Goal: Transaction & Acquisition: Purchase product/service

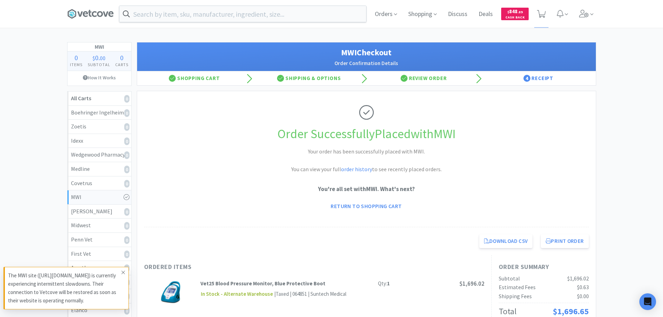
click at [123, 273] on icon at bounding box center [123, 273] width 4 height 6
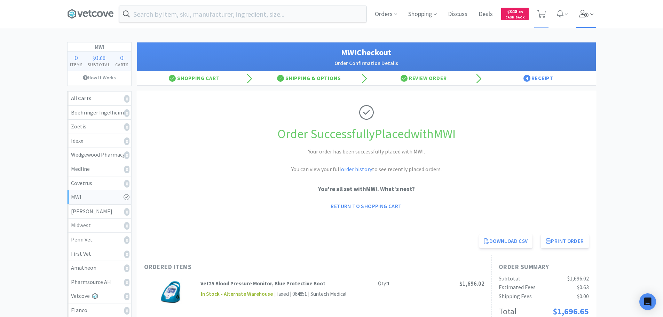
click at [583, 16] on icon at bounding box center [584, 14] width 10 height 8
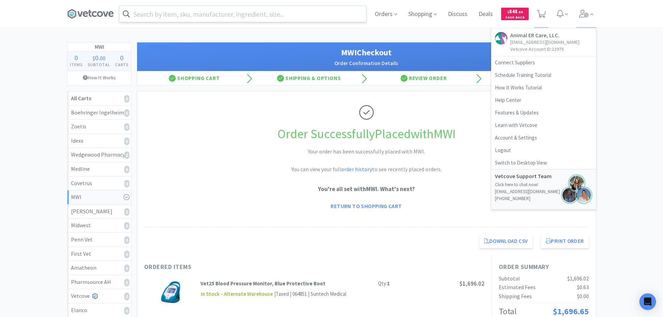
click at [221, 15] on input "text" at bounding box center [242, 14] width 247 height 16
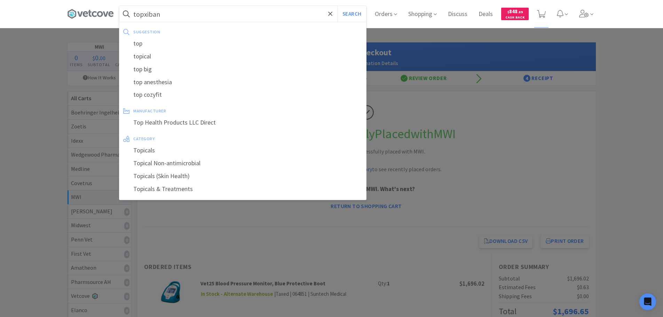
click at [337, 6] on button "Search" at bounding box center [351, 14] width 29 height 16
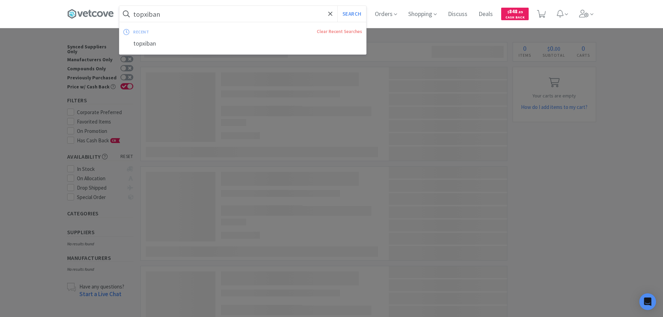
click at [145, 15] on input "topxiban" at bounding box center [242, 14] width 247 height 16
click at [145, 16] on input "topxiban" at bounding box center [242, 14] width 247 height 16
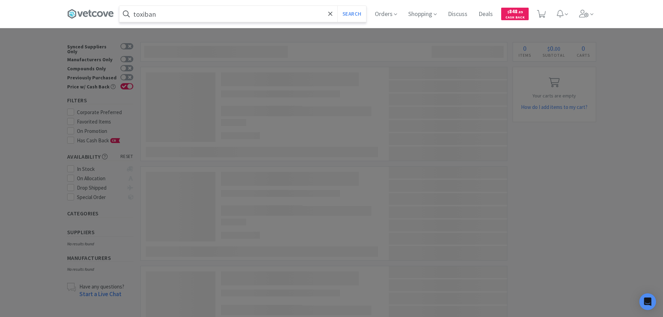
click at [337, 6] on button "Search" at bounding box center [351, 14] width 29 height 16
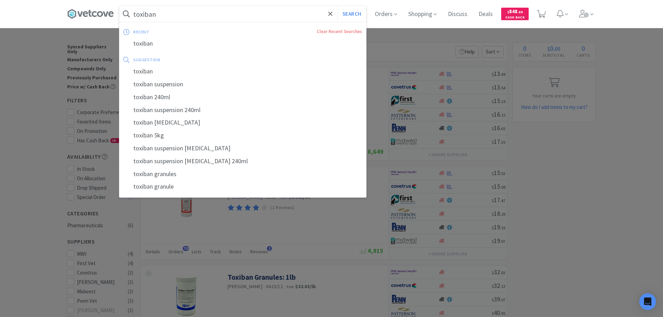
click at [199, 11] on input "toxiban" at bounding box center [242, 14] width 247 height 16
paste input "MWI - 900733 $0.9168"
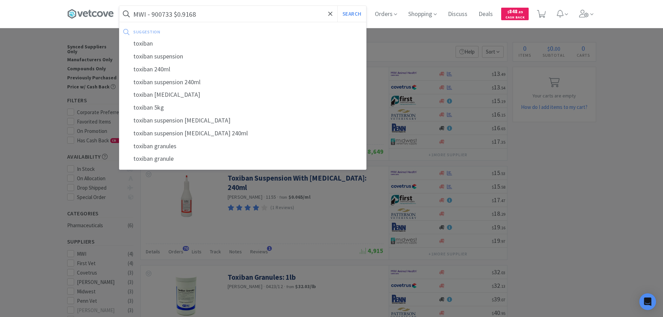
click at [163, 14] on input "MWI - 900733 $0.9168" at bounding box center [242, 14] width 247 height 16
paste input "900733"
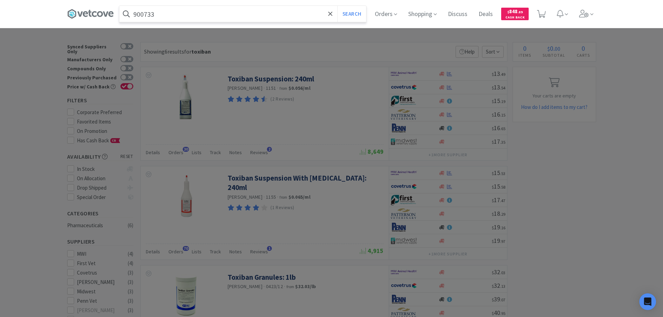
click at [337, 6] on button "Search" at bounding box center [351, 14] width 29 height 16
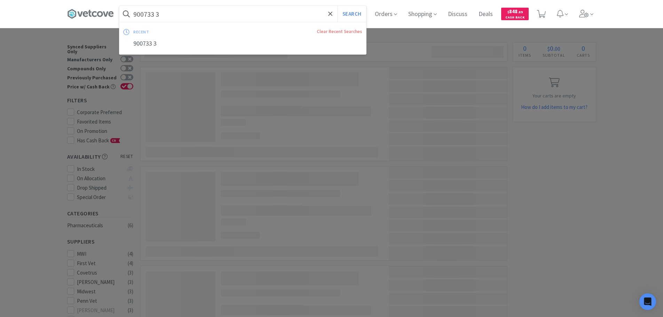
click at [163, 14] on input "900733 3" at bounding box center [242, 14] width 247 height 16
click at [337, 6] on button "Search" at bounding box center [351, 14] width 29 height 16
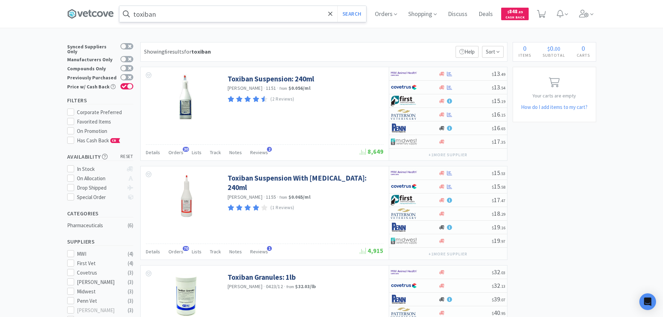
click at [195, 7] on input "toxiban" at bounding box center [242, 14] width 247 height 16
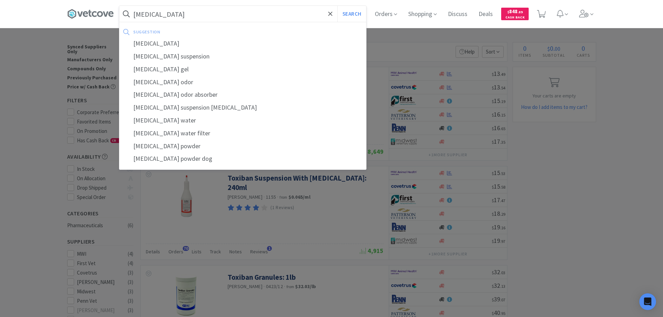
type input "[MEDICAL_DATA]"
click at [337, 6] on button "Search" at bounding box center [351, 14] width 29 height 16
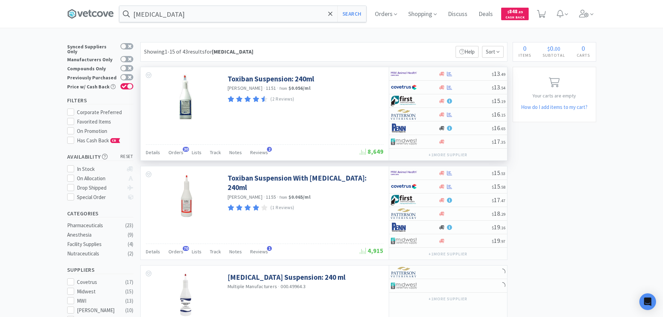
scroll to position [104, 0]
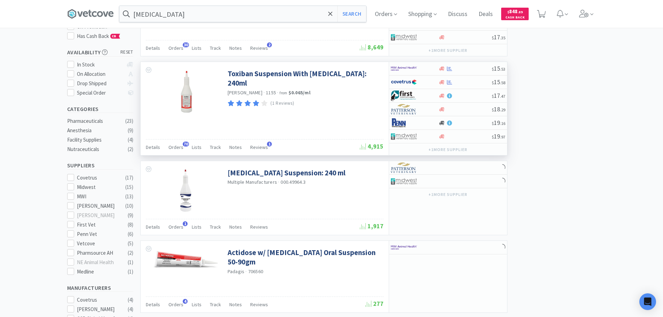
click at [335, 105] on div "Toxiban Suspension With [MEDICAL_DATA]: 240ml [PERSON_NAME] · 1155 · from $0.06…" at bounding box center [265, 91] width 248 height 58
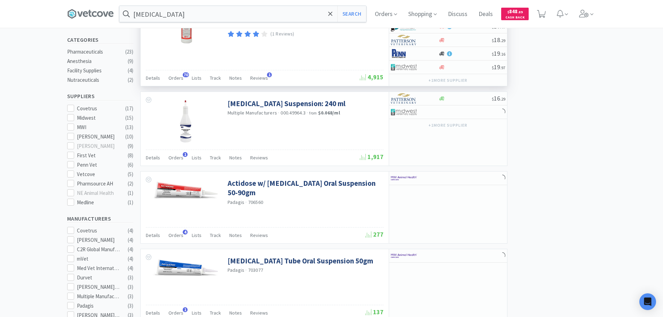
scroll to position [174, 0]
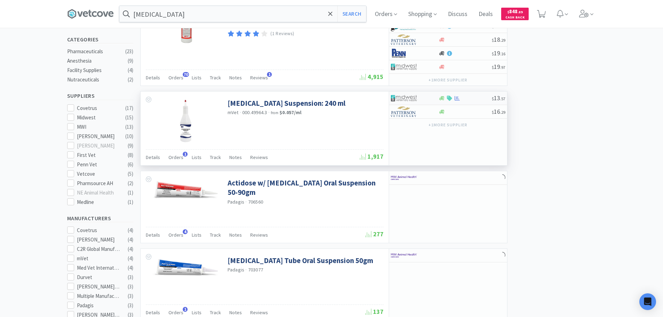
click at [482, 96] on div at bounding box center [464, 98] width 53 height 5
select select "1"
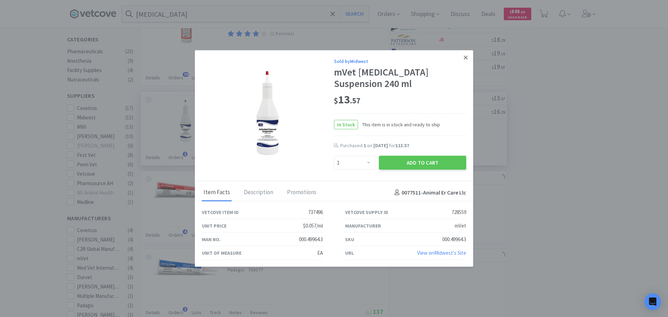
click at [466, 56] on icon at bounding box center [466, 57] width 4 height 4
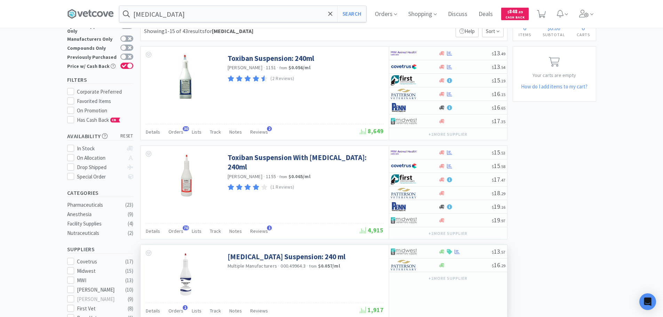
scroll to position [0, 0]
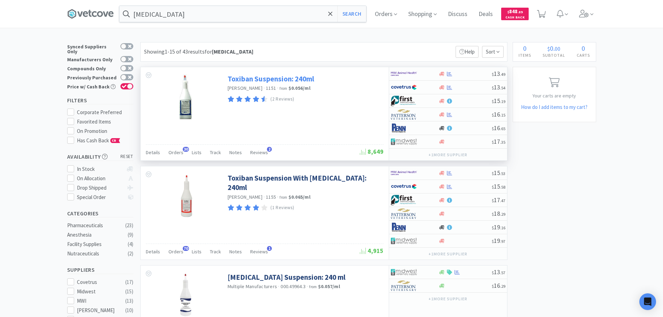
click at [303, 79] on link "Toxiban Suspension: 240ml" at bounding box center [270, 78] width 87 height 9
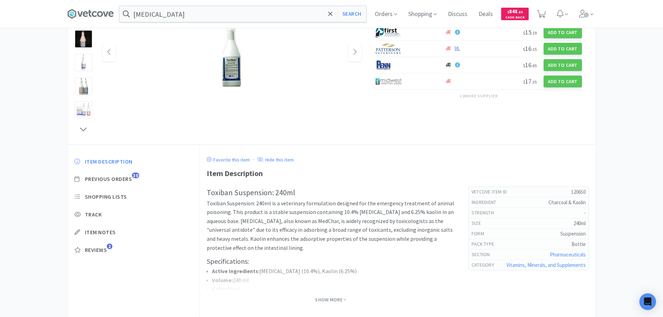
scroll to position [104, 0]
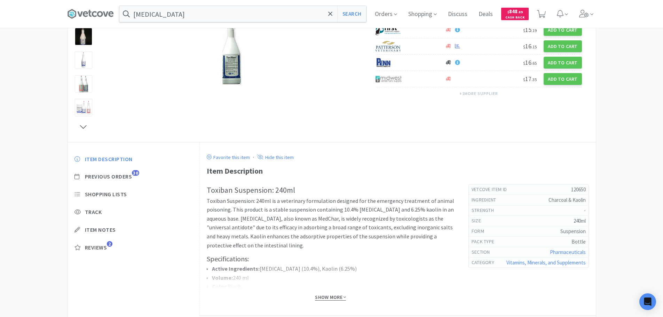
click at [339, 295] on span "Show More" at bounding box center [330, 297] width 31 height 7
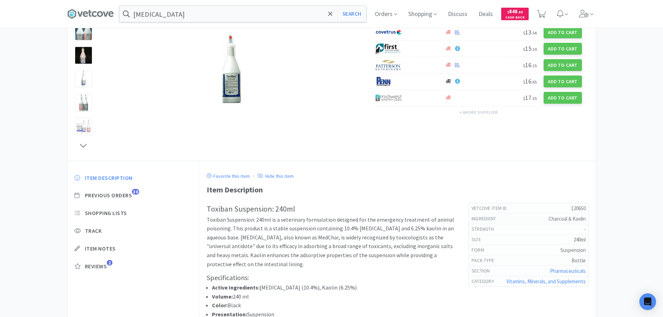
scroll to position [174, 0]
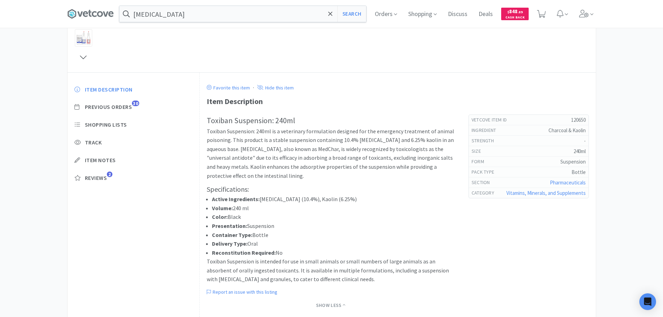
click at [362, 199] on li "Active Ingredients: [MEDICAL_DATA] (10.4%), Kaolin (6.25%)" at bounding box center [333, 199] width 242 height 9
click at [379, 191] on h3 "Specifications:" at bounding box center [331, 189] width 248 height 11
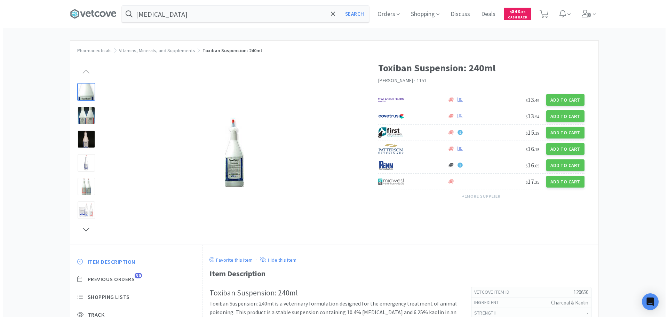
scroll to position [0, 0]
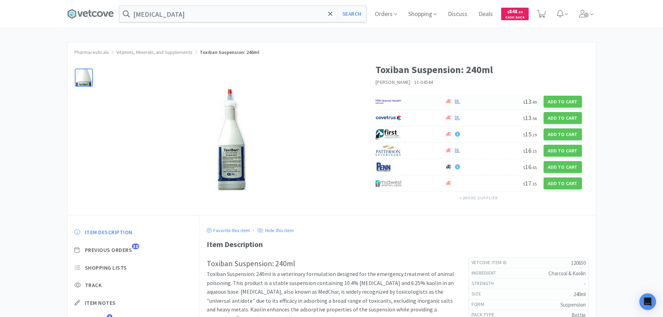
click at [480, 98] on div "$ 13 . 49 Add to Cart" at bounding box center [478, 102] width 206 height 16
select select "1"
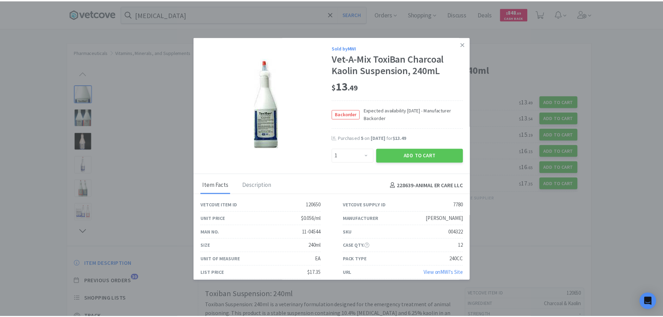
scroll to position [6, 0]
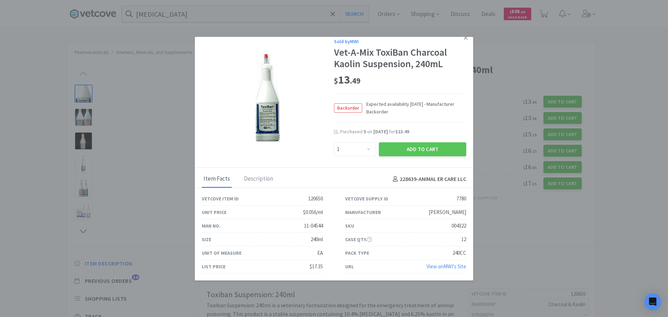
click at [431, 267] on link "View on MWI 's Site" at bounding box center [446, 266] width 40 height 7
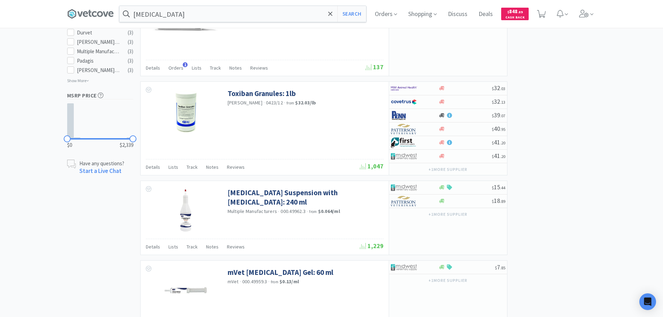
scroll to position [487, 0]
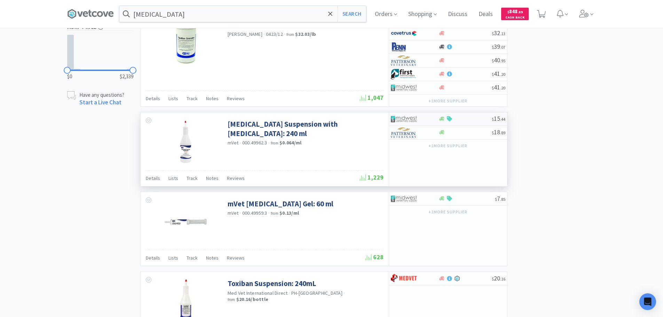
click at [467, 113] on div "$ 15 . 44" at bounding box center [448, 119] width 118 height 14
select select "1"
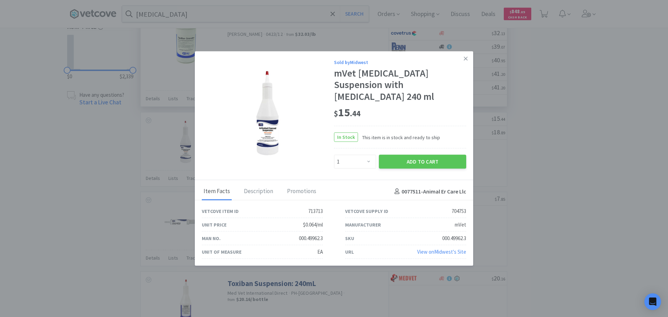
click at [462, 62] on link at bounding box center [465, 58] width 12 height 15
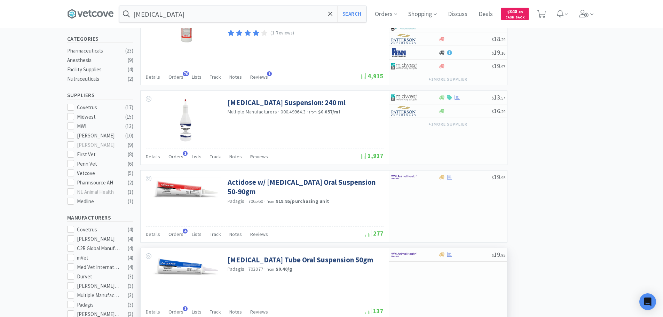
scroll to position [174, 0]
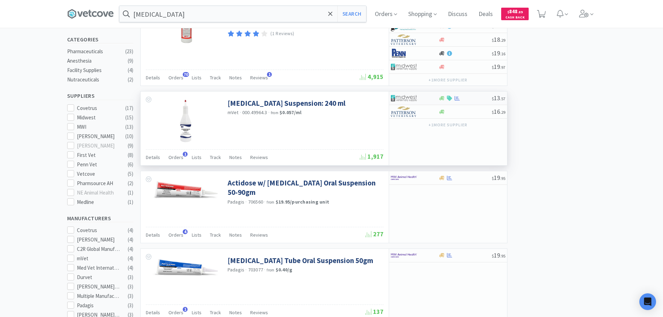
click at [478, 99] on div at bounding box center [464, 98] width 53 height 5
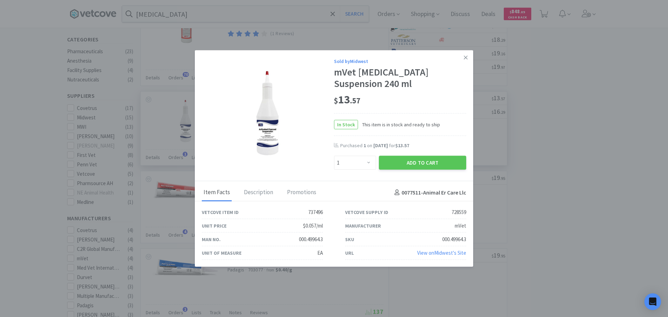
click at [360, 170] on div "Enter Quantity 1 2 3 4 5 6 7 8 9 10 11 12 13 14 15 16 17 18 19 20 Enter Quantity" at bounding box center [355, 162] width 45 height 17
click at [357, 165] on select "Enter Quantity 1 2 3 4 5 6 7 8 9 10 11 12 13 14 15 16 17 18 19 20 Enter Quantity" at bounding box center [355, 163] width 42 height 14
select select "2"
click at [334, 156] on select "Enter Quantity 1 2 3 4 5 6 7 8 9 10 11 12 13 14 15 16 17 18 19 20 Enter Quantity" at bounding box center [355, 163] width 42 height 14
click at [393, 165] on button "Add to Cart" at bounding box center [422, 163] width 87 height 14
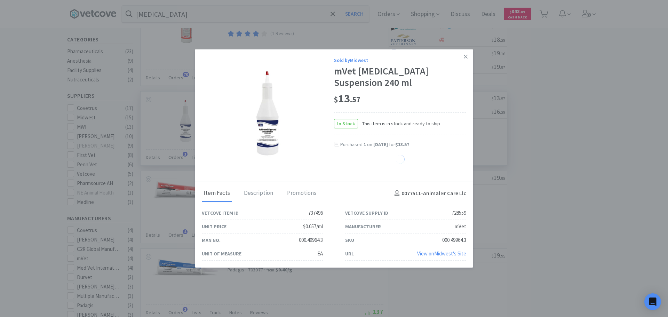
select select "2"
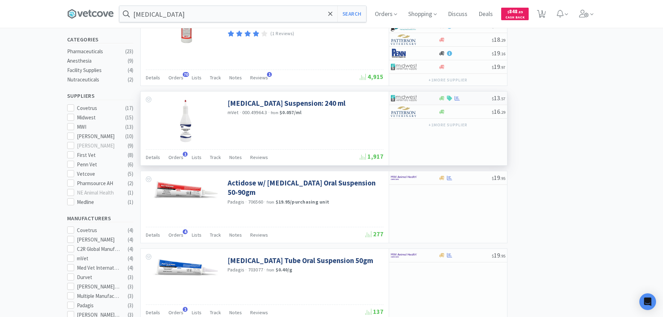
click at [467, 97] on div at bounding box center [464, 98] width 53 height 5
select select "1"
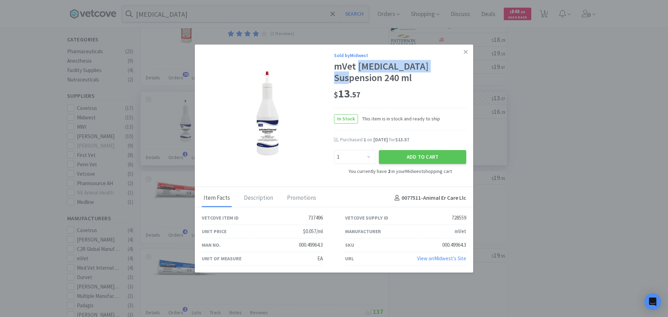
drag, startPoint x: 424, startPoint y: 66, endPoint x: 358, endPoint y: 68, distance: 66.5
click at [358, 68] on div "mVet [MEDICAL_DATA] Suspension 240 ml" at bounding box center [400, 72] width 132 height 23
copy div "[MEDICAL_DATA]"
drag, startPoint x: 465, startPoint y: 244, endPoint x: 433, endPoint y: 246, distance: 31.7
click at [433, 246] on div "SKU 000.49964.3" at bounding box center [405, 245] width 121 height 14
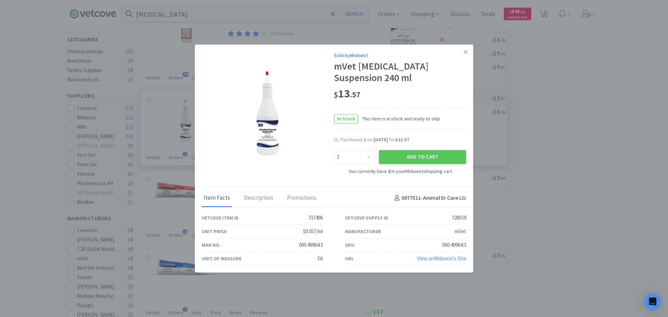
click at [463, 233] on div "mVet" at bounding box center [460, 231] width 11 height 8
copy div "mVet"
drag, startPoint x: 465, startPoint y: 244, endPoint x: 435, endPoint y: 245, distance: 29.6
click at [435, 245] on div "SKU 000.49964.3" at bounding box center [405, 245] width 121 height 14
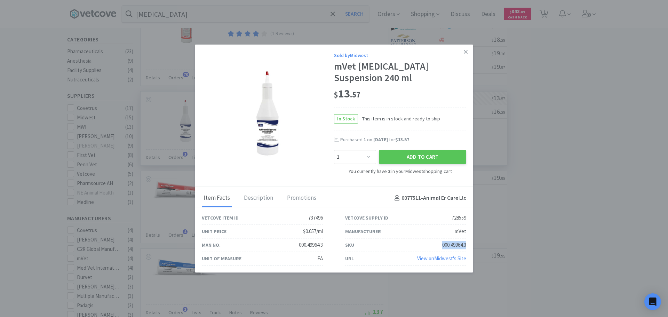
copy div "000.49964.3"
click at [463, 54] on link at bounding box center [465, 52] width 12 height 15
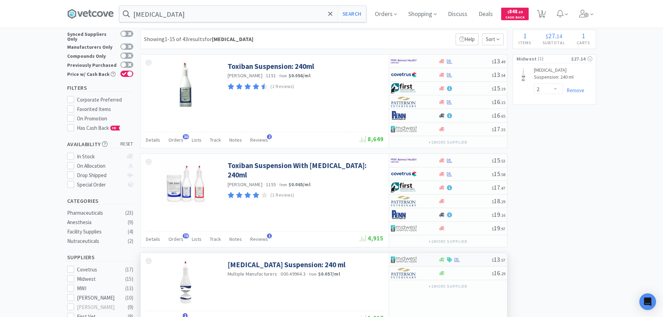
scroll to position [0, 0]
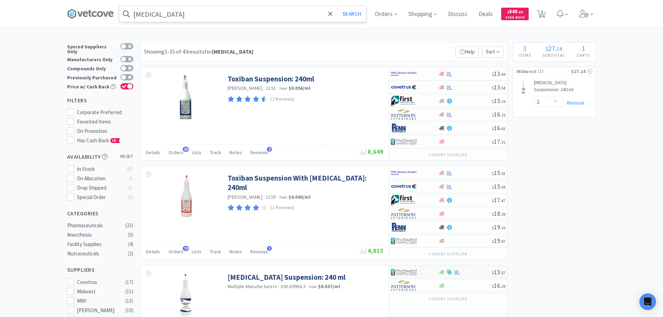
click at [205, 12] on input "[MEDICAL_DATA]" at bounding box center [242, 14] width 247 height 16
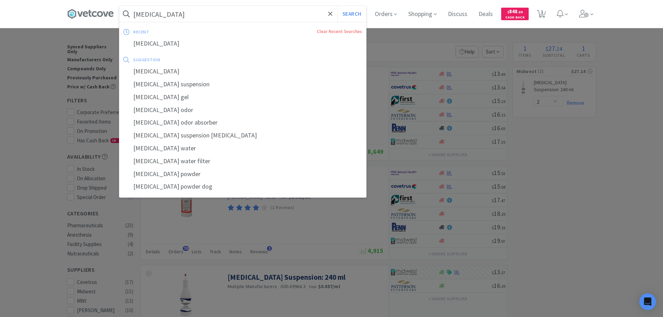
paste input "ABO09P3126"
type input "ABO09P3126"
click at [337, 6] on button "Search" at bounding box center [351, 14] width 29 height 16
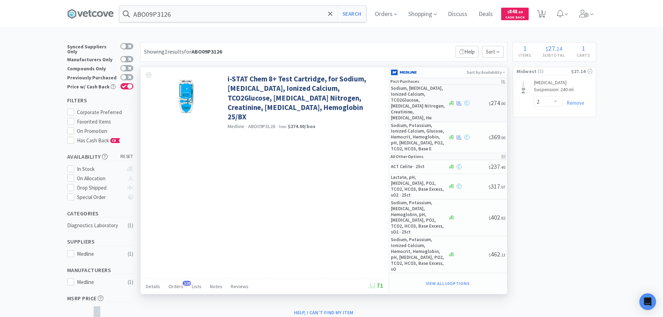
click at [474, 102] on div at bounding box center [468, 103] width 41 height 5
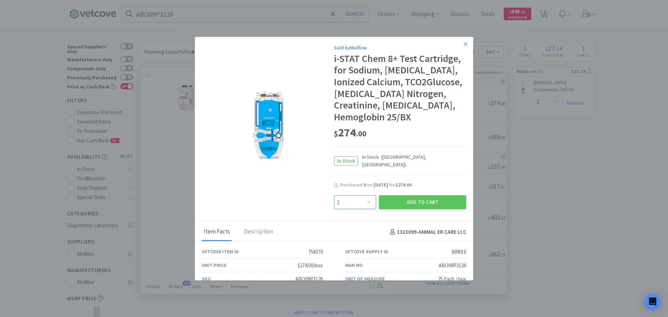
click at [357, 195] on select "Enter Quantity 1 2 3 4 5 6 7 8 9 10 11 12 13 14 15 16 17 18 19 20 Enter Quantity" at bounding box center [355, 202] width 42 height 14
select select "6"
click at [334, 195] on select "Enter Quantity 1 2 3 4 5 6 7 8 9 10 11 12 13 14 15 16 17 18 19 20 Enter Quantity" at bounding box center [355, 202] width 42 height 14
click at [389, 195] on button "Add to Cart" at bounding box center [422, 202] width 87 height 14
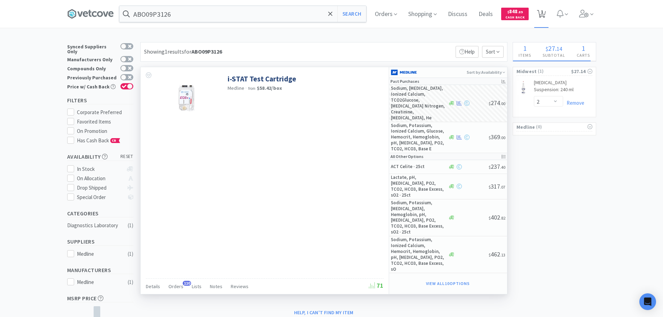
click at [543, 13] on span "1" at bounding box center [542, 12] width 2 height 28
select select "2"
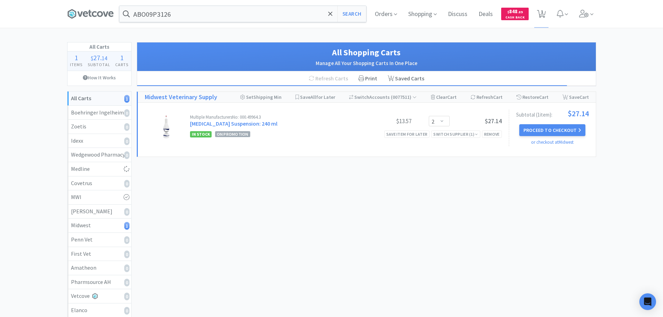
select select "6"
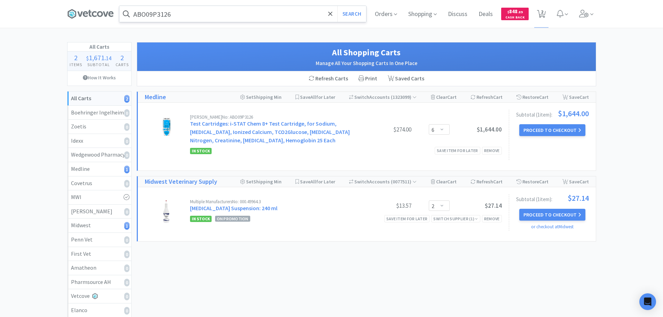
click at [224, 16] on input "ABO09P3126" at bounding box center [242, 14] width 247 height 16
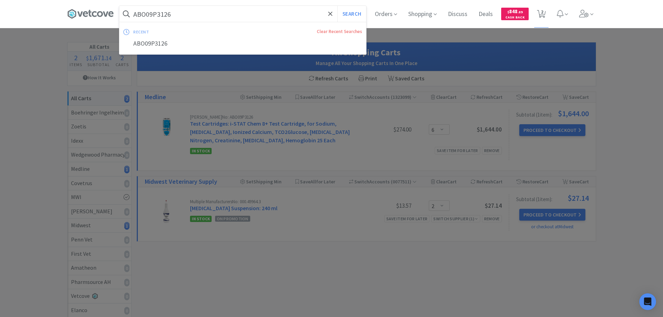
paste input "METRONSUS0902VC"
type input "METRONSUS0902VC"
click at [337, 6] on button "Search" at bounding box center [351, 14] width 29 height 16
select select "2"
select select "6"
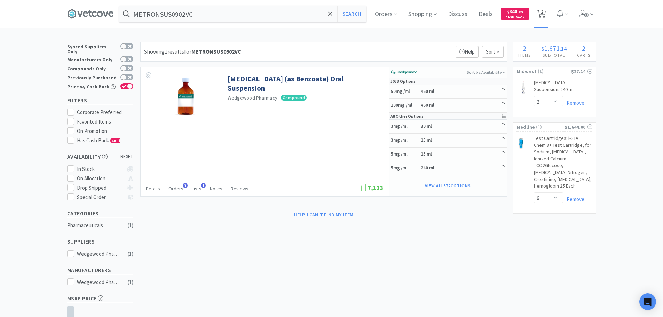
click at [540, 14] on icon at bounding box center [541, 14] width 9 height 8
select select "6"
select select "2"
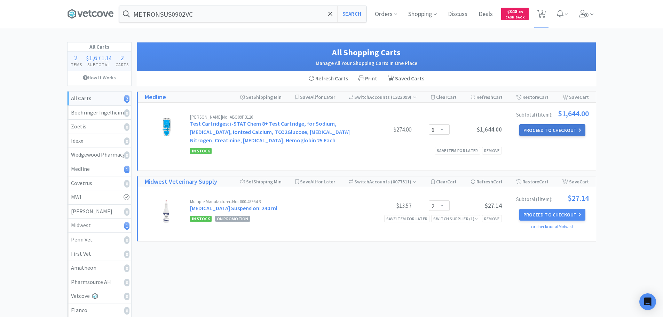
click at [555, 127] on button "Proceed to Checkout" at bounding box center [552, 130] width 66 height 12
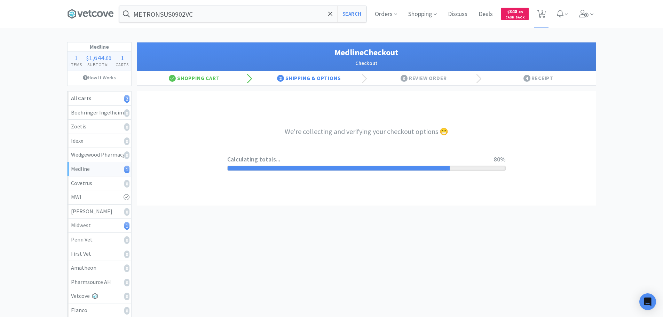
select select "7c1b672e5998c24572f3a1527d01e6d9"
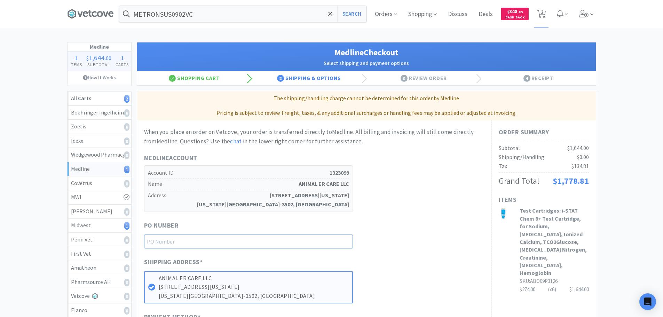
click at [258, 242] on input "text" at bounding box center [248, 241] width 209 height 14
paste input "1144998"
type input "1144998"
click at [433, 213] on div "When you place an order on Vetcove, your order is transferred directly to Medli…" at bounding box center [314, 233] width 340 height 213
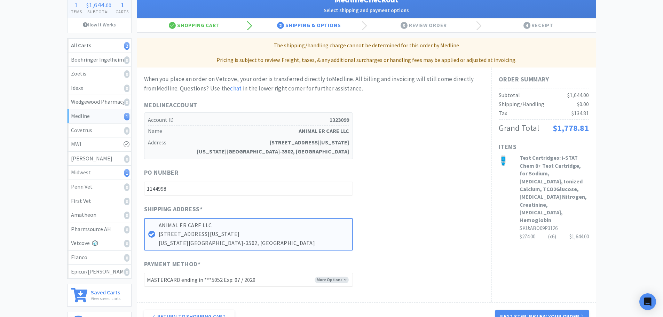
scroll to position [138, 0]
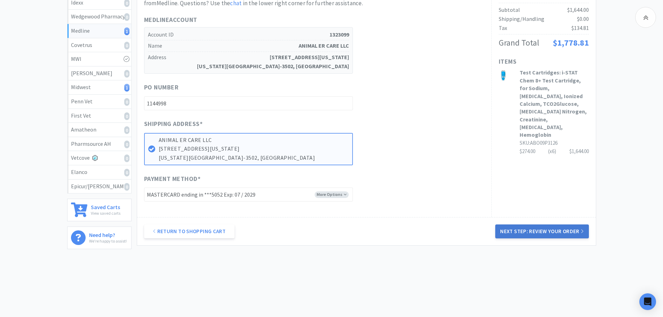
click at [543, 233] on button "Next Step: Review Your Order" at bounding box center [541, 231] width 93 height 14
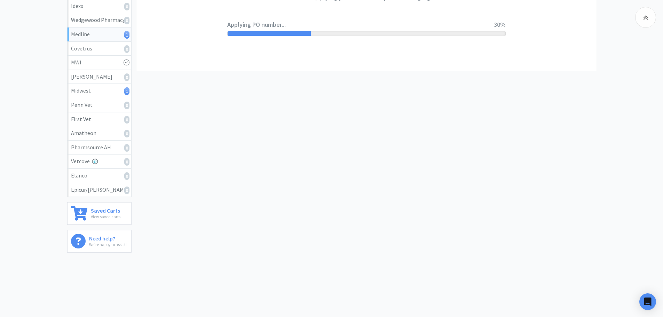
scroll to position [0, 0]
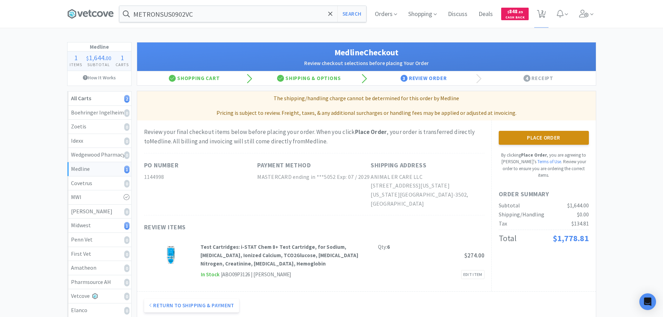
click at [544, 140] on button "Place Order" at bounding box center [543, 138] width 90 height 14
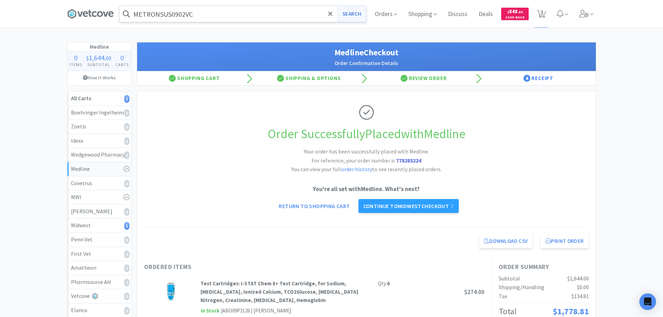
click at [346, 15] on button "Search" at bounding box center [351, 14] width 29 height 16
select select "2"
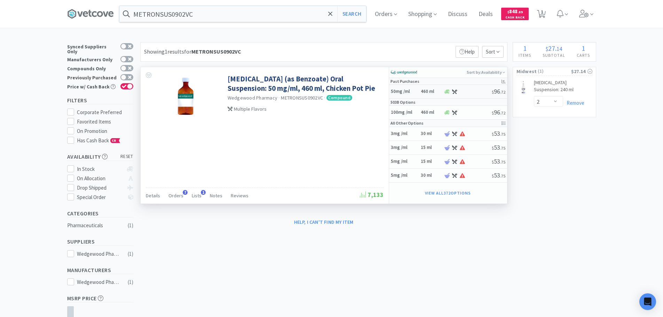
click at [475, 89] on div "50mg /ml 460 ml $ 96 . 72" at bounding box center [448, 92] width 118 height 14
select select "260"
select select "1"
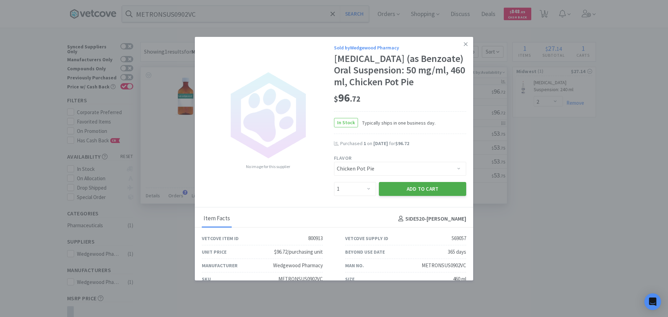
click at [393, 191] on button "Add to Cart" at bounding box center [422, 189] width 87 height 14
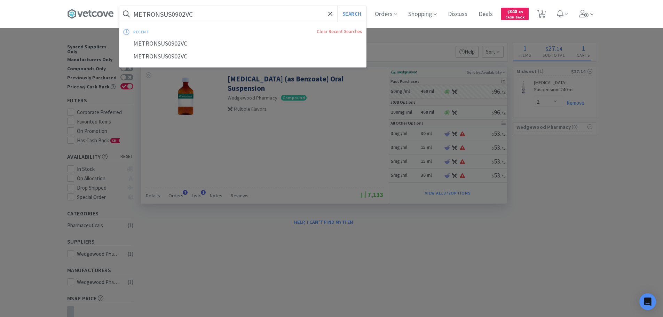
click at [238, 19] on input "METRONSUS0902VC" at bounding box center [242, 14] width 247 height 16
paste input "CA553120HAMAP"
type input "CA553120HAMAP"
click at [337, 6] on button "Search" at bounding box center [351, 14] width 29 height 16
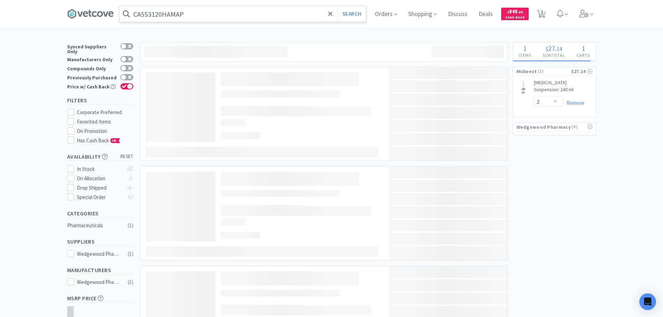
select select "1"
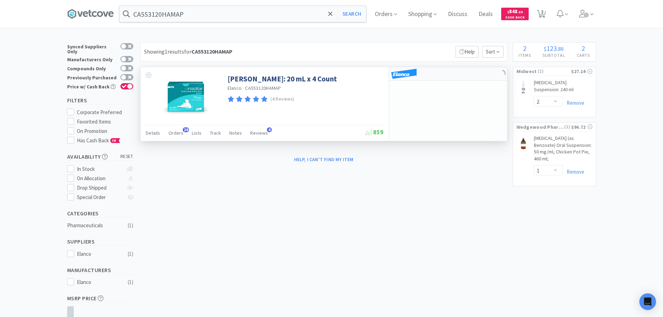
click at [469, 75] on div at bounding box center [448, 74] width 118 height 14
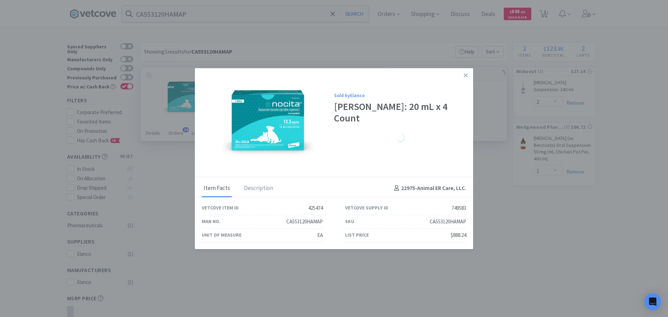
select select "1"
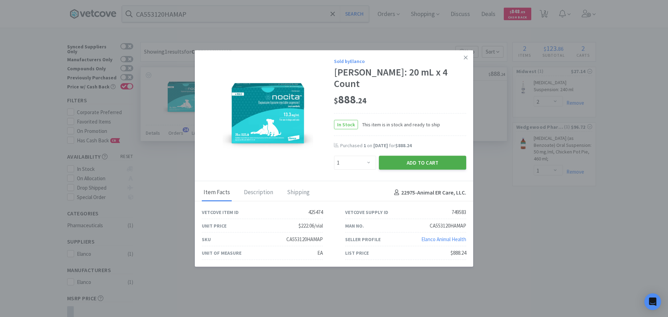
click at [426, 161] on button "Add to Cart" at bounding box center [422, 163] width 87 height 14
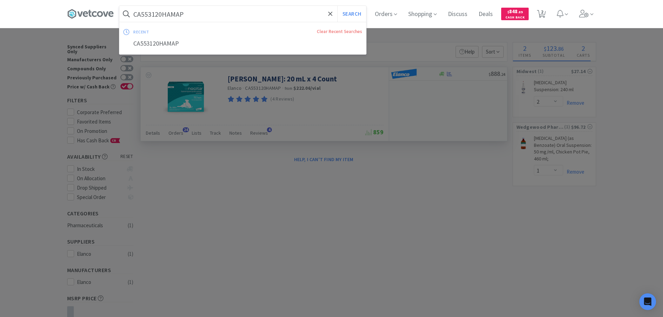
click at [221, 14] on input "CA553120HAMAP" at bounding box center [242, 14] width 247 height 16
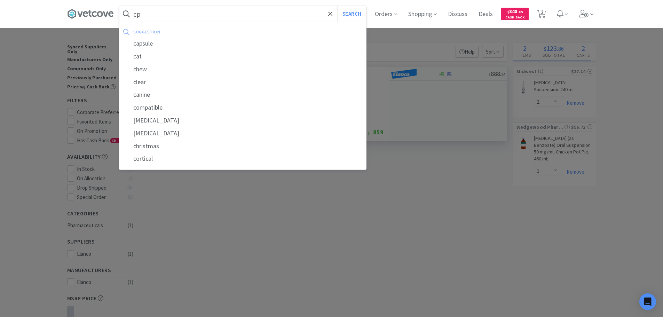
type input "cpm"
select select "1"
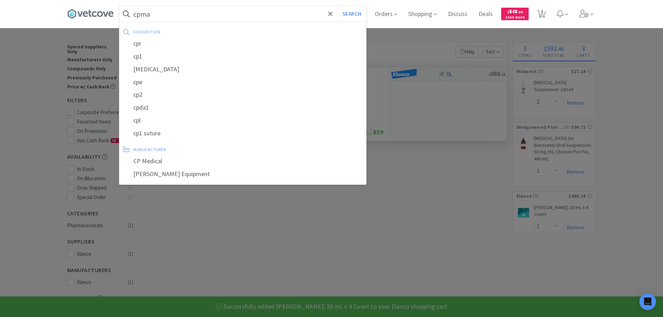
type input "cpma"
click at [337, 6] on button "Search" at bounding box center [351, 14] width 29 height 16
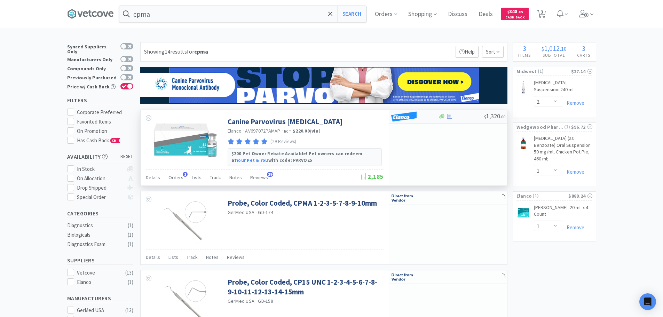
click at [470, 118] on div at bounding box center [461, 116] width 46 height 5
select select "1"
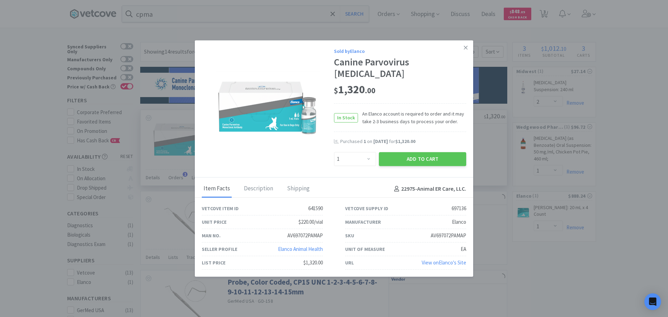
click at [450, 235] on div "AV697072PAMAP" at bounding box center [448, 235] width 35 height 8
copy div "AV697072PAMAP"
click at [404, 160] on button "Add to Cart" at bounding box center [422, 159] width 87 height 14
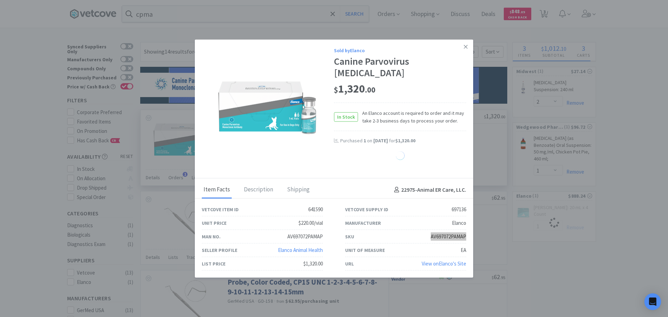
select select "1"
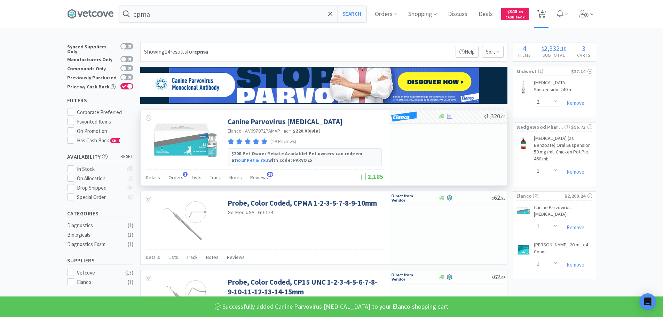
click at [545, 18] on span "4" at bounding box center [541, 14] width 9 height 10
select select "1"
select select "2"
select select "1"
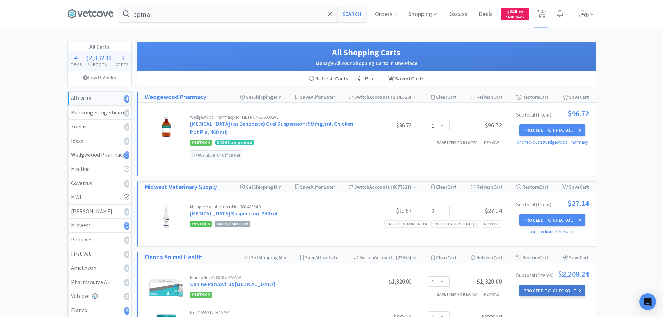
click at [560, 289] on button "Proceed to Checkout" at bounding box center [552, 291] width 66 height 12
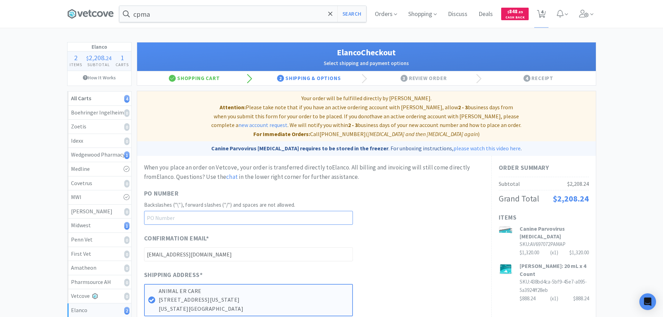
click at [259, 211] on input "text" at bounding box center [248, 218] width 209 height 14
paste input "1145003"
type input "1145003"
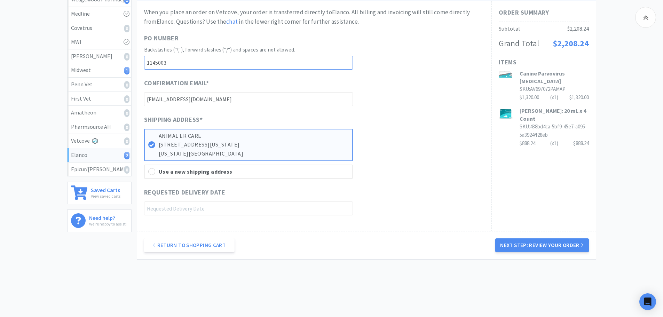
scroll to position [160, 0]
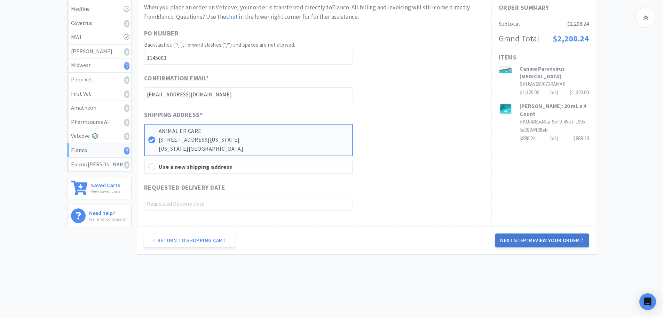
click at [544, 233] on button "Next Step: Review Your Order" at bounding box center [541, 240] width 93 height 14
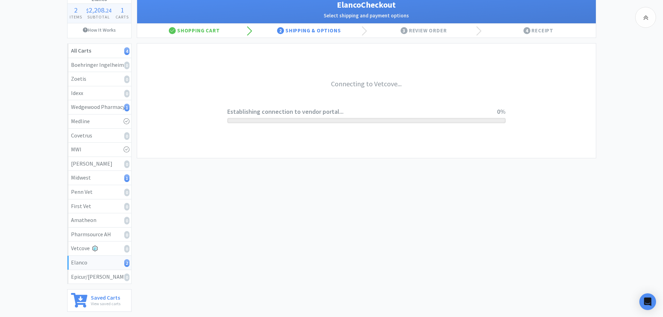
scroll to position [0, 0]
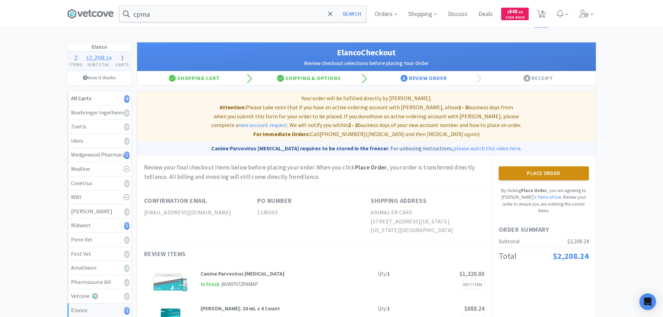
click at [545, 167] on button "Place Order" at bounding box center [543, 173] width 90 height 14
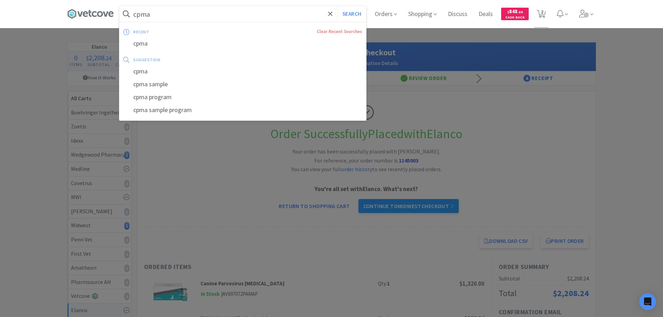
click at [190, 16] on input "cpma" at bounding box center [242, 14] width 247 height 16
paste input "[PHONE_NUMBER]"
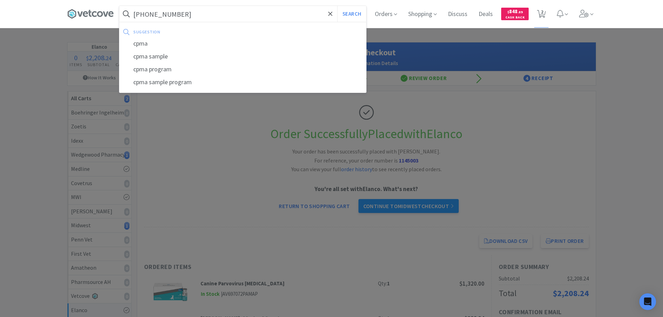
type input "[PHONE_NUMBER]"
click at [337, 6] on button "Search" at bounding box center [351, 14] width 29 height 16
select select "2"
select select "1"
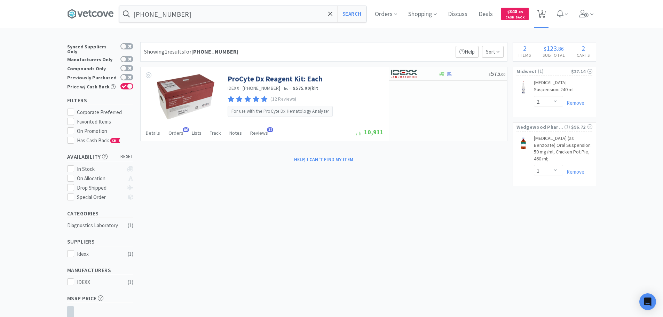
click at [543, 16] on span "2" at bounding box center [542, 12] width 2 height 28
select select "1"
select select "2"
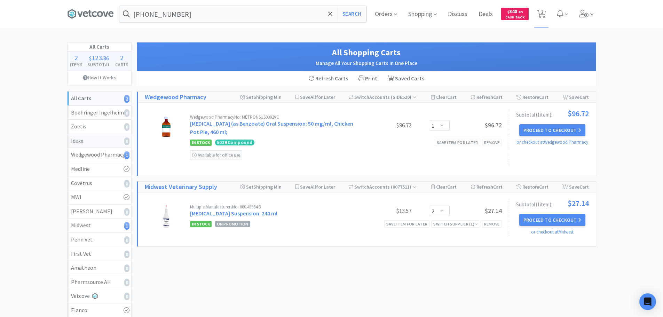
click at [100, 138] on div "Idexx 0" at bounding box center [99, 140] width 57 height 9
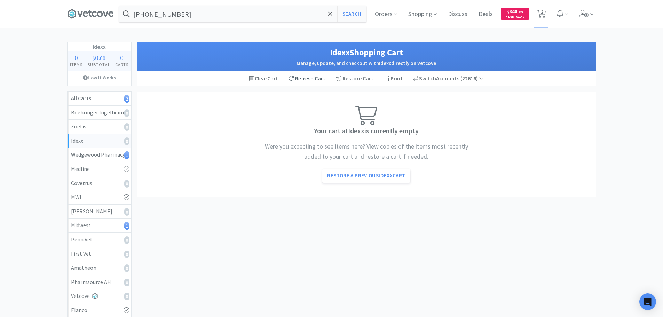
click at [306, 82] on div "Refresh Cart" at bounding box center [306, 78] width 47 height 15
click at [190, 16] on input "[PHONE_NUMBER]" at bounding box center [242, 14] width 247 height 16
paste input "10009492"
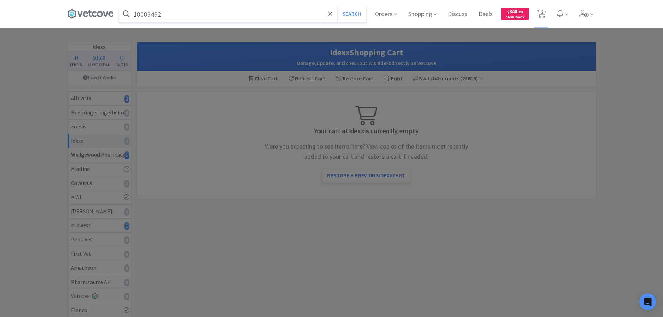
type input "10009492"
click at [337, 6] on button "Search" at bounding box center [351, 14] width 29 height 16
select select "2"
select select "1"
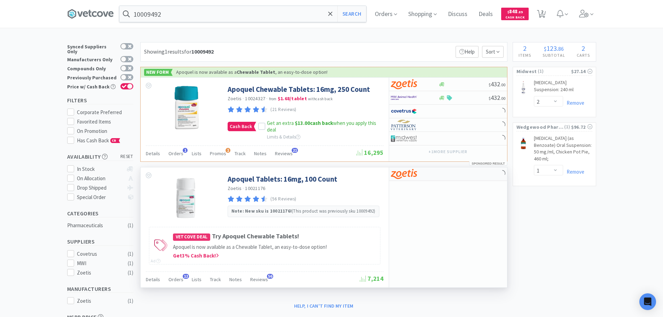
click at [469, 174] on div at bounding box center [448, 174] width 118 height 14
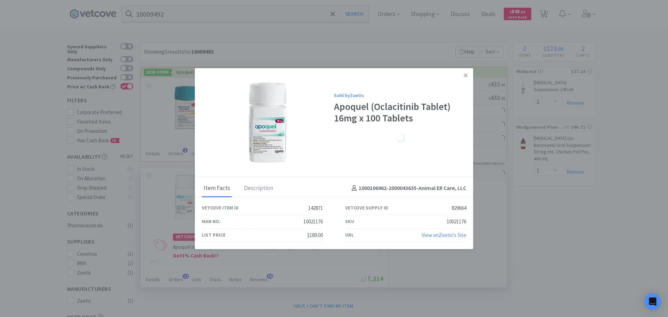
select select "1"
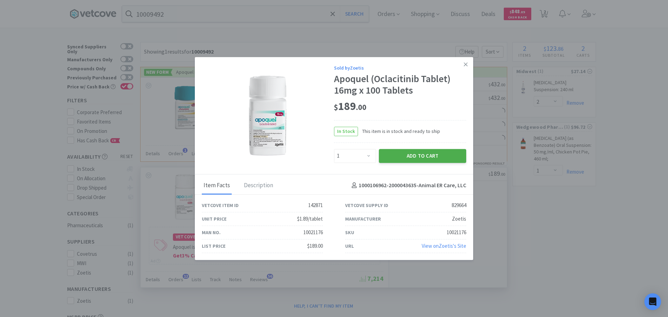
click at [403, 162] on button "Add to Cart" at bounding box center [422, 156] width 87 height 14
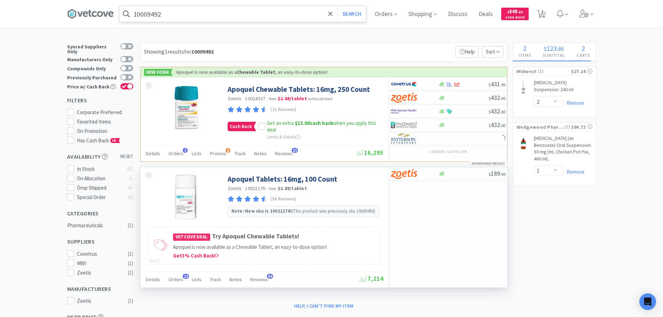
click at [203, 11] on input "10009492" at bounding box center [242, 14] width 247 height 16
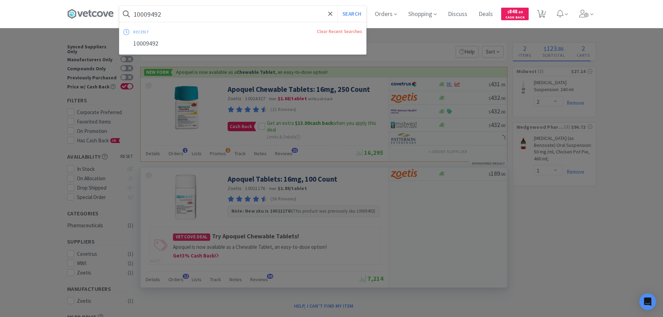
paste input "2657"
type input "10026572"
click at [337, 6] on button "Search" at bounding box center [351, 14] width 29 height 16
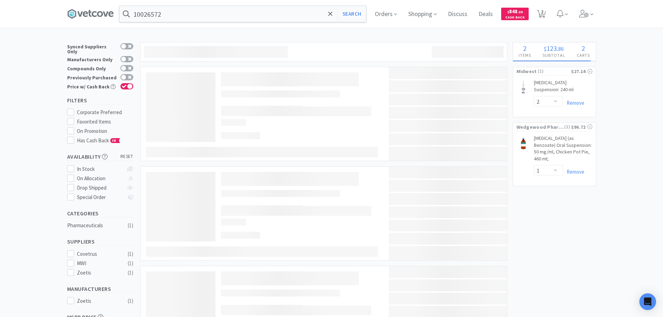
select select "1"
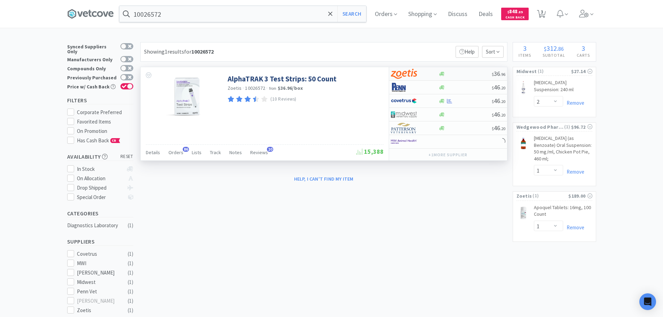
click at [471, 73] on div at bounding box center [464, 73] width 53 height 5
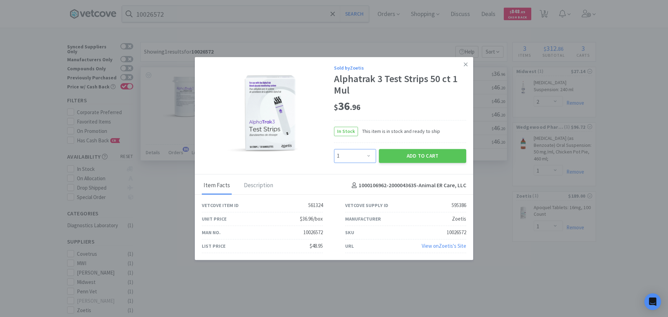
click at [363, 157] on select "Enter Quantity 1 2 3 4 5 6 7 8 9 10 11 12 13 14 15 16 17 18 19 20 Enter Quantity" at bounding box center [355, 156] width 42 height 14
select select "2"
click at [334, 149] on select "Enter Quantity 1 2 3 4 5 6 7 8 9 10 11 12 13 14 15 16 17 18 19 20 Enter Quantity" at bounding box center [355, 156] width 42 height 14
click at [398, 153] on button "Add to Cart" at bounding box center [422, 156] width 87 height 14
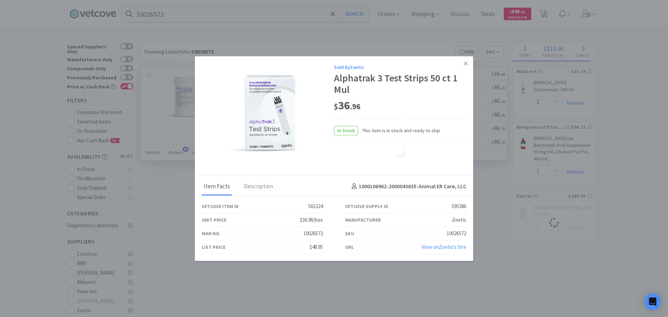
select select "2"
select select "1"
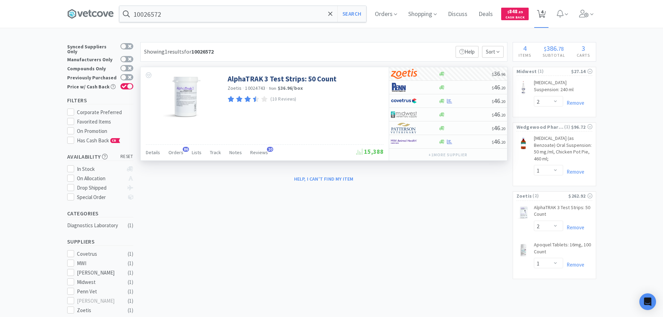
click at [541, 15] on icon at bounding box center [541, 14] width 9 height 8
select select "2"
select select "1"
select select "2"
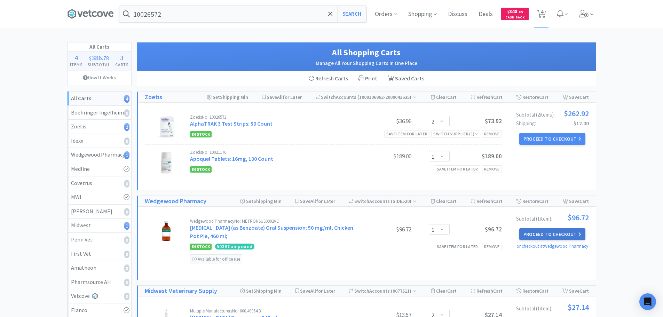
click at [556, 232] on button "Proceed to Checkout" at bounding box center [552, 234] width 66 height 12
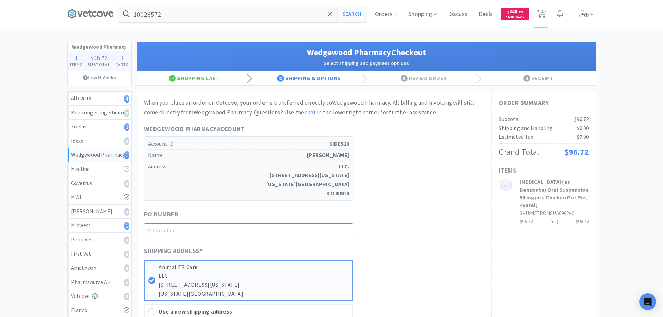
click at [287, 231] on input "text" at bounding box center [248, 230] width 209 height 14
paste input "1145008"
type input "1145008"
click at [434, 212] on div "PO Number 1145008" at bounding box center [314, 223] width 340 height 28
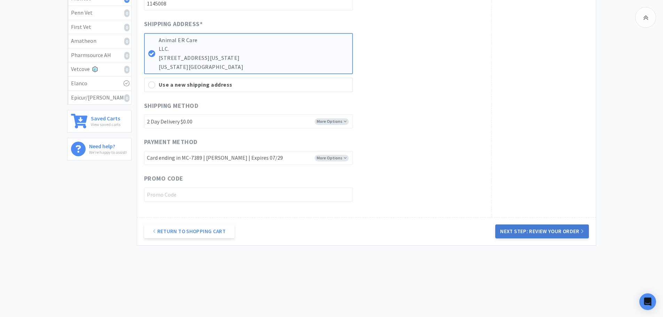
click at [527, 232] on button "Next Step: Review Your Order" at bounding box center [541, 231] width 93 height 14
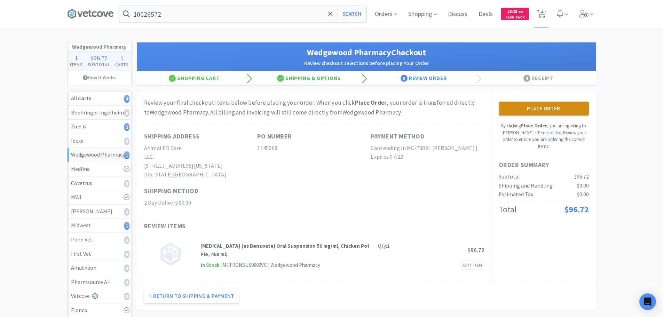
click at [532, 107] on button "Place Order" at bounding box center [543, 109] width 90 height 14
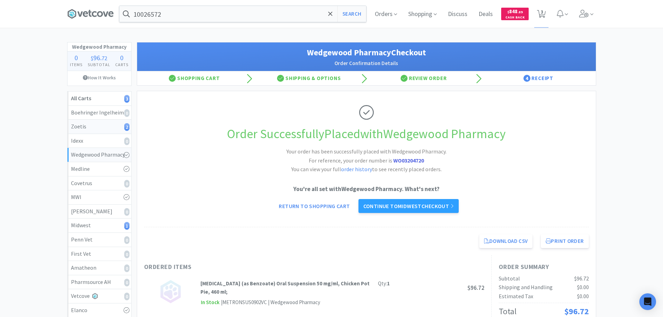
click at [94, 125] on div "Zoetis 2" at bounding box center [99, 126] width 57 height 9
select select "2"
select select "1"
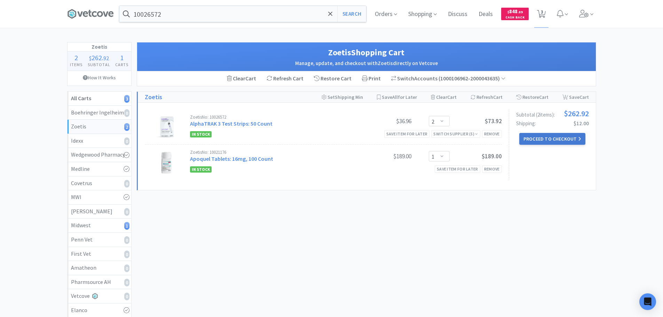
click at [549, 138] on button "Proceed to Checkout" at bounding box center [552, 139] width 66 height 12
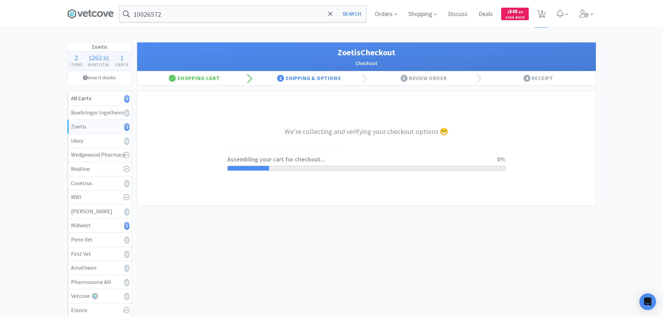
select select "invoice"
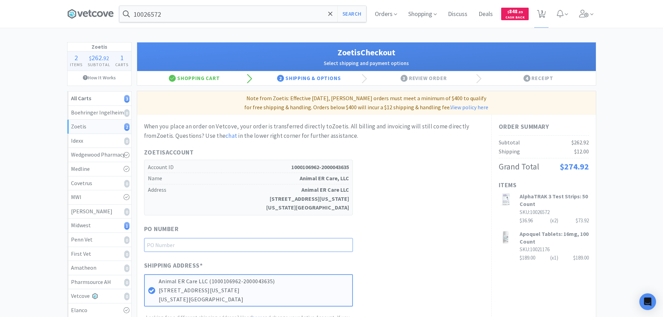
click at [262, 241] on input "text" at bounding box center [248, 245] width 209 height 14
paste input "1145007"
type input "1145007"
click at [467, 222] on div "When you place an order on Vetcove, your order is transferred directly to Zoeti…" at bounding box center [314, 248] width 340 height 253
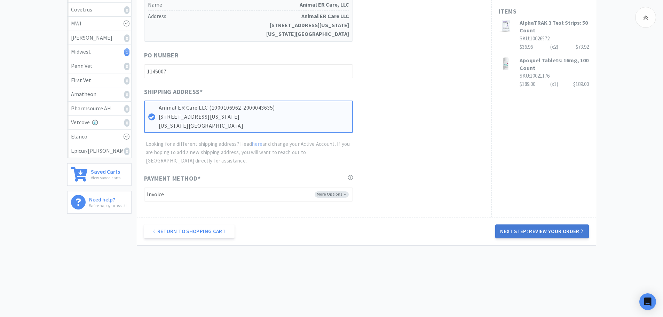
click at [556, 237] on button "Next Step: Review Your Order" at bounding box center [541, 231] width 93 height 14
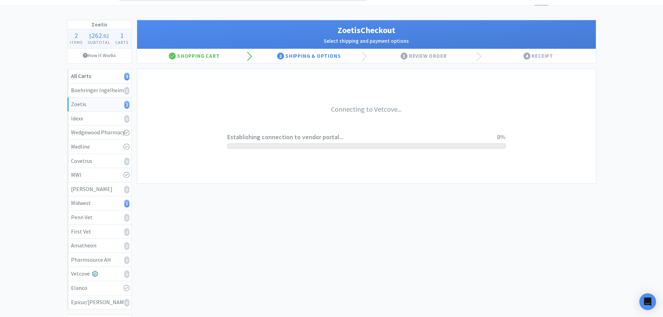
scroll to position [0, 0]
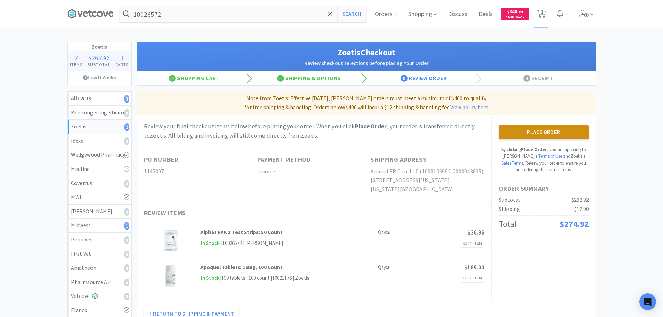
click at [537, 132] on button "Place Order" at bounding box center [543, 132] width 90 height 14
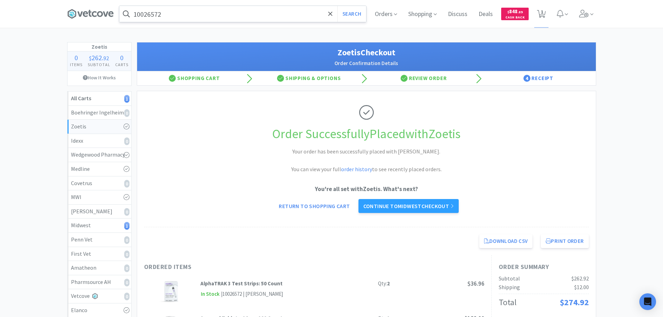
click at [205, 10] on input "10026572" at bounding box center [242, 14] width 247 height 16
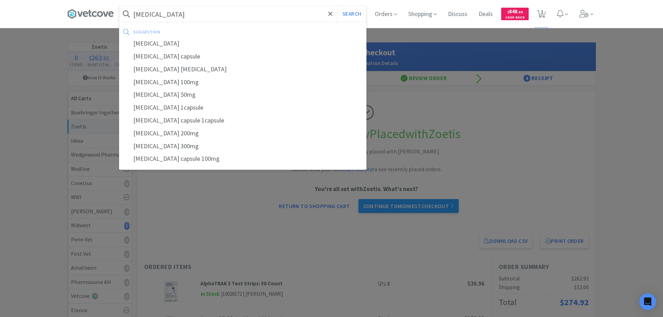
type input "[MEDICAL_DATA]"
click at [337, 6] on button "Search" at bounding box center [351, 14] width 29 height 16
select select "2"
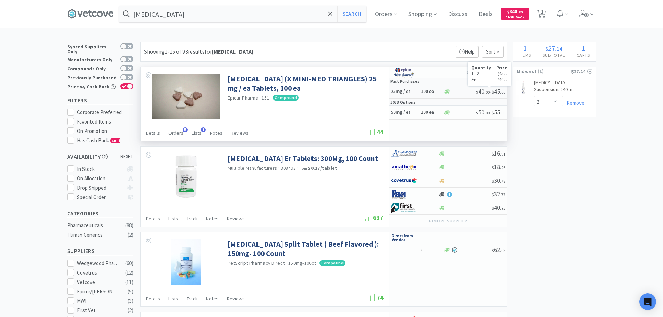
click at [467, 91] on div at bounding box center [459, 91] width 32 height 5
select select "1"
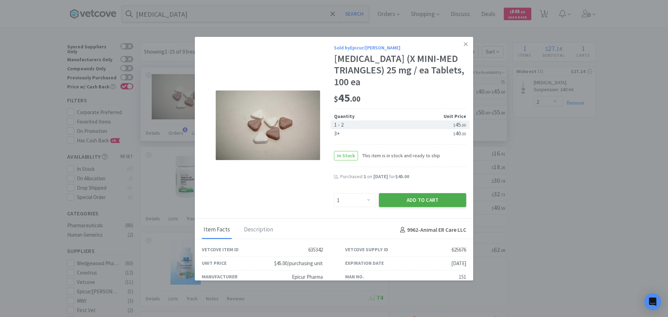
click at [415, 204] on button "Add to Cart" at bounding box center [422, 200] width 87 height 14
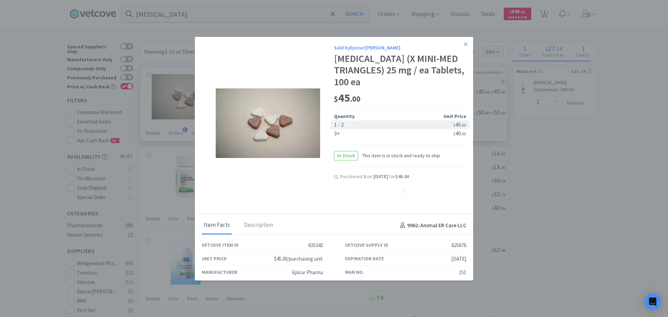
select select "1"
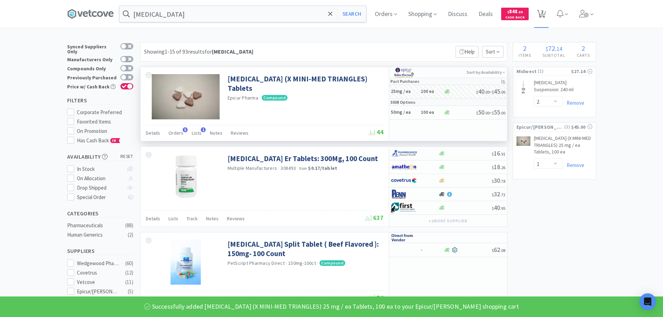
click at [548, 13] on span "2" at bounding box center [541, 14] width 14 height 28
select select "2"
select select "1"
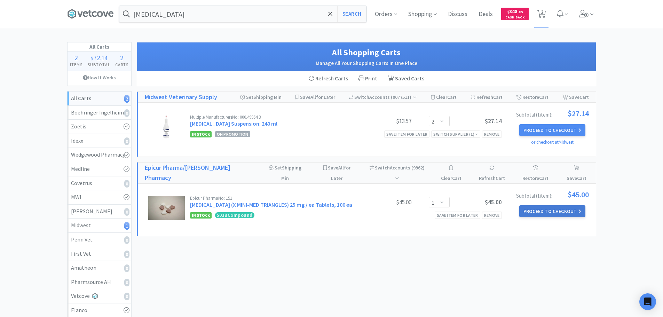
click at [559, 205] on button "Proceed to Checkout" at bounding box center [552, 211] width 66 height 12
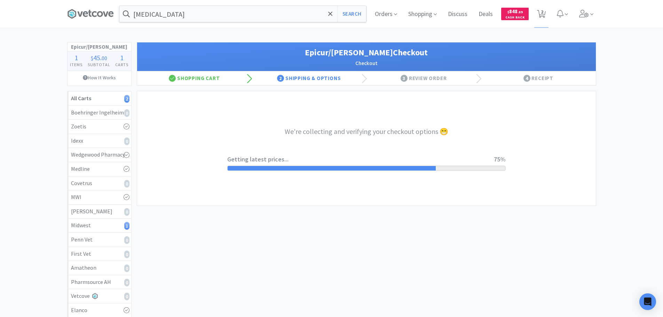
select select "0"
select select "9783_6_2028"
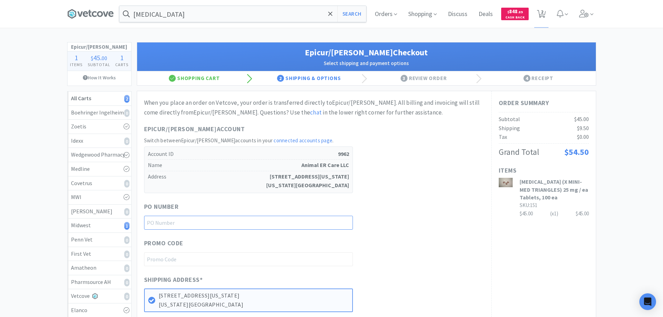
click at [208, 224] on input "text" at bounding box center [248, 223] width 209 height 14
paste input "1145005"
type input "1145005"
click at [403, 196] on div "When you place an order on Vetcove, your order is transferred directly to Epicu…" at bounding box center [314, 273] width 340 height 350
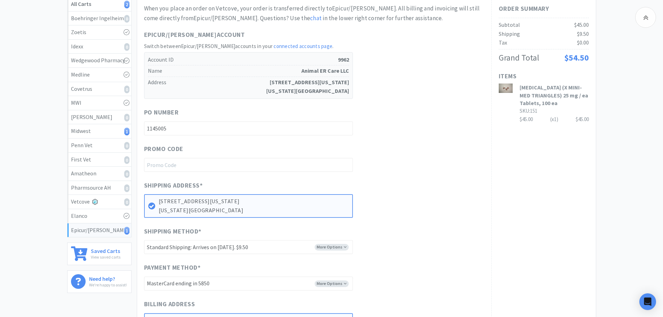
scroll to position [243, 0]
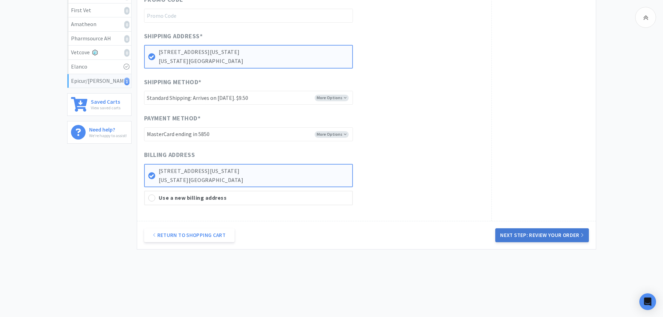
click at [536, 237] on button "Next Step: Review Your Order" at bounding box center [541, 235] width 93 height 14
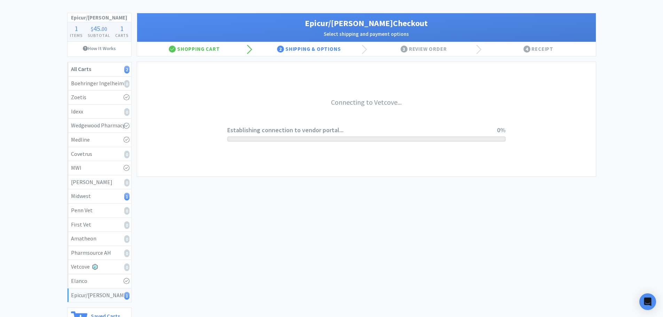
scroll to position [0, 0]
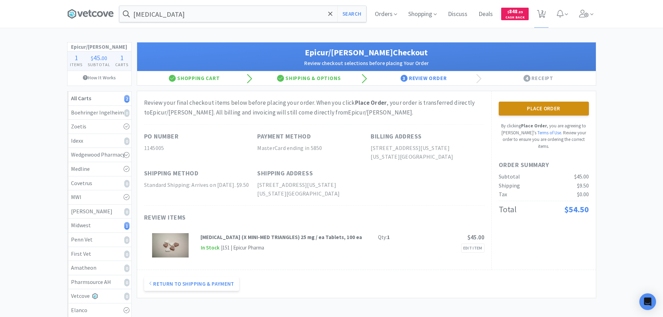
click at [537, 111] on button "Place Order" at bounding box center [543, 109] width 90 height 14
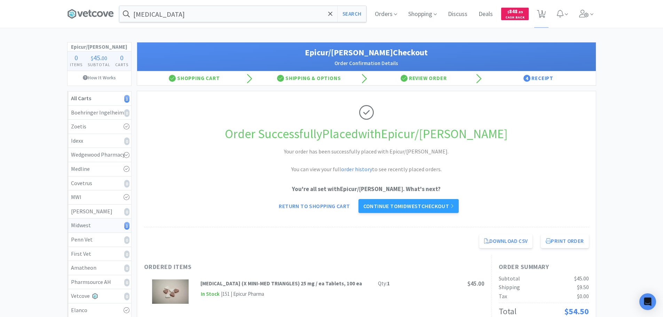
click at [111, 225] on div "Midwest 1" at bounding box center [99, 225] width 57 height 9
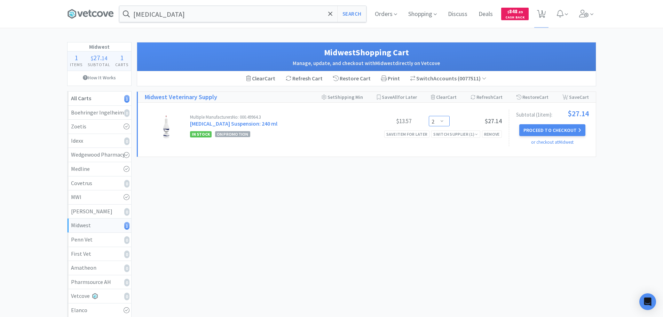
click at [437, 122] on select "Enter Quantity 1 2 3 4 5 6 7 8 9 10 11 12 13 14 15 16 17 18 19 20 Enter Quantity" at bounding box center [439, 121] width 21 height 10
click at [429, 116] on select "Enter Quantity 1 2 3 4 5 6 7 8 9 10 11 12 13 14 15 16 17 18 19 20 Enter Quantity" at bounding box center [439, 121] width 21 height 10
click at [442, 121] on select "Enter Quantity 1 2 3 4 5 6 7 8 9 10 11 12 13 14 15 16 17 18 19 20 Enter Quantity" at bounding box center [439, 121] width 21 height 10
click at [429, 116] on select "Enter Quantity 1 2 3 4 5 6 7 8 9 10 11 12 13 14 15 16 17 18 19 20 Enter Quantity" at bounding box center [439, 121] width 21 height 10
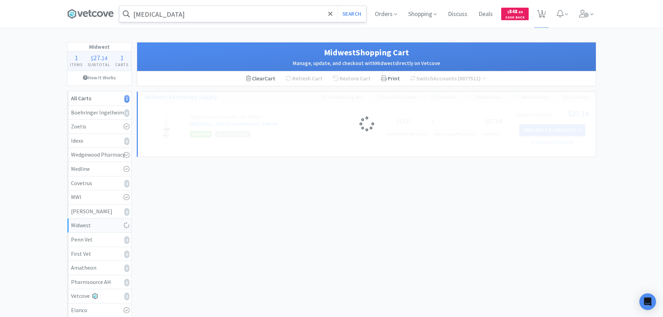
select select "5"
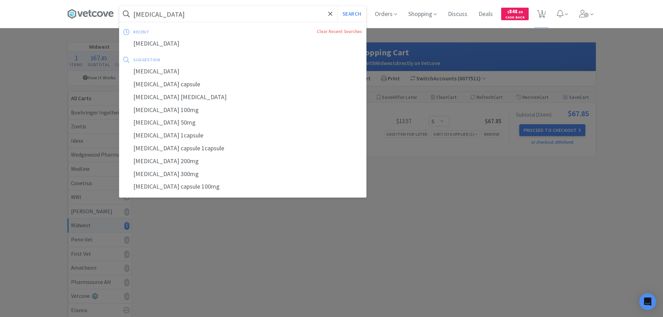
click at [214, 12] on input "[MEDICAL_DATA]" at bounding box center [242, 14] width 247 height 16
paste input "[PHONE_NUMBER]"
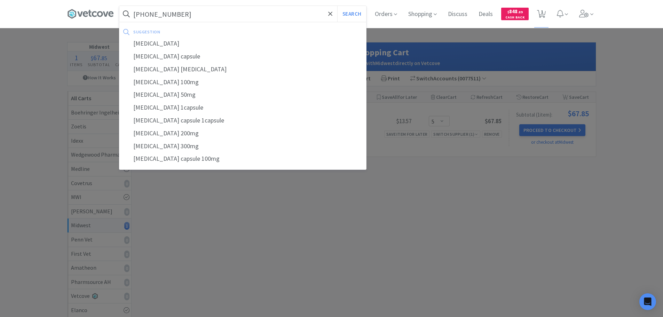
type input "[PHONE_NUMBER]"
click at [337, 6] on button "Search" at bounding box center [351, 14] width 29 height 16
select select "5"
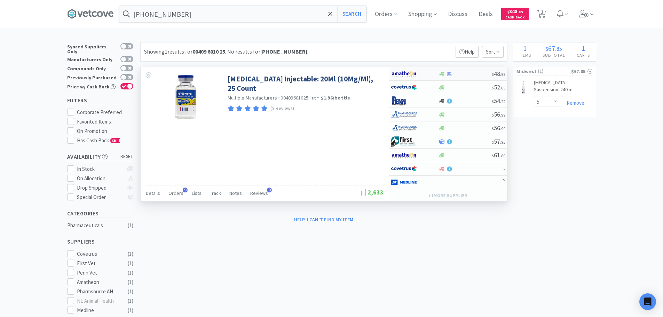
click at [473, 71] on div at bounding box center [464, 73] width 53 height 5
select select "1"
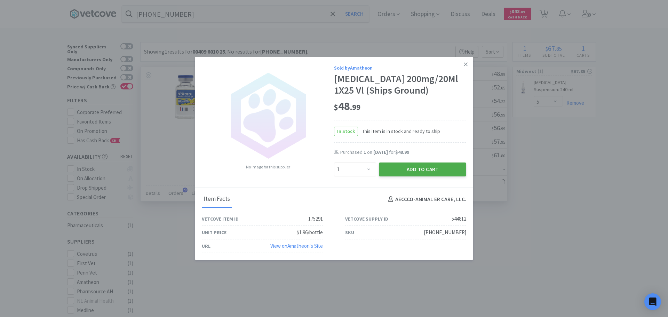
click at [418, 171] on button "Add to Cart" at bounding box center [422, 169] width 87 height 14
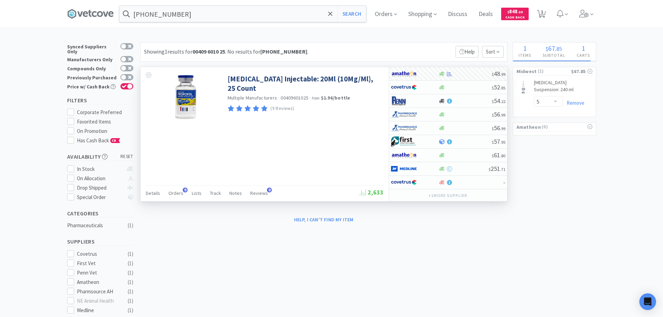
select select "1"
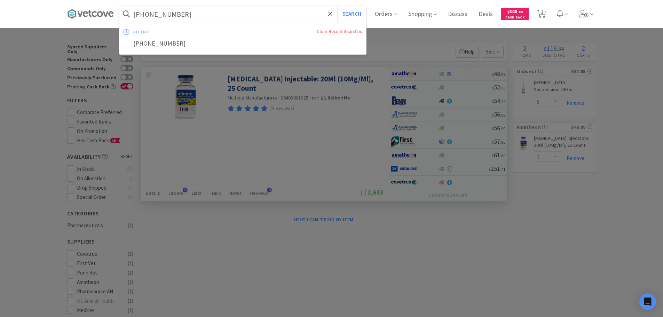
click at [194, 10] on input "[PHONE_NUMBER]" at bounding box center [242, 14] width 247 height 16
paste input "[PHONE_NUMBER]"
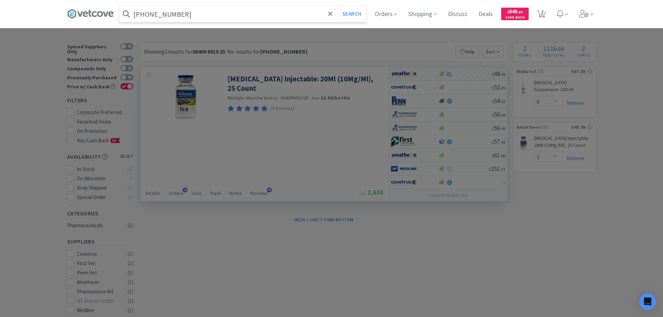
type input "[PHONE_NUMBER]"
click at [337, 6] on button "Search" at bounding box center [351, 14] width 29 height 16
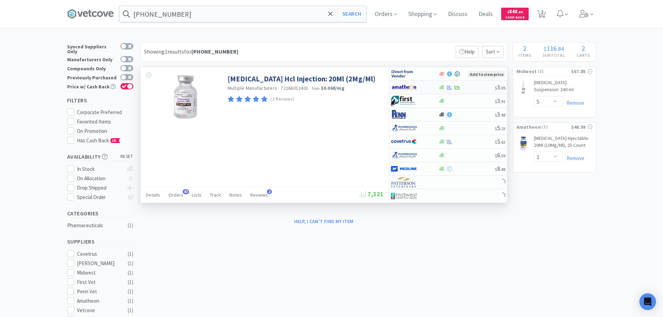
click at [478, 93] on div "$ 3 . 05" at bounding box center [448, 88] width 118 height 14
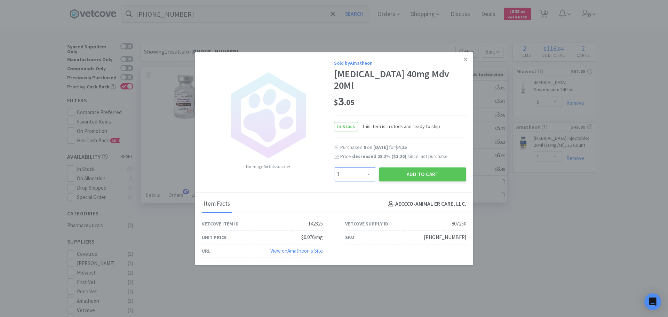
click at [369, 169] on select "Enter Quantity 1 2 3 4 5 6 7 8 9 10 11 12 13 14 15 16 17 18 19 20 Enter Quantity" at bounding box center [355, 174] width 42 height 14
select select "13"
click at [334, 167] on select "Enter Quantity 1 2 3 4 5 6 7 8 9 10 11 12 13 14 15 16 17 18 19 20 Enter Quantity" at bounding box center [355, 174] width 42 height 14
click at [394, 169] on button "Add to Cart" at bounding box center [422, 174] width 87 height 14
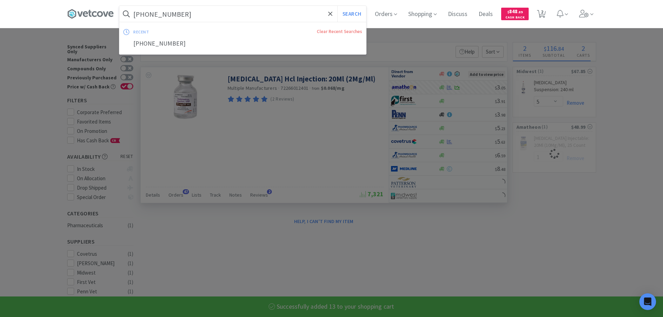
click at [199, 15] on input "[PHONE_NUMBER]" at bounding box center [242, 14] width 247 height 16
paste input "[PHONE_NUMBER]"
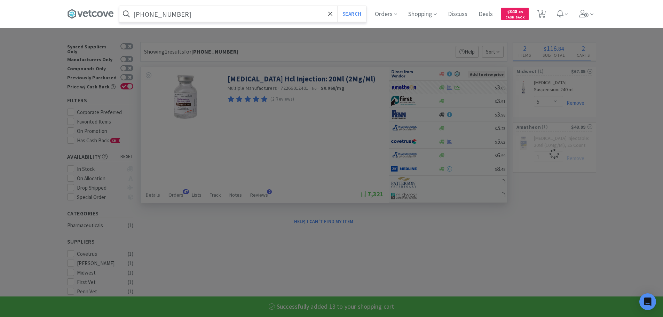
type input "[PHONE_NUMBER]"
click at [337, 6] on button "Search" at bounding box center [351, 14] width 29 height 16
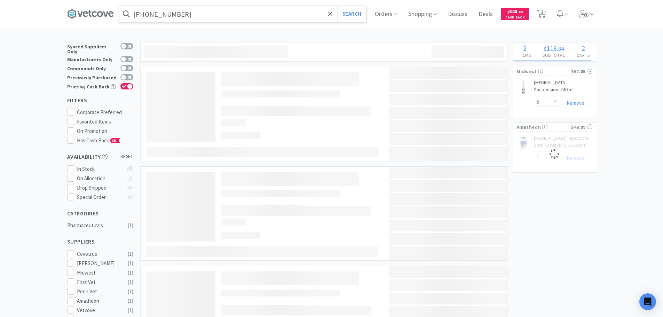
select select "13"
select select "1"
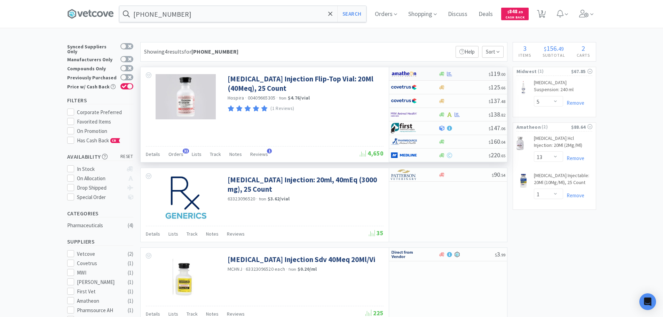
click at [481, 73] on div at bounding box center [463, 73] width 50 height 5
select select "1"
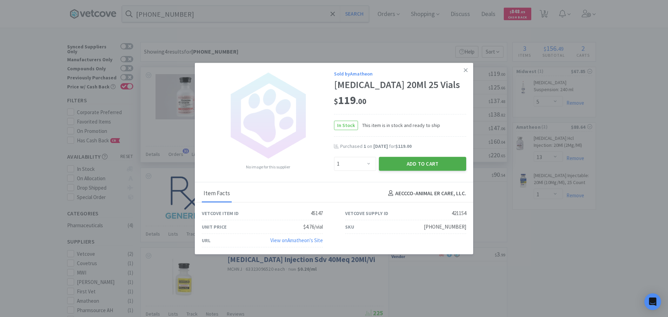
click at [420, 170] on button "Add to Cart" at bounding box center [422, 164] width 87 height 14
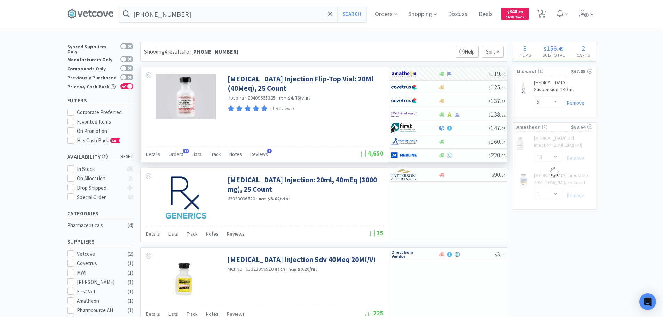
select select "1"
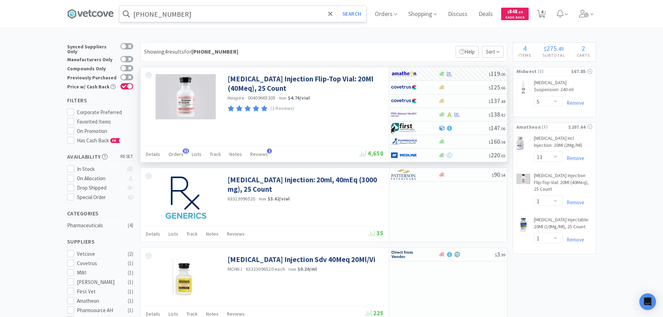
click at [188, 14] on input "[PHONE_NUMBER]" at bounding box center [242, 14] width 247 height 16
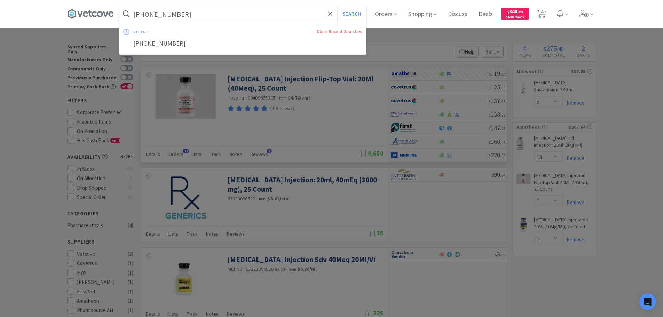
paste input "[PHONE_NUMBER]"
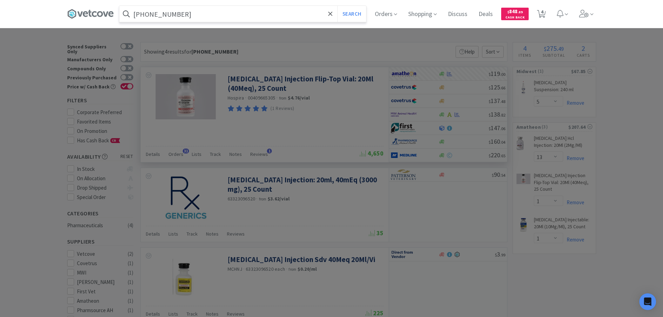
type input "[PHONE_NUMBER]"
click at [337, 6] on button "Search" at bounding box center [351, 14] width 29 height 16
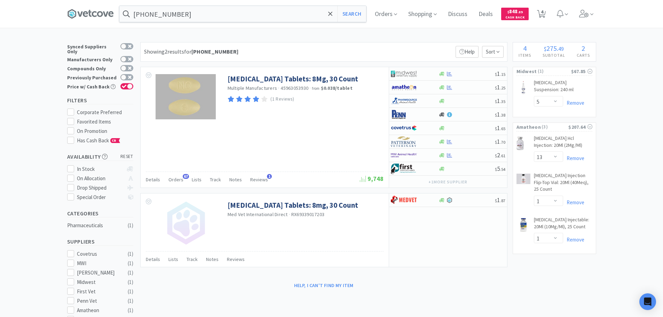
click at [354, 48] on div "Showing 2 results for [PHONE_NUMBER] Filters Help Sort" at bounding box center [323, 51] width 367 height 19
click at [348, 48] on div "Showing 2 results for [PHONE_NUMBER] Filters Help Sort" at bounding box center [323, 51] width 367 height 19
click at [469, 86] on div at bounding box center [466, 87] width 56 height 5
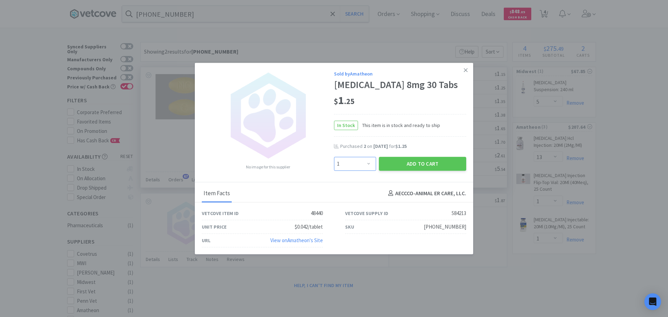
click at [357, 164] on select "Enter Quantity 1 2 3 4 5 6 7 8 9 10 11 12 13 14 15 16 17 18 19 20 Enter Quantity" at bounding box center [355, 164] width 42 height 14
select select "2"
click at [334, 157] on select "Enter Quantity 1 2 3 4 5 6 7 8 9 10 11 12 13 14 15 16 17 18 19 20 Enter Quantity" at bounding box center [355, 164] width 42 height 14
click at [387, 163] on button "Add to Cart" at bounding box center [422, 164] width 87 height 14
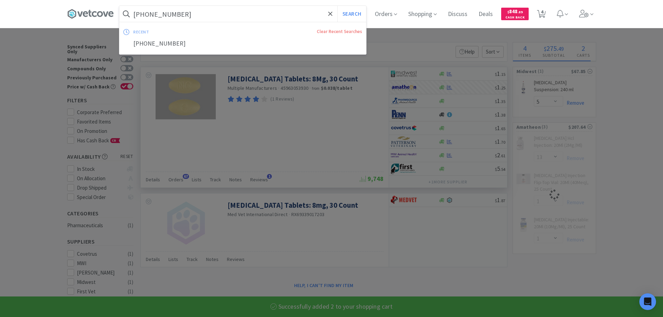
click at [202, 10] on input "[PHONE_NUMBER]" at bounding box center [242, 14] width 247 height 16
paste input "[PHONE_NUMBER]"
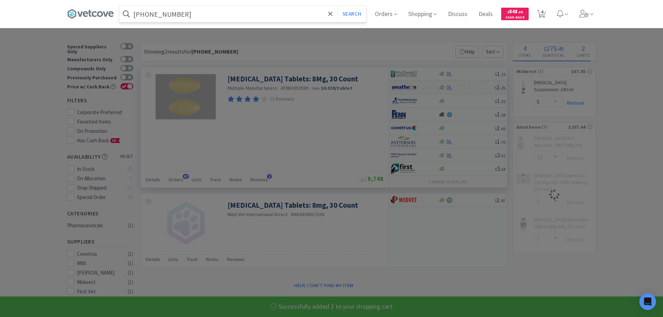
type input "[PHONE_NUMBER]"
click at [337, 6] on button "Search" at bounding box center [351, 14] width 29 height 16
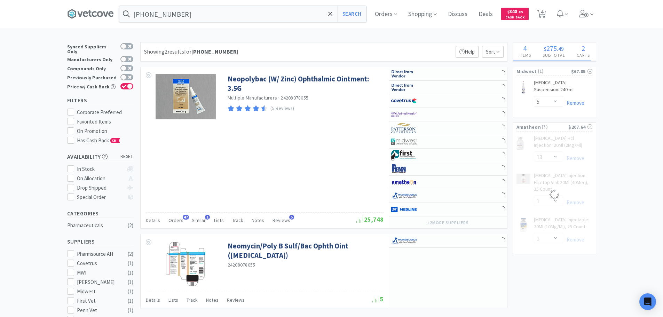
select select "2"
select select "1"
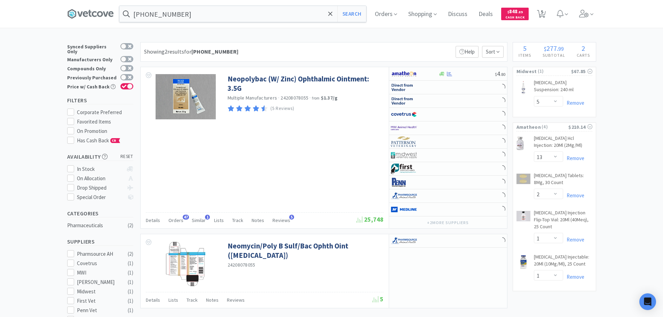
click at [352, 48] on div "Showing 2 results for [PHONE_NUMBER] Filters Help Sort" at bounding box center [323, 51] width 367 height 19
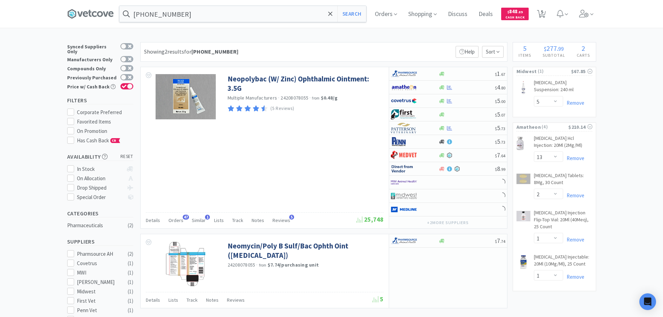
click at [353, 48] on div "Showing 2 results for [PHONE_NUMBER] Filters Help Sort" at bounding box center [323, 51] width 367 height 19
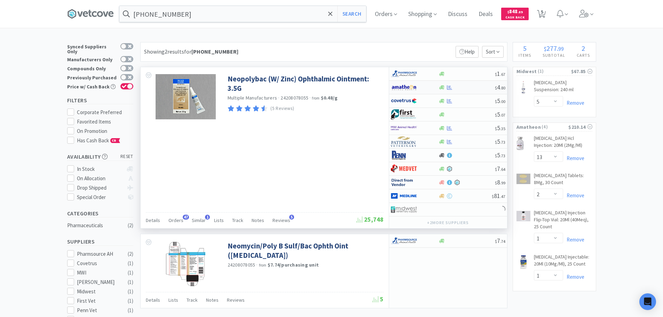
click at [474, 89] on div at bounding box center [466, 87] width 56 height 5
select select "1"
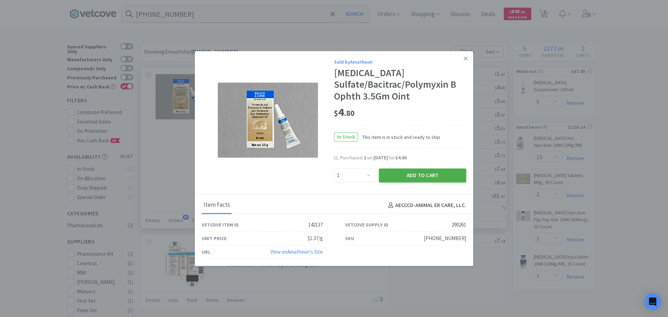
click at [412, 177] on button "Add to Cart" at bounding box center [422, 175] width 87 height 14
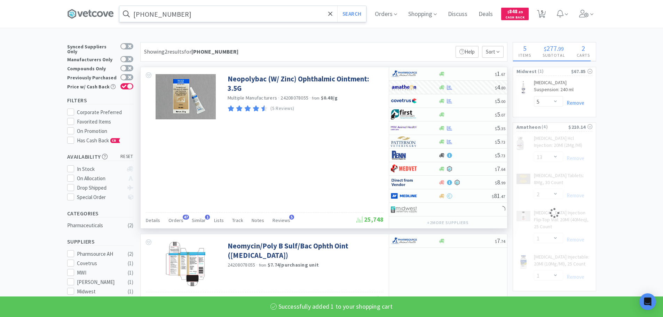
click at [233, 12] on input "[PHONE_NUMBER]" at bounding box center [242, 14] width 247 height 16
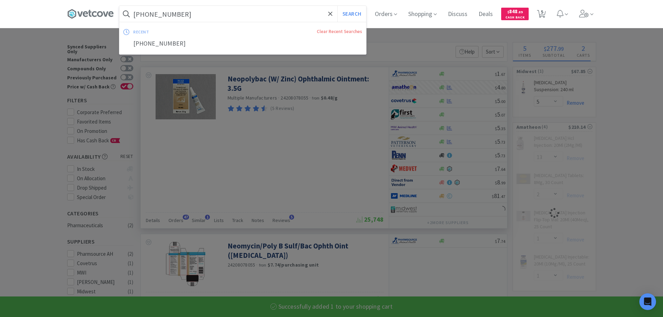
paste input "95-3"
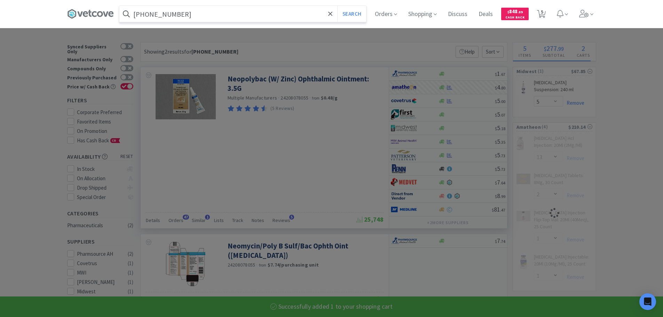
type input "[PHONE_NUMBER]"
click at [337, 6] on button "Search" at bounding box center [351, 14] width 29 height 16
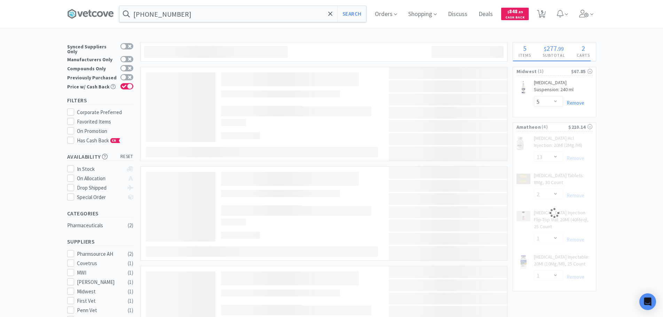
select select "1"
select select "13"
select select "2"
select select "1"
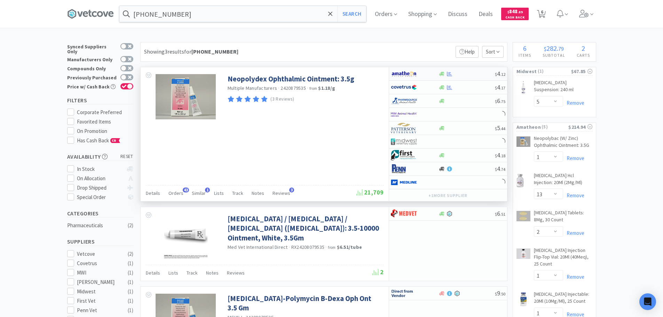
click at [471, 72] on div at bounding box center [466, 73] width 56 height 5
select select "1"
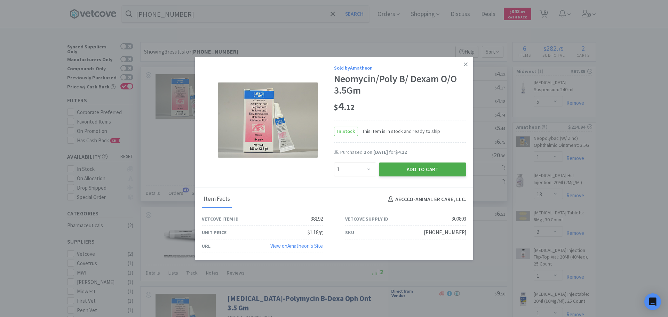
click at [404, 171] on button "Add to Cart" at bounding box center [422, 169] width 87 height 14
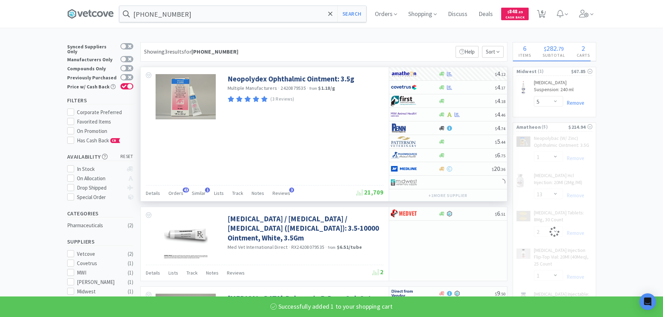
click at [217, 10] on input "[PHONE_NUMBER]" at bounding box center [242, 14] width 247 height 16
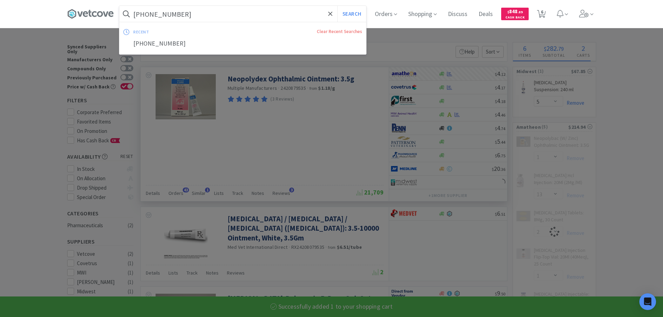
paste input "[PHONE_NUMBER]"
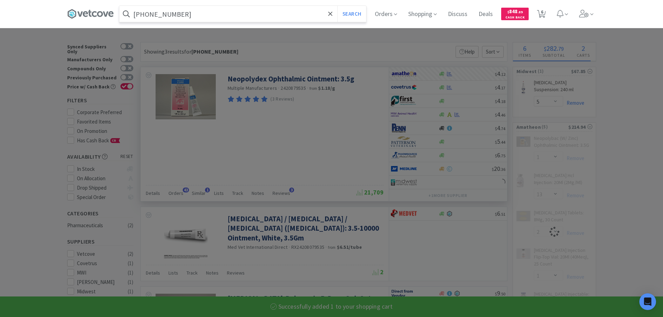
type input "[PHONE_NUMBER]"
click at [337, 6] on button "Search" at bounding box center [351, 14] width 29 height 16
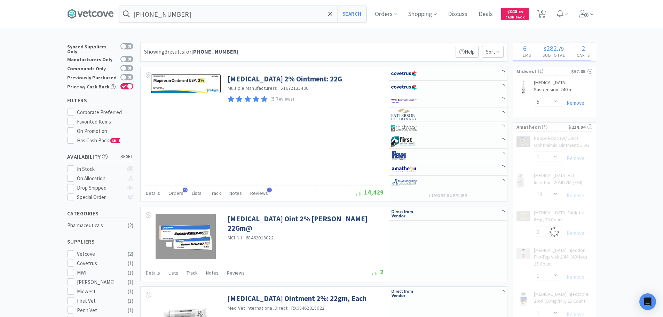
select select "1"
select select "13"
select select "2"
select select "1"
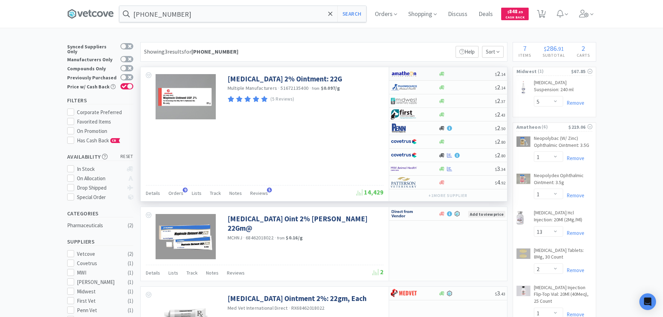
click at [485, 77] on div "$ 2 . 14" at bounding box center [448, 74] width 118 height 14
select select "1"
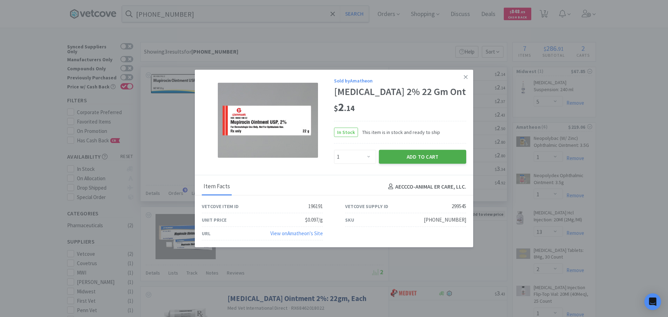
click at [423, 153] on button "Add to Cart" at bounding box center [422, 157] width 87 height 14
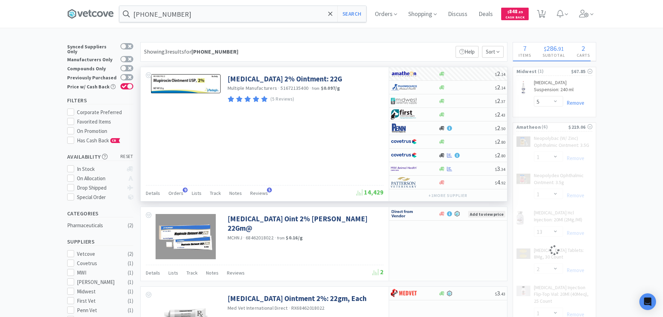
select select "1"
select select "13"
select select "2"
select select "1"
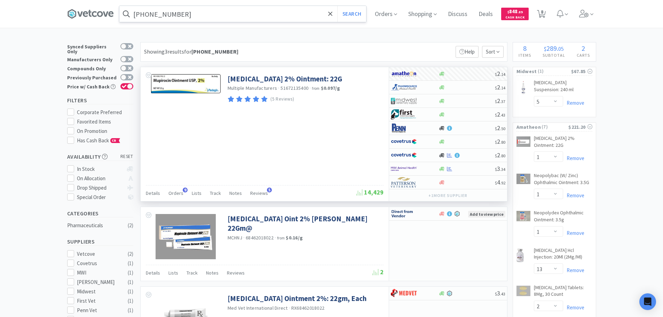
click at [198, 17] on input "[PHONE_NUMBER]" at bounding box center [242, 14] width 247 height 16
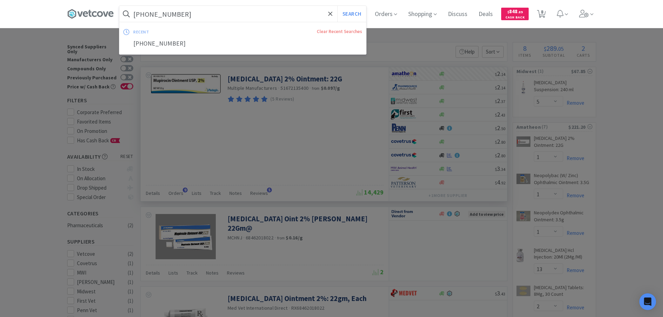
paste input "Medline Industries, Inc. - MDS2501H $18.5"
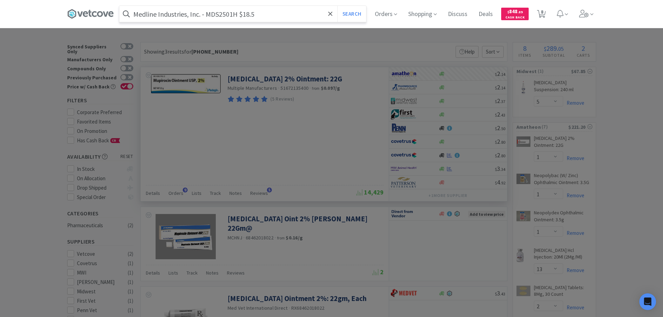
click at [218, 14] on input "Medline Industries, Inc. - MDS2501H $18.5" at bounding box center [242, 14] width 247 height 16
paste input "text"
click at [337, 6] on button "Search" at bounding box center [351, 14] width 29 height 16
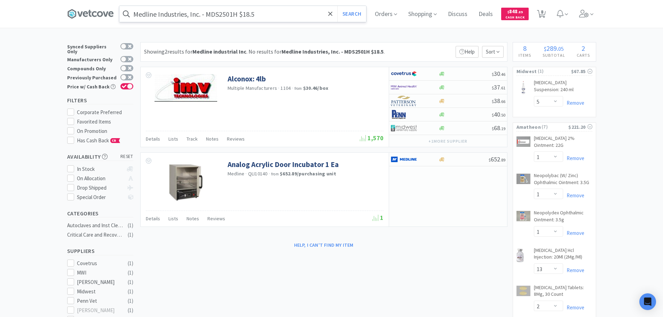
click at [227, 16] on input "Medline Industries, Inc. - MDS2501H $18.5" at bounding box center [242, 14] width 247 height 16
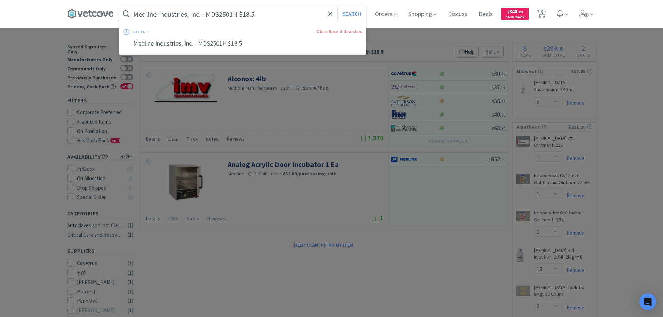
click at [220, 14] on input "Medline Industries, Inc. - MDS2501H $18.5" at bounding box center [242, 14] width 247 height 16
click at [337, 6] on button "Search" at bounding box center [351, 14] width 29 height 16
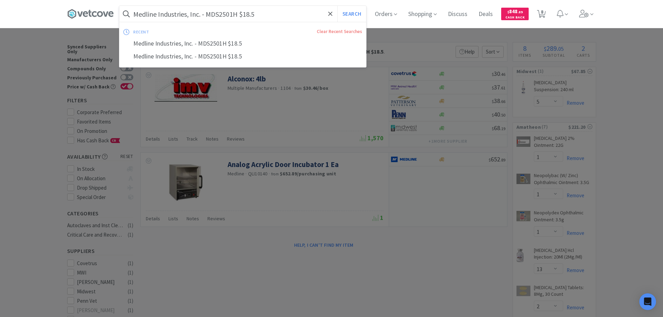
click at [220, 14] on input "Medline Industries, Inc. - MDS2501H $18.5" at bounding box center [242, 14] width 247 height 16
paste input "DS2501H"
type input "MDS2501H"
click at [337, 6] on button "Search" at bounding box center [351, 14] width 29 height 16
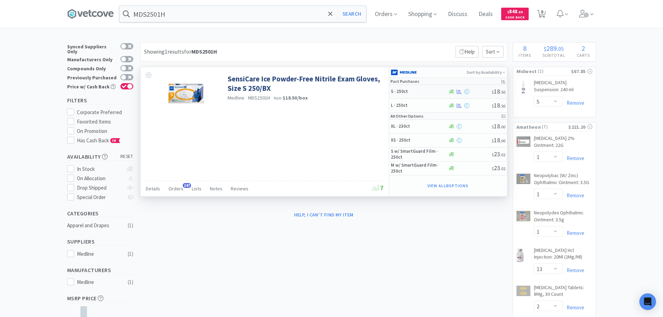
click at [478, 89] on div at bounding box center [470, 91] width 44 height 5
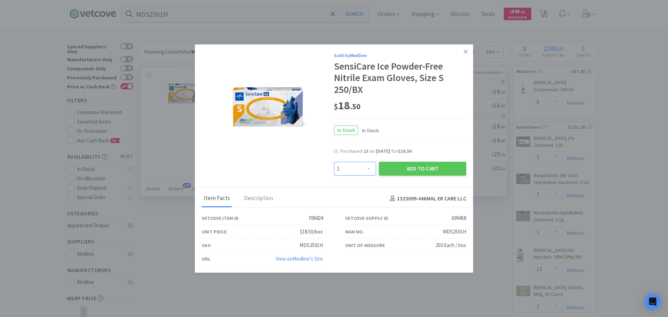
click at [358, 169] on select "Enter Quantity 1 2 3 4 5 6 7 8 9 10 11 12 13 14 15 16 17 18 19 20 Enter Quantity" at bounding box center [355, 169] width 42 height 14
select select "5"
click at [334, 162] on select "Enter Quantity 1 2 3 4 5 6 7 8 9 10 11 12 13 14 15 16 17 18 19 20 Enter Quantity" at bounding box center [355, 169] width 42 height 14
click at [389, 166] on button "Add to Cart" at bounding box center [422, 169] width 87 height 14
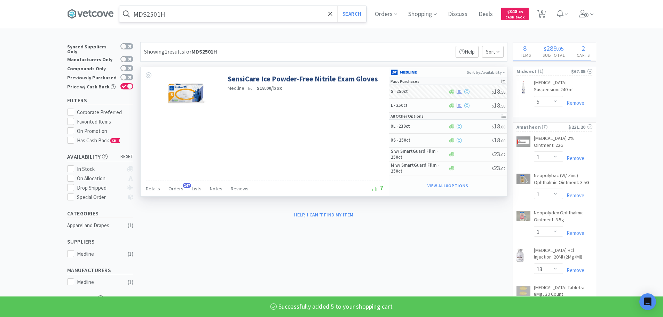
click at [194, 11] on input "MDS2501H" at bounding box center [242, 14] width 247 height 16
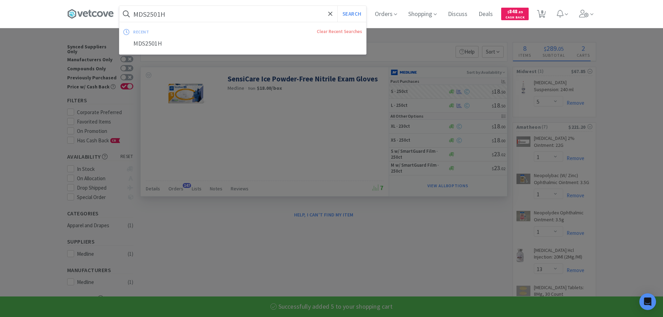
paste input "edline Industries, Inc. - MDS2502H $18.5"
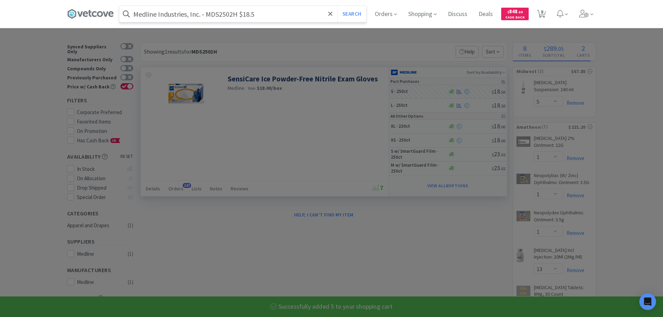
click at [225, 14] on input "Medline Industries, Inc. - MDS2502H $18.5" at bounding box center [242, 14] width 247 height 16
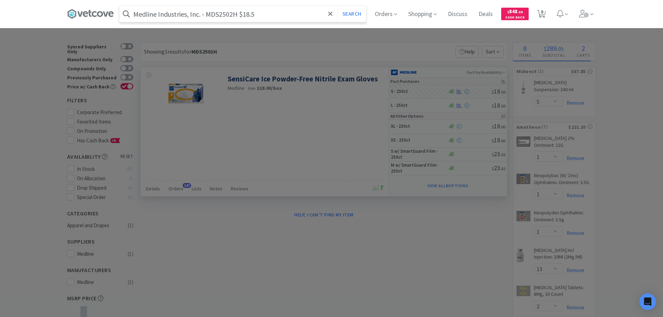
click at [225, 14] on input "Medline Industries, Inc. - MDS2502H $18.5" at bounding box center [242, 14] width 247 height 16
paste input "DS2502H"
type input "MDS2502H"
click at [337, 6] on button "Search" at bounding box center [351, 14] width 29 height 16
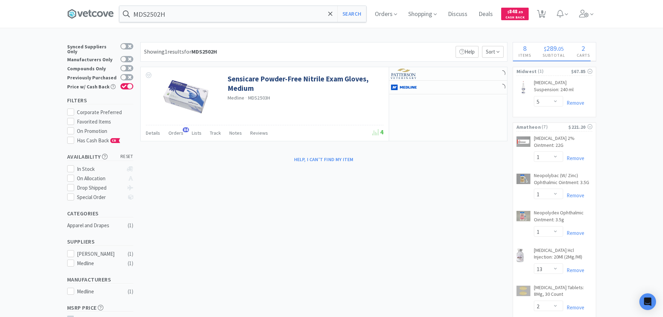
select select "5"
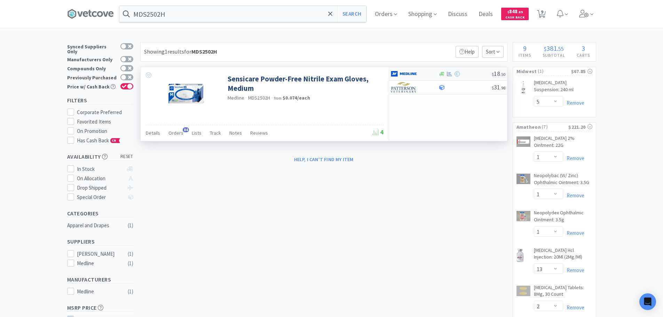
click at [478, 75] on div at bounding box center [464, 73] width 53 height 5
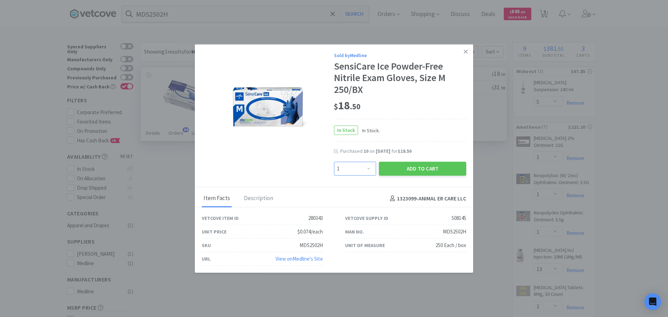
click at [354, 171] on select "Enter Quantity 1 2 3 4 5 6 7 8 9 10 11 12 13 14 15 16 17 18 19 20 Enter Quantity" at bounding box center [355, 169] width 42 height 14
select select "2"
click at [334, 162] on select "Enter Quantity 1 2 3 4 5 6 7 8 9 10 11 12 13 14 15 16 17 18 19 20 Enter Quantity" at bounding box center [355, 169] width 42 height 14
click at [392, 168] on button "Add to Cart" at bounding box center [422, 169] width 87 height 14
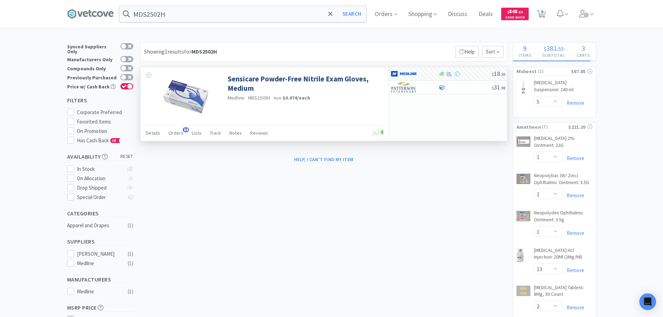
type input "MDS2501H"
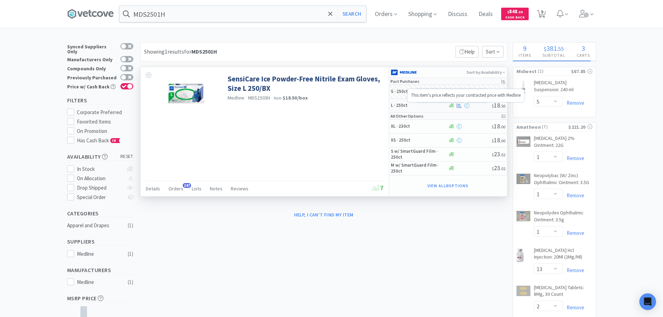
click at [467, 106] on icon at bounding box center [466, 105] width 5 height 5
select select "1"
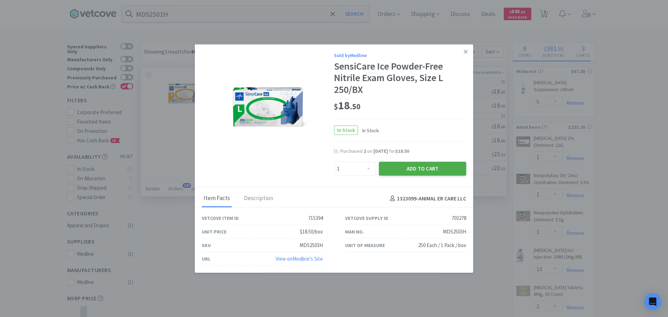
click at [426, 166] on button "Add to Cart" at bounding box center [422, 169] width 87 height 14
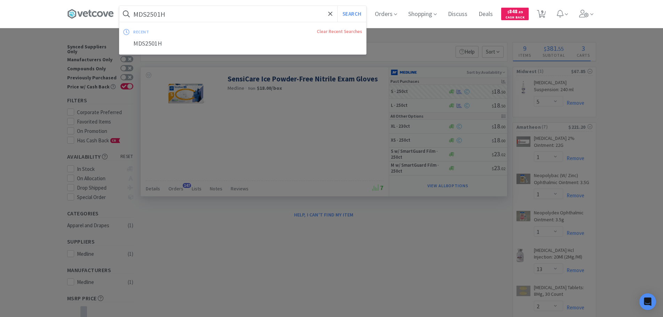
click at [200, 13] on input "MDS2501H" at bounding box center [242, 14] width 247 height 16
paste input "Covetrus - 071329 $5.4142"
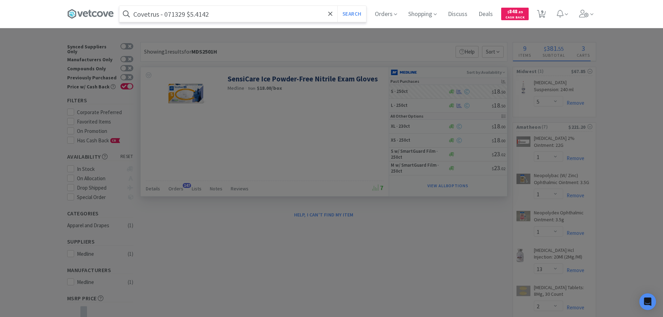
click at [176, 14] on input "Covetrus - 071329 $5.4142" at bounding box center [242, 14] width 247 height 16
paste input "071329"
type input "071329"
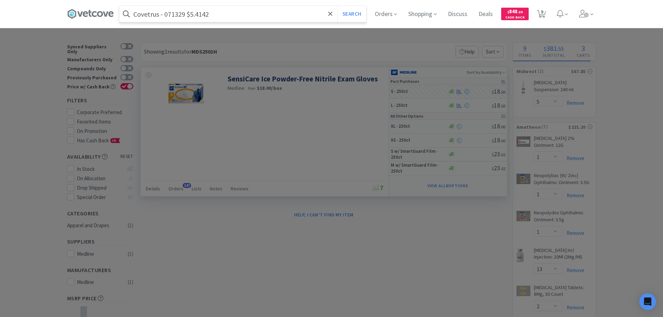
select select "2"
click at [337, 6] on button "Search" at bounding box center [351, 14] width 29 height 16
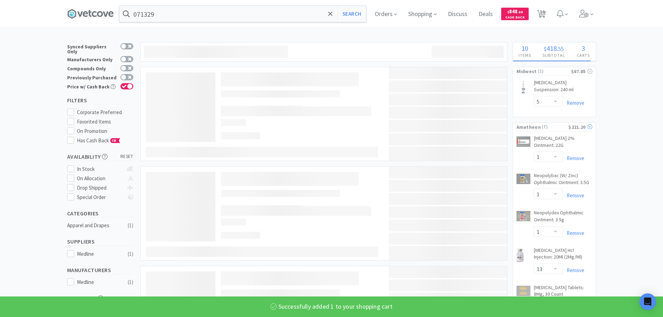
click at [565, 123] on span "( 7 )" at bounding box center [554, 126] width 27 height 7
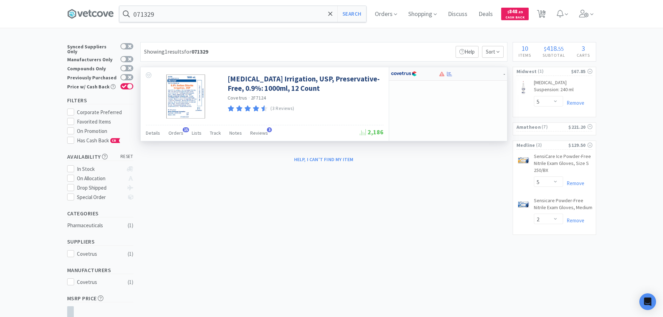
click at [455, 74] on div at bounding box center [470, 73] width 65 height 5
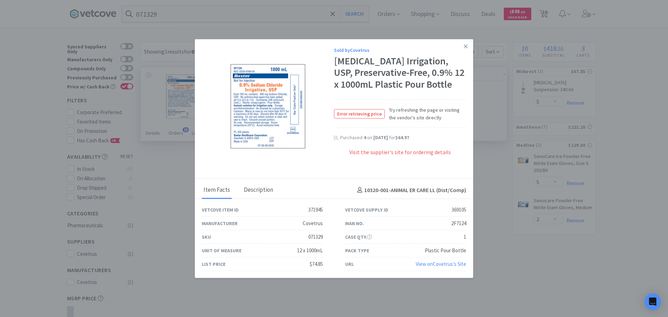
click at [262, 189] on div "Description" at bounding box center [258, 190] width 33 height 17
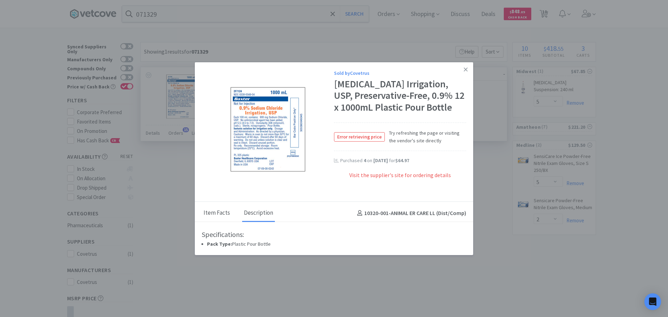
click at [220, 217] on div "Item Facts" at bounding box center [217, 213] width 30 height 17
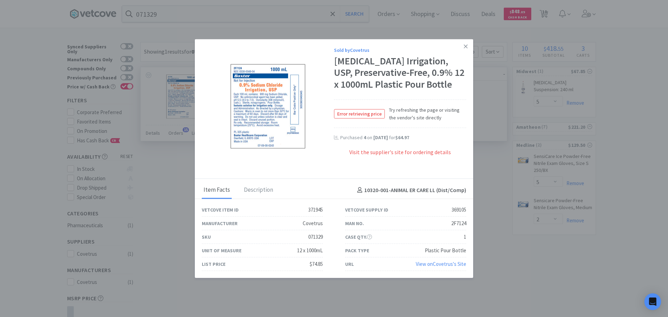
click at [443, 264] on link "View on Covetrus 's Site" at bounding box center [441, 264] width 50 height 7
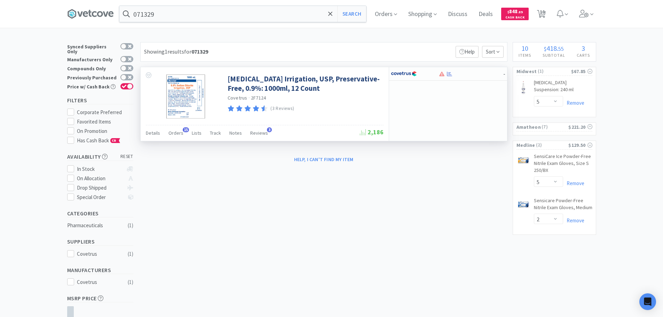
click at [231, 13] on input "071329" at bounding box center [242, 14] width 247 height 16
paste input "2F7124"
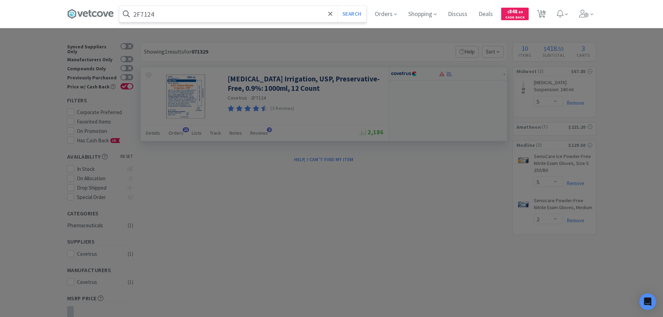
click at [337, 6] on button "Search" at bounding box center [351, 14] width 29 height 16
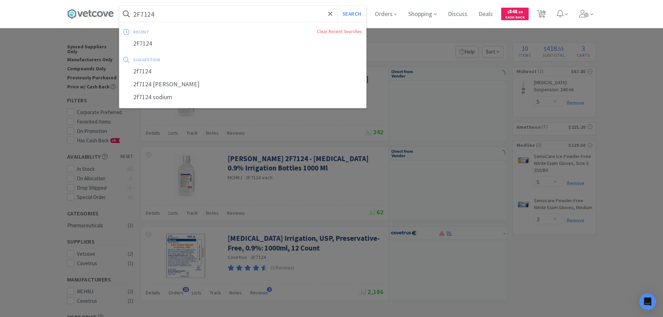
click at [252, 15] on input "2F7124" at bounding box center [242, 14] width 247 height 16
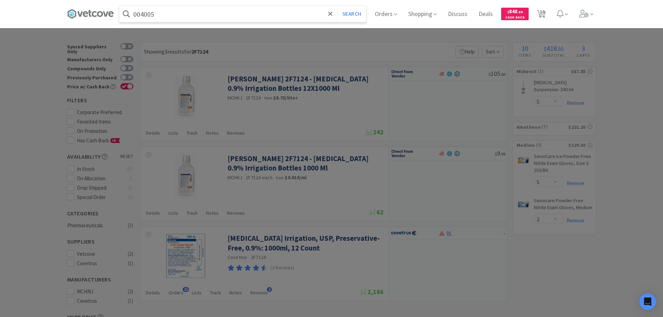
click at [337, 6] on button "Search" at bounding box center [351, 14] width 29 height 16
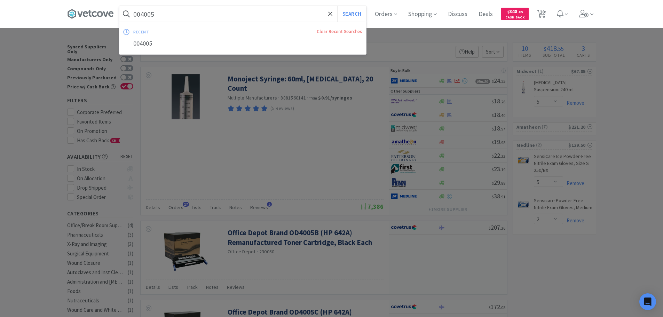
click at [159, 10] on input "004005" at bounding box center [242, 14] width 247 height 16
click at [164, 16] on input "004005" at bounding box center [242, 14] width 247 height 16
drag, startPoint x: 166, startPoint y: 15, endPoint x: 143, endPoint y: 15, distance: 22.6
click at [143, 15] on input "004005" at bounding box center [242, 14] width 247 height 16
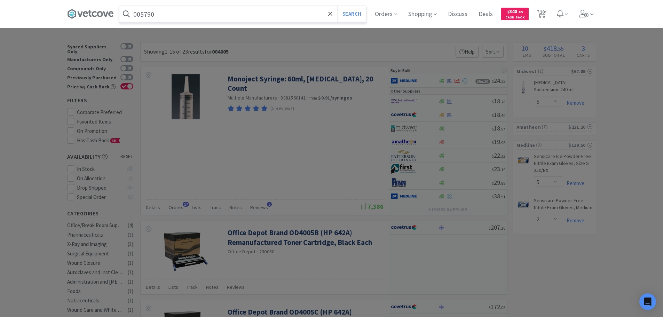
click at [337, 6] on button "Search" at bounding box center [351, 14] width 29 height 16
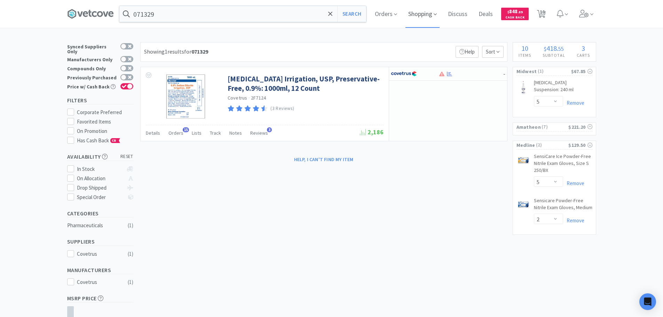
type input "MDS2501H"
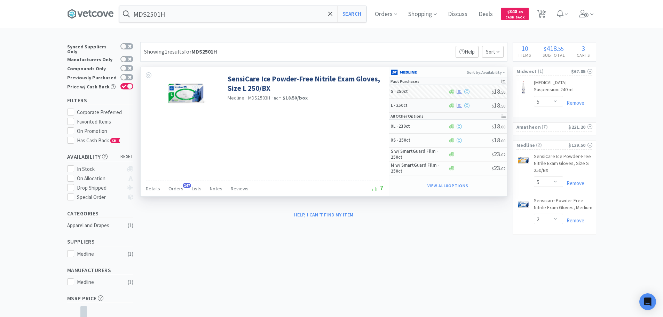
click at [474, 105] on div at bounding box center [470, 105] width 44 height 5
select select "1"
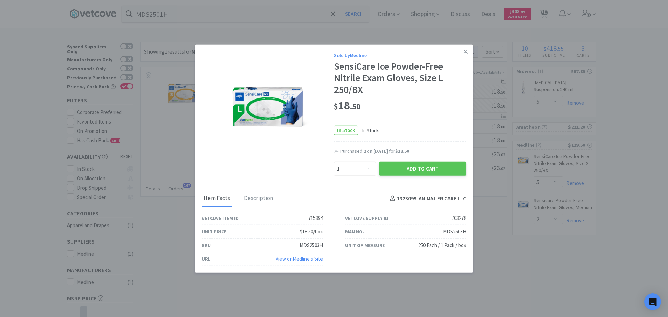
click at [468, 48] on link at bounding box center [465, 51] width 12 height 15
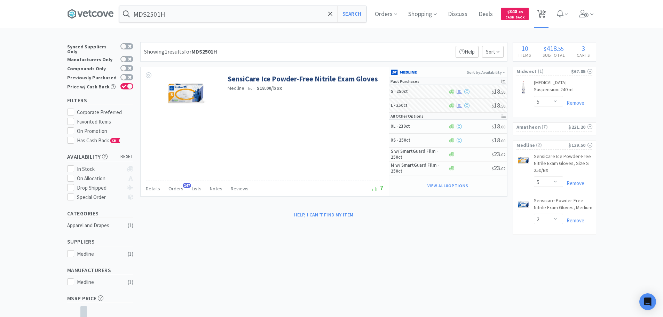
click at [541, 12] on icon at bounding box center [541, 14] width 9 height 8
select select "5"
select select "2"
select select "5"
select select "1"
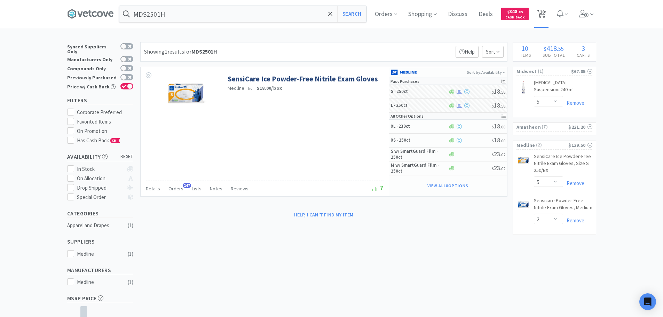
select select "1"
select select "13"
select select "2"
select select "1"
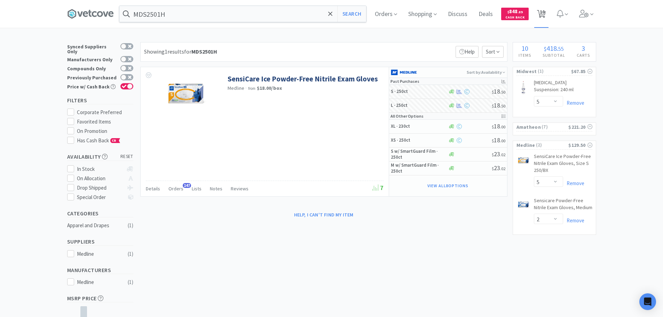
select select "1"
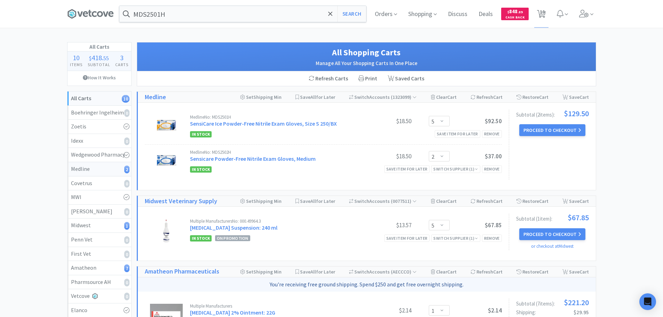
click at [112, 171] on div "Medline 2" at bounding box center [99, 169] width 57 height 9
select select "5"
select select "2"
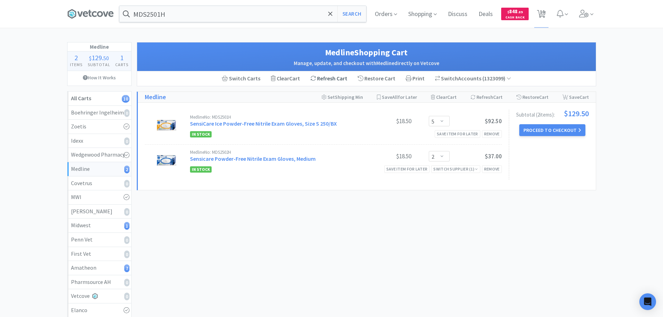
click at [334, 80] on div "Refresh Cart" at bounding box center [328, 78] width 47 height 15
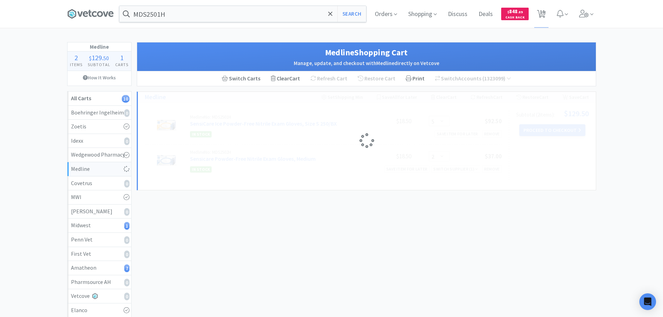
select select "1"
select select "5"
select select "2"
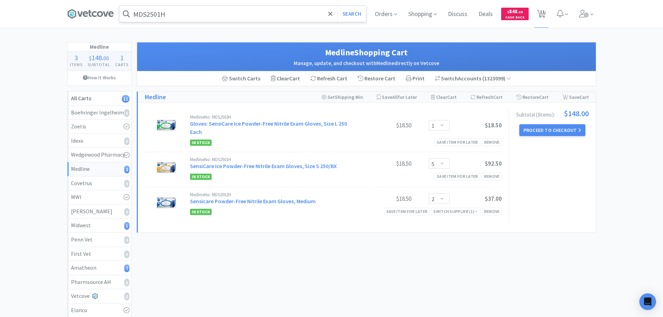
click at [302, 17] on input "MDS2501H" at bounding box center [242, 14] width 247 height 16
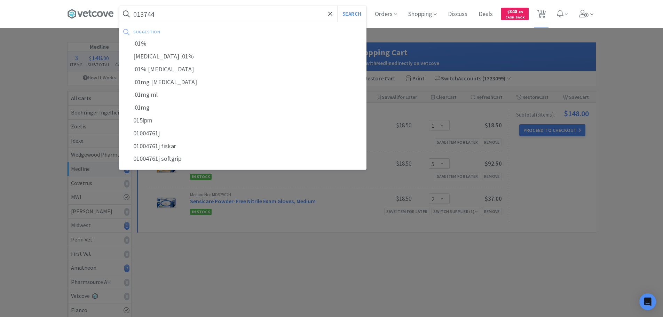
type input "013744"
click at [337, 6] on button "Search" at bounding box center [351, 14] width 29 height 16
select select "5"
select select "1"
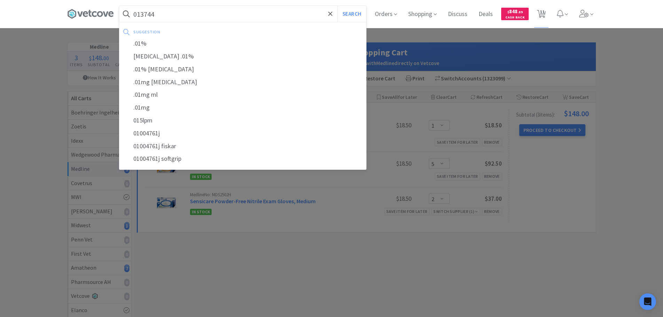
select select "1"
select select "13"
select select "2"
select select "1"
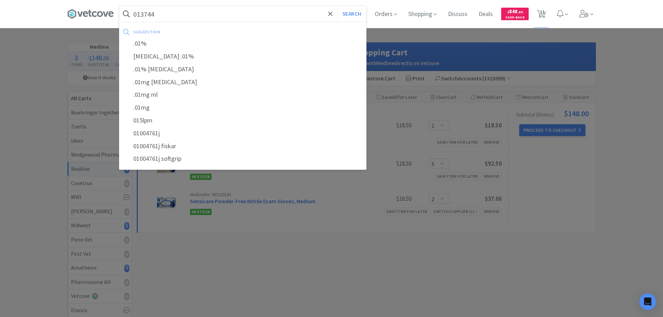
select select "1"
select select "5"
select select "2"
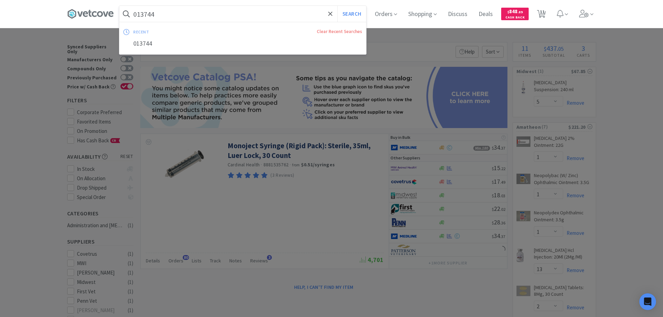
click at [190, 8] on input "013744" at bounding box center [242, 14] width 247 height 16
paste input "[PHONE_NUMBER]"
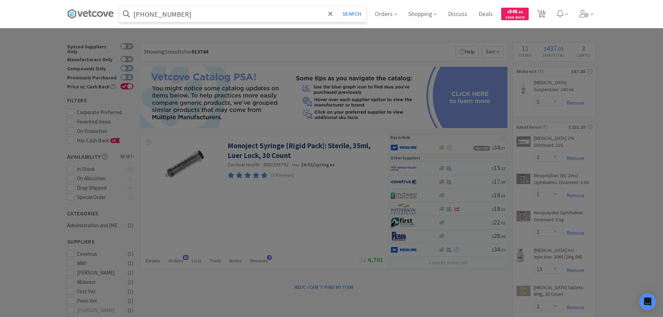
type input "[PHONE_NUMBER]"
click at [337, 6] on button "Search" at bounding box center [351, 14] width 29 height 16
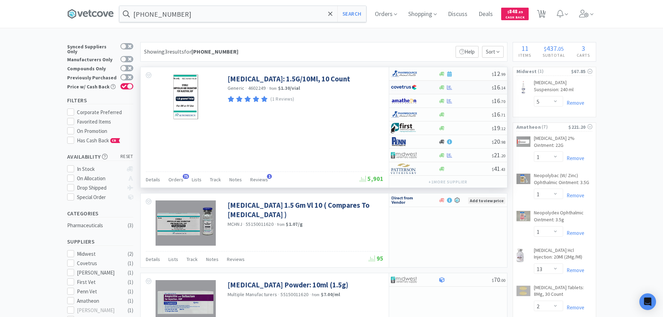
click at [476, 86] on div at bounding box center [464, 87] width 53 height 5
select select "1"
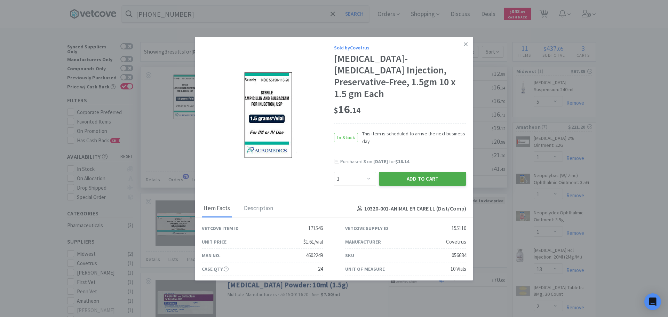
click at [420, 182] on button "Add to Cart" at bounding box center [422, 179] width 87 height 14
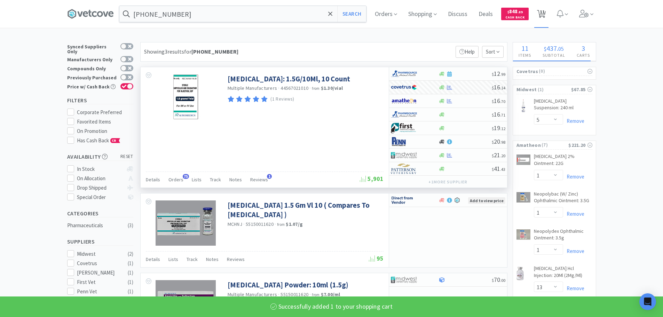
click at [541, 15] on icon at bounding box center [541, 14] width 9 height 8
select select "1"
select select "5"
select select "2"
select select "5"
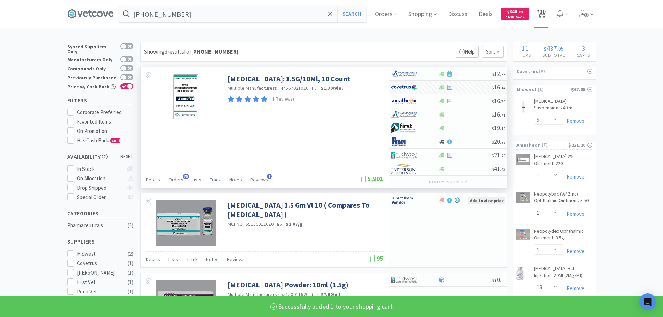
select select "1"
select select "13"
select select "2"
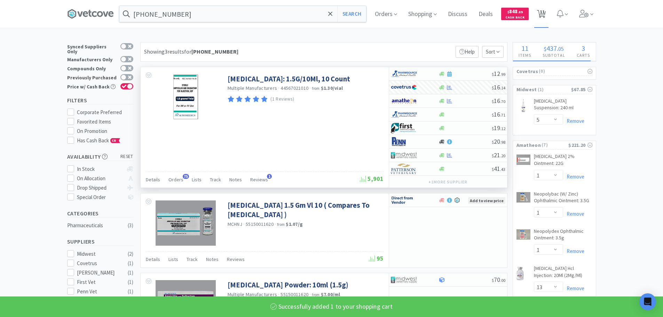
select select "1"
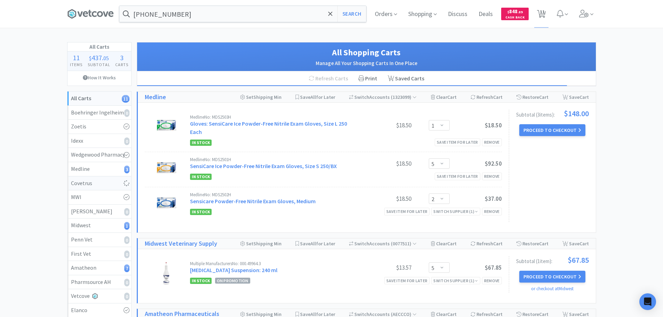
click at [100, 183] on div "Covetrus" at bounding box center [99, 183] width 57 height 9
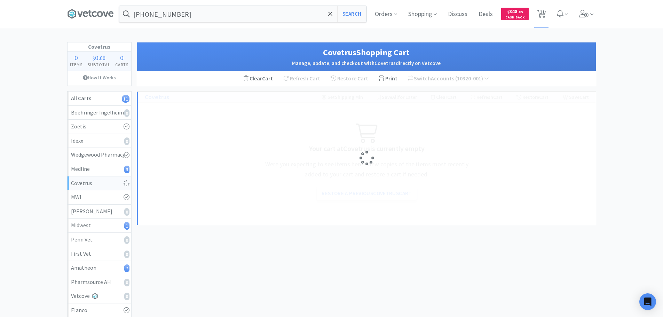
select select "1"
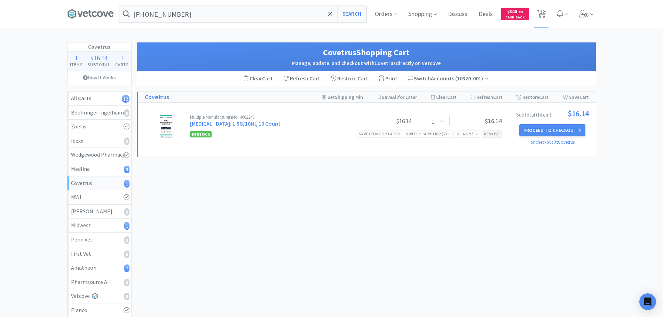
click at [501, 135] on div "Remove" at bounding box center [492, 133] width 20 height 7
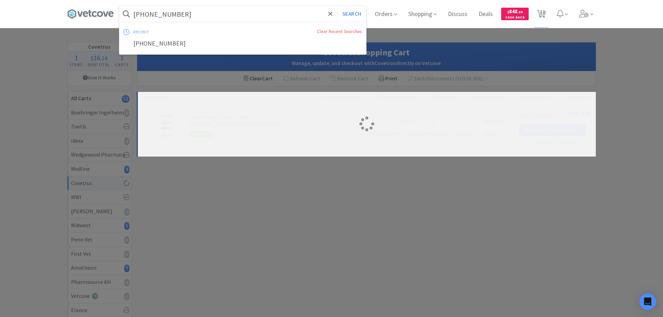
click at [211, 17] on input "[PHONE_NUMBER]" at bounding box center [242, 14] width 247 height 16
paste input "[US_EMPLOYER_IDENTIFICATION_NUMBER]"
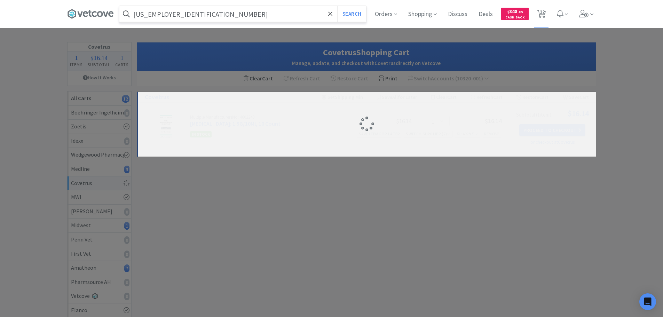
type input "[US_EMPLOYER_IDENTIFICATION_NUMBER]"
click at [337, 6] on button "Search" at bounding box center [351, 14] width 29 height 16
select select "1"
select select "5"
select select "1"
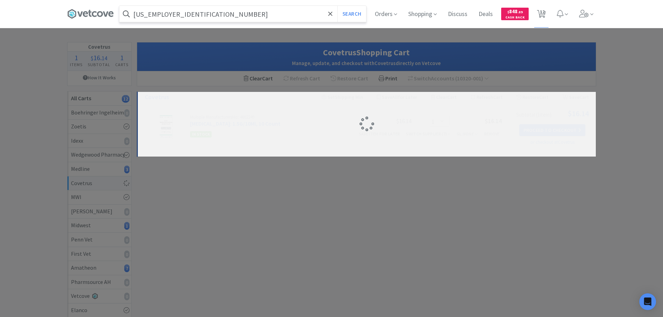
select select "1"
select select "13"
select select "2"
select select "1"
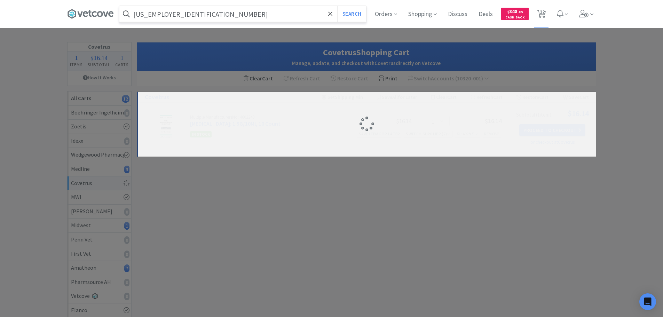
select select "1"
select select "5"
select select "2"
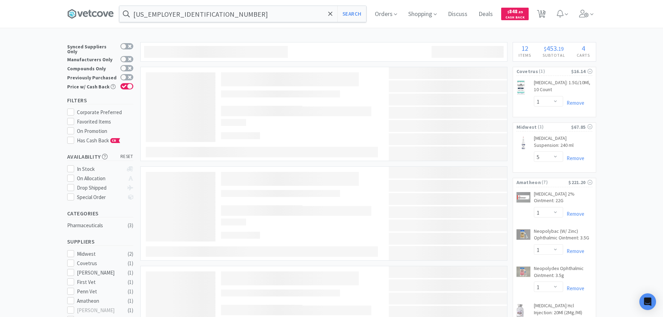
click at [400, 48] on div at bounding box center [360, 54] width 144 height 17
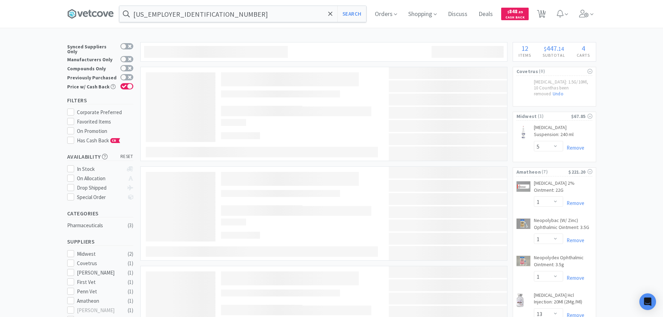
click at [404, 49] on div at bounding box center [360, 54] width 144 height 17
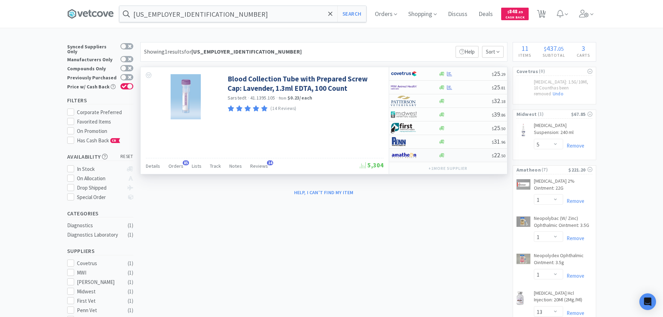
click at [477, 159] on div "$ 22 . 50" at bounding box center [448, 156] width 118 height 14
select select "1"
click at [471, 72] on div at bounding box center [464, 73] width 53 height 5
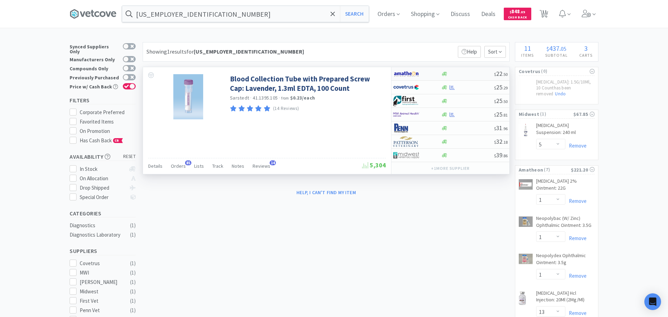
select select "1"
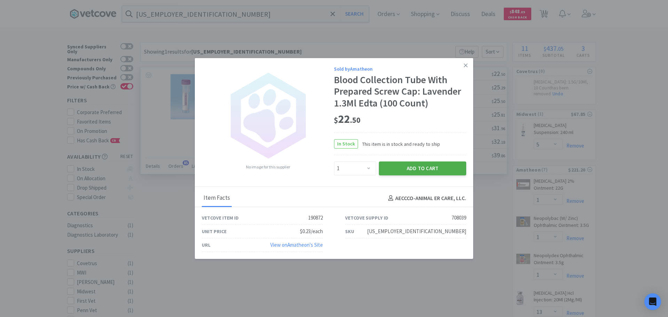
click at [423, 174] on button "Add to Cart" at bounding box center [422, 168] width 87 height 14
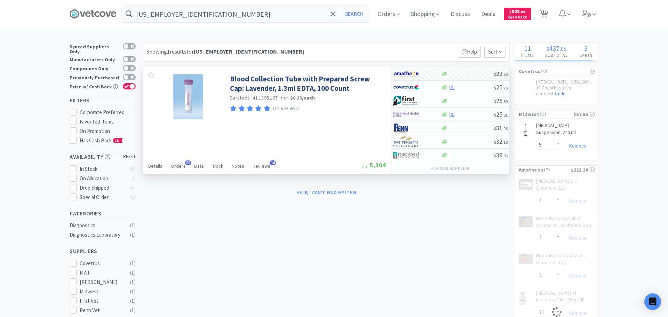
select select "1"
select select "13"
select select "2"
select select "1"
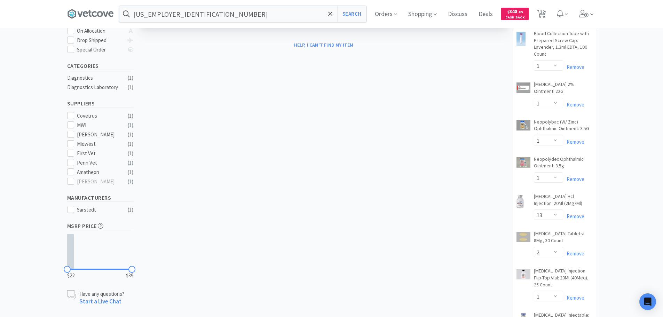
scroll to position [209, 0]
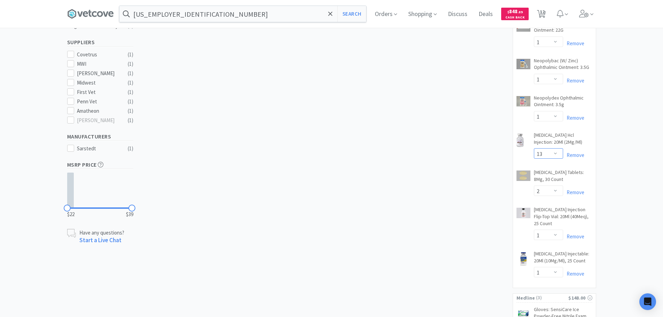
click at [550, 148] on select "Enter Quantity 1 2 3 4 5 6 7 8 9 10 11 12 13 14 15 16 17 18 19 20 Enter Quantity" at bounding box center [548, 153] width 29 height 10
click at [534, 148] on select "Enter Quantity 1 2 3 4 5 6 7 8 9 10 11 12 13 14 15 16 17 18 19 20 Enter Quantity" at bounding box center [548, 153] width 29 height 10
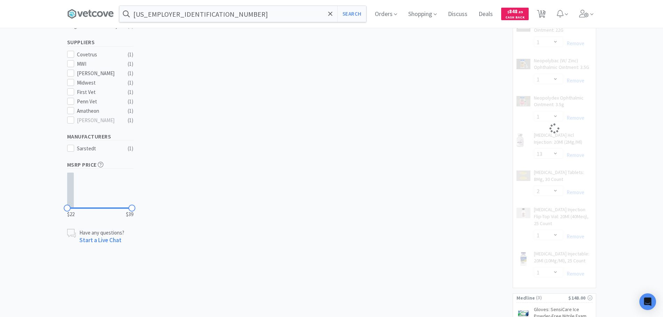
click at [455, 179] on div "× Filter Results Synced Suppliers Only Manufacturers Only Compounds Only Previo…" at bounding box center [331, 134] width 529 height 603
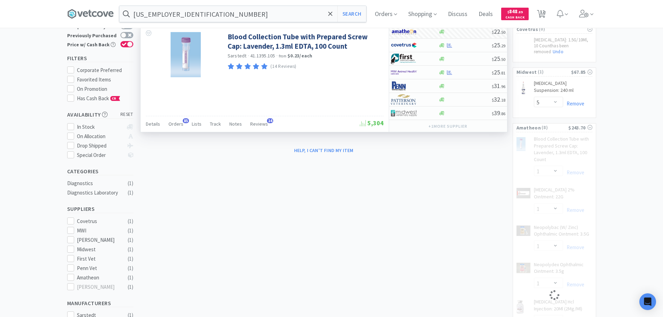
scroll to position [0, 0]
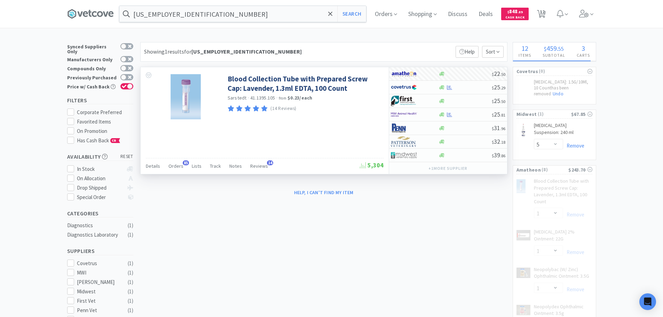
select select "16"
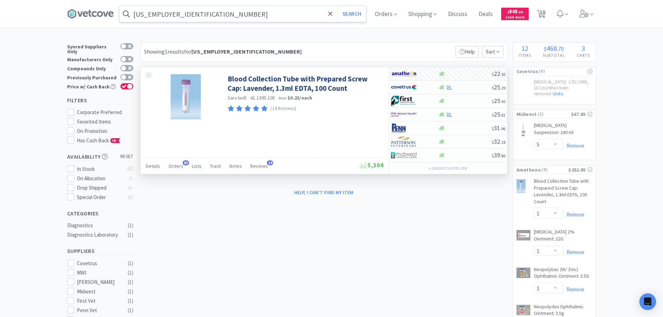
click at [213, 14] on input "[US_EMPLOYER_IDENTIFICATION_NUMBER]" at bounding box center [242, 14] width 247 height 16
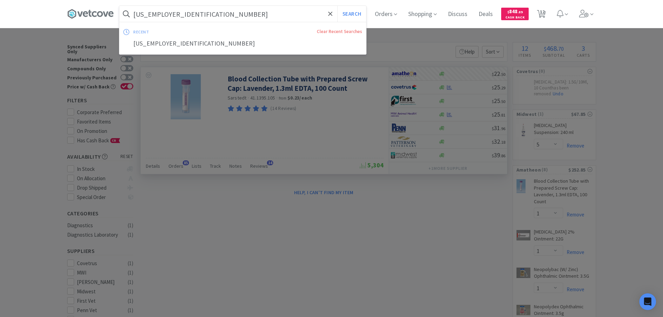
paste input "191.65800.3"
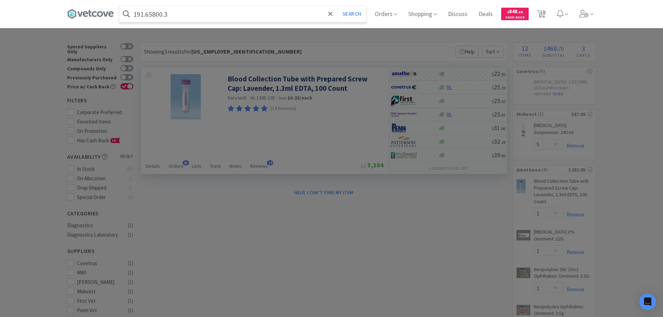
type input "191.65800.3"
click at [337, 6] on button "Search" at bounding box center [351, 14] width 29 height 16
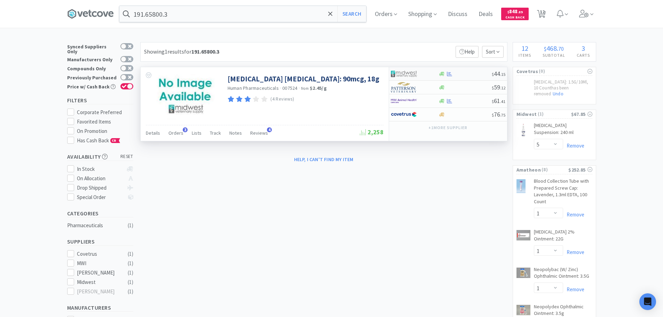
click at [467, 72] on div at bounding box center [464, 73] width 53 height 5
select select "1"
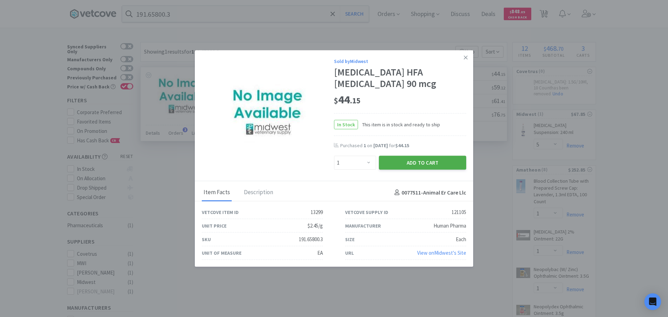
click at [416, 160] on button "Add to Cart" at bounding box center [422, 163] width 87 height 14
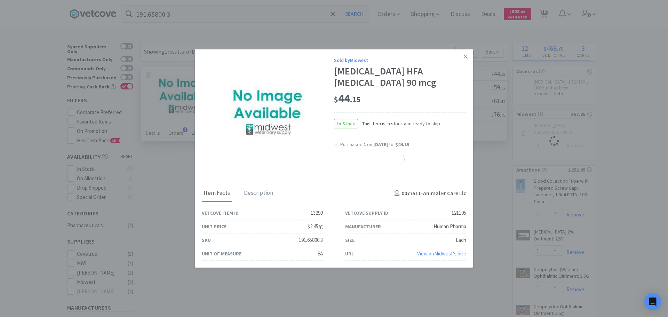
select select "1"
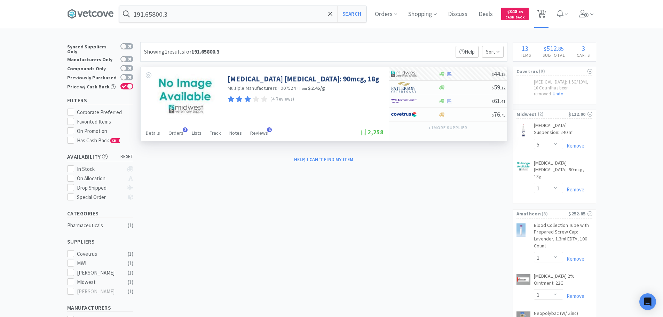
click at [544, 13] on span "13" at bounding box center [541, 12] width 5 height 28
select select "1"
select select "5"
select select "2"
select select "5"
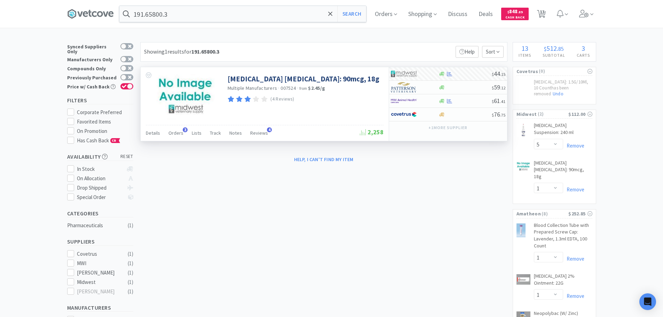
select select "1"
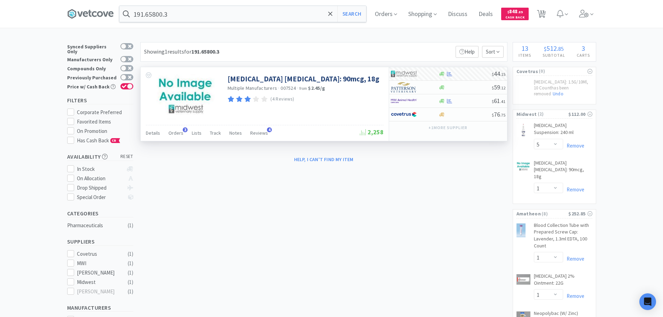
select select "16"
select select "2"
select select "1"
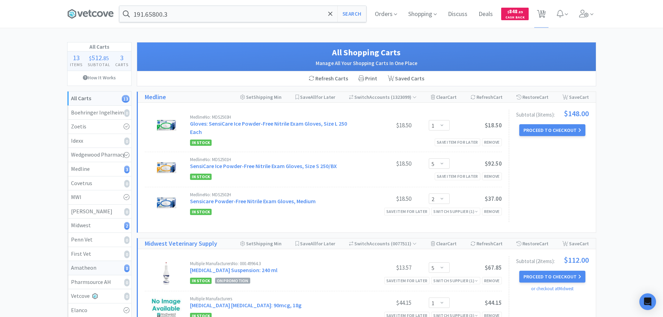
click at [118, 267] on div "Amatheon 8" at bounding box center [99, 267] width 57 height 9
select select "1"
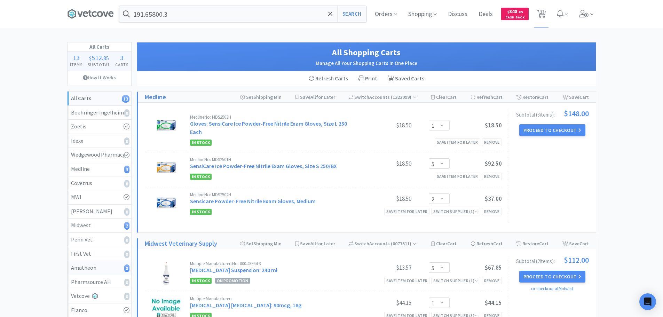
select select "16"
select select "2"
select select "1"
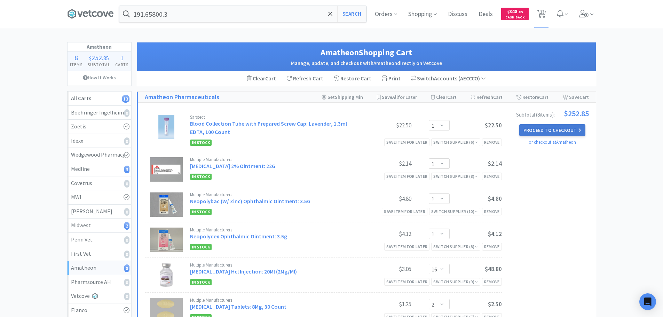
click at [556, 134] on button "Proceed to Checkout" at bounding box center [552, 130] width 66 height 12
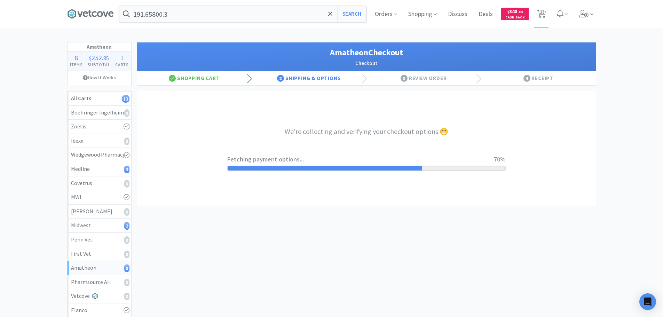
select select "21872"
select select "201118"
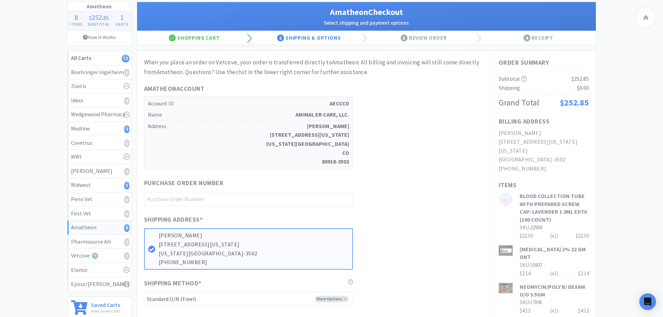
scroll to position [104, 0]
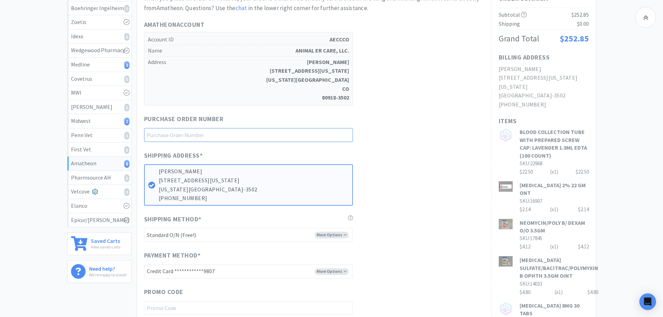
paste input "1145001"
type input "1145001"
click at [422, 170] on div "Shipping Address * [PERSON_NAME] [STREET_ADDRESS][US_STATE][US_STATE] [PHONE_NU…" at bounding box center [314, 178] width 340 height 55
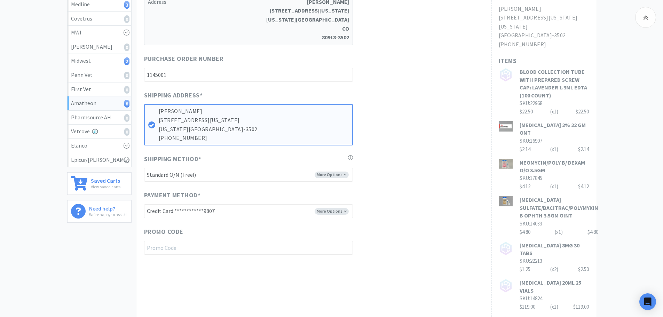
scroll to position [278, 0]
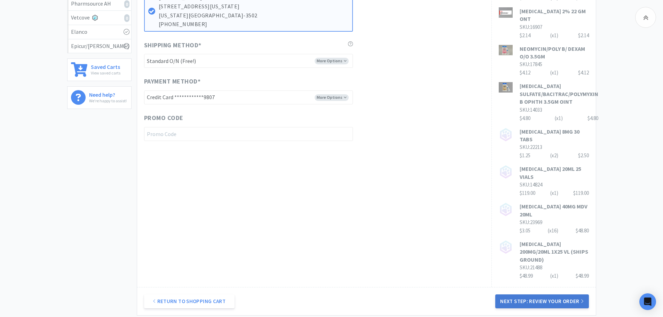
click at [548, 294] on button "Next Step: Review Your Order" at bounding box center [541, 301] width 93 height 14
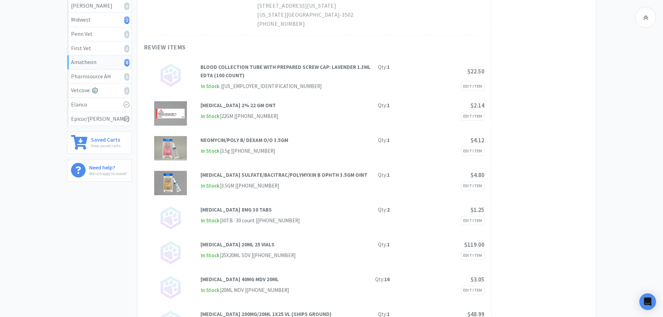
scroll to position [0, 0]
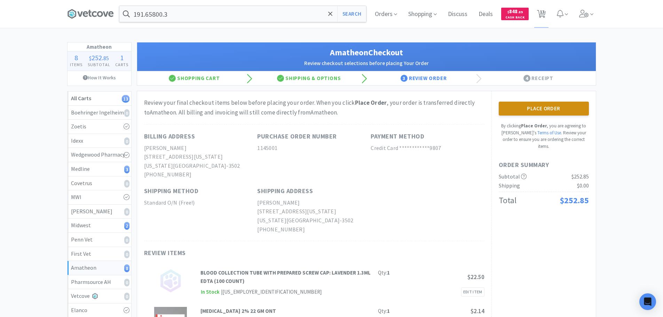
click at [539, 109] on button "Place Order" at bounding box center [543, 109] width 90 height 14
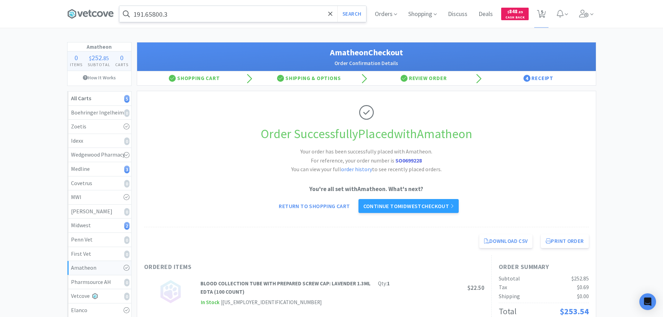
click at [190, 16] on input "191.65800.3" at bounding box center [242, 14] width 247 height 16
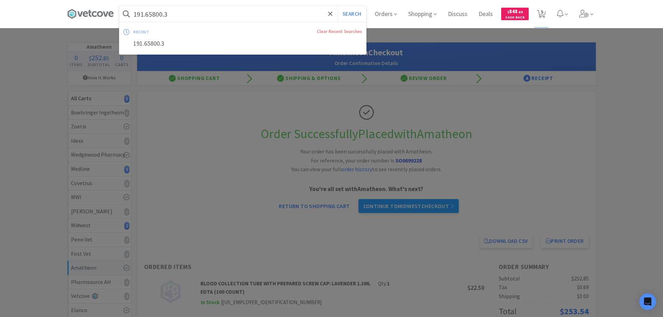
click at [190, 16] on input "191.65800.3" at bounding box center [242, 14] width 247 height 16
paste input "15259"
type input "115259"
click at [337, 6] on button "Search" at bounding box center [351, 14] width 29 height 16
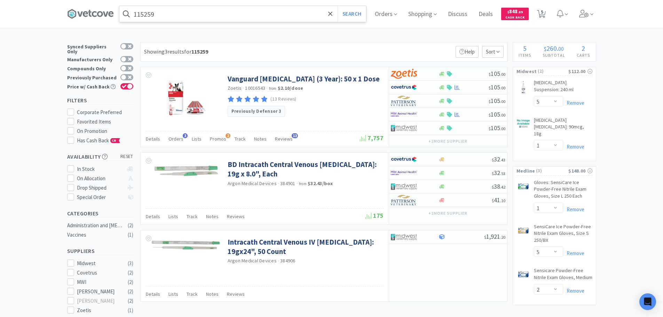
click at [198, 18] on input "115259" at bounding box center [242, 14] width 247 height 16
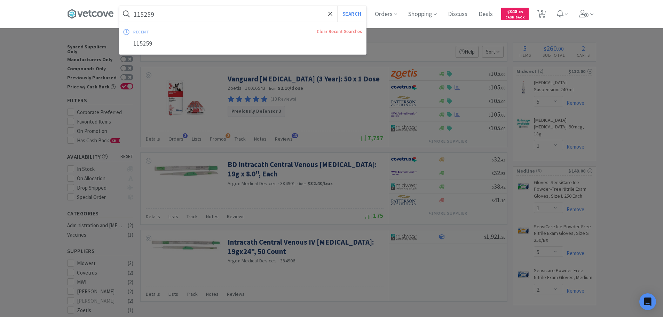
paste input "751.25010.2"
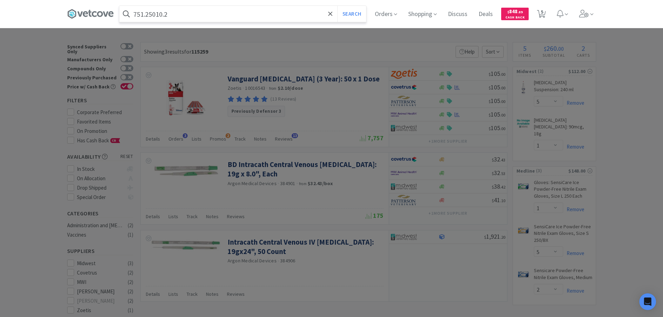
click at [337, 6] on button "Search" at bounding box center [351, 14] width 29 height 16
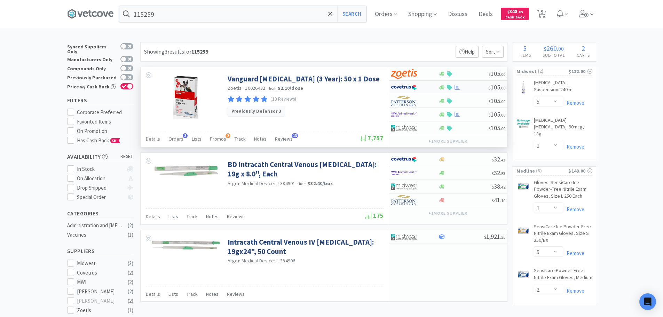
click at [475, 89] on div at bounding box center [463, 87] width 50 height 5
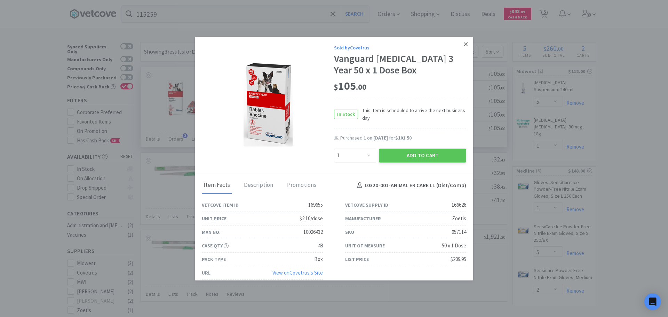
click at [462, 46] on link at bounding box center [465, 44] width 12 height 15
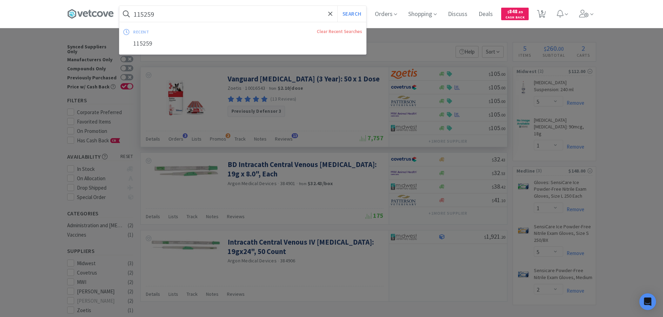
click at [176, 14] on input "115259" at bounding box center [242, 14] width 247 height 16
paste input "IV [MEDICAL_DATA] Guard - Small"
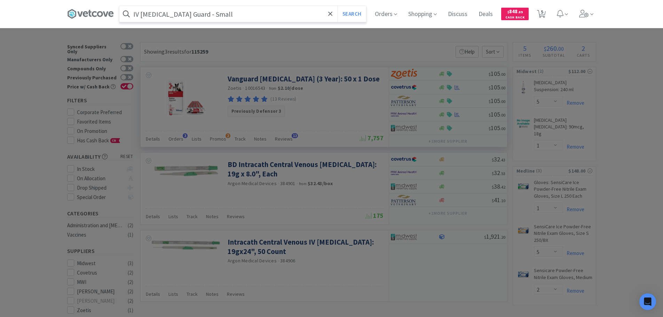
click at [337, 6] on button "Search" at bounding box center [351, 14] width 29 height 16
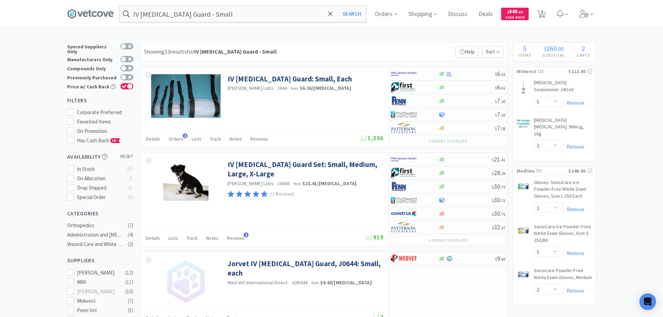
drag, startPoint x: 542, startPoint y: 19, endPoint x: 531, endPoint y: 27, distance: 13.0
click at [542, 19] on span "5" at bounding box center [541, 14] width 14 height 28
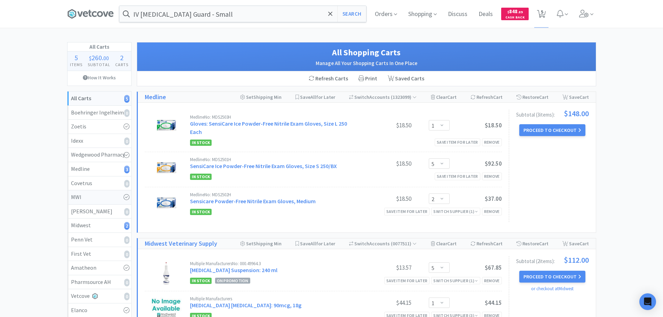
click at [106, 193] on div "MWI" at bounding box center [99, 197] width 57 height 9
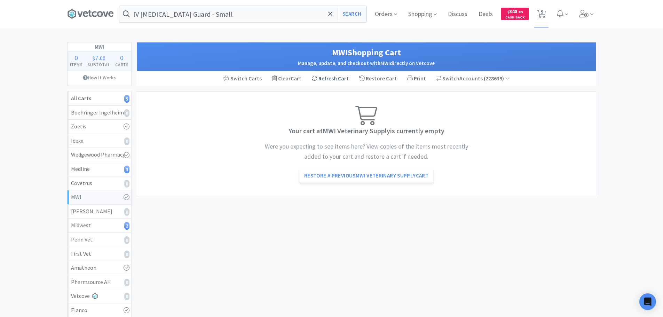
click at [332, 82] on div "Refresh Cart" at bounding box center [329, 78] width 47 height 15
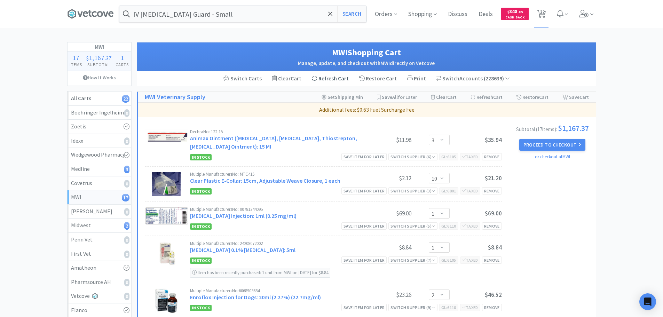
click at [338, 82] on div "Refresh Cart" at bounding box center [329, 78] width 47 height 15
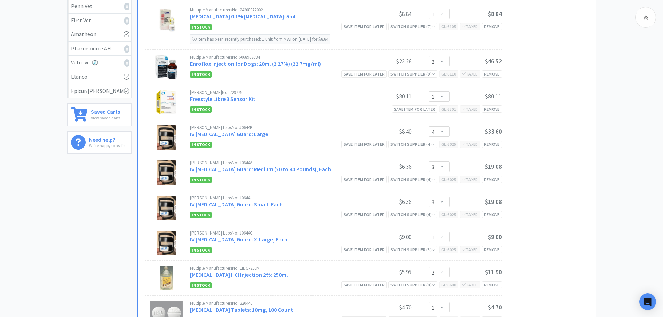
scroll to position [243, 0]
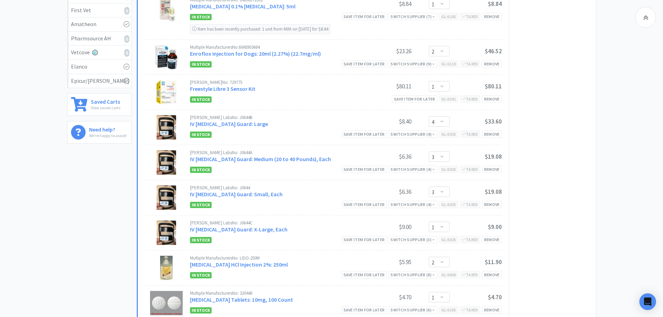
click at [393, 179] on div "[PERSON_NAME] Labs No: J0644A IV [MEDICAL_DATA] Guard: Medium (20 to 40 Pounds)…" at bounding box center [323, 162] width 357 height 35
click at [238, 125] on link "IV [MEDICAL_DATA] Guard: Large" at bounding box center [229, 123] width 78 height 7
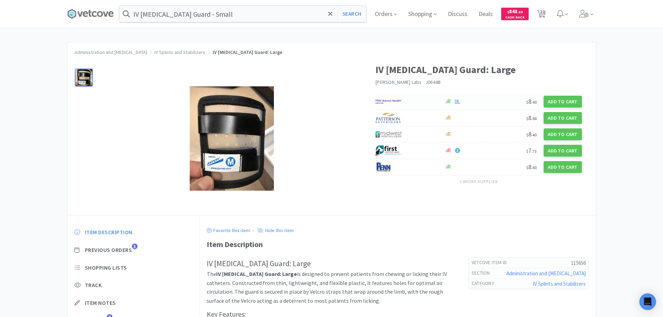
click at [482, 102] on div at bounding box center [472, 101] width 57 height 5
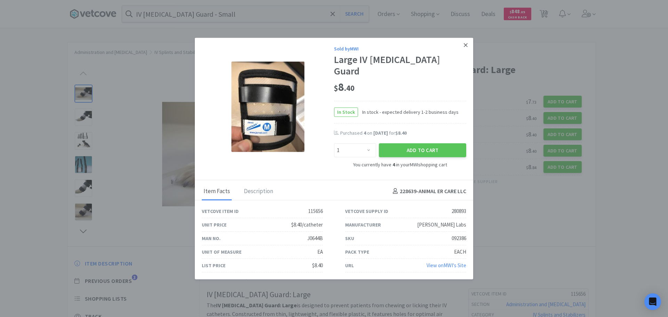
click at [464, 48] on icon at bounding box center [466, 45] width 4 height 6
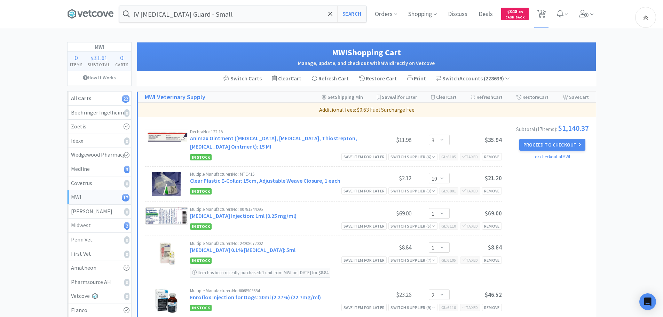
scroll to position [243, 0]
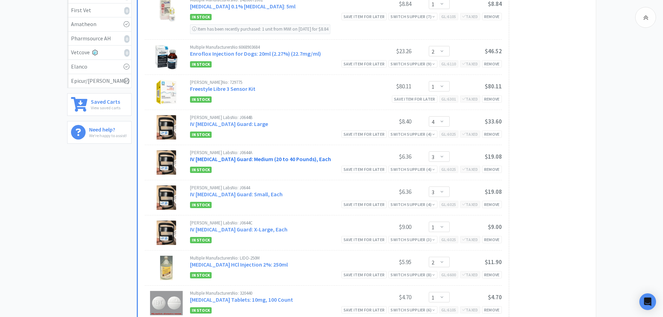
click at [265, 159] on link "IV [MEDICAL_DATA] Guard: Medium (20 to 40 Pounds), Each" at bounding box center [260, 158] width 141 height 7
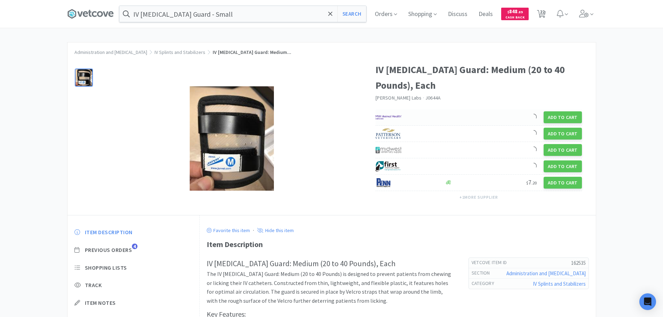
click at [477, 121] on div "Add to Cart" at bounding box center [478, 117] width 206 height 16
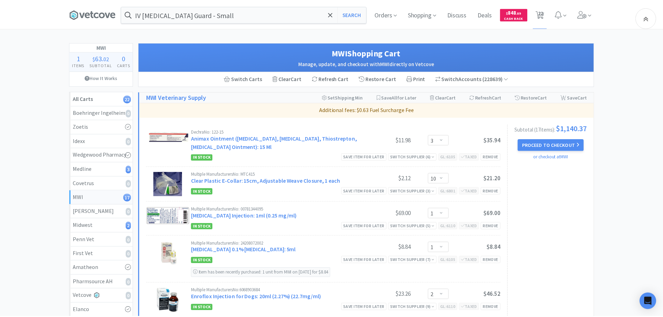
scroll to position [243, 0]
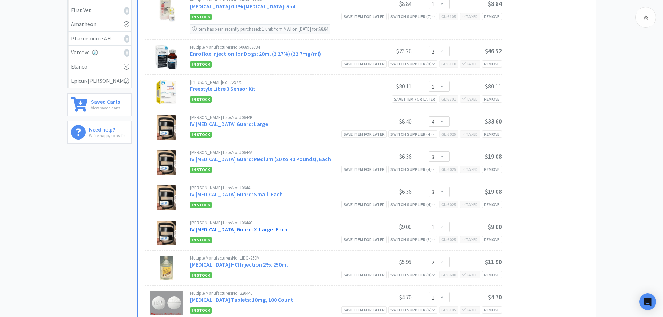
click at [260, 229] on link "IV [MEDICAL_DATA] Guard: X-Large, Each" at bounding box center [238, 229] width 97 height 7
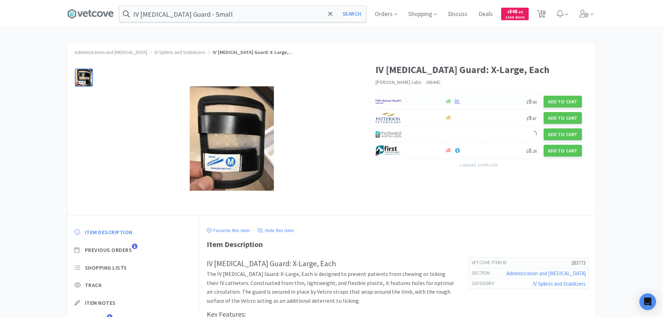
click at [487, 101] on div at bounding box center [472, 101] width 57 height 5
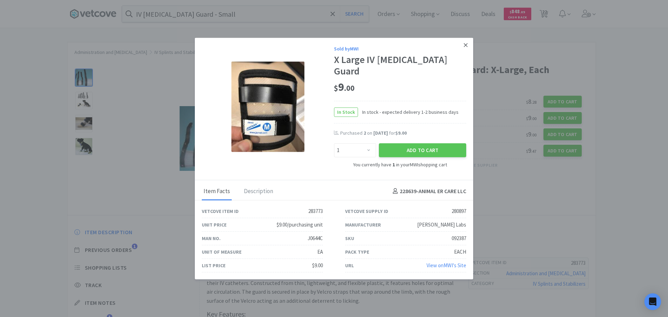
click at [465, 48] on icon at bounding box center [466, 45] width 4 height 6
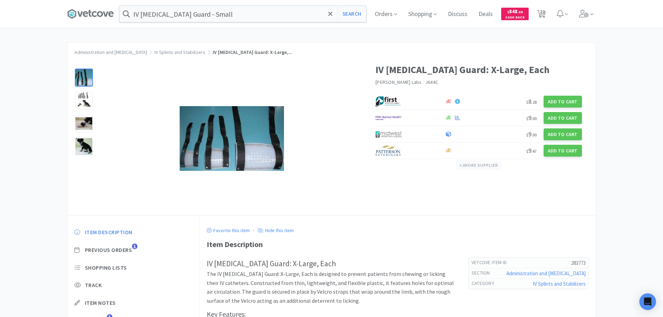
click at [486, 165] on button "+ 1 more supplier" at bounding box center [479, 165] width 46 height 10
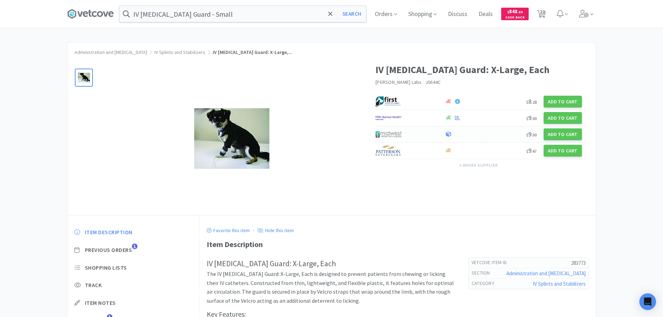
click at [485, 133] on div at bounding box center [472, 133] width 57 height 5
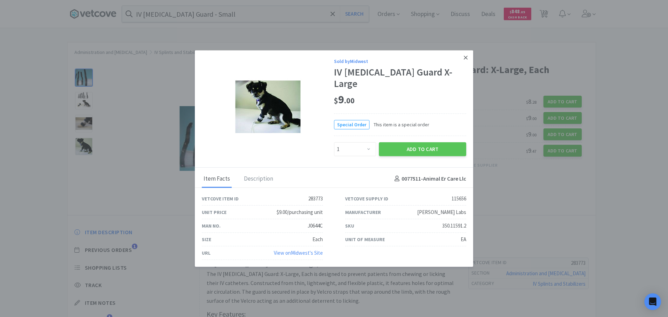
click at [466, 61] on icon at bounding box center [466, 57] width 4 height 6
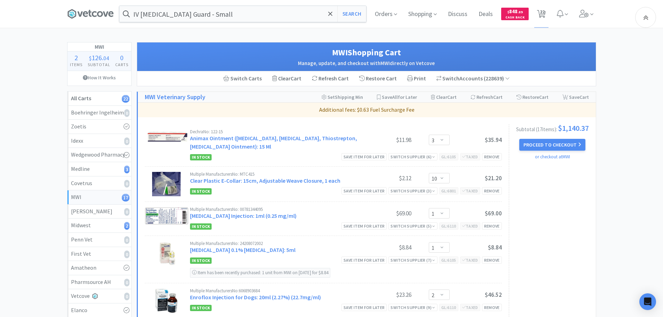
scroll to position [243, 0]
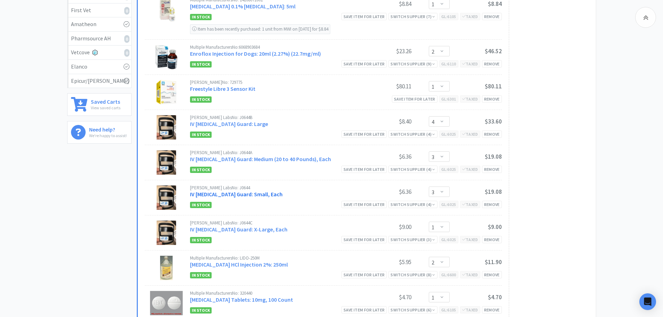
click at [251, 194] on link "IV [MEDICAL_DATA] Guard: Small, Each" at bounding box center [236, 194] width 93 height 7
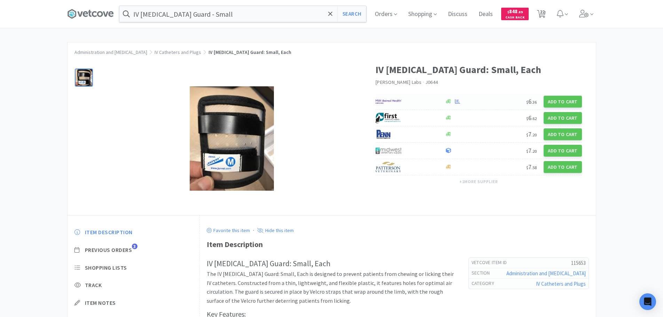
click at [498, 100] on div at bounding box center [472, 101] width 57 height 5
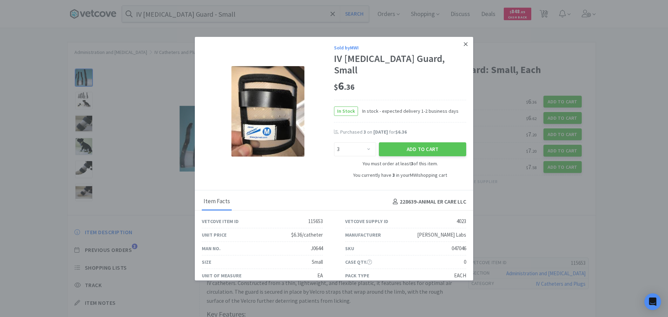
click at [459, 48] on link at bounding box center [465, 44] width 12 height 15
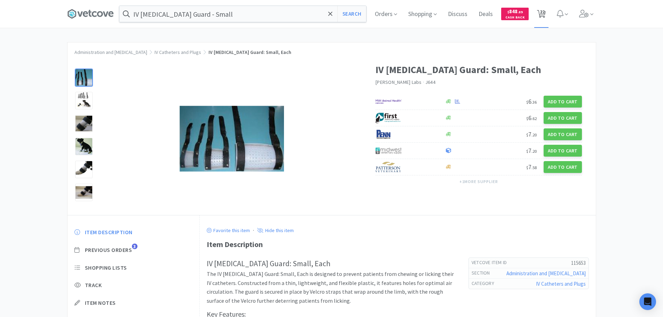
click at [544, 16] on span "22" at bounding box center [541, 12] width 5 height 28
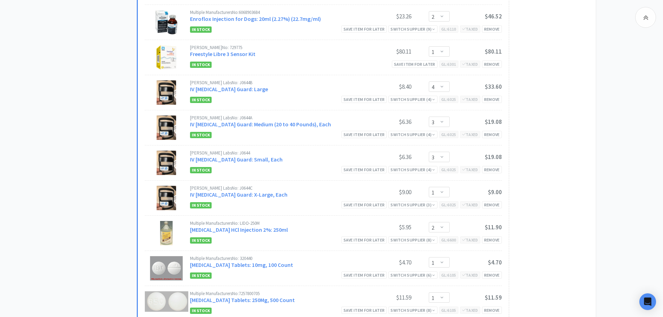
scroll to position [417, 0]
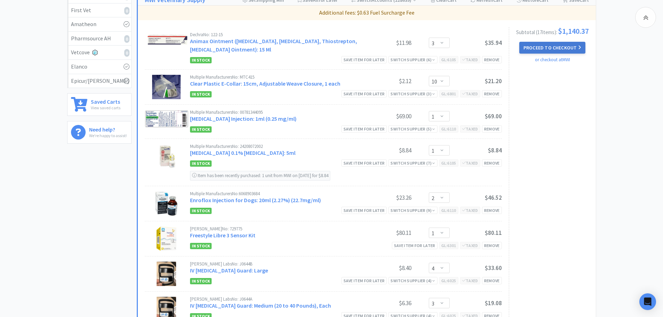
click at [565, 42] on button "Proceed to Checkout" at bounding box center [552, 48] width 66 height 12
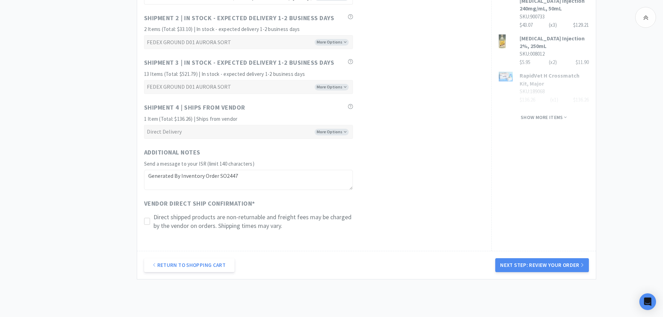
scroll to position [506, 0]
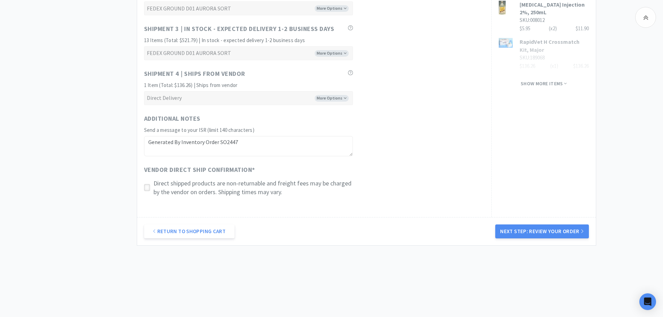
click at [148, 185] on icon at bounding box center [146, 187] width 5 height 5
click at [560, 225] on button "Next Step: Review Your Order" at bounding box center [541, 231] width 93 height 14
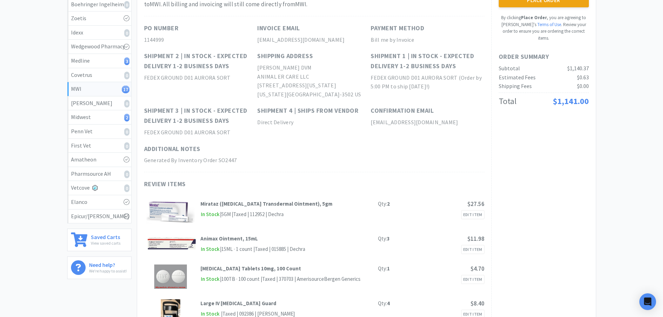
scroll to position [0, 0]
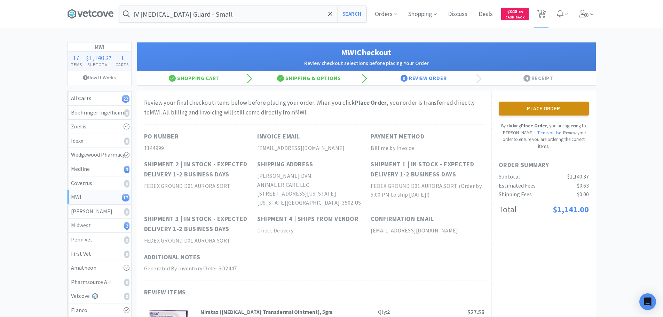
click at [563, 108] on button "Place Order" at bounding box center [543, 109] width 90 height 14
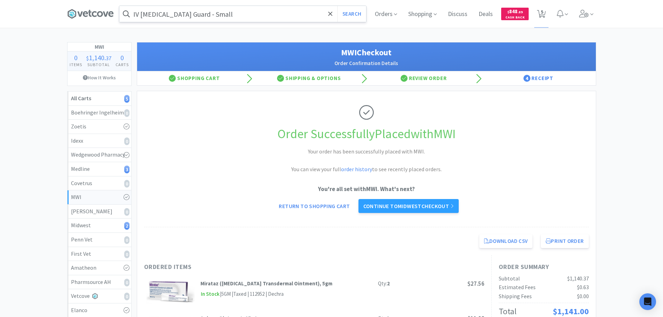
click at [192, 13] on input "IV [MEDICAL_DATA] Guard - Small" at bounding box center [242, 14] width 247 height 16
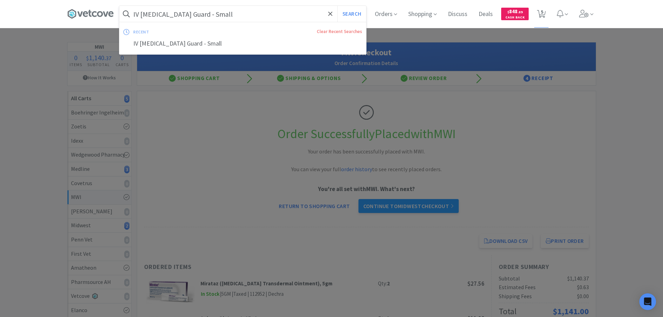
paste input "006889"
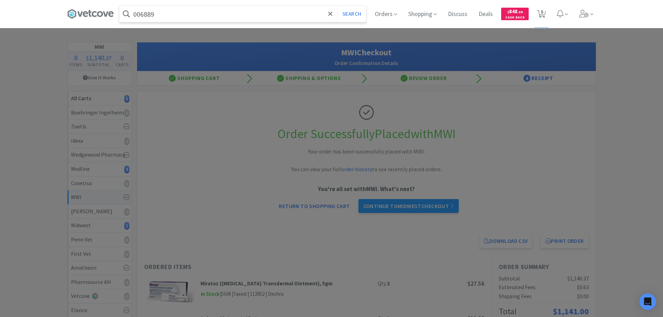
click at [337, 6] on button "Search" at bounding box center [351, 14] width 29 height 16
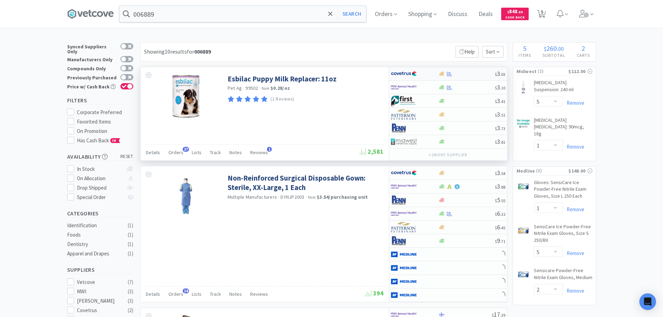
click at [474, 74] on div at bounding box center [466, 73] width 56 height 5
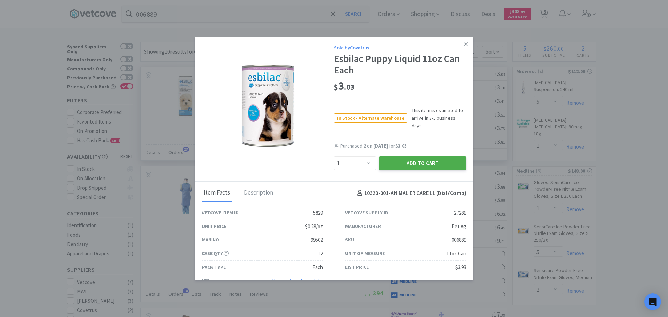
click at [414, 160] on button "Add to Cart" at bounding box center [422, 163] width 87 height 14
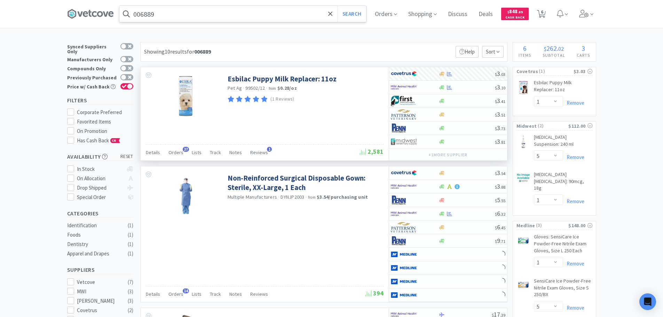
click at [183, 13] on input "006889" at bounding box center [242, 14] width 247 height 16
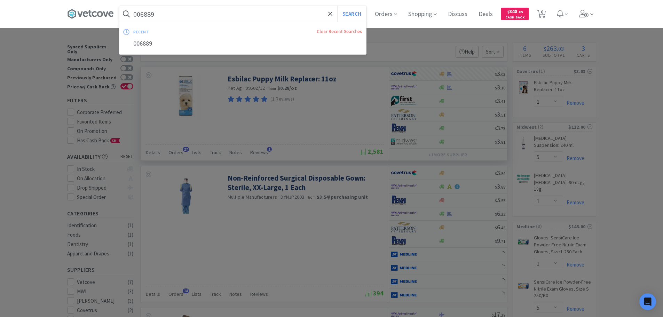
paste input "77602"
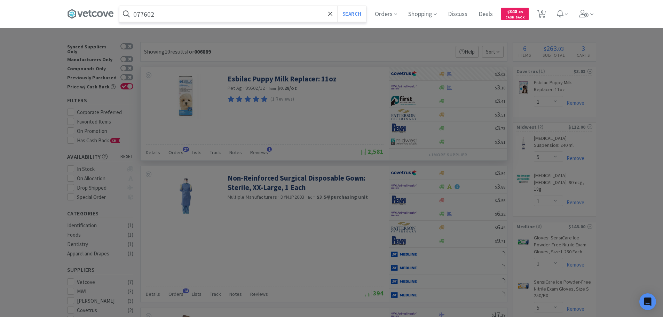
click at [337, 6] on button "Search" at bounding box center [351, 14] width 29 height 16
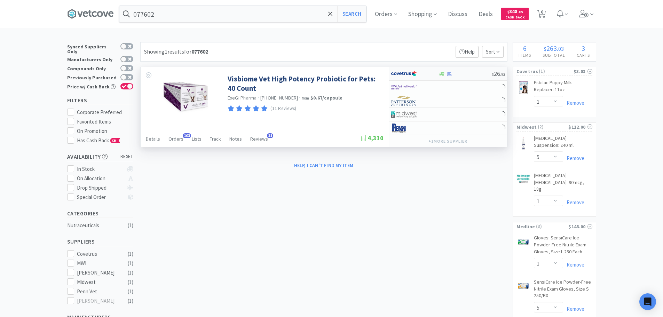
click at [475, 75] on div at bounding box center [464, 73] width 53 height 5
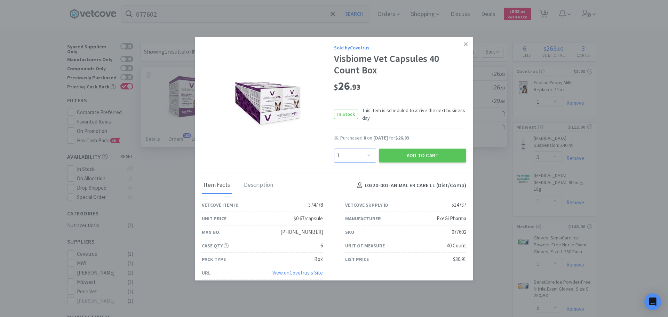
click at [355, 155] on select "Enter Quantity 1 2 3 4 5 6 7 8 9 10 11 12 13 14 15 16 17 18 19 20 Enter Quantity" at bounding box center [355, 156] width 42 height 14
drag, startPoint x: 359, startPoint y: 158, endPoint x: 358, endPoint y: 150, distance: 7.7
click at [359, 158] on select "Enter Quantity 1 2 3 4 5 6 7 8 9 10 11 12 13 14 15 16 17 18 19 20 Enter Quantity" at bounding box center [355, 156] width 42 height 14
click at [334, 149] on select "Enter Quantity 1 2 3 4 5 6 7 8 9 10 11 12 13 14 15 16 17 18 19 20 Enter Quantity" at bounding box center [355, 156] width 42 height 14
click at [384, 153] on button "Add to Cart" at bounding box center [422, 156] width 87 height 14
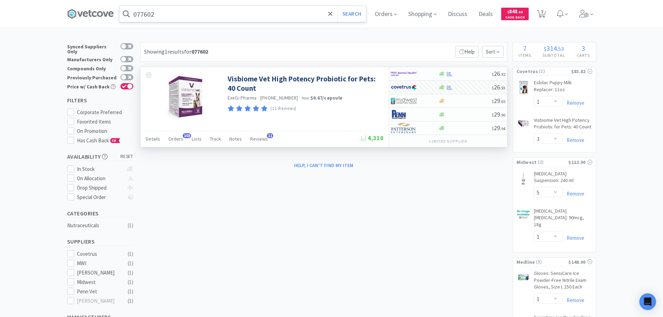
click at [190, 15] on input "077602" at bounding box center [242, 14] width 247 height 16
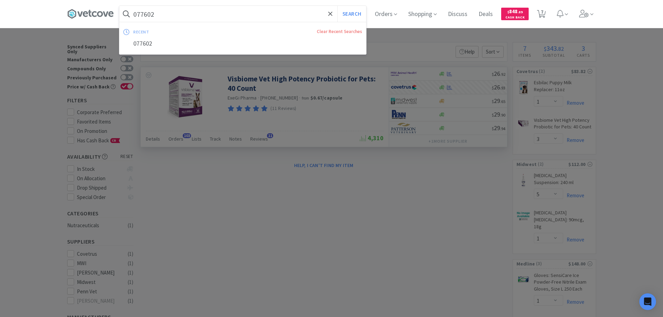
paste input "3"
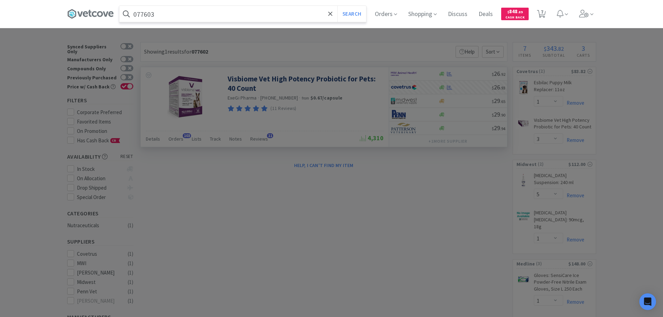
click at [337, 6] on button "Search" at bounding box center [351, 14] width 29 height 16
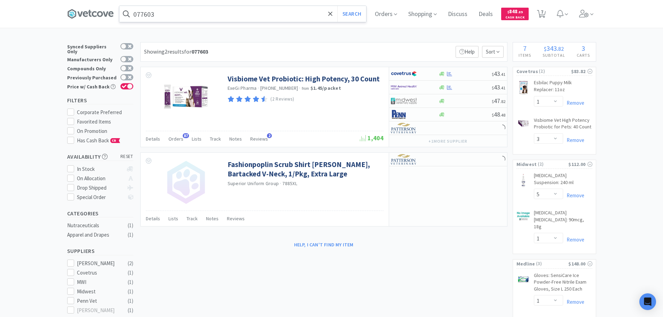
click at [179, 19] on input "077603" at bounding box center [242, 14] width 247 height 16
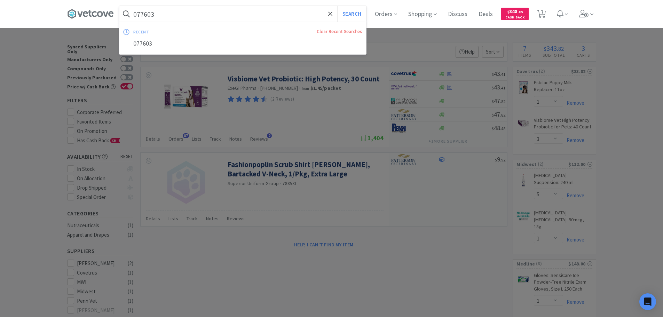
paste input "02515"
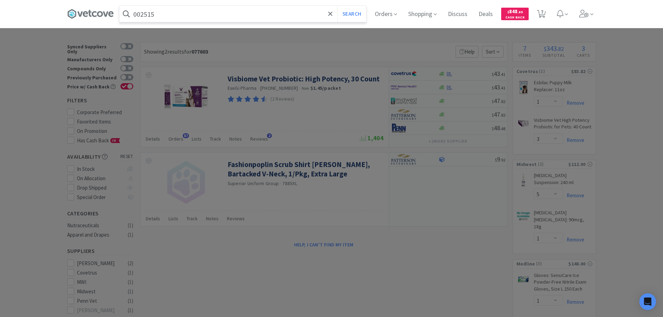
click at [337, 6] on button "Search" at bounding box center [351, 14] width 29 height 16
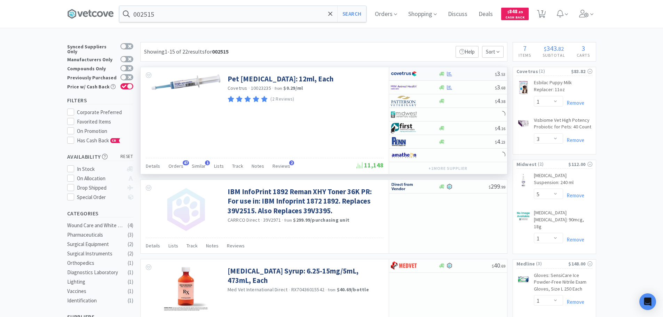
click at [470, 71] on div at bounding box center [466, 73] width 56 height 5
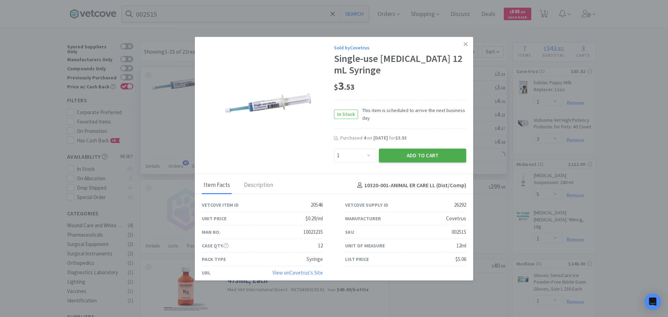
click at [405, 156] on button "Add to Cart" at bounding box center [422, 156] width 87 height 14
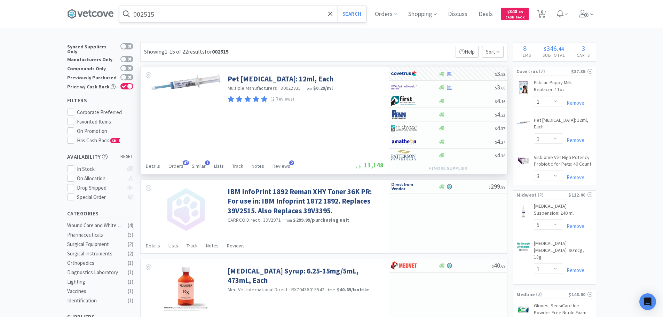
click at [185, 18] on input "002515" at bounding box center [242, 14] width 247 height 16
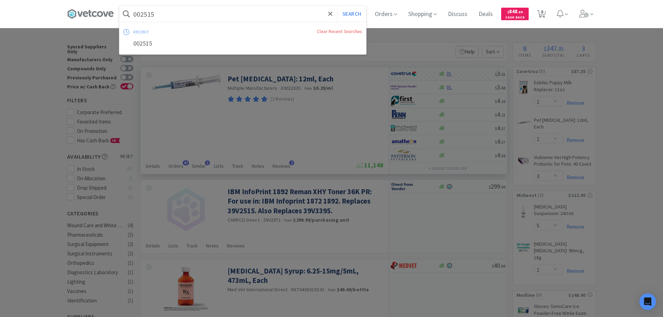
click at [337, 6] on button "Search" at bounding box center [351, 14] width 29 height 16
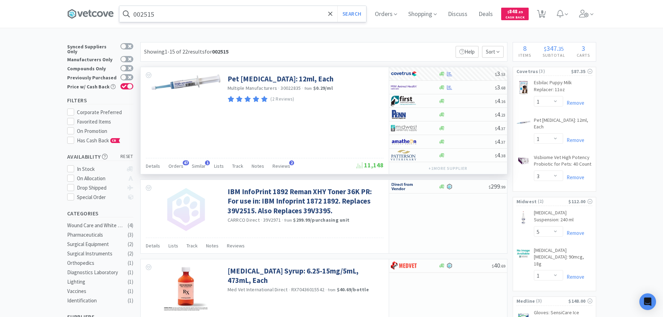
click at [183, 12] on input "002515" at bounding box center [242, 14] width 247 height 16
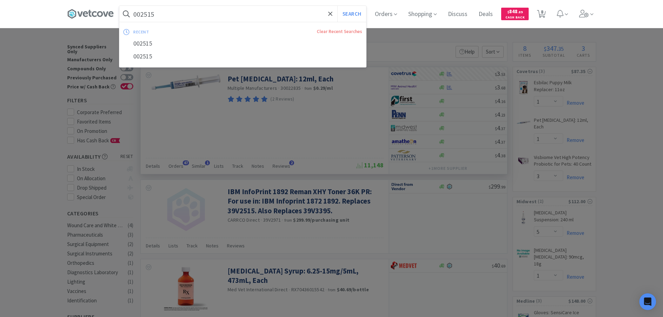
paste input "77942"
click at [337, 6] on button "Search" at bounding box center [351, 14] width 29 height 16
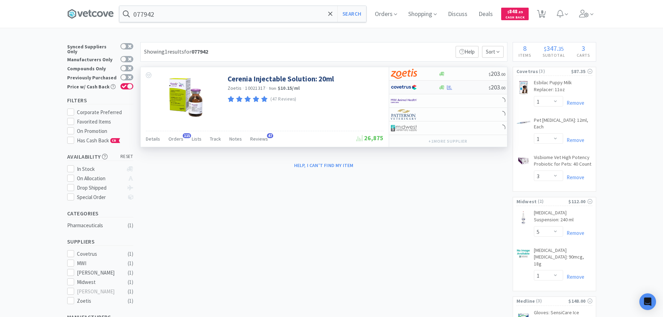
click at [472, 89] on div at bounding box center [463, 87] width 50 height 5
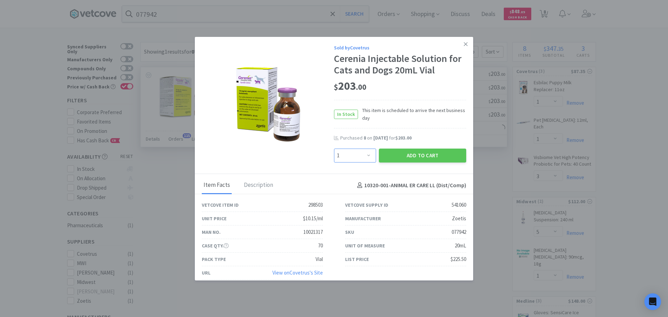
drag, startPoint x: 358, startPoint y: 158, endPoint x: 358, endPoint y: 149, distance: 9.4
click at [358, 158] on select "Enter Quantity 1 2 3 4 5 6 7 8 9 10 11 12 13 14 15 16 17 18 19 20 Enter Quantity" at bounding box center [355, 156] width 42 height 14
click at [334, 149] on select "Enter Quantity 1 2 3 4 5 6 7 8 9 10 11 12 13 14 15 16 17 18 19 20 Enter Quantity" at bounding box center [355, 156] width 42 height 14
click at [385, 154] on button "Add to Cart" at bounding box center [422, 156] width 87 height 14
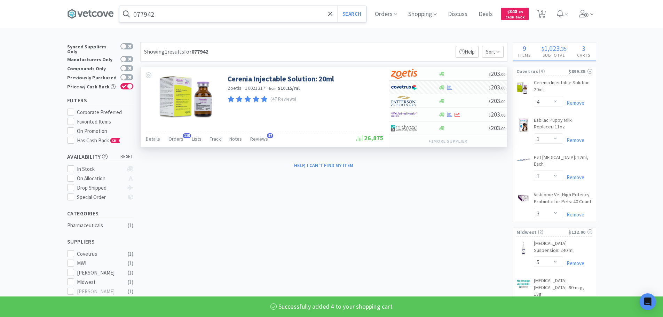
click at [201, 13] on input "077942" at bounding box center [242, 14] width 247 height 16
paste input "57087"
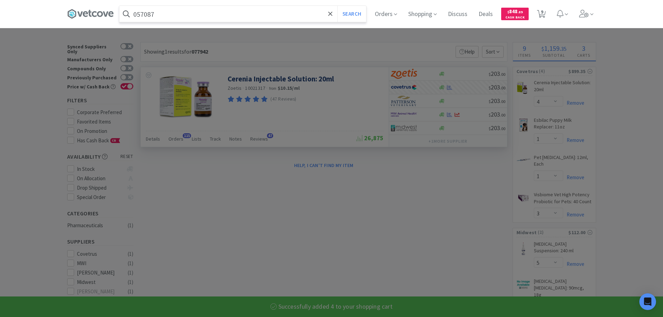
click at [337, 6] on button "Search" at bounding box center [351, 14] width 29 height 16
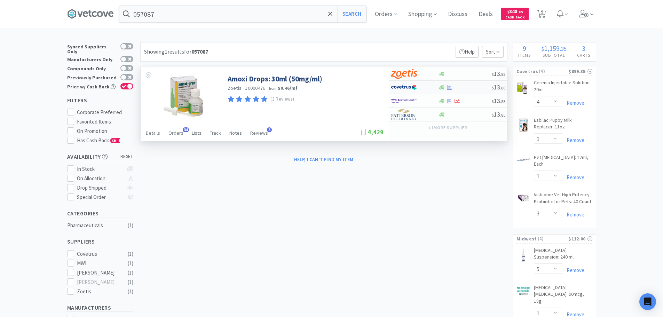
click at [475, 87] on div at bounding box center [464, 87] width 53 height 5
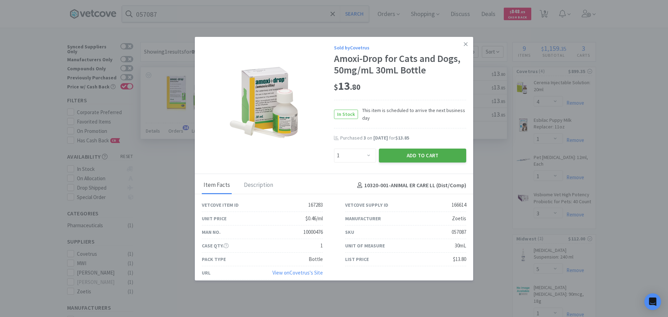
click at [388, 155] on button "Add to Cart" at bounding box center [422, 156] width 87 height 14
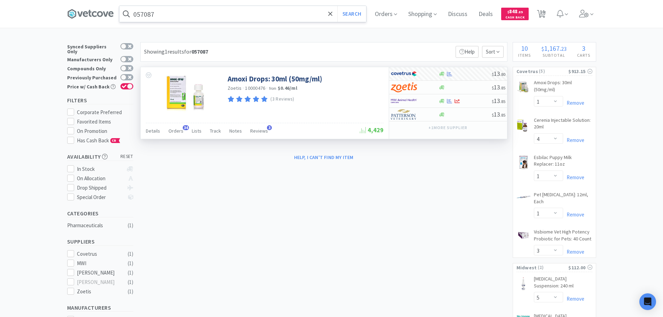
click at [202, 13] on input "057087" at bounding box center [242, 14] width 247 height 16
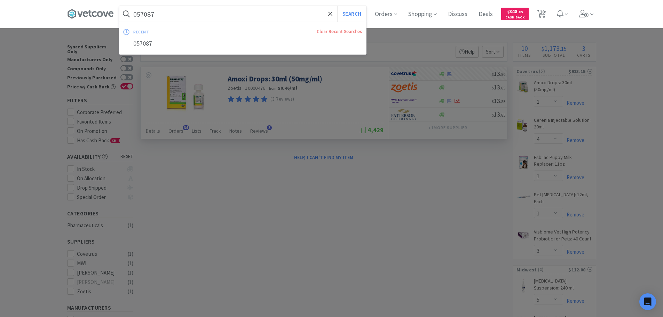
paste input "75249"
click at [337, 6] on button "Search" at bounding box center [351, 14] width 29 height 16
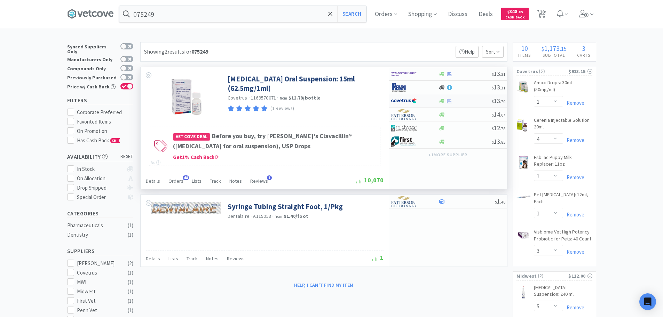
click at [472, 101] on div at bounding box center [464, 100] width 53 height 5
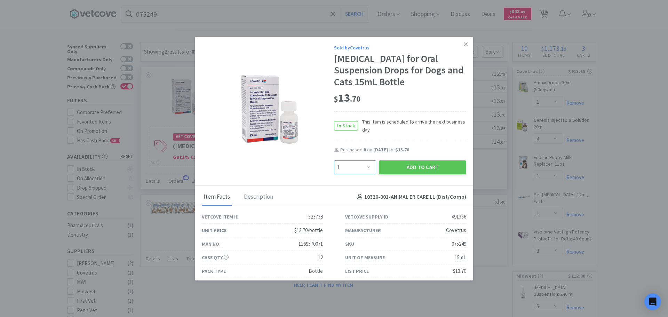
click at [359, 174] on select "Enter Quantity 1 2 3 4 5 6 7 8 9 10 11 12 13 14 15 16 17 18 19 20 Enter Quantity" at bounding box center [355, 167] width 42 height 14
click at [334, 172] on select "Enter Quantity 1 2 3 4 5 6 7 8 9 10 11 12 13 14 15 16 17 18 19 20 Enter Quantity" at bounding box center [355, 167] width 42 height 14
click at [383, 174] on button "Add to Cart" at bounding box center [422, 167] width 87 height 14
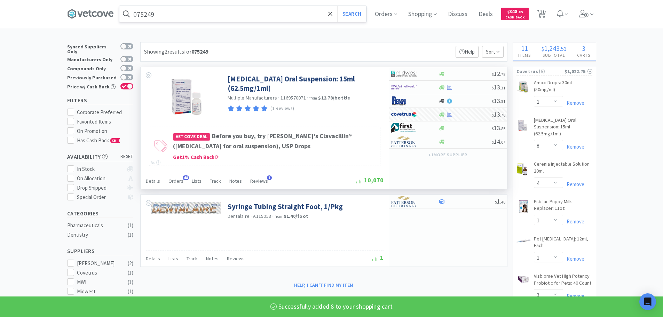
click at [197, 15] on input "075249" at bounding box center [242, 14] width 247 height 16
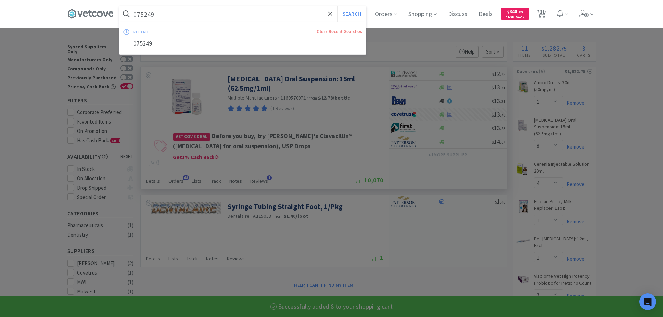
paste input "6079"
click at [337, 6] on button "Search" at bounding box center [351, 14] width 29 height 16
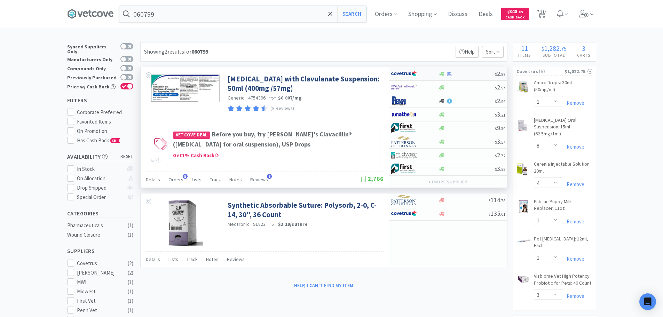
click at [471, 73] on div at bounding box center [466, 73] width 56 height 5
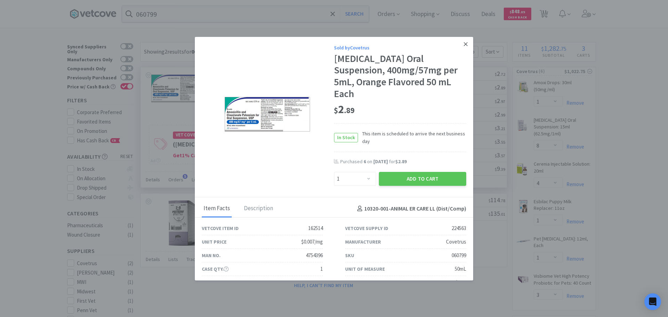
click at [460, 39] on link at bounding box center [465, 44] width 12 height 15
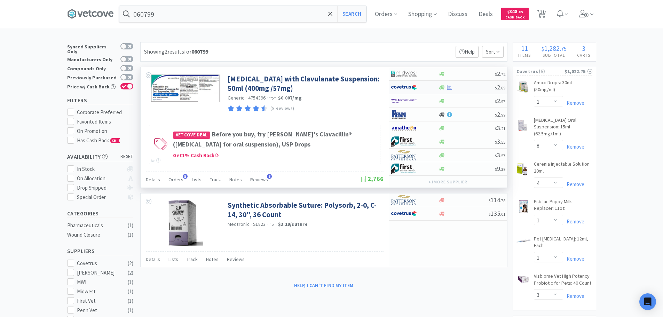
click at [469, 88] on div at bounding box center [466, 87] width 56 height 5
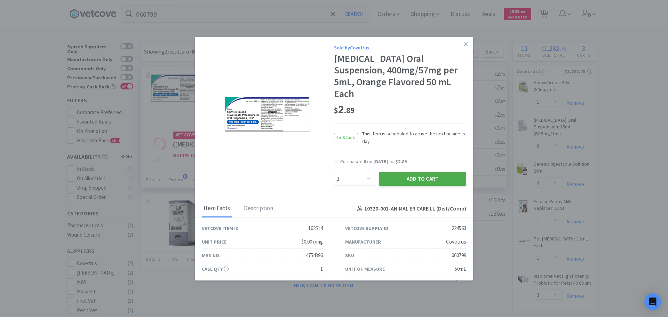
click at [404, 175] on button "Add to Cart" at bounding box center [422, 179] width 87 height 14
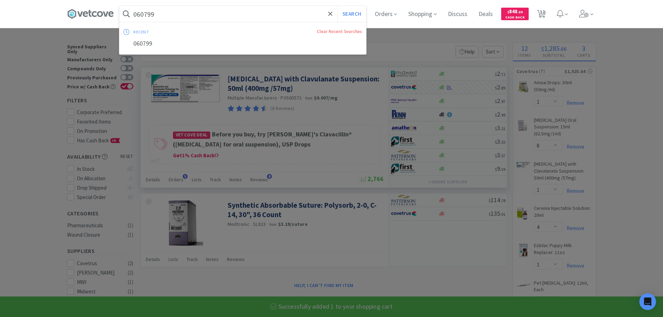
click at [188, 13] on input "060799" at bounding box center [242, 14] width 247 height 16
paste input "742"
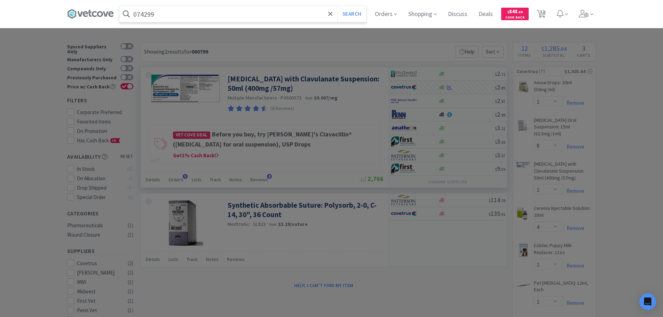
click at [337, 6] on button "Search" at bounding box center [351, 14] width 29 height 16
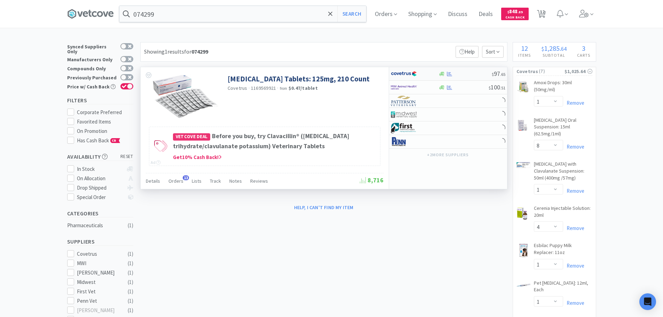
click at [476, 71] on div at bounding box center [464, 73] width 53 height 5
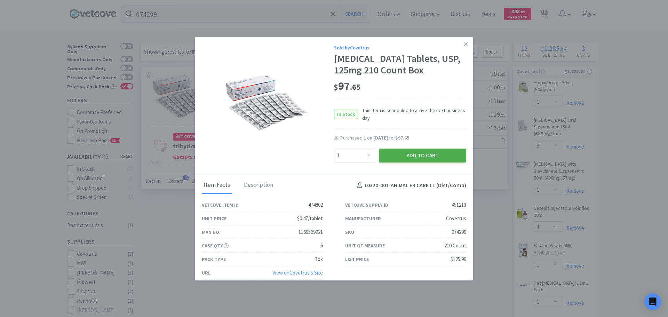
click at [402, 162] on button "Add to Cart" at bounding box center [422, 156] width 87 height 14
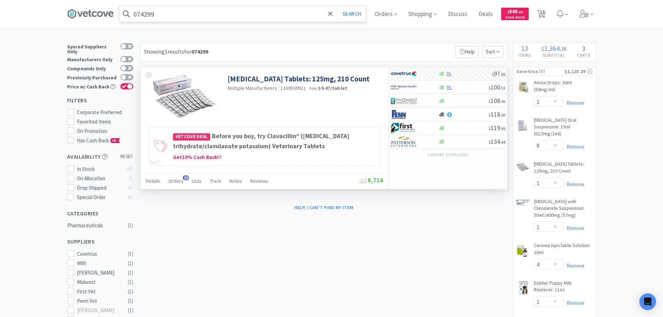
click at [193, 16] on input "074299" at bounding box center [242, 14] width 247 height 16
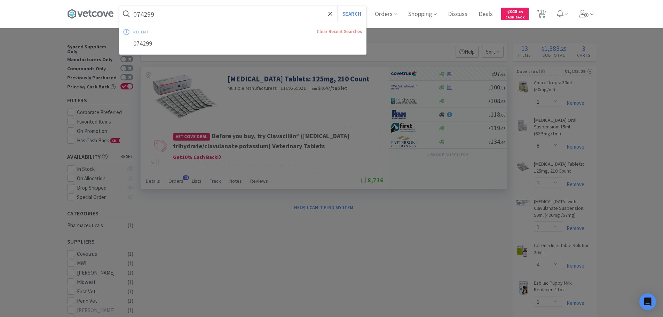
paste input "2662"
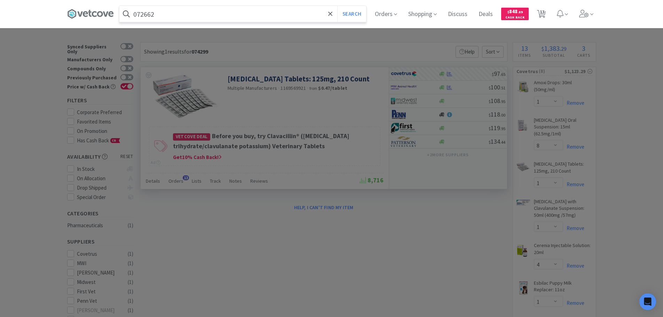
click at [337, 6] on button "Search" at bounding box center [351, 14] width 29 height 16
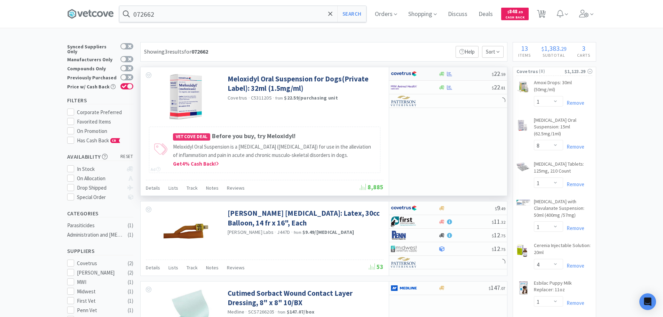
click at [478, 76] on div at bounding box center [464, 73] width 53 height 5
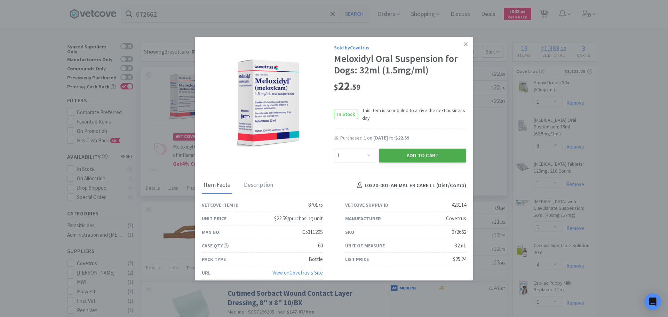
click at [409, 153] on button "Add to Cart" at bounding box center [422, 156] width 87 height 14
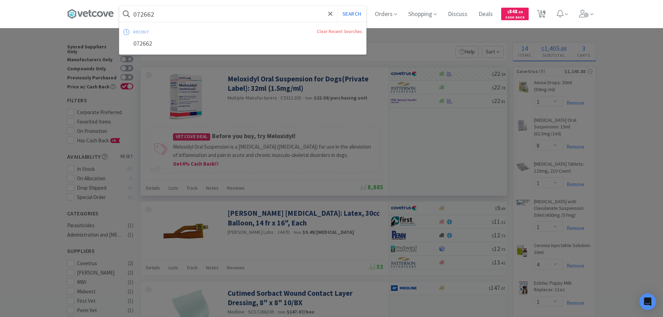
click at [238, 13] on input "072662" at bounding box center [242, 14] width 247 height 16
paste input "7757"
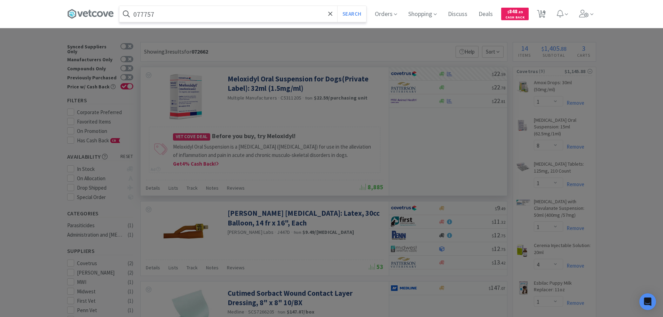
click at [337, 6] on button "Search" at bounding box center [351, 14] width 29 height 16
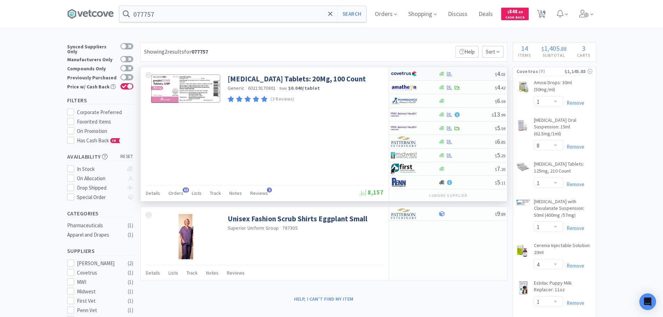
click at [474, 73] on div at bounding box center [466, 73] width 56 height 5
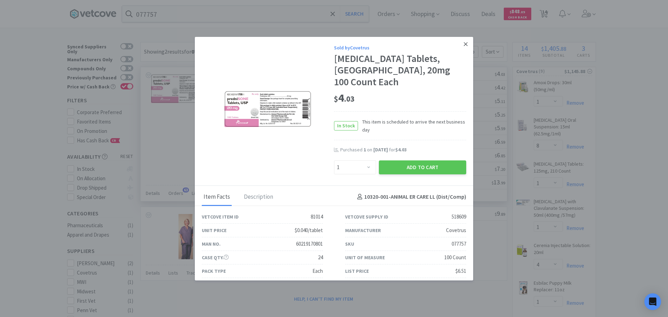
click at [459, 43] on link at bounding box center [465, 44] width 12 height 15
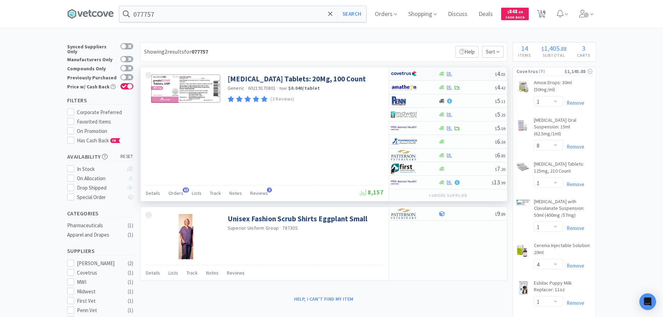
click at [465, 74] on div at bounding box center [466, 73] width 56 height 5
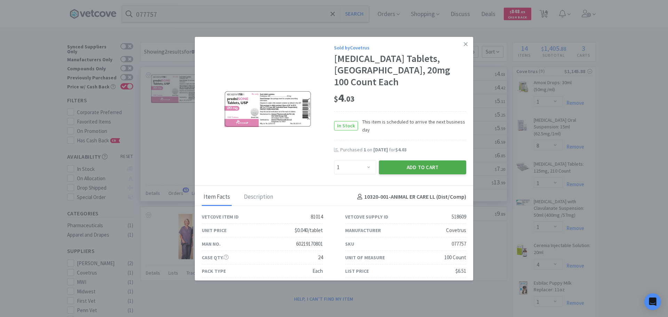
click at [408, 160] on button "Add to Cart" at bounding box center [422, 167] width 87 height 14
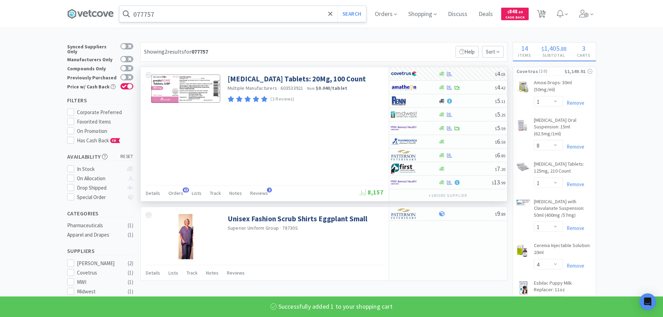
click at [198, 16] on input "077757" at bounding box center [242, 14] width 247 height 16
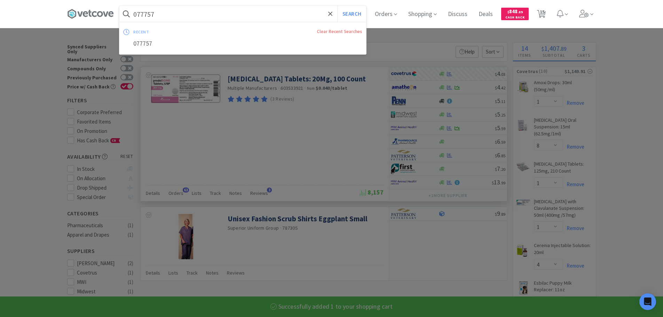
paste input "5896"
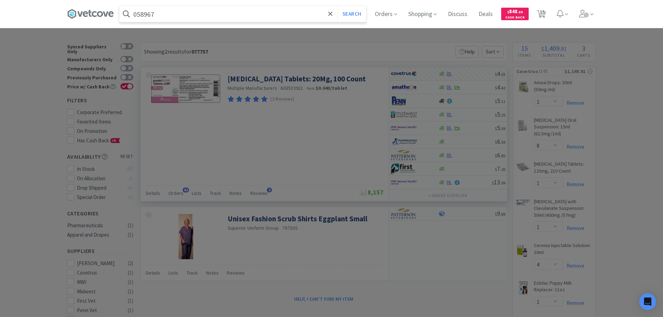
click at [337, 6] on button "Search" at bounding box center [351, 14] width 29 height 16
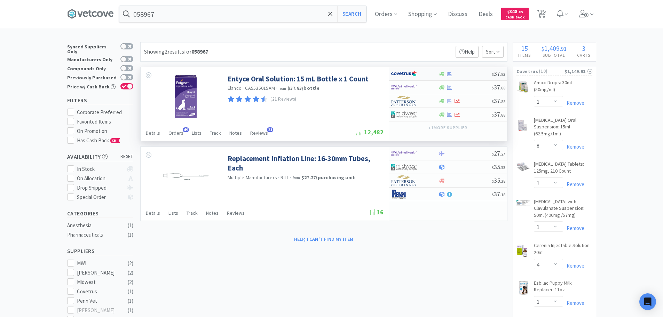
click at [478, 73] on div at bounding box center [464, 73] width 53 height 5
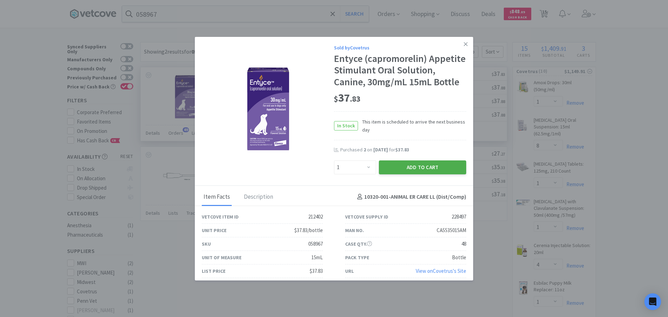
click at [417, 174] on button "Add to Cart" at bounding box center [422, 167] width 87 height 14
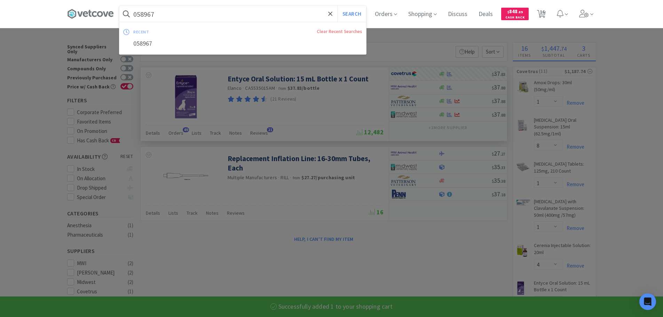
click at [187, 14] on input "058967" at bounding box center [242, 14] width 247 height 16
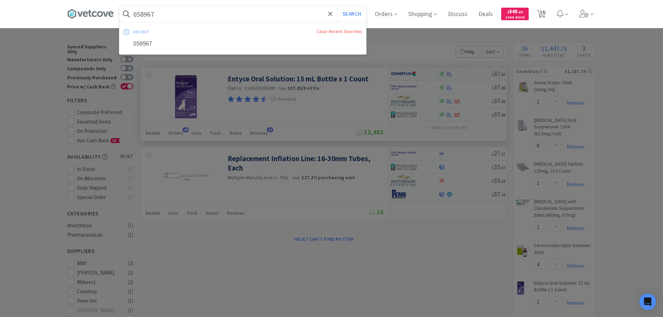
click at [187, 14] on input "058967" at bounding box center [242, 14] width 247 height 16
click at [181, 14] on input "058967" at bounding box center [242, 14] width 247 height 16
paste input "24736"
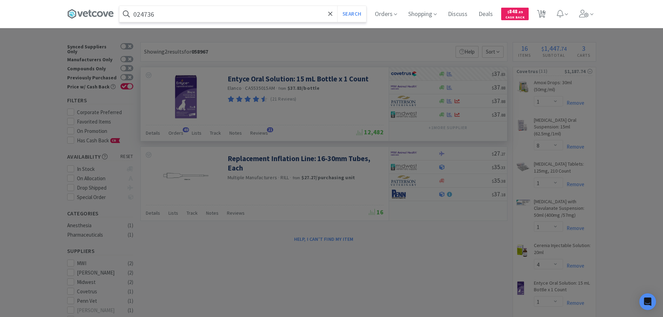
click at [337, 6] on button "Search" at bounding box center [351, 14] width 29 height 16
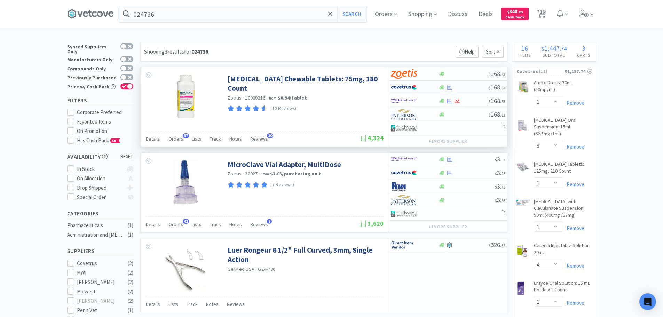
click at [474, 86] on div at bounding box center [463, 87] width 50 height 5
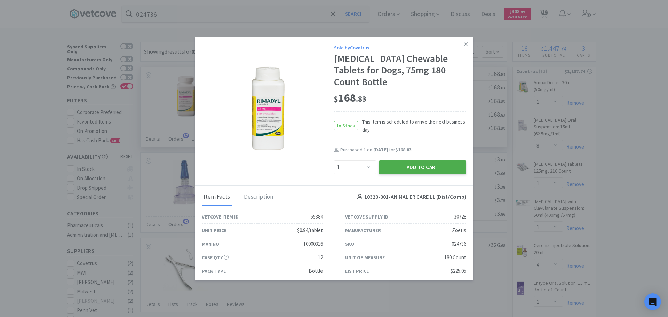
click at [440, 160] on button "Add to Cart" at bounding box center [422, 167] width 87 height 14
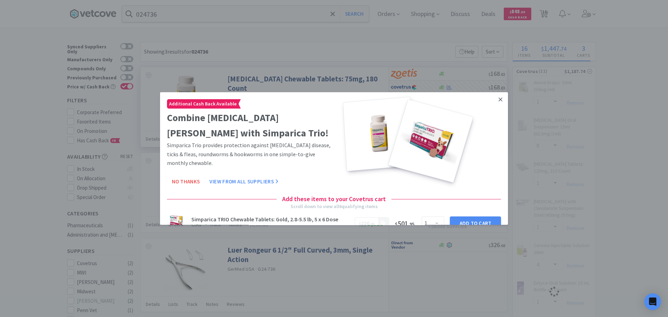
click at [500, 101] on link at bounding box center [500, 99] width 12 height 15
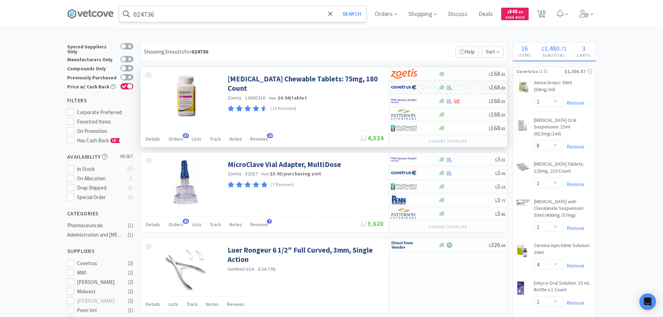
click at [256, 12] on input "024736" at bounding box center [242, 14] width 247 height 16
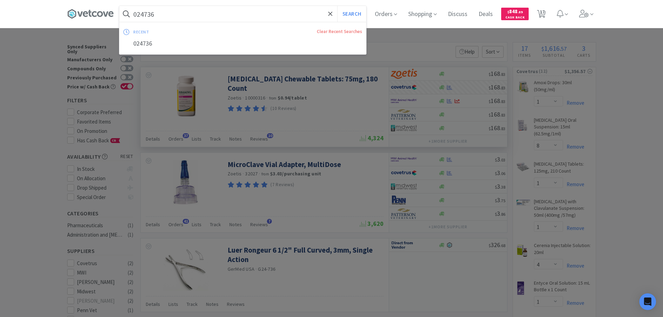
paste input "5708"
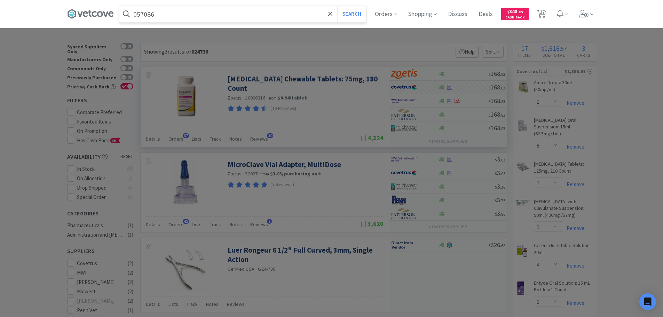
click at [337, 6] on button "Search" at bounding box center [351, 14] width 29 height 16
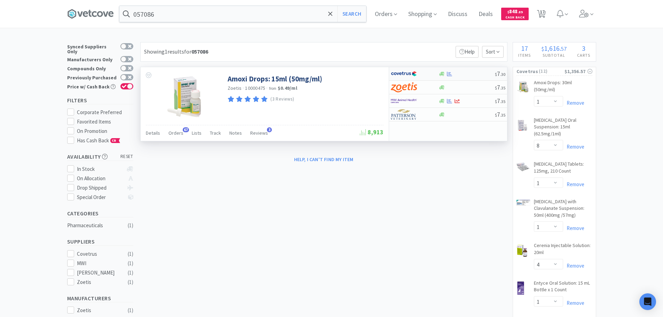
click at [482, 71] on div "$ 7 . 30" at bounding box center [448, 74] width 118 height 14
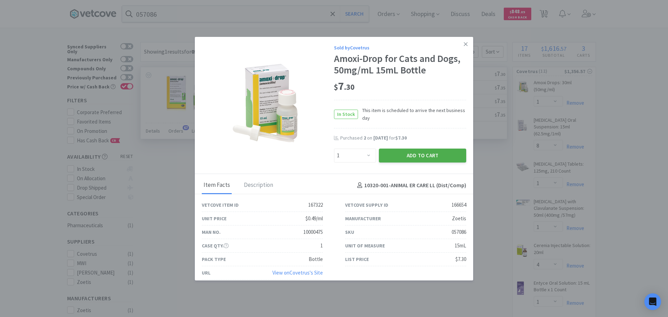
click at [400, 155] on button "Add to Cart" at bounding box center [422, 156] width 87 height 14
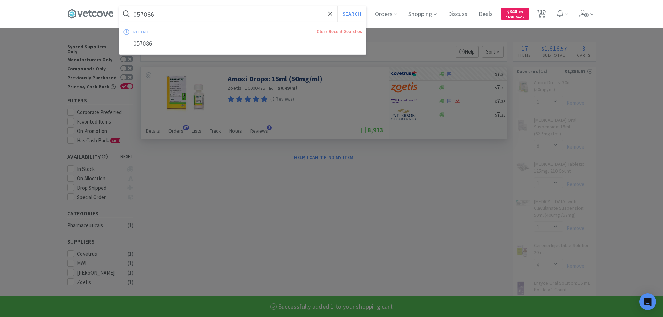
click at [196, 15] on input "057086" at bounding box center [242, 14] width 247 height 16
paste input "68122"
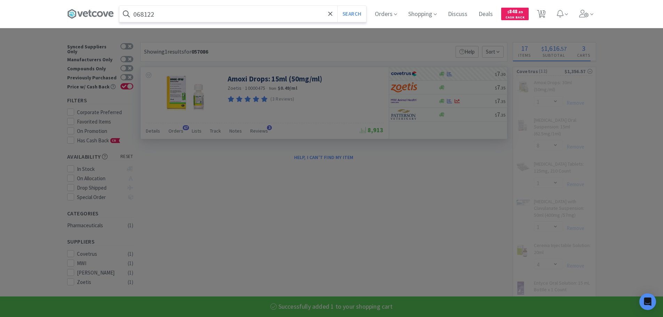
click at [337, 6] on button "Search" at bounding box center [351, 14] width 29 height 16
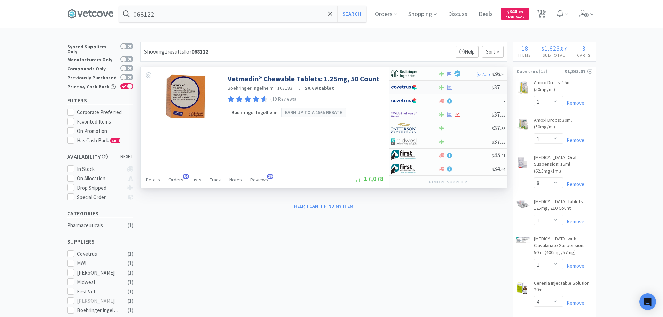
click at [472, 86] on div at bounding box center [464, 87] width 53 height 5
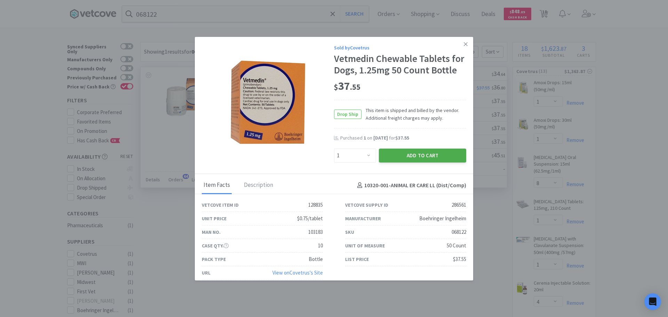
click at [413, 156] on button "Add to Cart" at bounding box center [422, 156] width 87 height 14
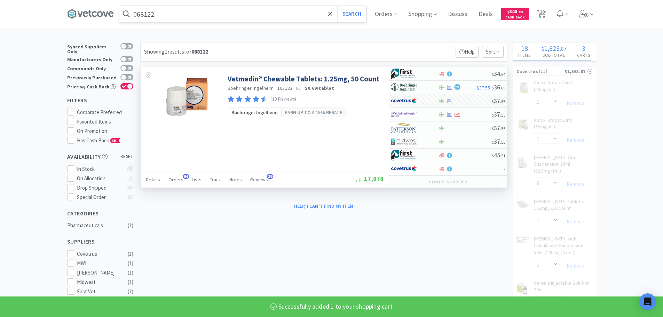
click at [201, 13] on input "068122" at bounding box center [242, 14] width 247 height 16
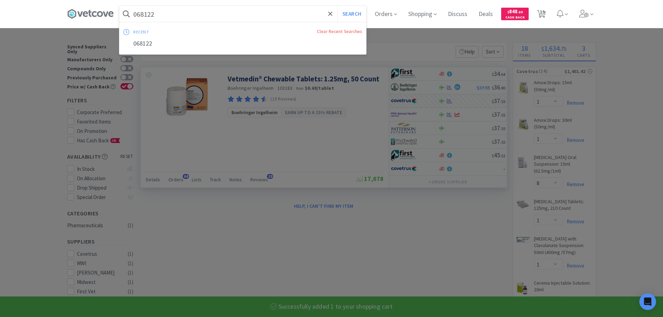
paste input "83181"
click at [337, 6] on button "Search" at bounding box center [351, 14] width 29 height 16
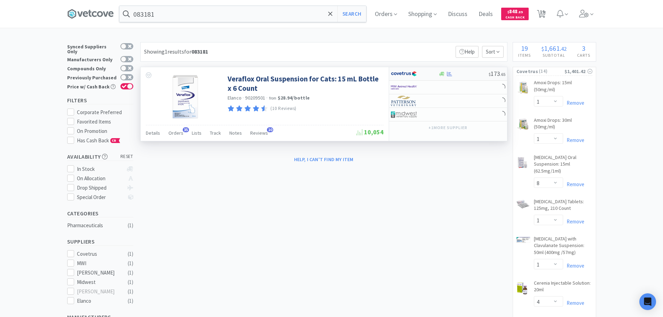
click at [473, 73] on div at bounding box center [463, 73] width 50 height 5
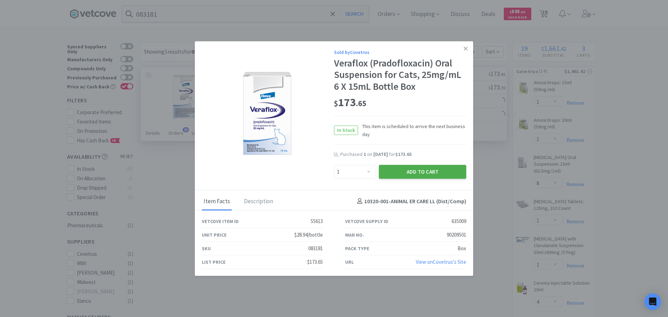
click at [410, 172] on button "Add to Cart" at bounding box center [422, 172] width 87 height 14
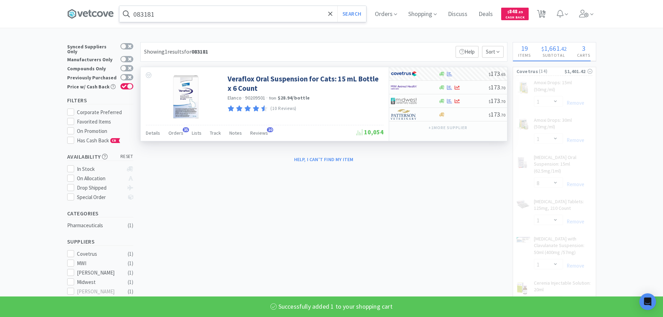
click at [204, 14] on input "083181" at bounding box center [242, 14] width 247 height 16
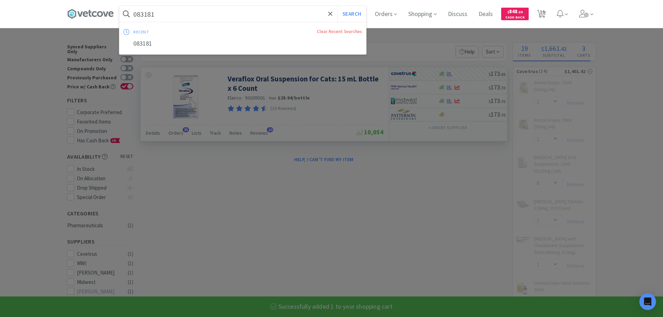
paste input "57114"
click at [337, 6] on button "Search" at bounding box center [351, 14] width 29 height 16
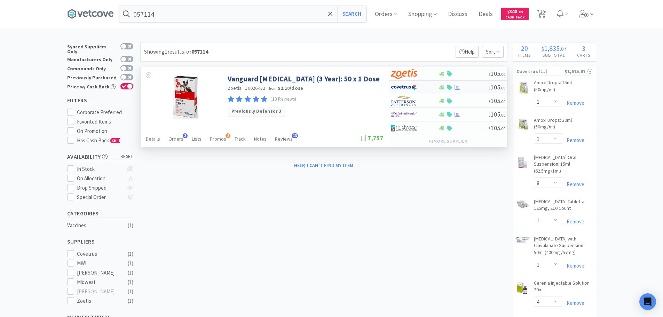
click at [475, 86] on div at bounding box center [463, 87] width 50 height 5
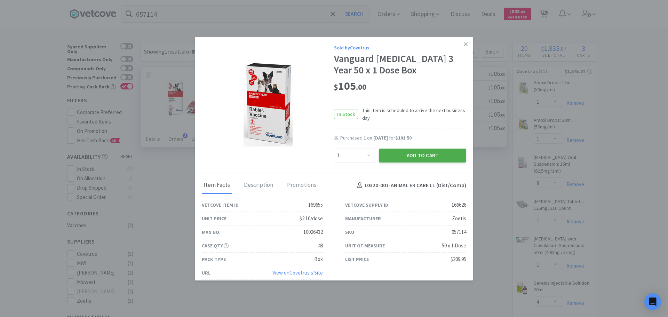
click at [413, 158] on button "Add to Cart" at bounding box center [422, 156] width 87 height 14
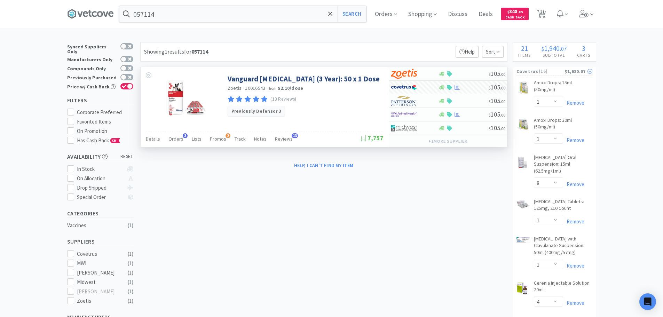
click at [538, 71] on span "( 16 )" at bounding box center [551, 71] width 26 height 7
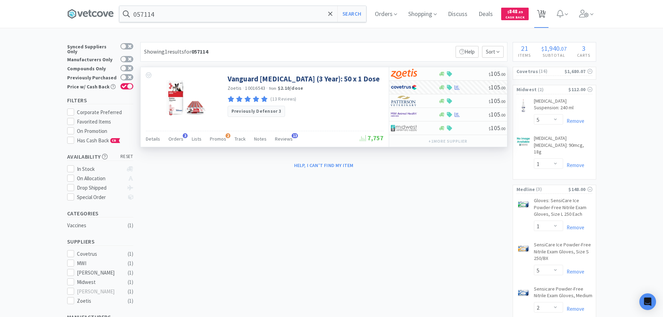
click at [544, 14] on span "21" at bounding box center [541, 12] width 5 height 28
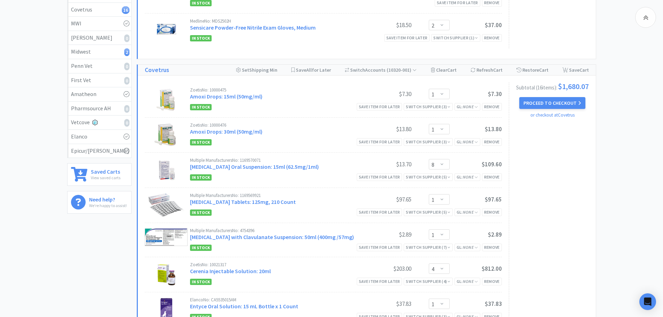
scroll to position [174, 0]
click at [539, 103] on button "Proceed to Checkout" at bounding box center [552, 103] width 66 height 12
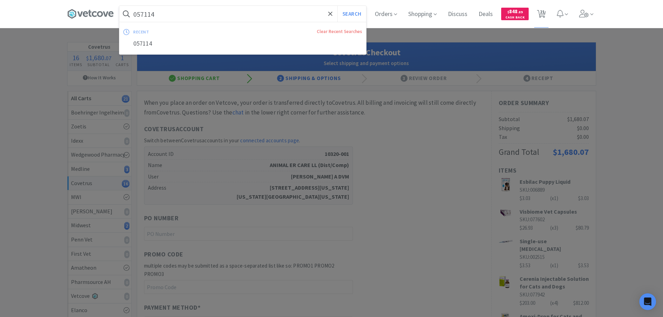
click at [238, 17] on input "057114" at bounding box center [242, 14] width 247 height 16
paste input "77603"
click at [337, 6] on button "Search" at bounding box center [351, 14] width 29 height 16
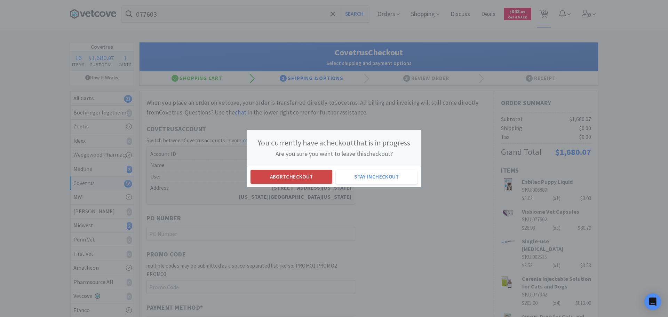
click at [309, 181] on button "Abort checkout" at bounding box center [291, 177] width 82 height 14
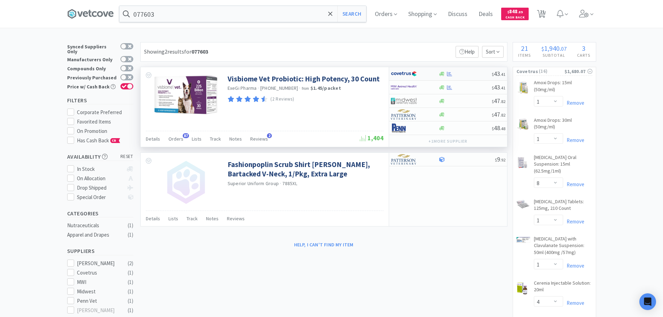
click at [468, 70] on div "$ 43 . 41" at bounding box center [448, 74] width 118 height 14
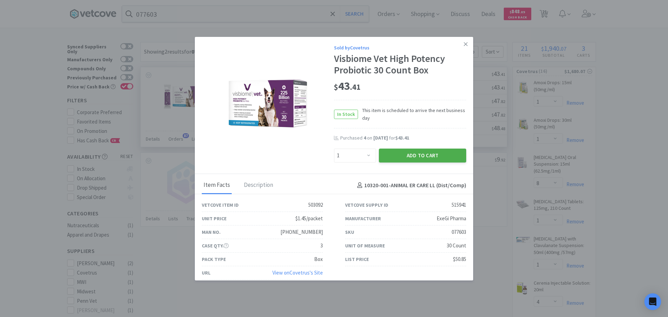
click at [421, 158] on button "Add to Cart" at bounding box center [422, 156] width 87 height 14
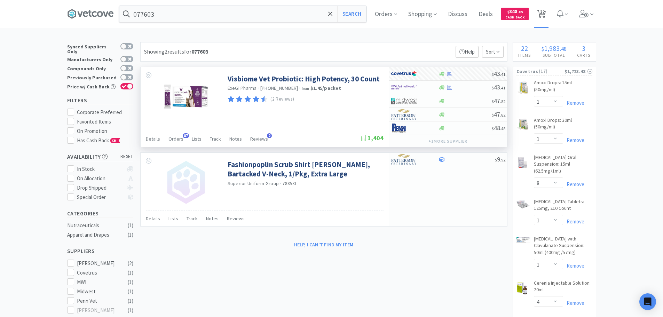
click at [543, 12] on span "22" at bounding box center [541, 12] width 5 height 28
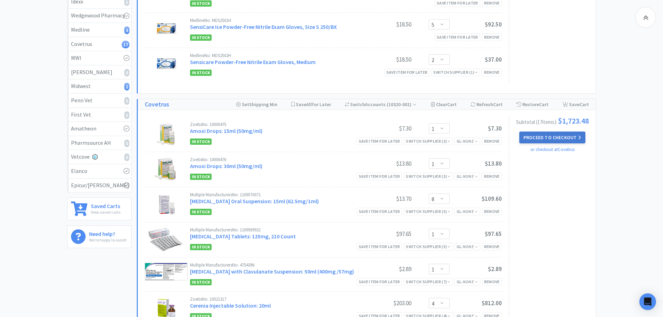
click at [550, 133] on button "Proceed to Checkout" at bounding box center [552, 137] width 66 height 12
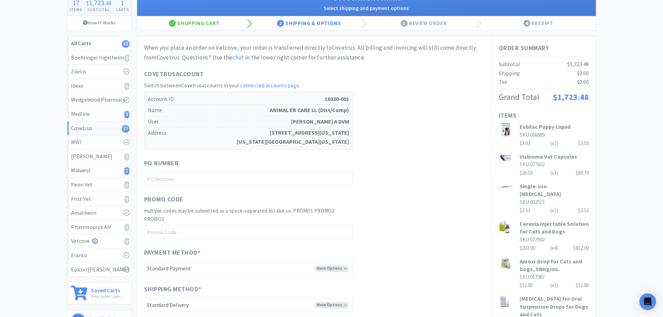
scroll to position [139, 0]
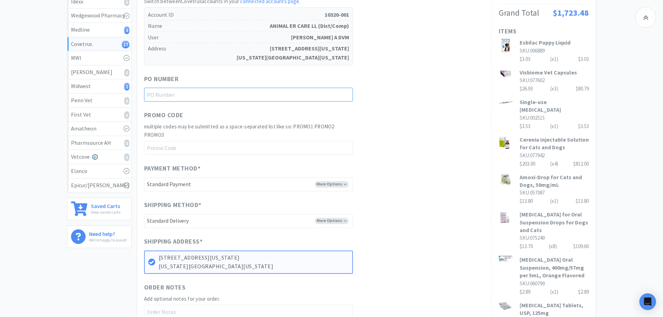
click at [283, 94] on input "text" at bounding box center [248, 95] width 209 height 14
paste input "1145002"
click at [428, 131] on div "Promo Code multiple codes may be submitted as a space-separated list like so: P…" at bounding box center [314, 132] width 340 height 45
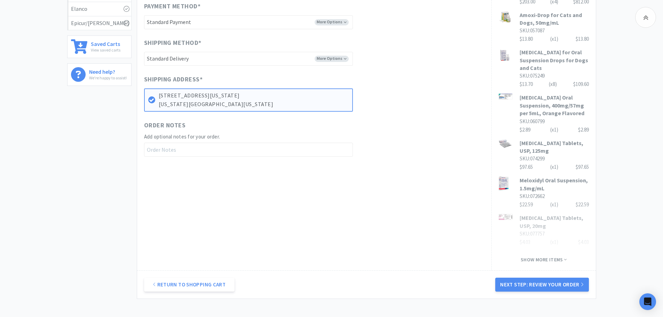
scroll to position [348, 0]
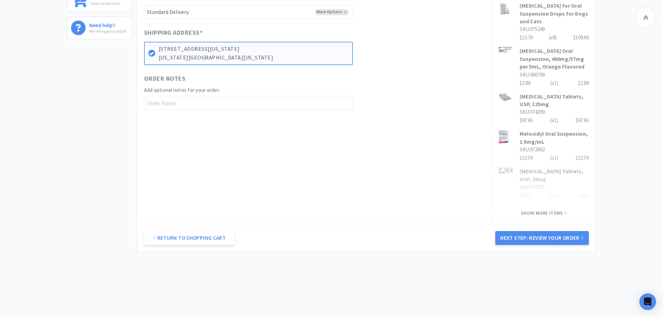
click at [540, 252] on div "Return to Shopping Cart Next Step: Review Your Order" at bounding box center [366, 238] width 458 height 28
click at [538, 245] on button "Next Step: Review Your Order" at bounding box center [541, 238] width 93 height 14
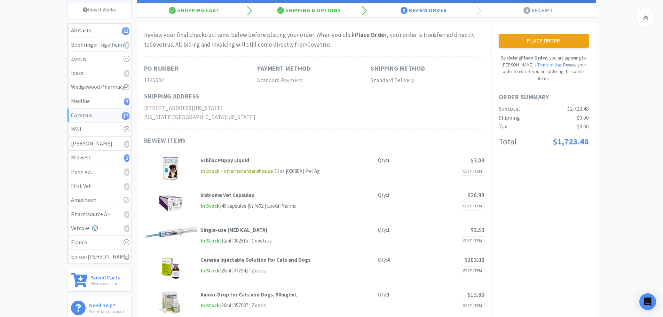
scroll to position [0, 0]
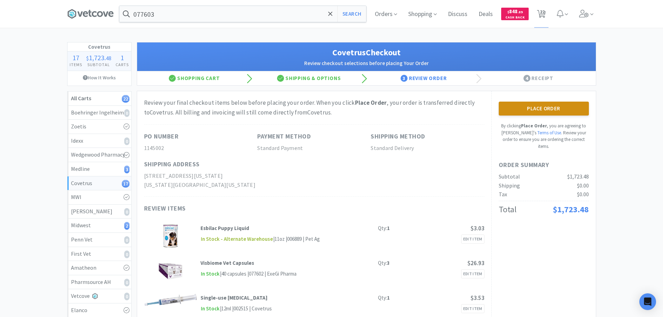
click at [537, 111] on button "Place Order" at bounding box center [543, 109] width 90 height 14
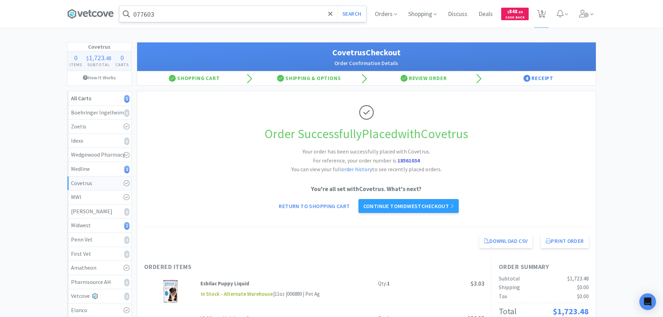
click at [199, 10] on input "077603" at bounding box center [242, 14] width 247 height 16
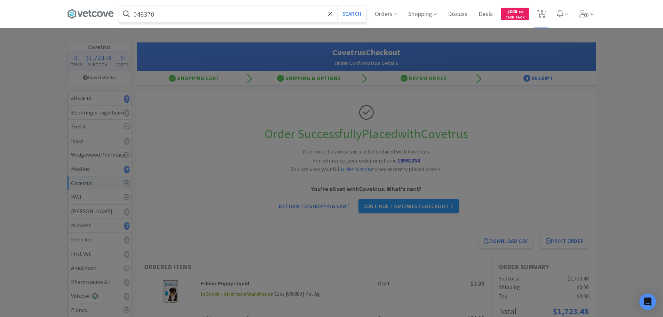
click at [337, 6] on button "Search" at bounding box center [351, 14] width 29 height 16
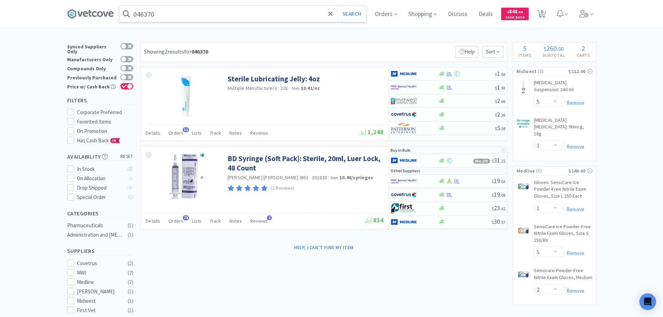
click at [204, 13] on input "046370" at bounding box center [242, 14] width 247 height 16
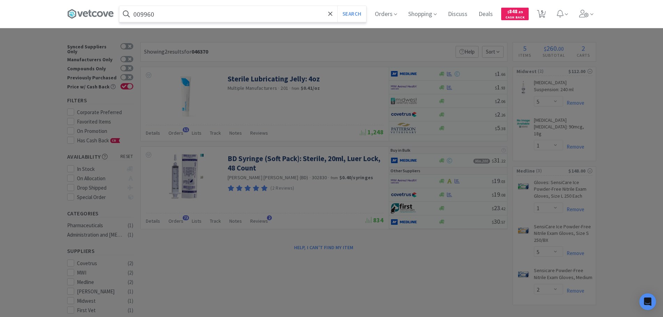
click at [337, 6] on button "Search" at bounding box center [351, 14] width 29 height 16
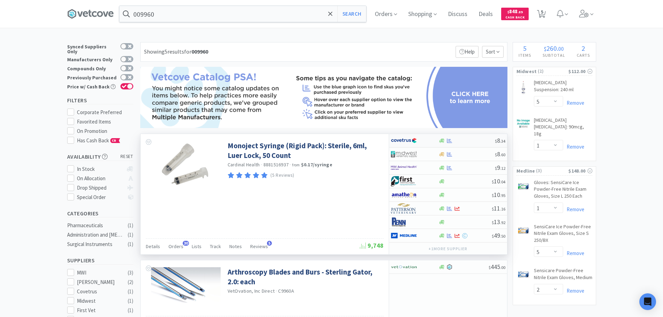
click at [478, 138] on div at bounding box center [466, 140] width 56 height 5
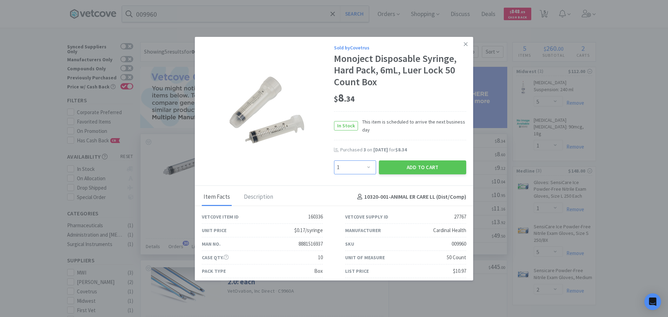
click at [359, 171] on select "Enter Quantity 1 2 3 4 5 6 7 8 9 10 11 12 13 14 15 16 17 18 19 20 Enter Quantity" at bounding box center [355, 167] width 42 height 14
click at [334, 160] on select "Enter Quantity 1 2 3 4 5 6 7 8 9 10 11 12 13 14 15 16 17 18 19 20 Enter Quantity" at bounding box center [355, 167] width 42 height 14
click at [395, 174] on div "Add to Cart" at bounding box center [422, 167] width 90 height 17
click at [387, 169] on button "Add to Cart" at bounding box center [422, 167] width 87 height 14
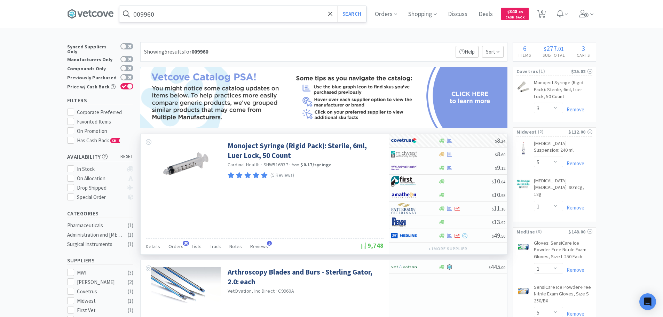
click at [187, 15] on input "009960" at bounding box center [242, 14] width 247 height 16
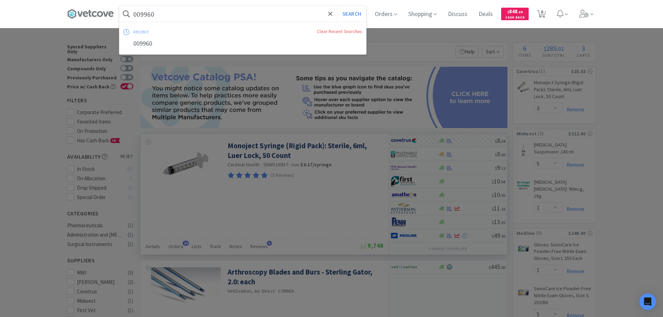
paste input "Covetrus - 009944 $10.45"
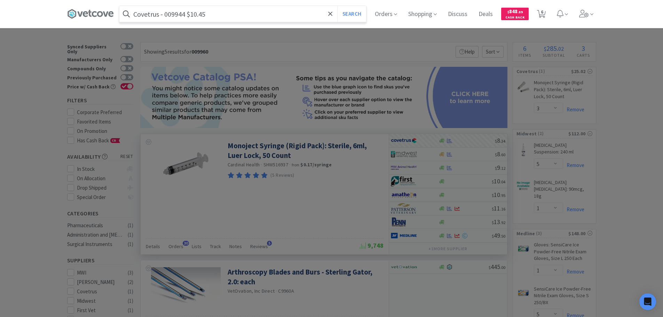
click at [182, 15] on input "Covetrus - 009944 $10.45" at bounding box center [242, 14] width 247 height 16
paste input "009944"
click at [337, 6] on button "Search" at bounding box center [351, 14] width 29 height 16
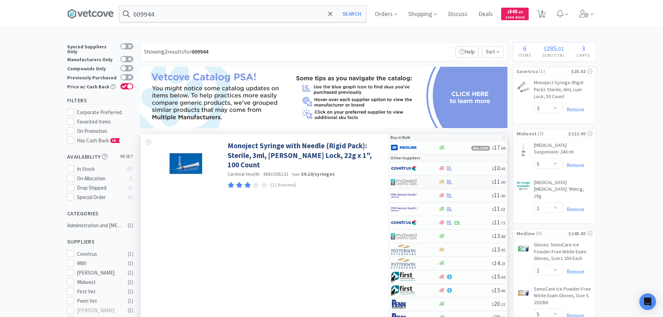
click at [469, 179] on div at bounding box center [464, 181] width 53 height 5
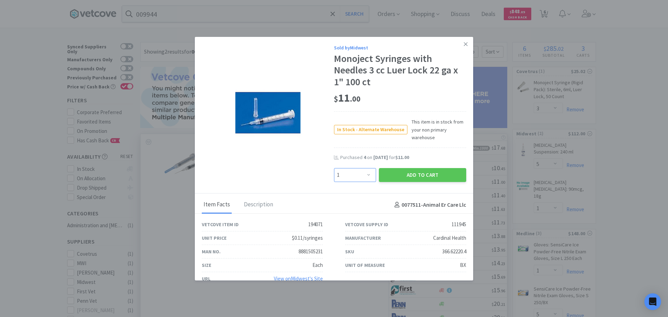
click at [363, 175] on select "Enter Quantity 1 2 3 4 5 6 7 8 9 10 11 12 13 14 15 16 17 18 19 20 Enter Quantity" at bounding box center [355, 175] width 42 height 14
click at [334, 168] on select "Enter Quantity 1 2 3 4 5 6 7 8 9 10 11 12 13 14 15 16 17 18 19 20 Enter Quantity" at bounding box center [355, 175] width 42 height 14
click at [415, 172] on button "Add to Cart" at bounding box center [422, 175] width 87 height 14
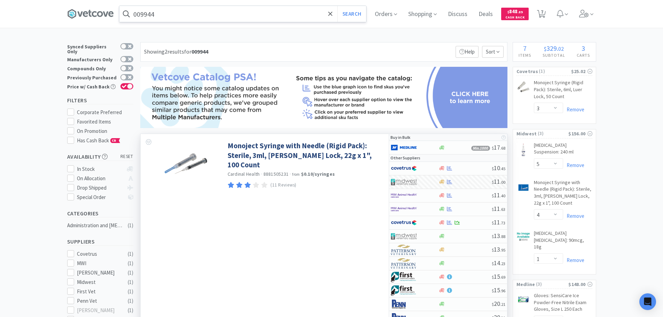
click at [184, 13] on input "009944" at bounding box center [242, 14] width 247 height 16
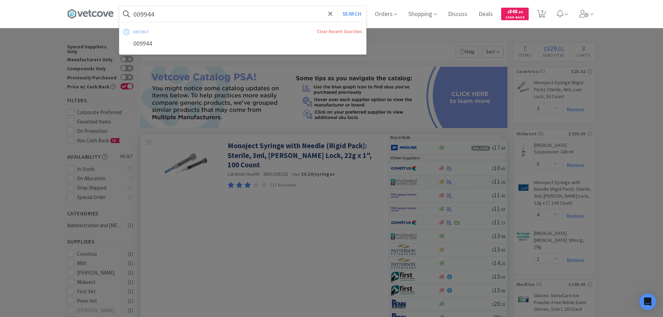
paste input "MWI - 001377 $12.63"
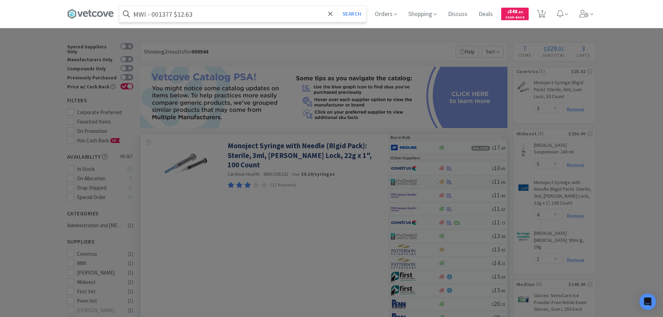
click at [165, 14] on input "MWI - 001377 $12.63" at bounding box center [242, 14] width 247 height 16
paste input "001377"
click at [337, 6] on button "Search" at bounding box center [351, 14] width 29 height 16
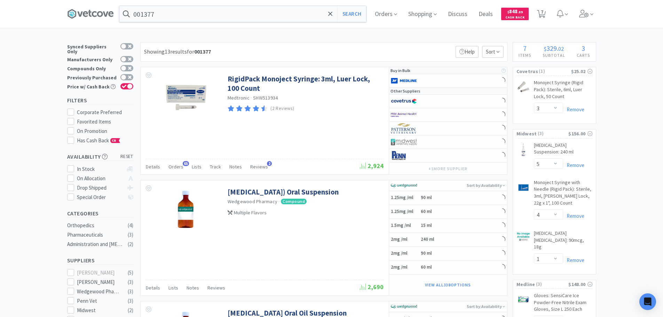
click at [416, 49] on div "Showing 13 results for 001377 Filters Help Sort" at bounding box center [323, 51] width 367 height 19
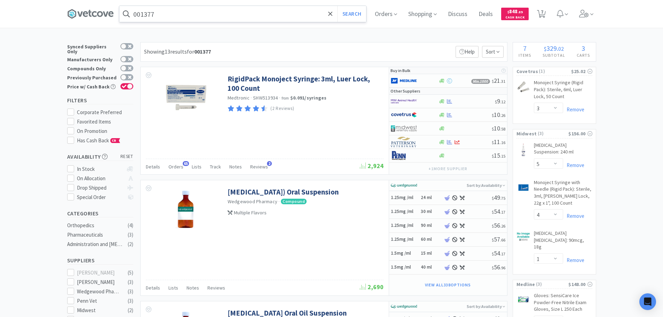
click at [178, 12] on input "001377" at bounding box center [242, 14] width 247 height 16
paste input "MWI - 670231 $14.38"
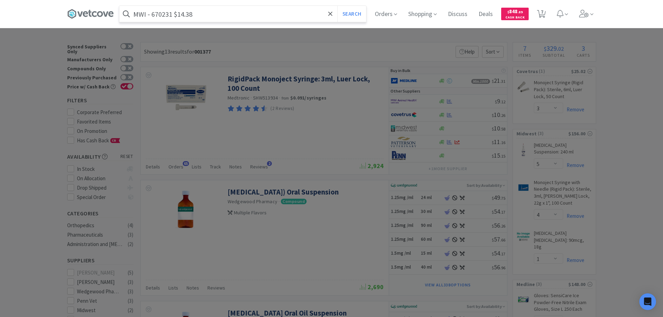
click at [164, 15] on input "MWI - 670231 $14.38" at bounding box center [242, 14] width 247 height 16
paste input "670231"
click at [337, 6] on button "Search" at bounding box center [351, 14] width 29 height 16
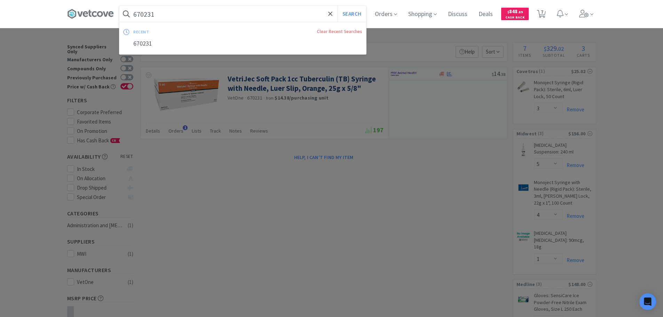
click at [177, 14] on input "670231" at bounding box center [242, 14] width 247 height 16
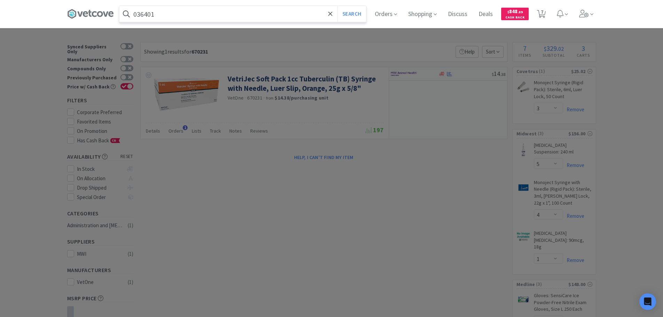
click at [337, 6] on button "Search" at bounding box center [351, 14] width 29 height 16
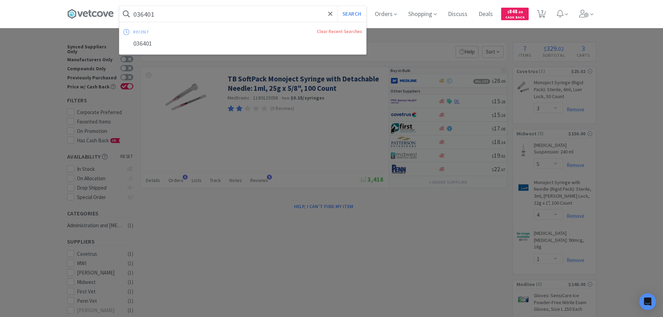
click at [190, 19] on input "036401" at bounding box center [242, 14] width 247 height 16
paste input "Covetrus - 083933 $3.82"
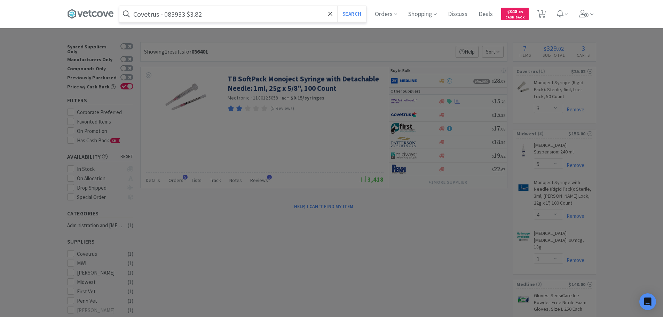
click at [176, 17] on input "Covetrus - 083933 $3.82" at bounding box center [242, 14] width 247 height 16
paste input "083933"
click at [337, 6] on button "Search" at bounding box center [351, 14] width 29 height 16
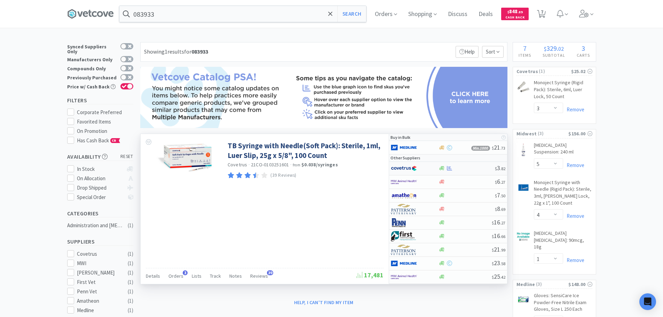
click at [486, 169] on div at bounding box center [466, 168] width 56 height 5
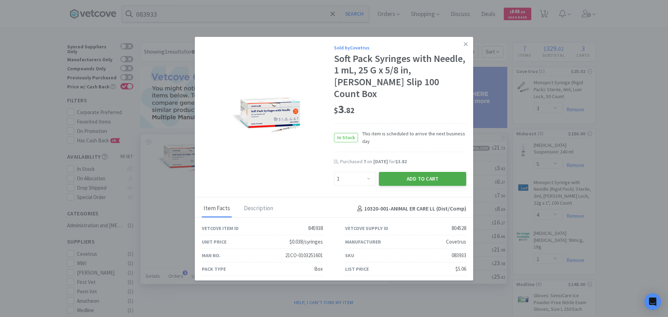
click at [421, 172] on button "Add to Cart" at bounding box center [422, 179] width 87 height 14
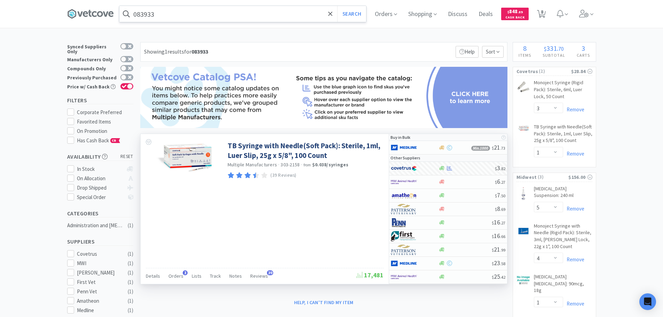
click at [185, 14] on input "083933" at bounding box center [242, 14] width 247 height 16
paste input "Covetrus - 071148 $1.36"
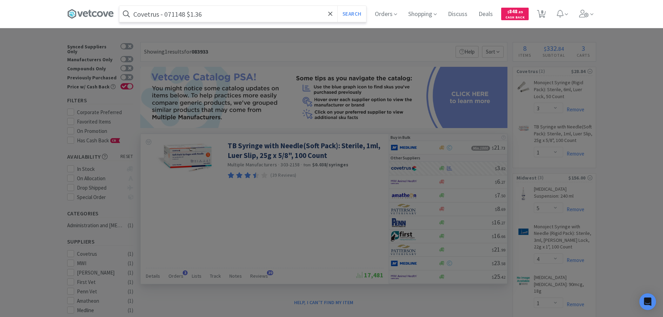
click at [176, 16] on input "Covetrus - 071148 $1.36" at bounding box center [242, 14] width 247 height 16
paste input "071148"
click at [337, 6] on button "Search" at bounding box center [351, 14] width 29 height 16
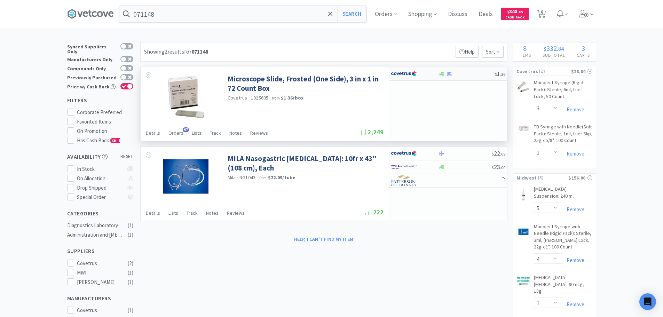
click at [470, 73] on div at bounding box center [466, 73] width 56 height 5
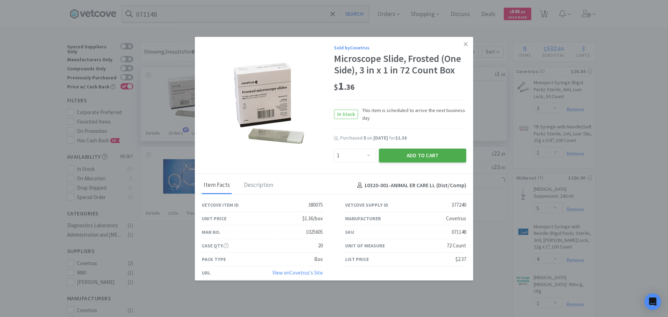
click at [390, 158] on button "Add to Cart" at bounding box center [422, 156] width 87 height 14
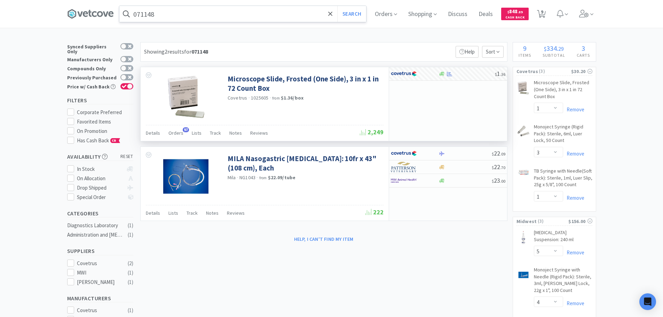
click at [199, 12] on input "071148" at bounding box center [242, 14] width 247 height 16
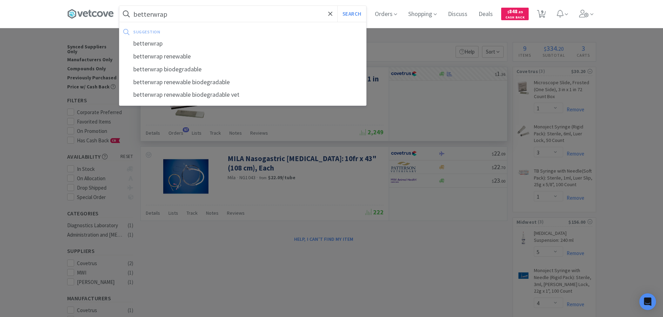
click at [337, 6] on button "Search" at bounding box center [351, 14] width 29 height 16
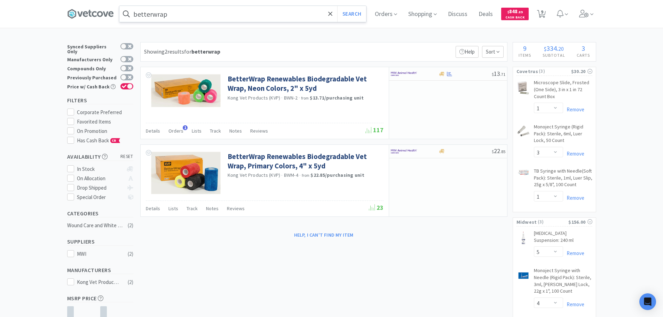
click at [178, 15] on input "betterwrap" at bounding box center [242, 14] width 247 height 16
paste input "Covetrus - 056684 $0.0323"
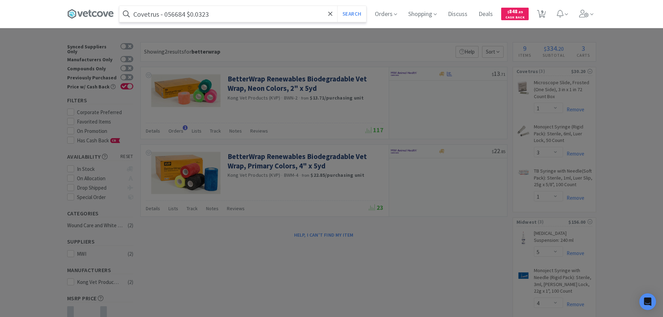
click at [179, 15] on input "Covetrus - 056684 $0.0323" at bounding box center [242, 14] width 247 height 16
paste input "056684"
click at [337, 6] on button "Search" at bounding box center [351, 14] width 29 height 16
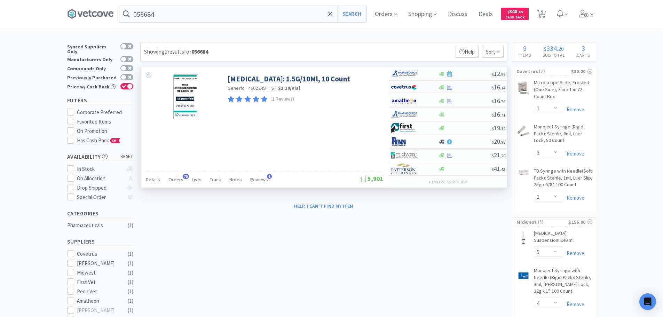
click at [477, 86] on div at bounding box center [464, 87] width 53 height 5
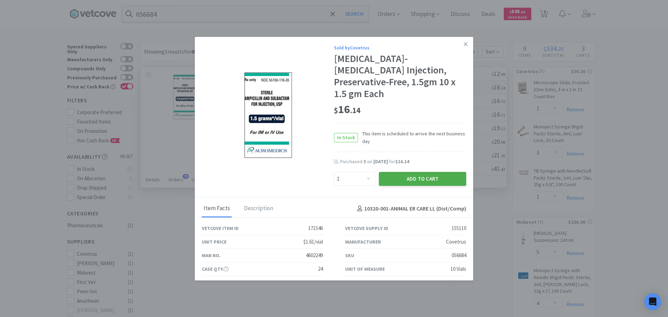
click at [429, 180] on button "Add to Cart" at bounding box center [422, 179] width 87 height 14
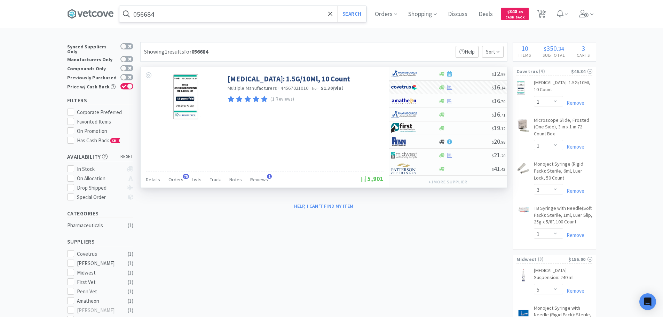
click at [209, 13] on input "056684" at bounding box center [242, 14] width 247 height 16
paste input "Covetrus - 002014 $7.3"
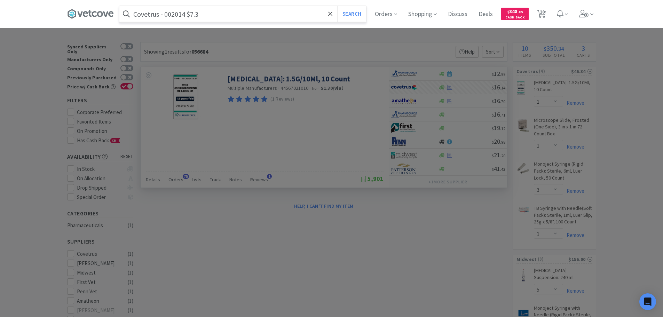
click at [171, 16] on input "Covetrus - 002014 $7.3" at bounding box center [242, 14] width 247 height 16
paste input "002014"
click at [337, 6] on button "Search" at bounding box center [351, 14] width 29 height 16
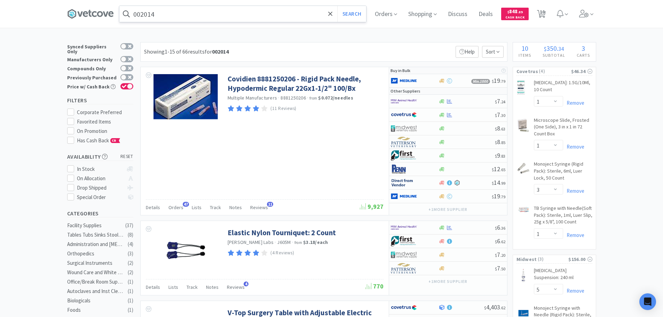
click at [186, 16] on input "002014" at bounding box center [242, 14] width 247 height 16
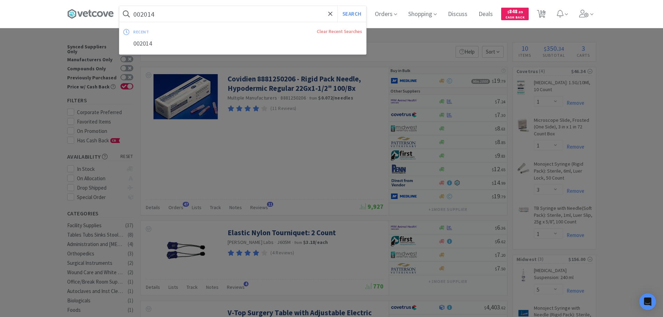
paste input "Covetrus - 004470 $6.5"
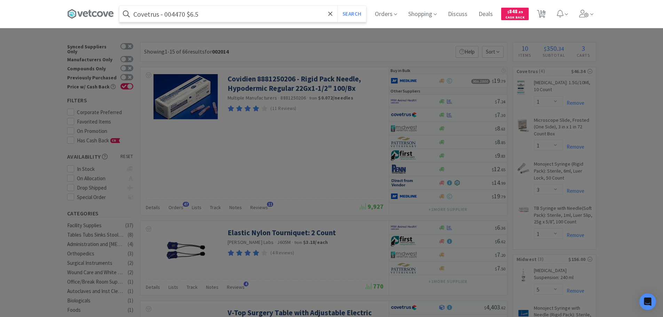
click at [173, 16] on input "Covetrus - 004470 $6.5" at bounding box center [242, 14] width 247 height 16
paste input "004470"
click at [337, 6] on button "Search" at bounding box center [351, 14] width 29 height 16
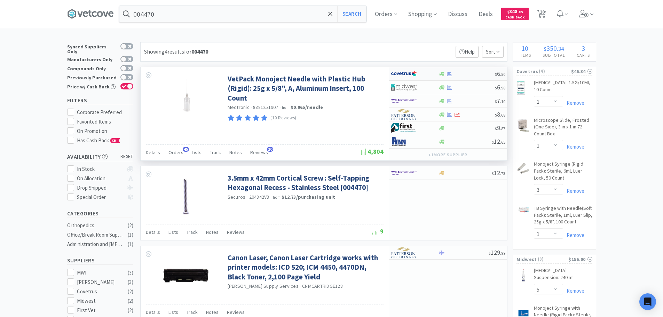
click at [479, 71] on div at bounding box center [466, 73] width 56 height 5
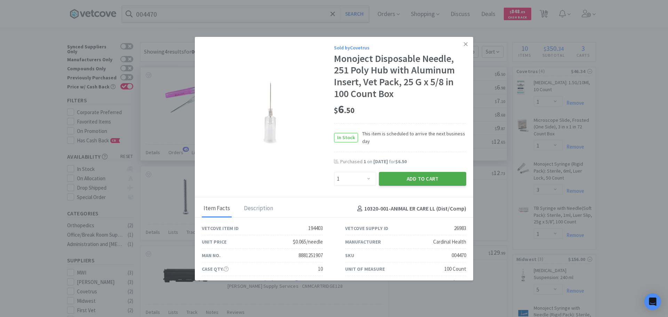
click at [417, 181] on button "Add to Cart" at bounding box center [422, 179] width 87 height 14
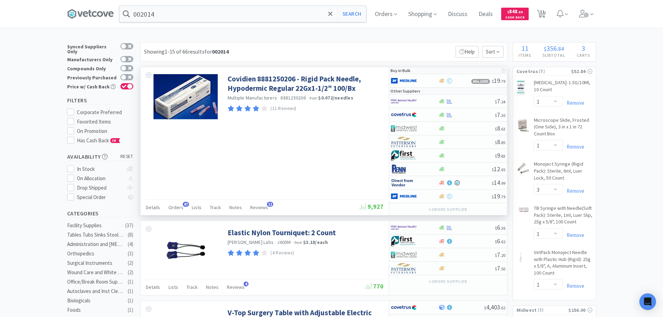
click at [296, 98] on span "8881250206" at bounding box center [292, 98] width 25 height 6
copy span "8881250206"
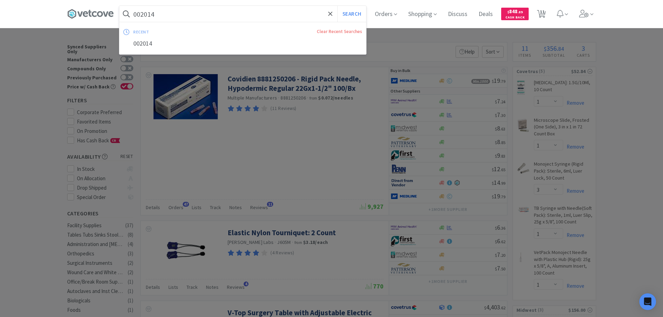
click at [238, 17] on input "002014" at bounding box center [242, 14] width 247 height 16
paste input "8881250206"
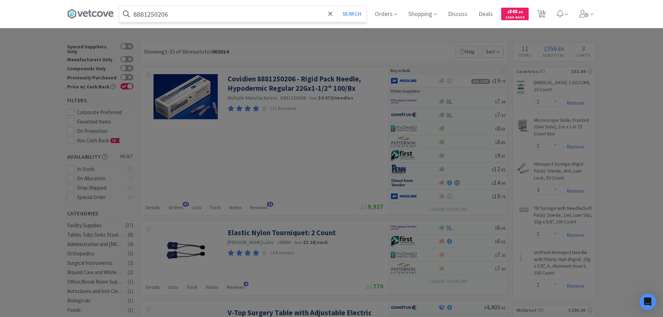
click at [337, 6] on button "Search" at bounding box center [351, 14] width 29 height 16
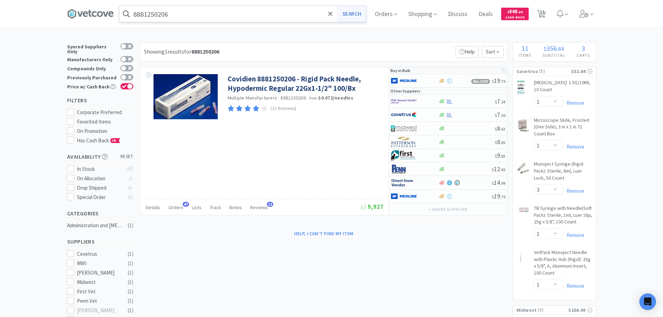
click at [362, 13] on button "Search" at bounding box center [351, 14] width 29 height 16
click at [188, 13] on input "8881250206" at bounding box center [242, 14] width 247 height 16
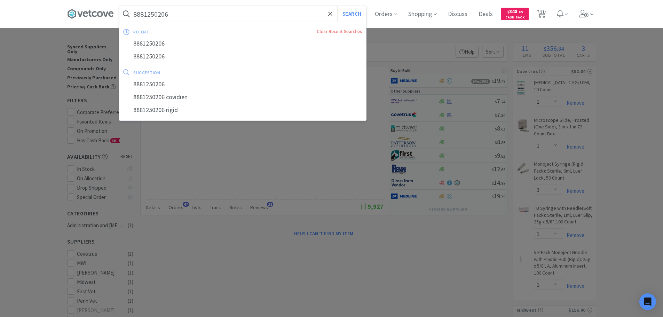
paste input "Covetrus - 004470 $6.5"
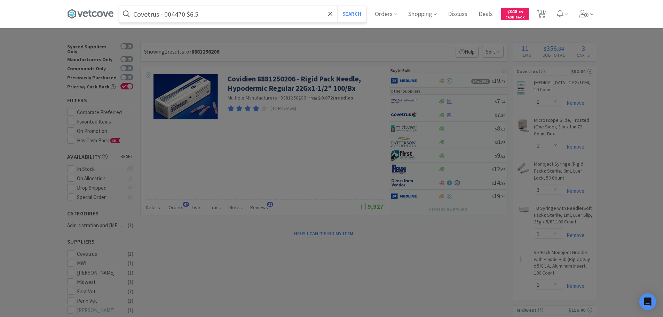
click at [178, 14] on input "Covetrus - 004470 $6.5" at bounding box center [242, 14] width 247 height 16
paste input "004470"
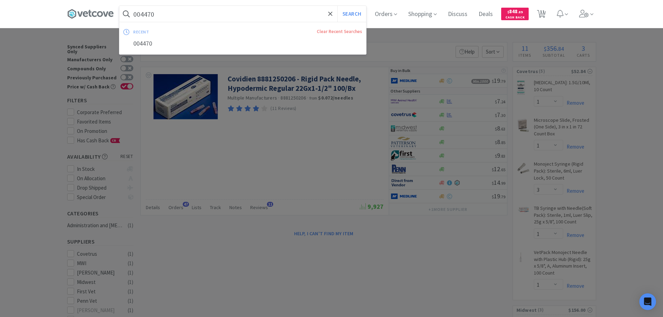
click at [337, 6] on button "Search" at bounding box center [351, 14] width 29 height 16
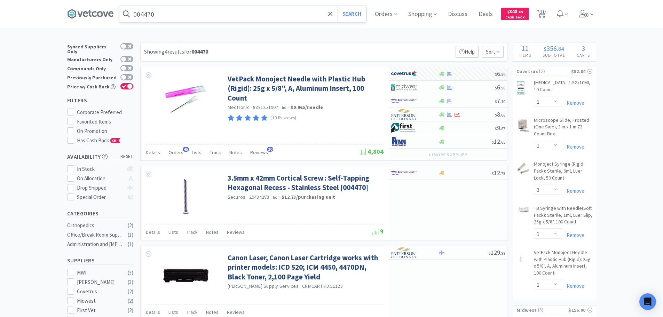
click at [190, 15] on input "004470" at bounding box center [242, 14] width 247 height 16
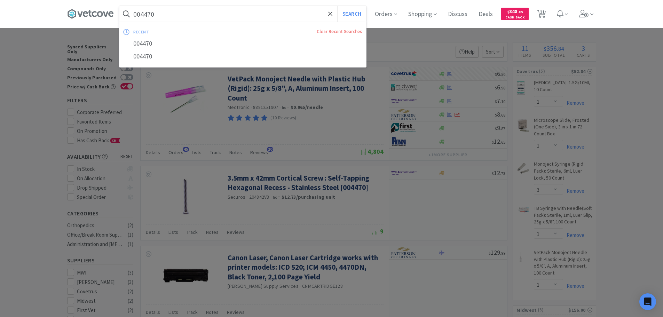
paste input "Covetrus - 004475 $6.5"
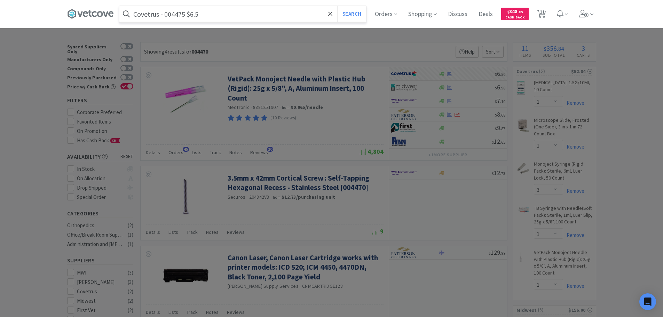
click at [163, 14] on input "Covetrus - 004475 $6.5" at bounding box center [242, 14] width 247 height 16
click at [182, 15] on input "Covetrus - 004475 $6.5" at bounding box center [242, 14] width 247 height 16
paste input "004475"
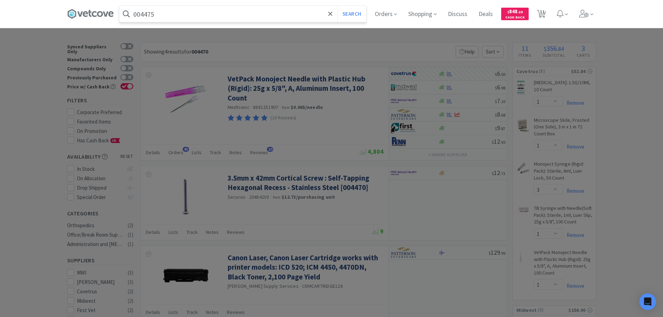
click at [337, 6] on button "Search" at bounding box center [351, 14] width 29 height 16
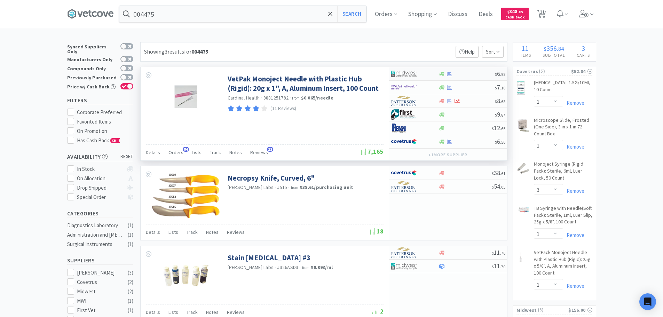
click at [473, 70] on div "$ 6 . 98" at bounding box center [448, 74] width 118 height 14
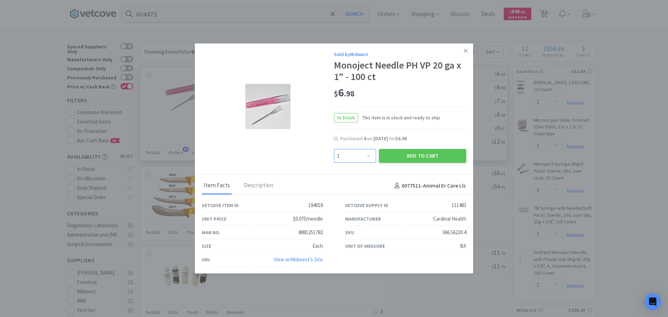
click at [361, 156] on select "Enter Quantity 1 2 3 4 5 6 7 8 9 10 11 12 13 14 15 16 17 18 19 20 Enter Quantity" at bounding box center [355, 156] width 42 height 14
click at [334, 149] on select "Enter Quantity 1 2 3 4 5 6 7 8 9 10 11 12 13 14 15 16 17 18 19 20 Enter Quantity" at bounding box center [355, 156] width 42 height 14
click at [398, 158] on button "Add to Cart" at bounding box center [422, 156] width 87 height 14
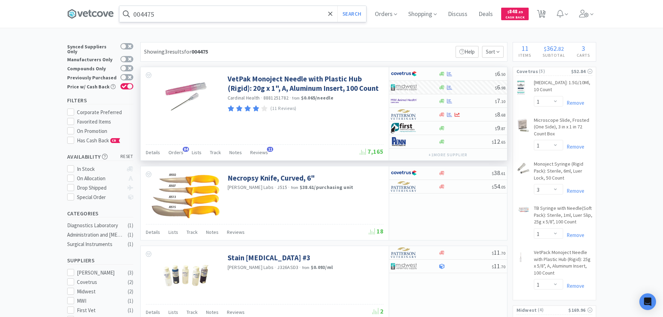
click at [190, 14] on input "004475" at bounding box center [242, 14] width 247 height 16
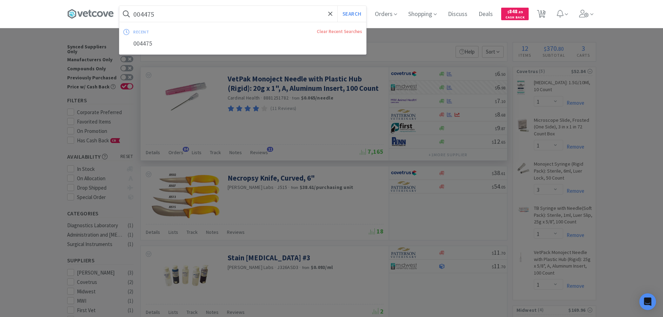
paste input "Covetrus - 004478 $6.5"
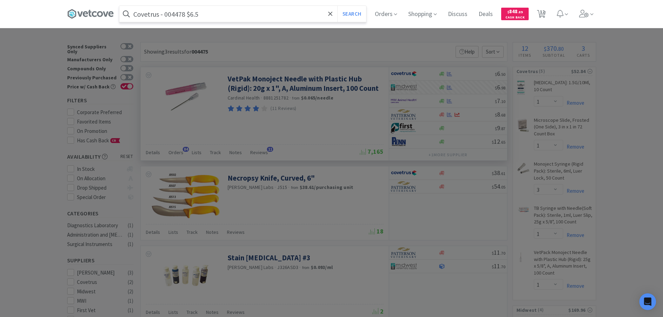
click at [170, 15] on input "Covetrus - 004478 $6.5" at bounding box center [242, 14] width 247 height 16
paste input "004478"
click at [337, 6] on button "Search" at bounding box center [351, 14] width 29 height 16
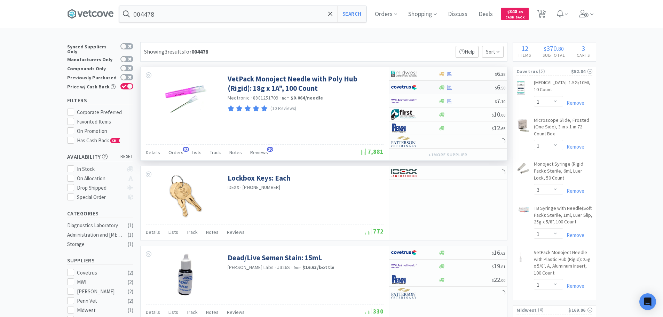
click at [475, 90] on div "$ 6 . 50" at bounding box center [448, 88] width 118 height 14
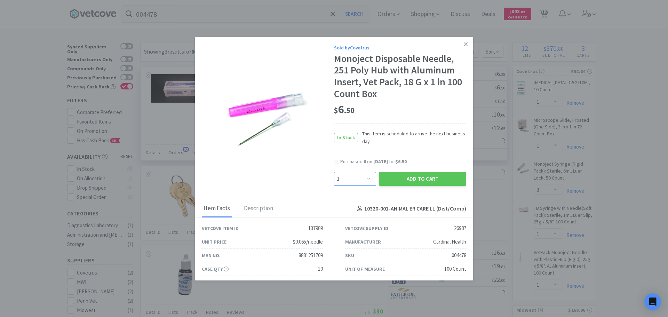
click at [362, 176] on select "Enter Quantity 1 2 3 4 5 6 7 8 9 10 11 12 13 14 15 16 17 18 19 20 Enter Quantity" at bounding box center [355, 179] width 42 height 14
click at [334, 172] on select "Enter Quantity 1 2 3 4 5 6 7 8 9 10 11 12 13 14 15 16 17 18 19 20 Enter Quantity" at bounding box center [355, 179] width 42 height 14
click at [381, 177] on button "Add to Cart" at bounding box center [422, 179] width 87 height 14
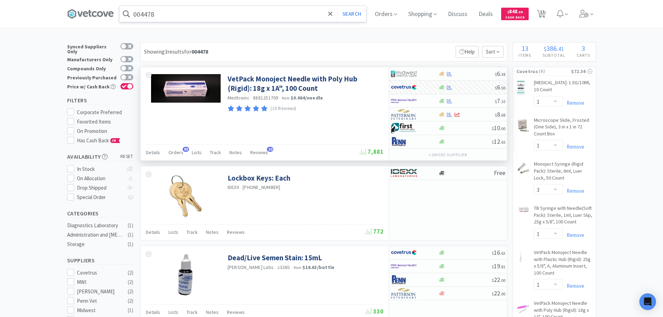
click at [186, 15] on input "004478" at bounding box center [242, 14] width 247 height 16
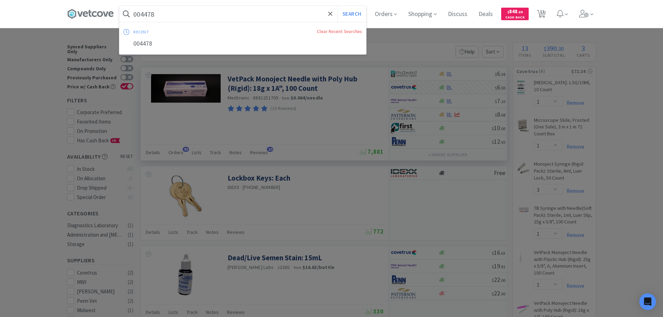
paste input "Covetrus - 017387 $0.98"
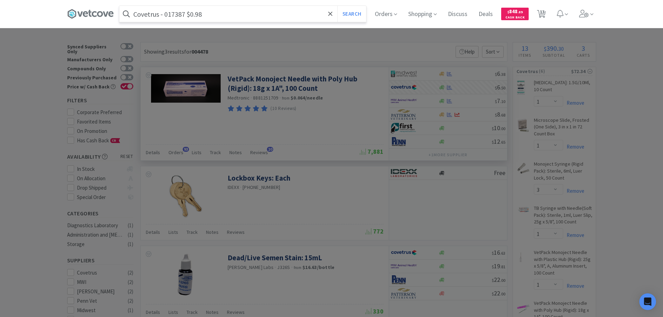
click at [180, 14] on input "Covetrus - 017387 $0.98" at bounding box center [242, 14] width 247 height 16
paste input "017387"
click at [337, 6] on button "Search" at bounding box center [351, 14] width 29 height 16
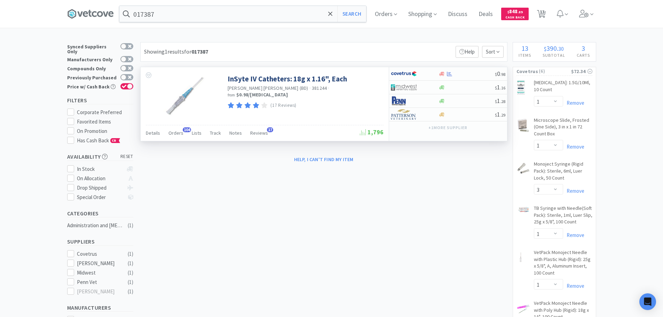
click at [312, 87] on span "381244" at bounding box center [319, 88] width 15 height 6
copy span "381244"
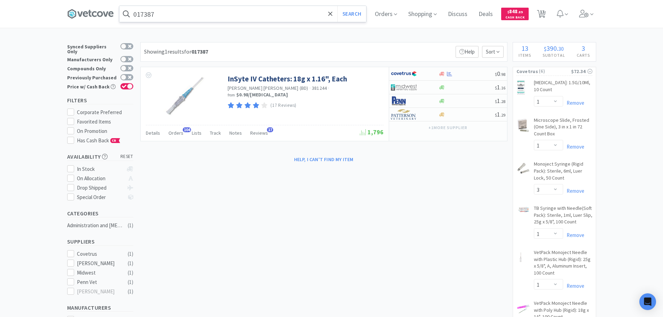
click at [245, 15] on input "017387" at bounding box center [242, 14] width 247 height 16
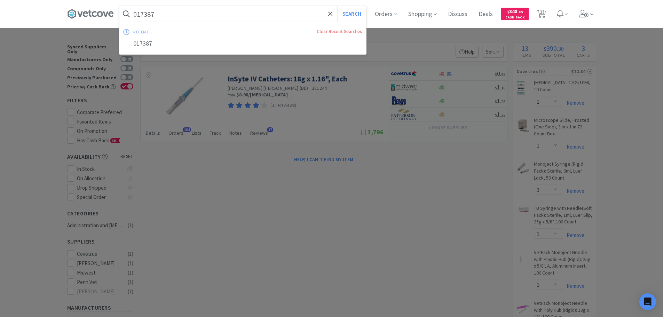
paste input "381244"
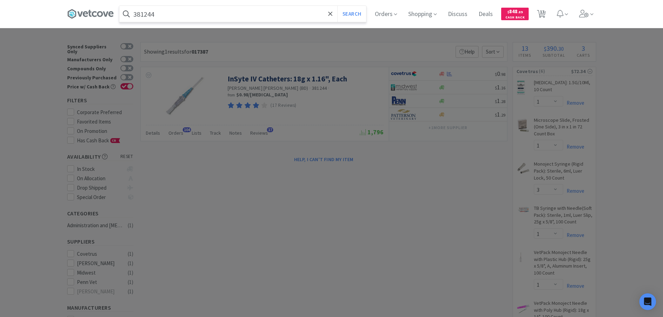
click at [337, 6] on button "Search" at bounding box center [351, 14] width 29 height 16
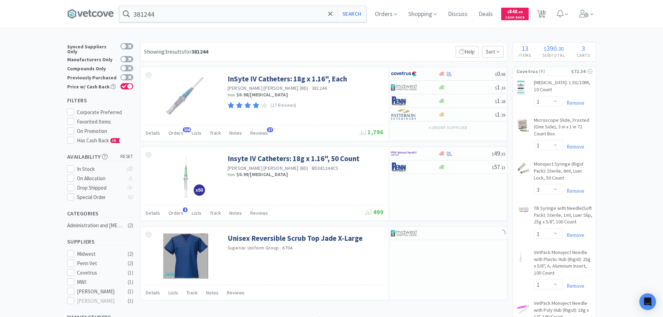
drag, startPoint x: 245, startPoint y: 15, endPoint x: 407, endPoint y: 50, distance: 165.4
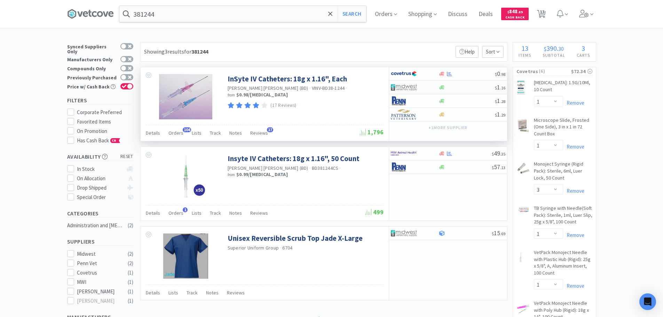
click at [457, 87] on div at bounding box center [466, 87] width 56 height 5
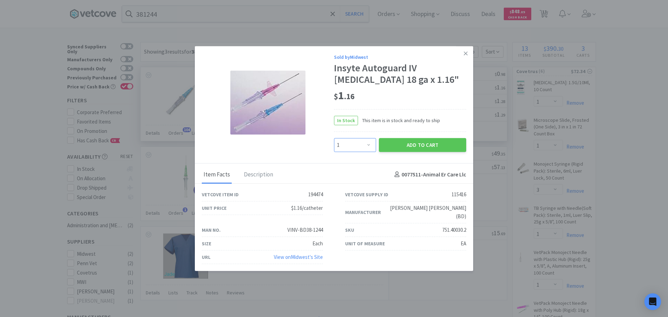
click at [361, 150] on select "Enter Quantity 1 2 3 4 5 6 7 8 9 10 11 12 13 14 15 16 17 18 19 20 Enter Quantity" at bounding box center [355, 145] width 42 height 14
click at [465, 55] on icon at bounding box center [466, 53] width 4 height 4
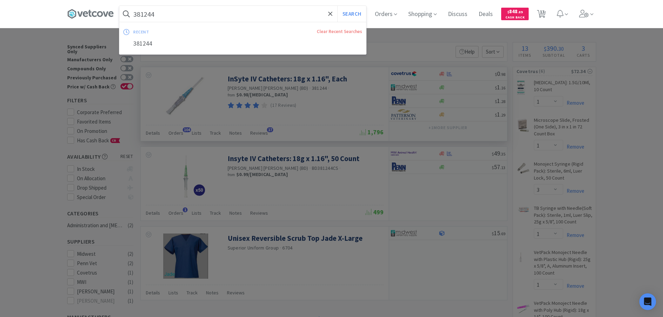
click at [195, 16] on input "381244" at bounding box center [242, 14] width 247 height 16
paste input "Covetrus - 017385 $0.98"
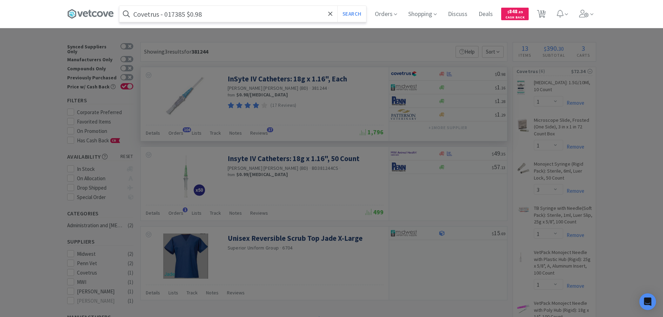
click at [172, 15] on input "Covetrus - 017385 $0.98" at bounding box center [242, 14] width 247 height 16
paste input "017385"
click at [337, 6] on button "Search" at bounding box center [351, 14] width 29 height 16
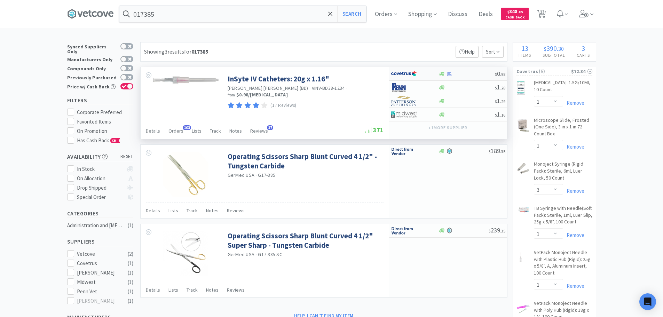
click at [477, 75] on div at bounding box center [466, 73] width 56 height 5
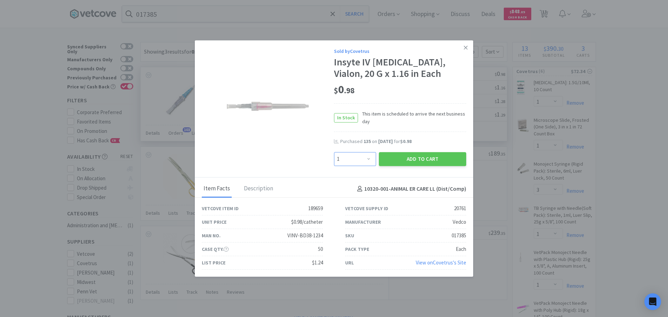
click at [373, 152] on select "Enter Quantity 1 2 3 4 5 6 7 8 9 10 11 12 13 14 15 16 17 18 19 20 Enter Quantity" at bounding box center [355, 159] width 42 height 14
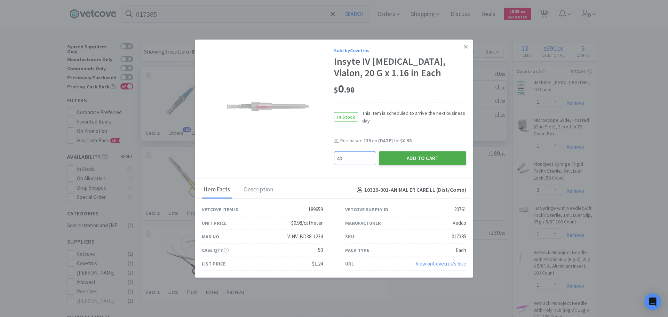
click at [399, 159] on button "Add to Cart" at bounding box center [422, 158] width 87 height 14
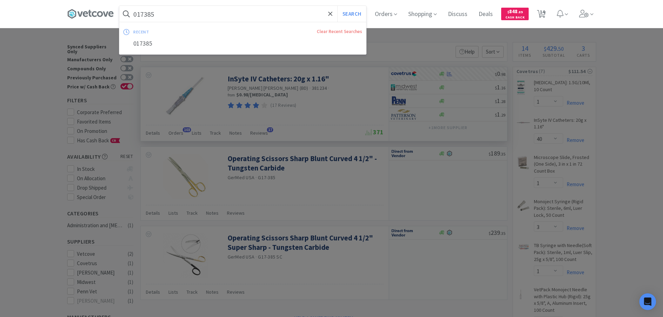
click at [188, 16] on input "017385" at bounding box center [242, 14] width 247 height 16
paste input "Covetrus - 017383 $0.98"
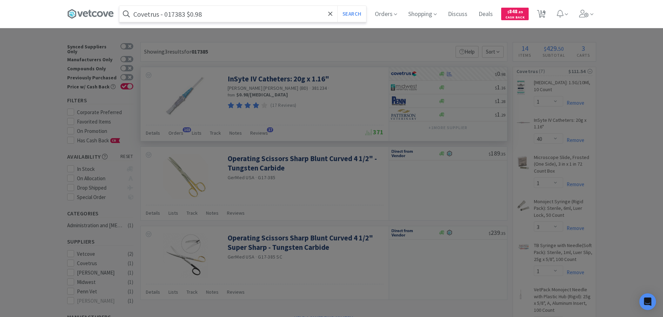
click at [172, 13] on input "Covetrus - 017383 $0.98" at bounding box center [242, 14] width 247 height 16
paste input "017383"
click at [337, 6] on button "Search" at bounding box center [351, 14] width 29 height 16
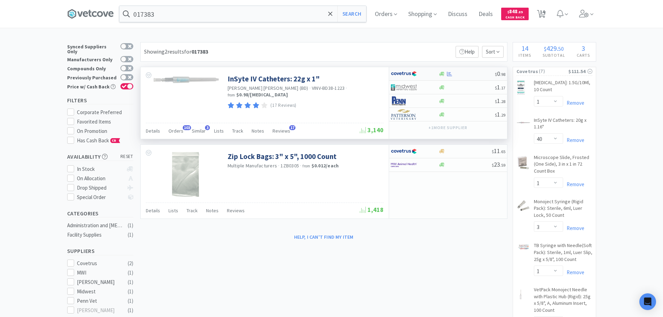
click at [467, 74] on div at bounding box center [466, 73] width 56 height 5
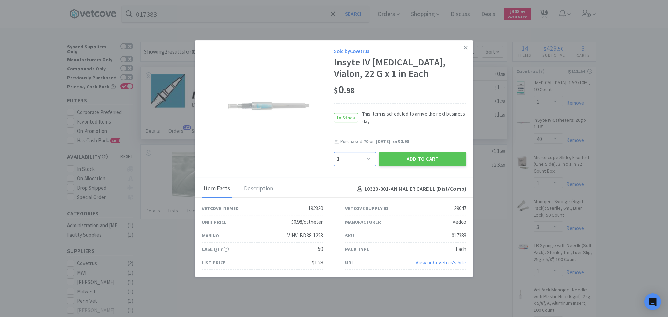
click at [362, 154] on select "Enter Quantity 1 2 3 4 5 6 7 8 9 10 11 12 13 14 15 16 17 18 19 20 Enter Quantity" at bounding box center [355, 159] width 42 height 14
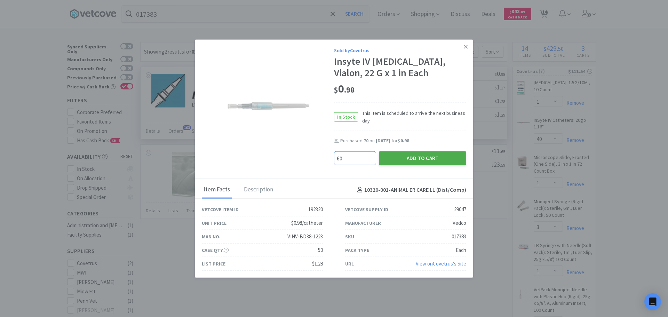
click at [395, 160] on button "Add to Cart" at bounding box center [422, 158] width 87 height 14
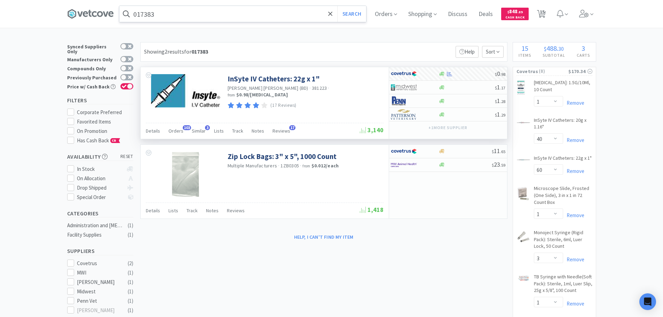
click at [193, 15] on input "017383" at bounding box center [242, 14] width 247 height 16
paste input "Covetrus - 033515 $1.66"
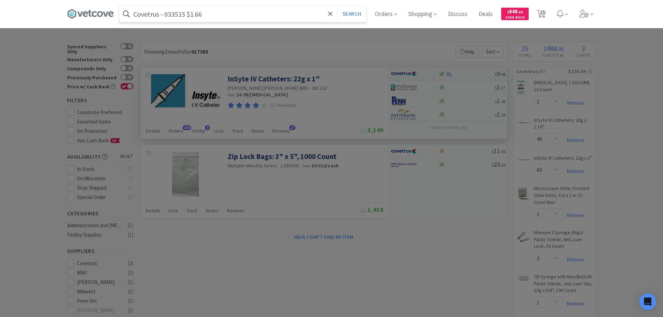
click at [175, 18] on input "Covetrus - 033515 $1.66" at bounding box center [242, 14] width 247 height 16
paste input "033515"
click at [337, 6] on button "Search" at bounding box center [351, 14] width 29 height 16
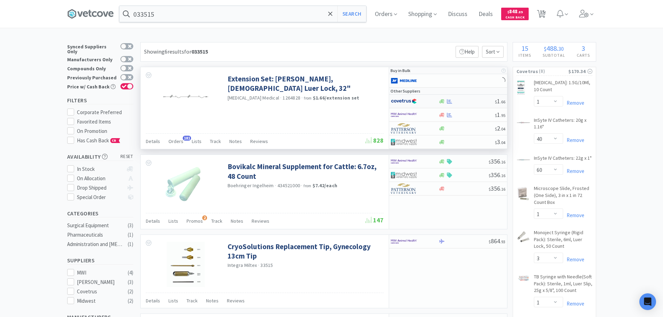
click at [481, 101] on div at bounding box center [466, 101] width 56 height 5
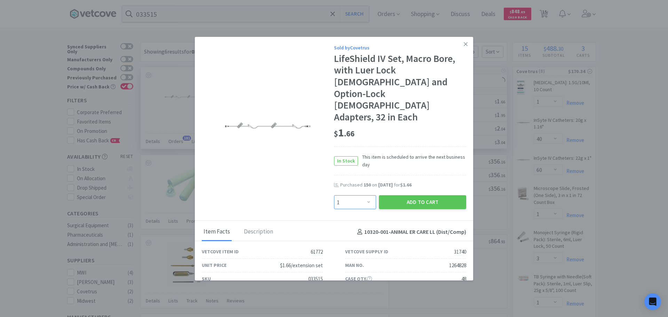
click at [360, 195] on select "Enter Quantity 1 2 3 4 5 6 7 8 9 10 11 12 13 14 15 16 17 18 19 20 Enter Quantity" at bounding box center [355, 202] width 42 height 14
click at [395, 195] on button "Add to Cart" at bounding box center [422, 202] width 87 height 14
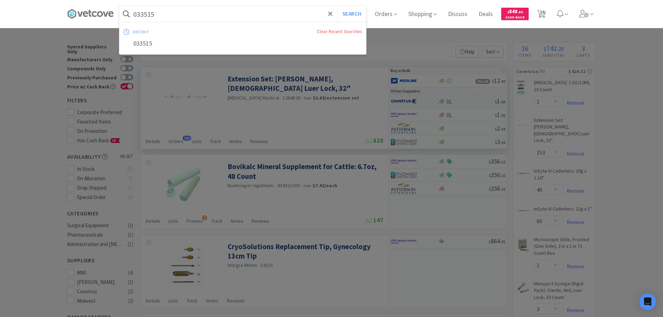
click at [206, 11] on input "033515" at bounding box center [242, 14] width 247 height 16
paste input "MWI - 038087 $3.6"
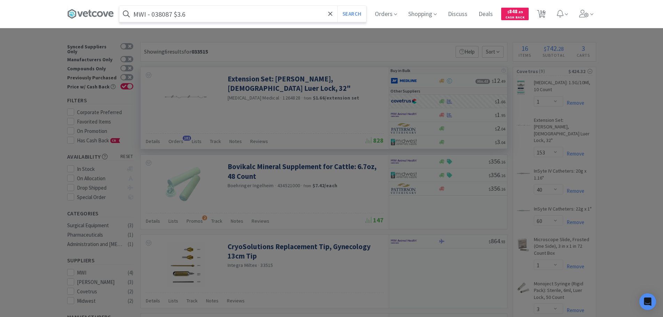
click at [164, 14] on input "MWI - 038087 $3.6" at bounding box center [242, 14] width 247 height 16
paste input "."
click at [164, 14] on input "MWI - 038087 $3.6" at bounding box center [242, 14] width 247 height 16
click at [337, 6] on button "Search" at bounding box center [351, 14] width 29 height 16
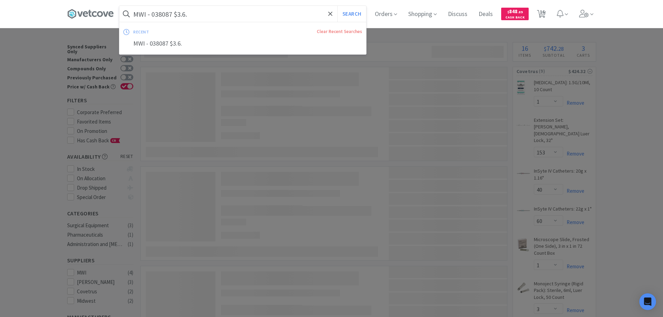
click at [164, 14] on input "MWI - 038087 $3.6." at bounding box center [242, 14] width 247 height 16
click at [165, 16] on input "MWI - 038087 $3.6." at bounding box center [242, 14] width 247 height 16
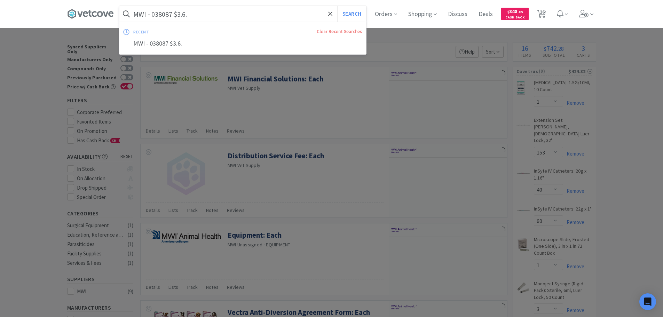
click at [165, 16] on input "MWI - 038087 $3.6." at bounding box center [242, 14] width 247 height 16
paste input "038087"
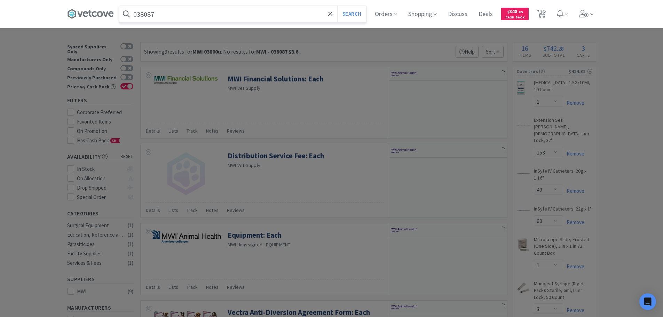
click at [165, 16] on input "038087" at bounding box center [242, 14] width 247 height 16
click at [337, 6] on button "Search" at bounding box center [351, 14] width 29 height 16
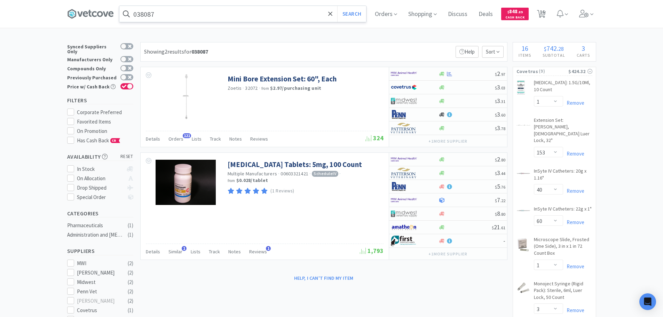
click at [186, 10] on input "038087" at bounding box center [242, 14] width 247 height 16
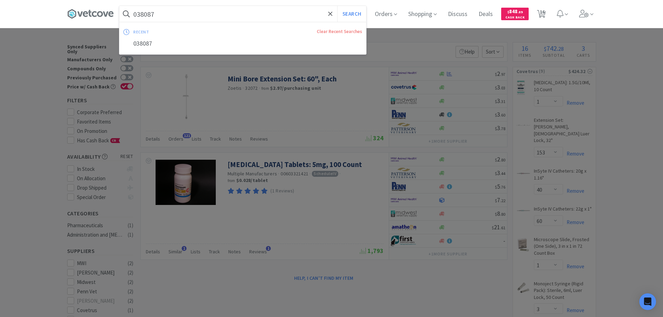
paste input "Covetrus - 022147 $2.17"
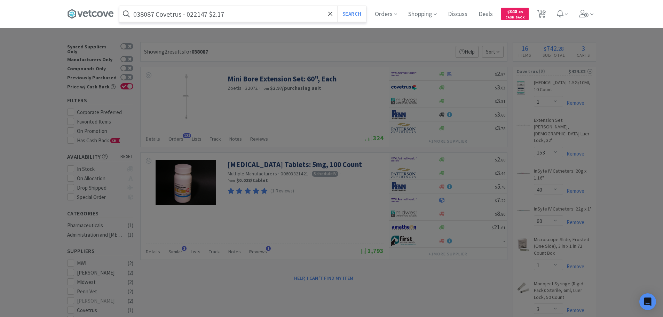
click at [203, 24] on div "038087 Covetrus - 022147 $2.17 Search Orders Shopping Discuss Discuss Deals Dea…" at bounding box center [331, 14] width 529 height 28
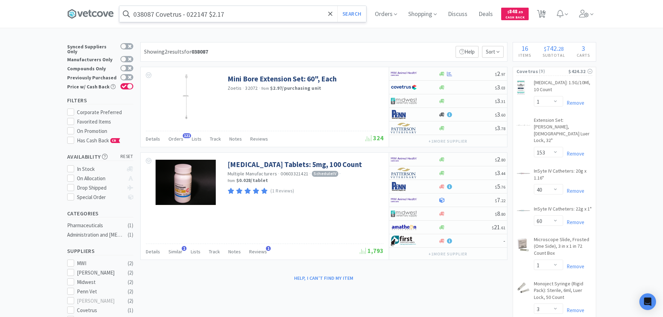
click at [199, 18] on input "038087 Covetrus - 022147 $2.17" at bounding box center [242, 14] width 247 height 16
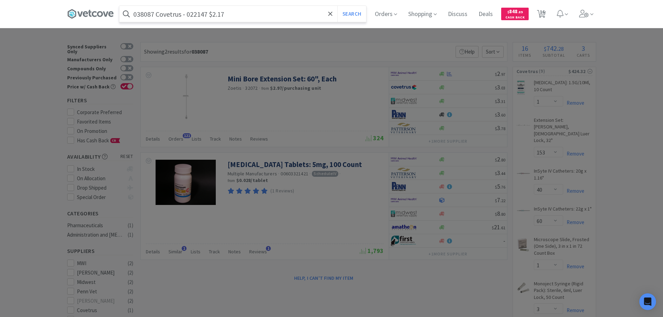
click at [199, 18] on input "038087 Covetrus - 022147 $2.17" at bounding box center [242, 14] width 247 height 16
click at [199, 15] on input "038087 Covetrus - 022147 $2.17" at bounding box center [242, 14] width 247 height 16
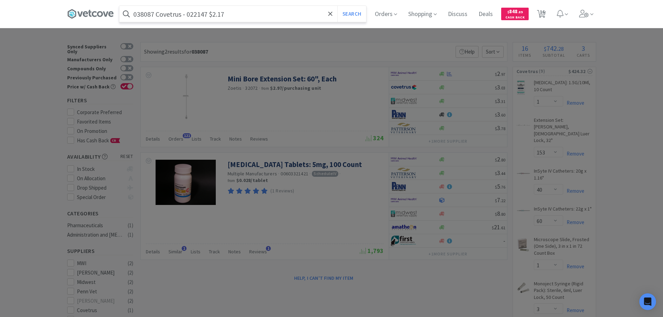
click at [199, 15] on input "038087 Covetrus - 022147 $2.17" at bounding box center [242, 14] width 247 height 16
click at [337, 6] on button "Search" at bounding box center [351, 14] width 29 height 16
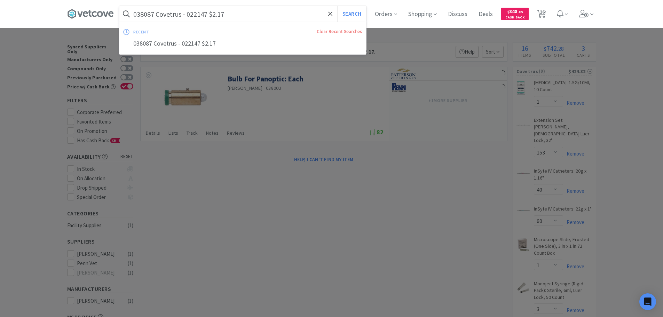
click at [199, 15] on input "038087 Covetrus - 022147 $2.17" at bounding box center [242, 14] width 247 height 16
paste input "22147"
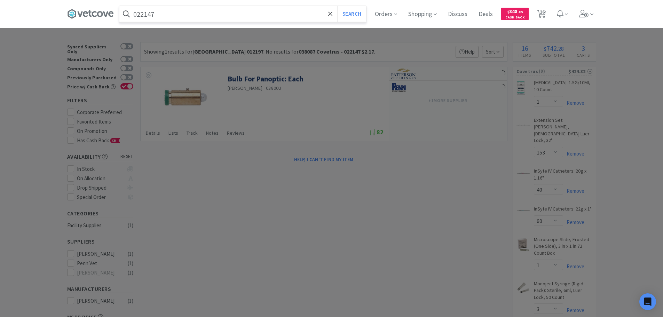
click at [337, 6] on button "Search" at bounding box center [351, 14] width 29 height 16
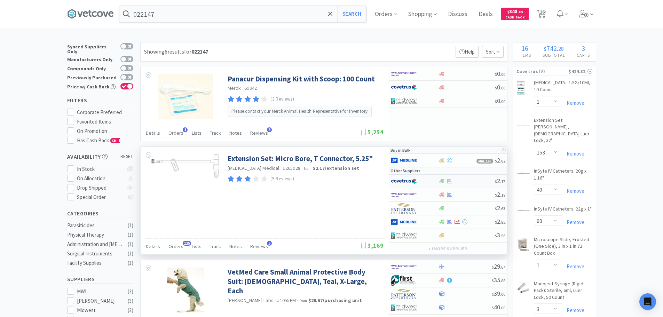
click at [462, 182] on div at bounding box center [466, 180] width 56 height 5
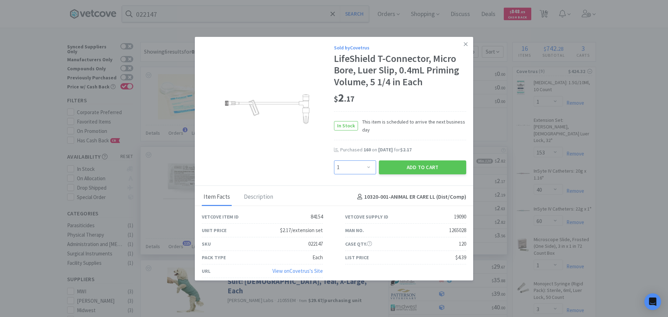
click at [357, 166] on select "Enter Quantity 1 2 3 4 5 6 7 8 9 10 11 12 13 14 15 16 17 18 19 20 Enter Quantity" at bounding box center [355, 167] width 42 height 14
click at [390, 162] on button "Add to Cart" at bounding box center [422, 167] width 87 height 14
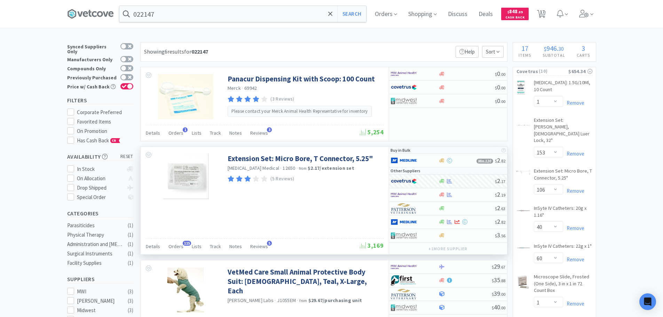
click at [190, 23] on div "022147 Search Orders Shopping Discuss Discuss Deals Deals $ 848 . 89 Cash Back …" at bounding box center [331, 14] width 529 height 28
click at [191, 14] on input "022147" at bounding box center [242, 14] width 247 height 16
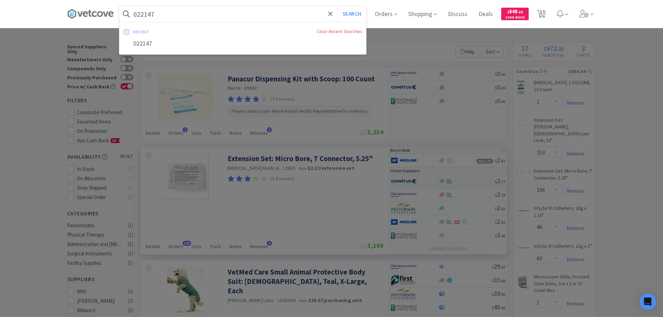
paste input "Covetrus - 042514 $1.24"
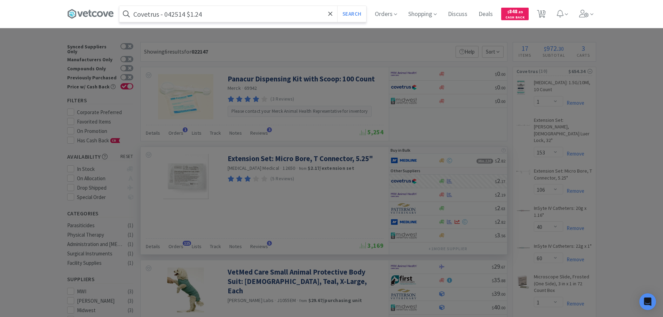
click at [172, 13] on input "Covetrus - 042514 $1.24" at bounding box center [242, 14] width 247 height 16
paste input "042514"
click at [337, 6] on button "Search" at bounding box center [351, 14] width 29 height 16
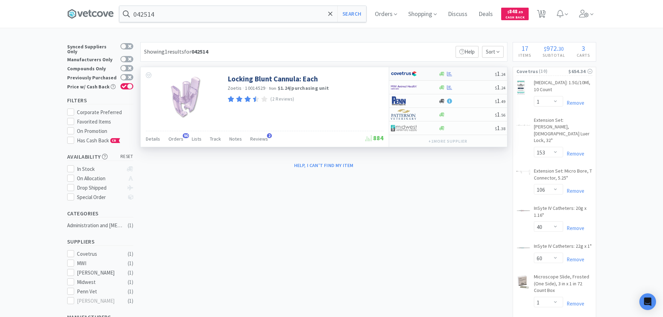
click at [475, 72] on div at bounding box center [466, 73] width 56 height 5
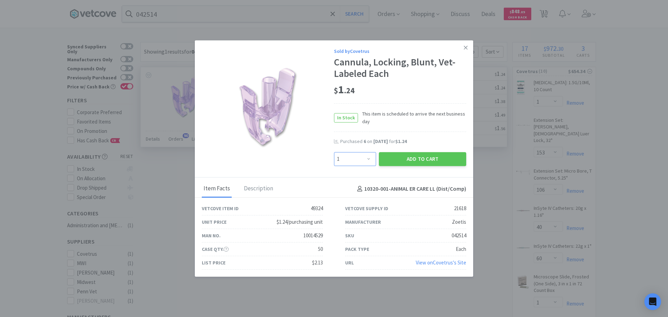
click at [369, 156] on select "Enter Quantity 1 2 3 4 5 6 7 8 9 10 11 12 13 14 15 16 17 18 19 20 Enter Quantity" at bounding box center [355, 159] width 42 height 14
click at [334, 152] on select "Enter Quantity 1 2 3 4 5 6 7 8 9 10 11 12 13 14 15 16 17 18 19 20 Enter Quantity" at bounding box center [355, 159] width 42 height 14
click at [389, 156] on button "Add to Cart" at bounding box center [422, 159] width 87 height 14
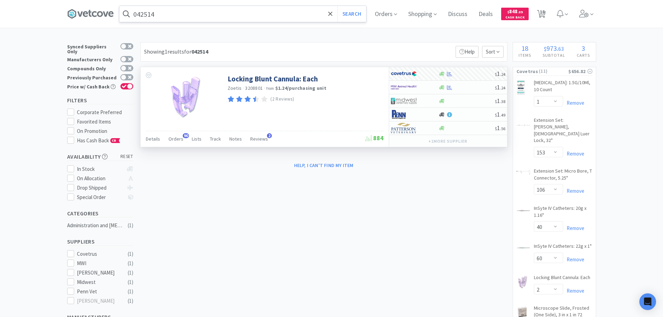
click at [193, 20] on input "042514" at bounding box center [242, 14] width 247 height 16
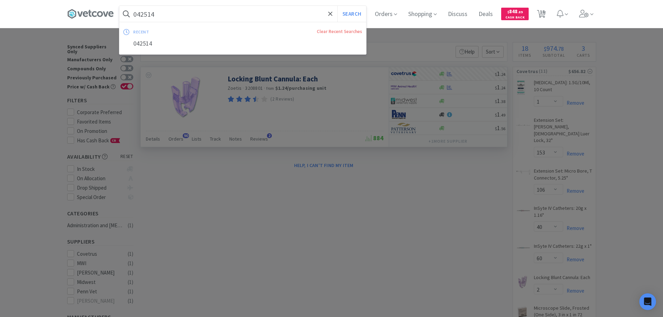
paste input "Covetrus - 009851 $4.9667"
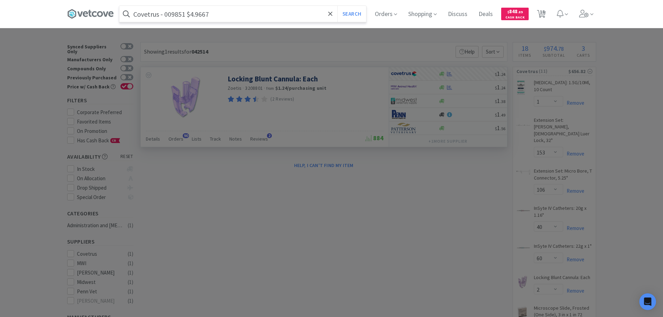
click at [176, 17] on input "Covetrus - 009851 $4.9667" at bounding box center [242, 14] width 247 height 16
paste input "009851"
click at [337, 6] on button "Search" at bounding box center [351, 14] width 29 height 16
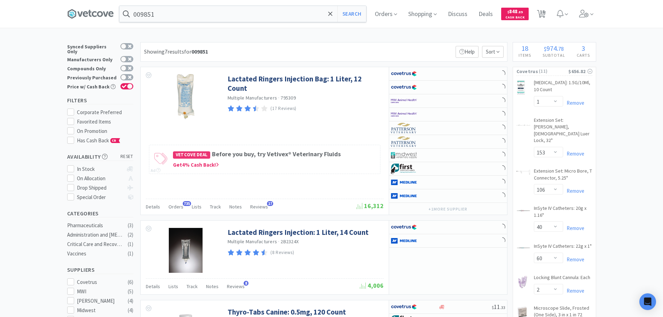
click at [339, 46] on div "Showing 7 results for 009851 Filters Help Sort" at bounding box center [323, 51] width 367 height 19
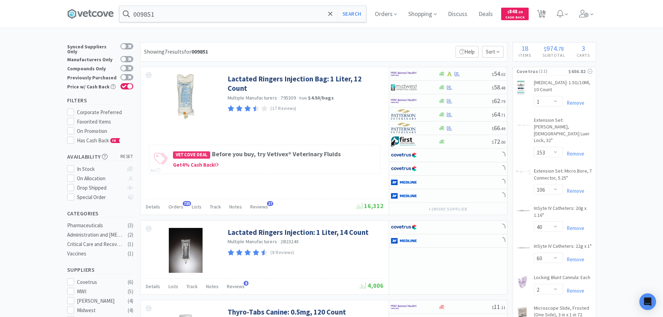
click at [363, 47] on div "Showing 7 results for 009851 Filters Help Sort" at bounding box center [323, 51] width 367 height 19
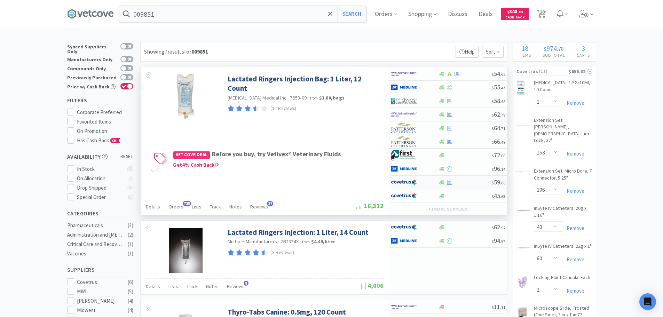
click at [470, 182] on div at bounding box center [464, 182] width 53 height 5
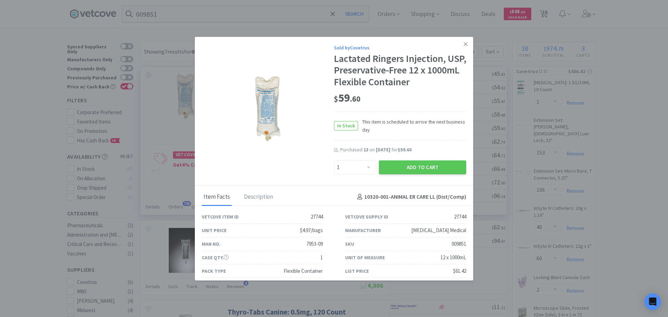
click at [440, 37] on div "Sold by Covetrus Lactated Ringers Injection, USP, Preservative-Free 12 x 1000mL…" at bounding box center [334, 111] width 278 height 149
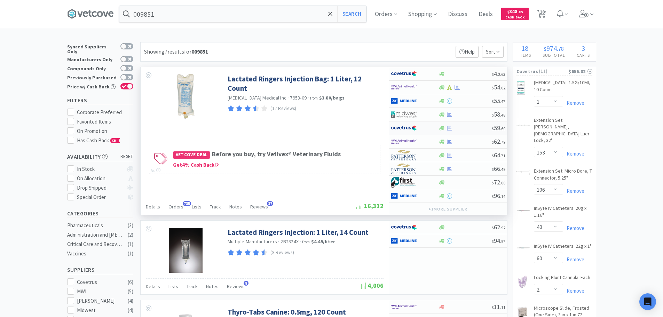
click at [472, 127] on div at bounding box center [464, 128] width 53 height 5
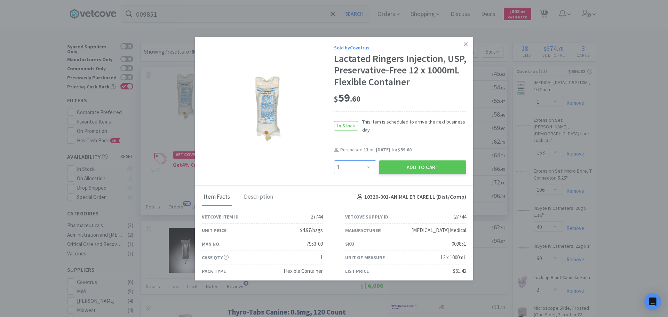
click at [361, 168] on select "Enter Quantity 1 2 3 4 5 6 7 8 9 10 11 12 13 14 15 16 17 18 19 20 Enter Quantity" at bounding box center [355, 167] width 42 height 14
click at [334, 160] on select "Enter Quantity 1 2 3 4 5 6 7 8 9 10 11 12 13 14 15 16 17 18 19 20 Enter Quantity" at bounding box center [355, 167] width 42 height 14
click at [385, 166] on button "Add to Cart" at bounding box center [422, 167] width 87 height 14
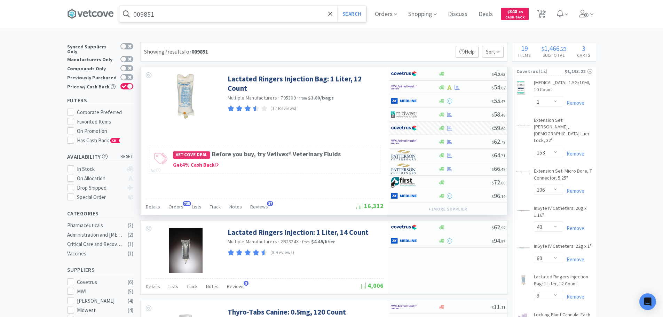
click at [183, 14] on input "009851" at bounding box center [242, 14] width 247 height 16
paste input "Covetrus - 071048 $8.13"
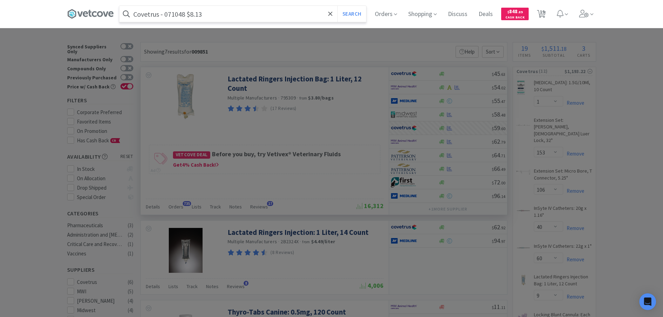
click at [174, 16] on input "Covetrus - 071048 $8.13" at bounding box center [242, 14] width 247 height 16
paste input "071048"
click at [337, 6] on button "Search" at bounding box center [351, 14] width 29 height 16
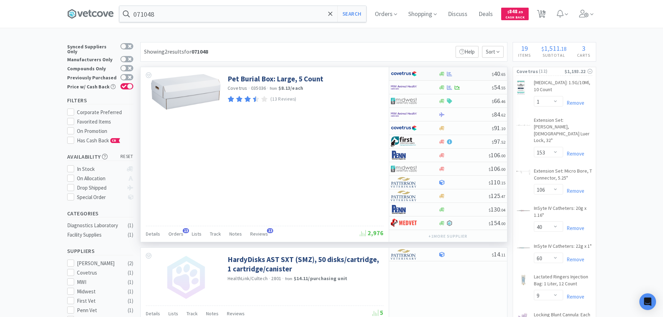
click at [469, 71] on div at bounding box center [464, 73] width 53 height 5
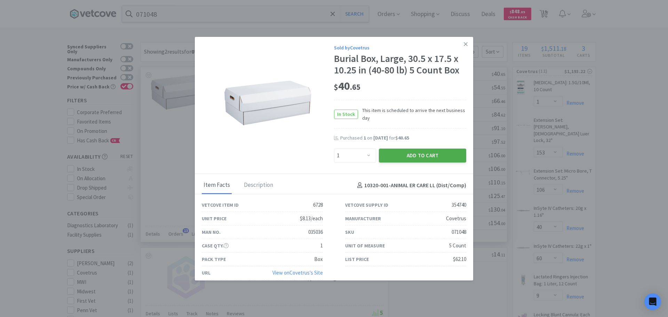
click at [432, 155] on button "Add to Cart" at bounding box center [422, 156] width 87 height 14
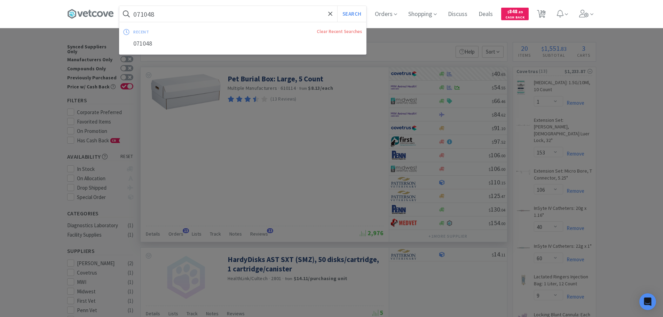
click at [182, 10] on input "071048" at bounding box center [242, 14] width 247 height 16
paste input "MWI - 006412 $15.69"
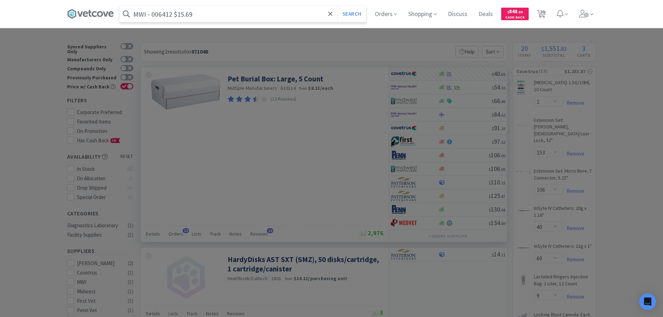
click at [173, 14] on input "MWI - 006412 $15.69" at bounding box center [242, 14] width 247 height 16
click at [165, 14] on input "MWI - 006412 $15.69" at bounding box center [242, 14] width 247 height 16
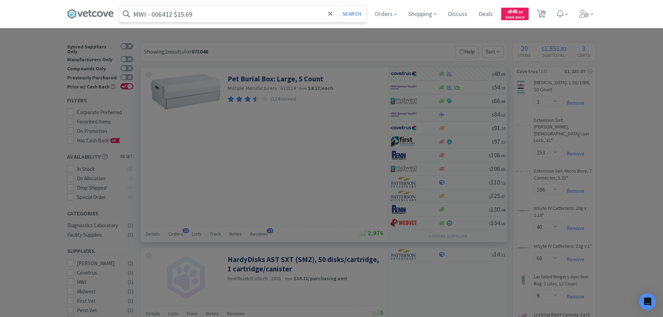
paste input "006412"
click at [337, 6] on button "Search" at bounding box center [351, 14] width 29 height 16
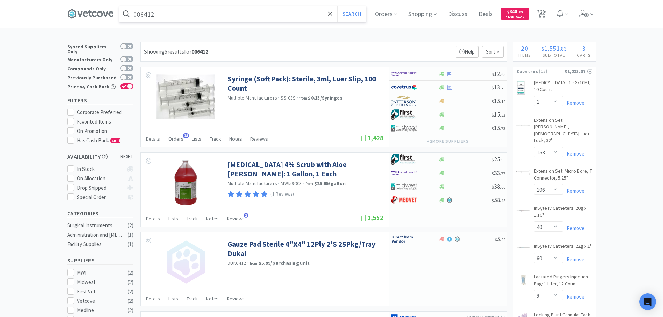
click at [183, 16] on input "006412" at bounding box center [242, 14] width 247 height 16
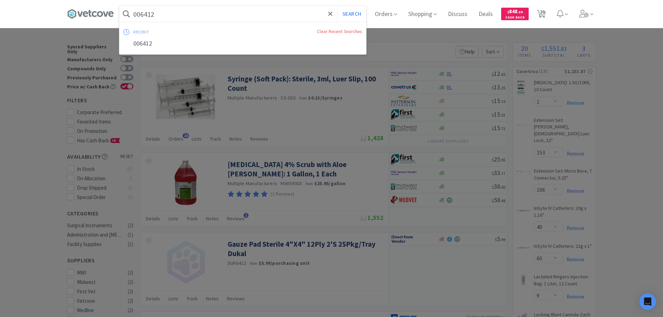
paste input "Covetrus - 009959 $8.34"
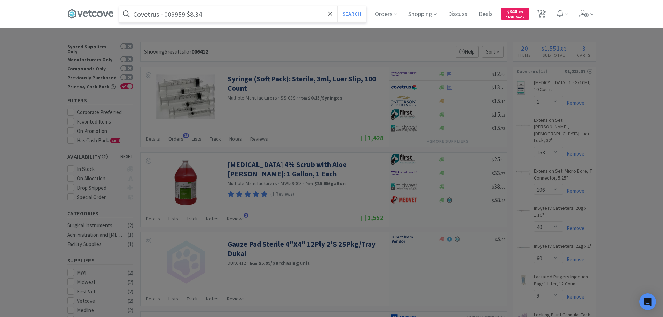
click at [182, 15] on input "Covetrus - 009959 $8.34" at bounding box center [242, 14] width 247 height 16
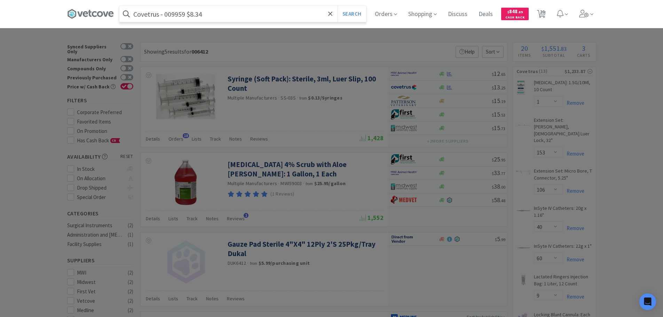
paste
click at [337, 6] on button "Search" at bounding box center [351, 14] width 29 height 16
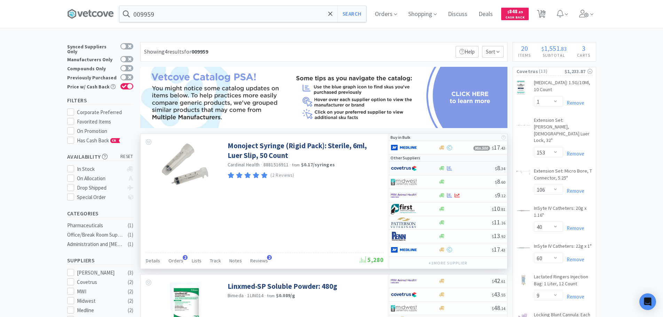
click at [481, 166] on div at bounding box center [466, 168] width 56 height 5
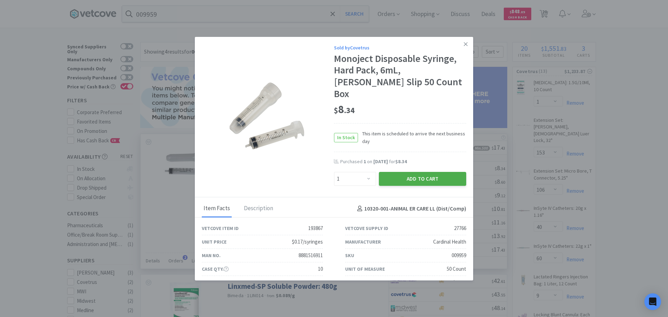
click at [417, 172] on button "Add to Cart" at bounding box center [422, 179] width 87 height 14
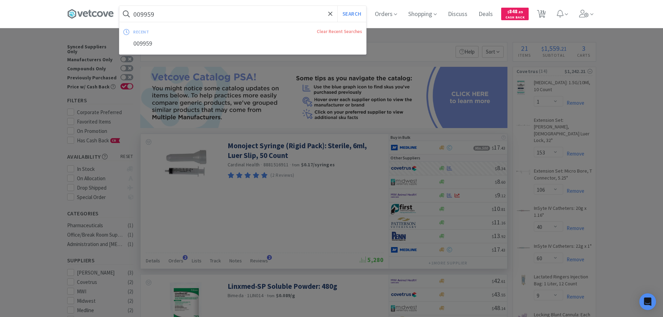
click at [196, 13] on input "009959" at bounding box center [242, 14] width 247 height 16
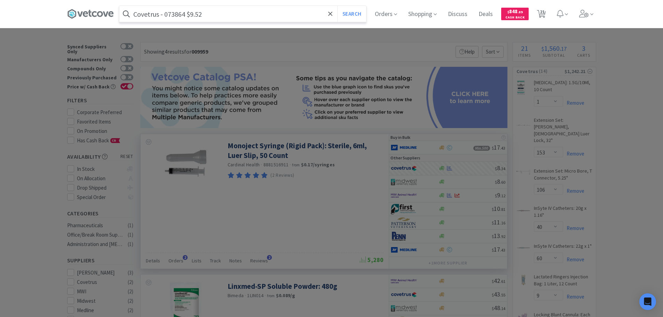
click at [177, 15] on input "Covetrus - 073864 $9.52" at bounding box center [242, 14] width 247 height 16
click at [337, 6] on button "Search" at bounding box center [351, 14] width 29 height 16
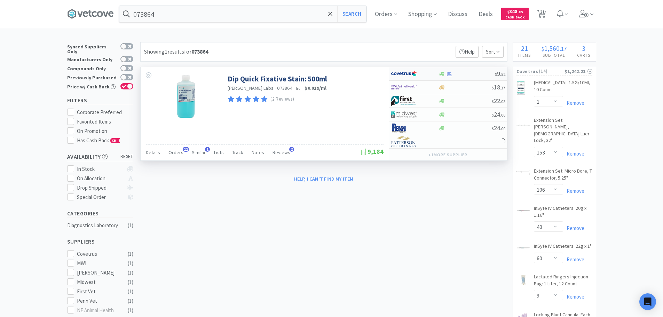
click at [479, 74] on div at bounding box center [466, 73] width 56 height 5
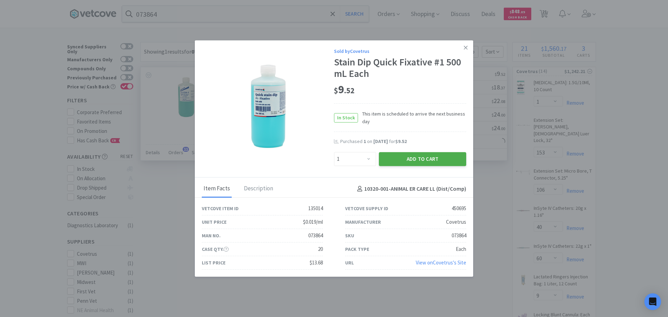
click at [429, 153] on button "Add to Cart" at bounding box center [422, 159] width 87 height 14
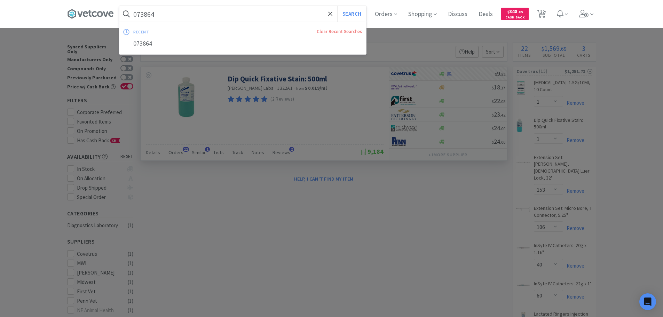
click at [187, 12] on input "073864" at bounding box center [242, 14] width 247 height 16
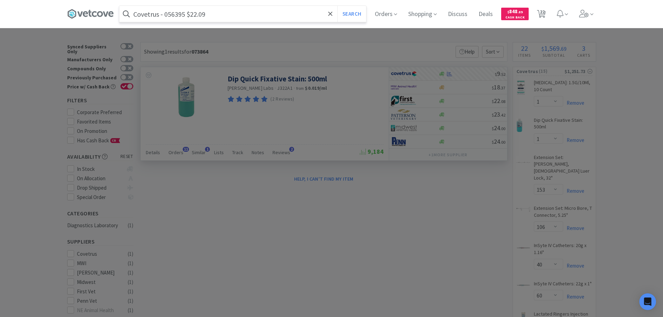
click at [177, 16] on input "Covetrus - 056395 $22.09" at bounding box center [242, 14] width 247 height 16
click at [337, 6] on button "Search" at bounding box center [351, 14] width 29 height 16
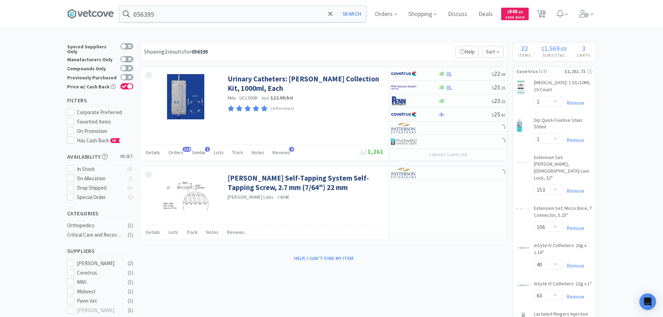
click at [274, 51] on div "Showing 2 results for 056395 Filters Help Sort" at bounding box center [323, 51] width 367 height 19
click at [273, 48] on div "Showing 2 results for 056395 Filters Help Sort" at bounding box center [323, 51] width 367 height 19
click at [273, 50] on div "Showing 2 results for 056395 Filters Help Sort" at bounding box center [323, 51] width 367 height 19
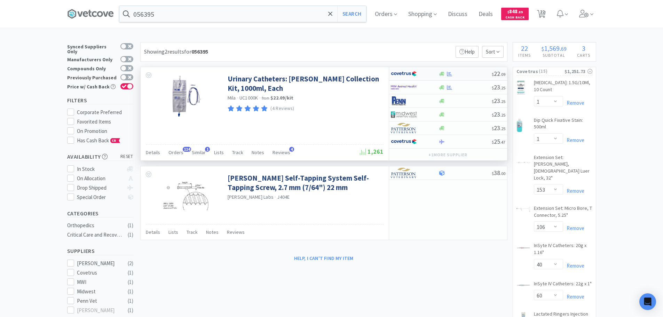
click at [472, 74] on div at bounding box center [464, 73] width 53 height 5
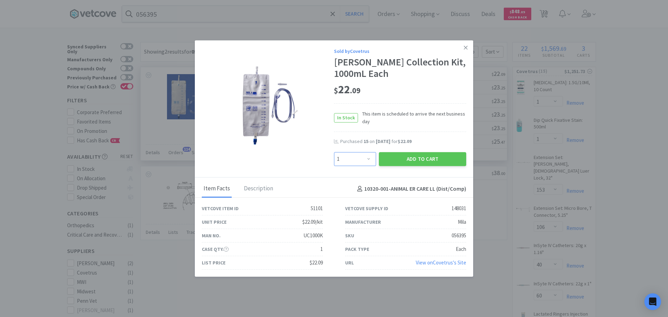
click at [360, 164] on select "Enter Quantity 1 2 3 4 5 6 7 8 9 10 11 12 13 14 15 16 17 18 19 20 Enter Quantity" at bounding box center [355, 159] width 42 height 14
click at [334, 152] on select "Enter Quantity 1 2 3 4 5 6 7 8 9 10 11 12 13 14 15 16 17 18 19 20 Enter Quantity" at bounding box center [355, 159] width 42 height 14
click at [392, 160] on button "Add to Cart" at bounding box center [422, 159] width 87 height 14
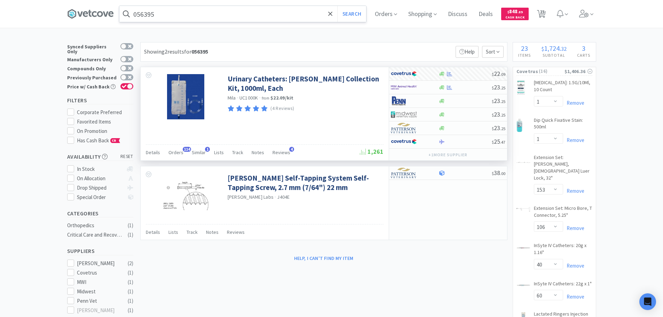
click at [191, 17] on input "056395" at bounding box center [242, 14] width 247 height 16
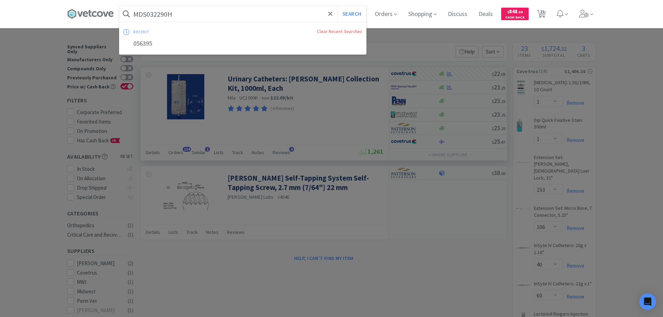
click at [337, 6] on button "Search" at bounding box center [351, 14] width 29 height 16
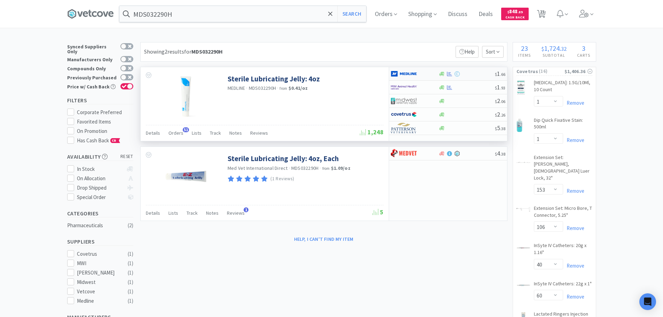
click at [478, 73] on div at bounding box center [466, 73] width 56 height 5
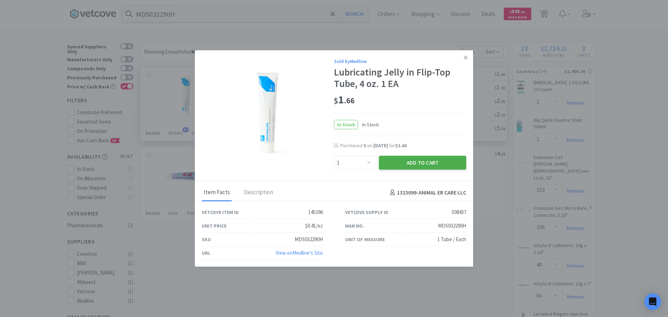
click at [418, 162] on button "Add to Cart" at bounding box center [422, 163] width 87 height 14
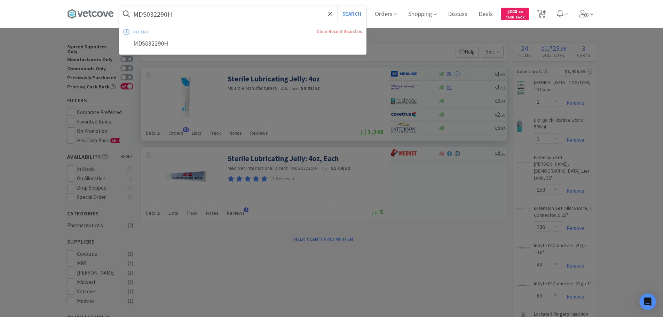
click at [205, 17] on input "MDS032290H" at bounding box center [242, 14] width 247 height 16
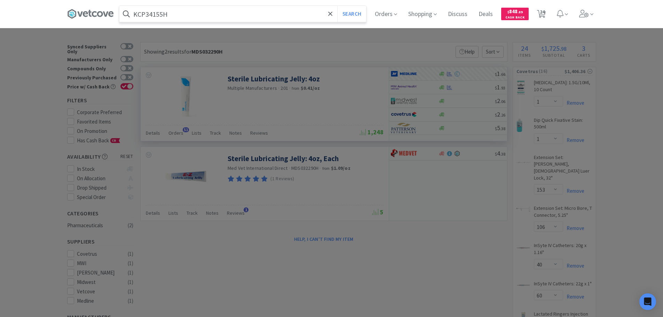
click at [337, 6] on button "Search" at bounding box center [351, 14] width 29 height 16
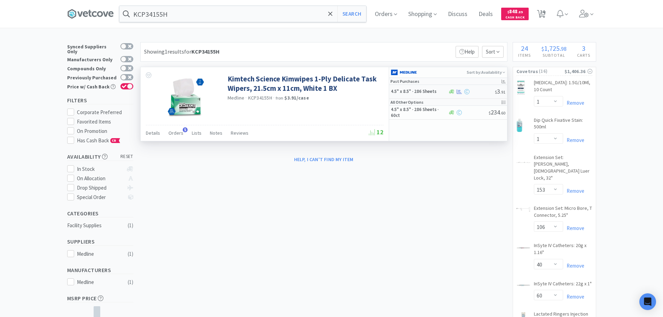
click at [478, 92] on div at bounding box center [471, 91] width 47 height 5
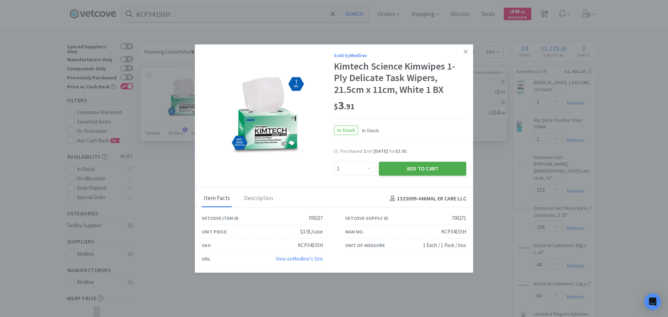
click at [386, 173] on button "Add to Cart" at bounding box center [422, 169] width 87 height 14
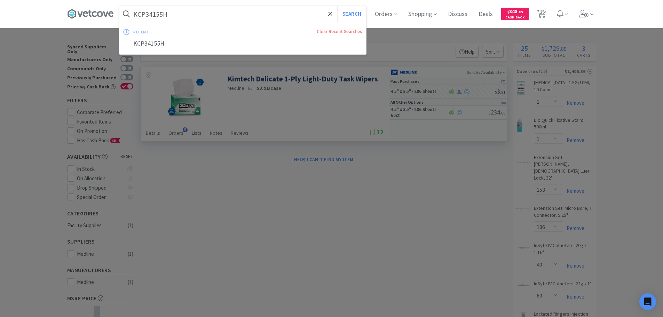
click at [187, 16] on input "KCP34155H" at bounding box center [242, 14] width 247 height 16
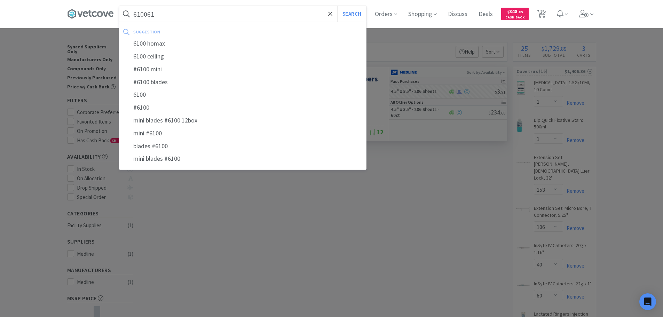
click at [337, 6] on button "Search" at bounding box center [351, 14] width 29 height 16
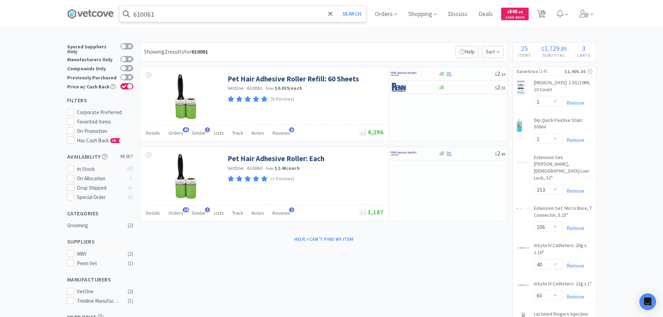
click at [193, 14] on input "610061" at bounding box center [242, 14] width 247 height 16
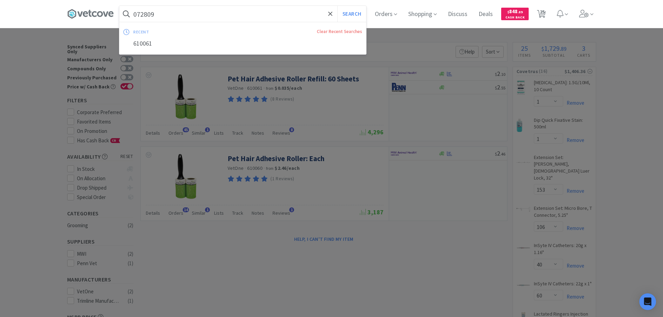
click at [337, 6] on button "Search" at bounding box center [351, 14] width 29 height 16
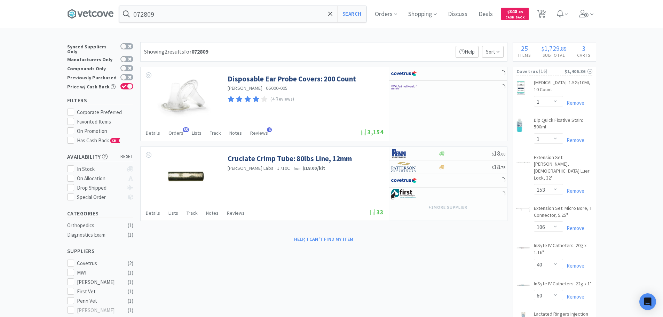
click at [424, 48] on div "Showing 2 results for 072809 Filters Help Sort" at bounding box center [323, 51] width 367 height 19
click at [469, 76] on div at bounding box center [448, 74] width 118 height 14
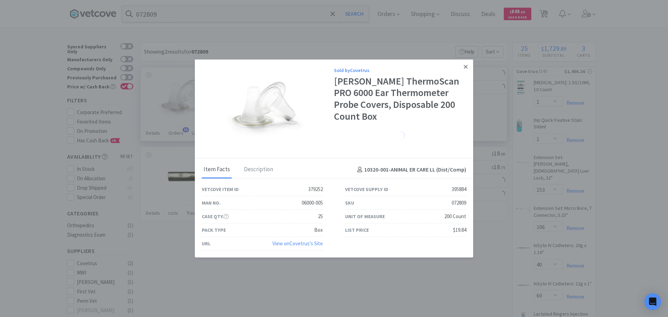
click at [465, 68] on icon at bounding box center [466, 67] width 4 height 4
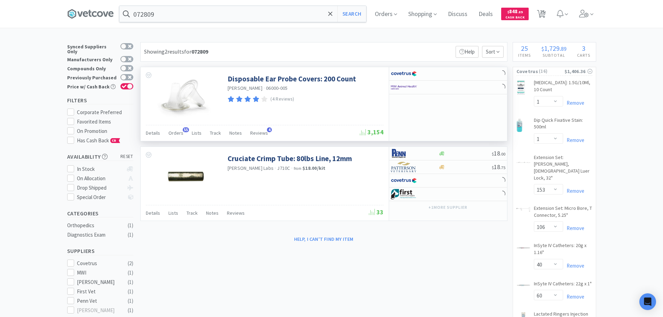
click at [425, 50] on div "Showing 2 results for 072809 Filters Help Sort" at bounding box center [323, 51] width 367 height 19
click at [552, 71] on span "( 16 )" at bounding box center [551, 71] width 26 height 7
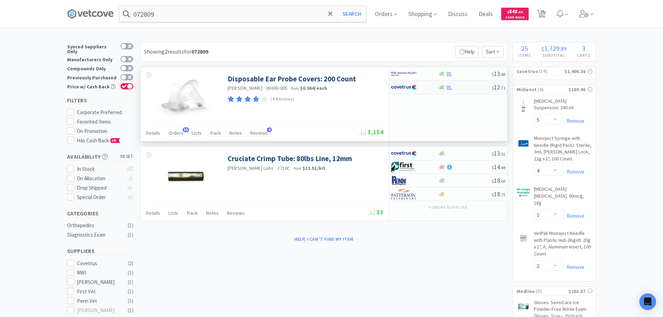
click at [470, 88] on div at bounding box center [464, 87] width 53 height 5
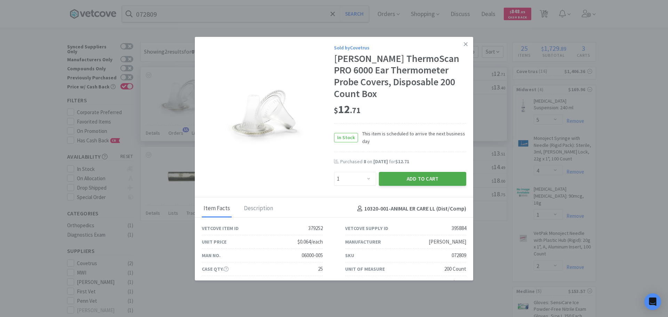
click at [403, 181] on button "Add to Cart" at bounding box center [422, 179] width 87 height 14
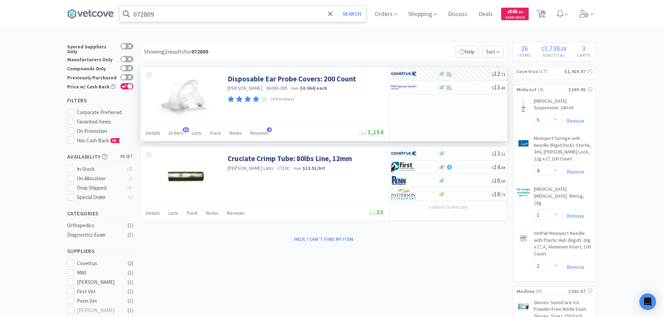
click at [189, 15] on input "072809" at bounding box center [242, 14] width 247 height 16
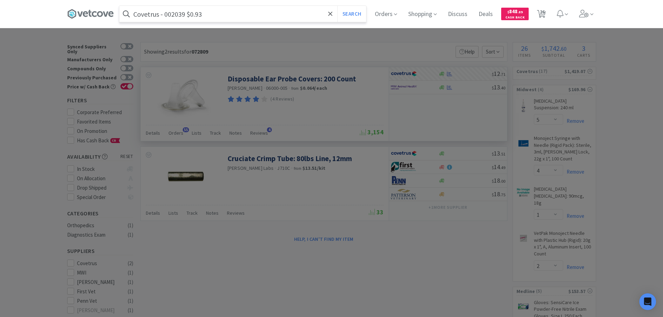
click at [174, 13] on input "Covetrus - 002039 $0.93" at bounding box center [242, 14] width 247 height 16
click at [337, 6] on button "Search" at bounding box center [351, 14] width 29 height 16
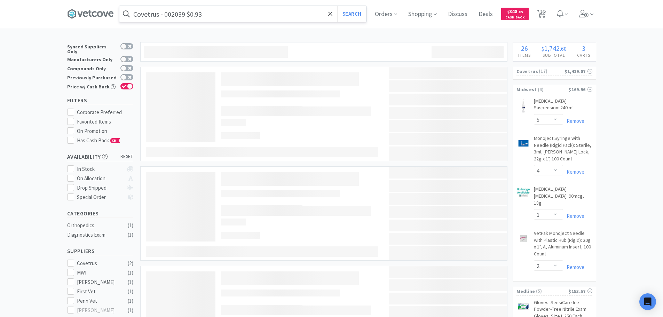
click at [178, 16] on input "Covetrus - 002039 $0.93" at bounding box center [242, 14] width 247 height 16
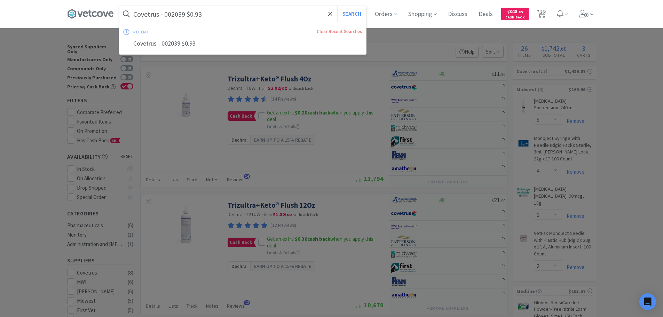
click at [178, 16] on input "Covetrus - 002039 $0.93" at bounding box center [242, 14] width 247 height 16
click at [337, 6] on button "Search" at bounding box center [351, 14] width 29 height 16
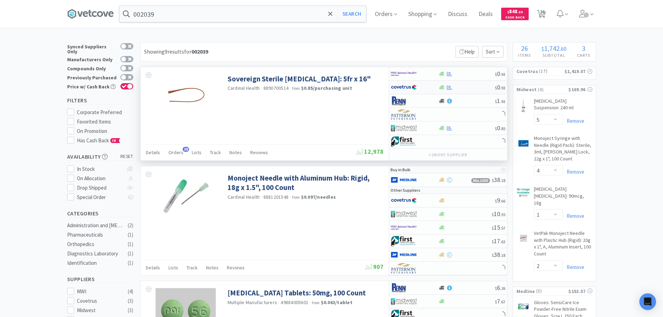
click at [464, 86] on div at bounding box center [466, 87] width 56 height 5
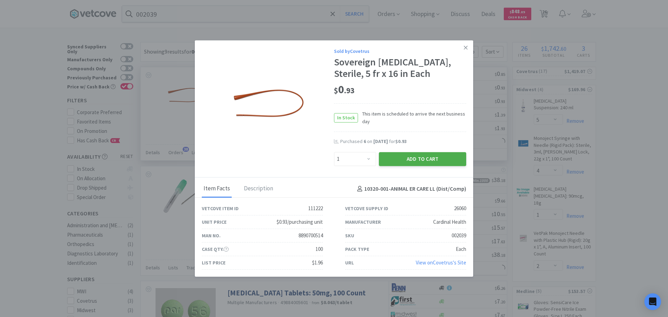
click at [403, 164] on button "Add to Cart" at bounding box center [422, 159] width 87 height 14
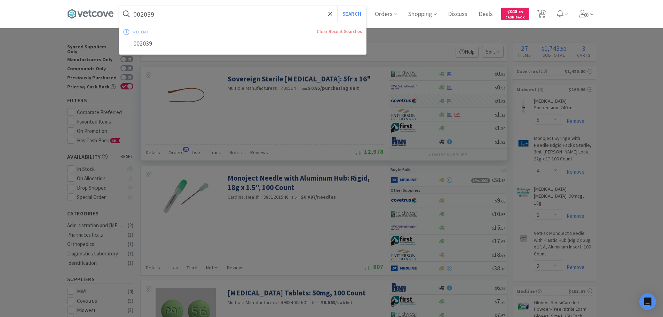
click at [186, 12] on input "002039" at bounding box center [242, 14] width 247 height 16
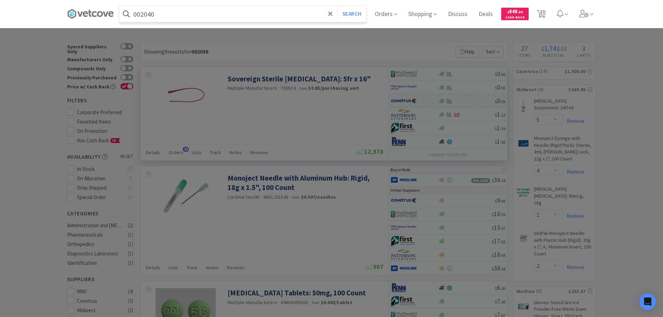
click at [337, 6] on button "Search" at bounding box center [351, 14] width 29 height 16
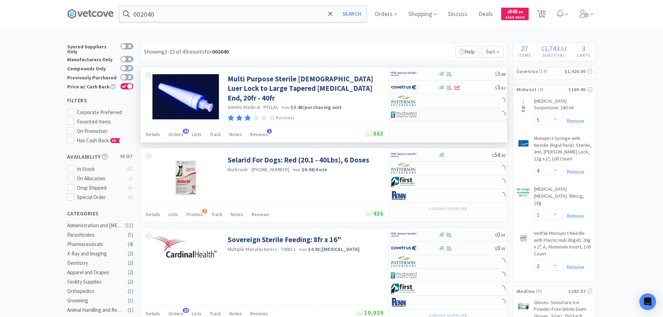
scroll to position [104, 0]
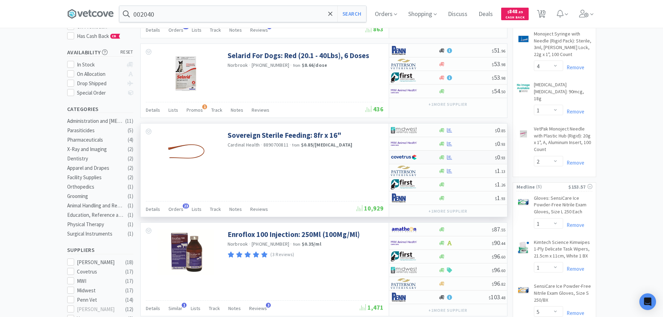
click at [469, 155] on div at bounding box center [466, 157] width 56 height 5
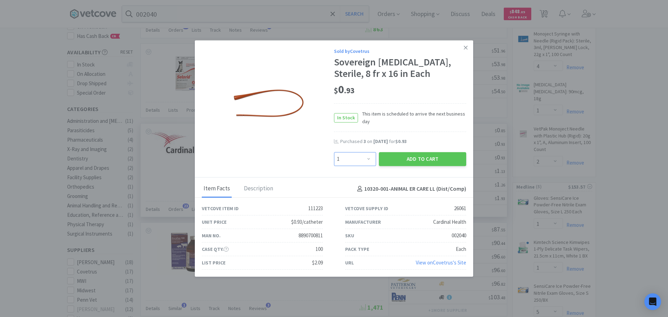
drag, startPoint x: 361, startPoint y: 162, endPoint x: 361, endPoint y: 156, distance: 6.3
click at [361, 162] on select "Enter Quantity 1 2 3 4 5 6 7 8 9 10 11 12 13 14 15 16 17 18 19 20 Enter Quantity" at bounding box center [355, 159] width 42 height 14
click at [334, 152] on select "Enter Quantity 1 2 3 4 5 6 7 8 9 10 11 12 13 14 15 16 17 18 19 20 Enter Quantity" at bounding box center [355, 159] width 42 height 14
click at [393, 160] on button "Add to Cart" at bounding box center [422, 159] width 87 height 14
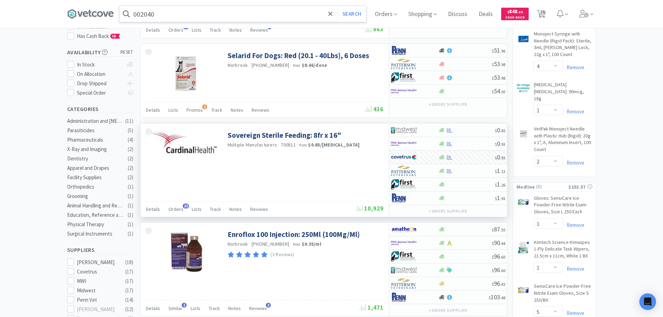
click at [179, 11] on input "002040" at bounding box center [242, 14] width 247 height 16
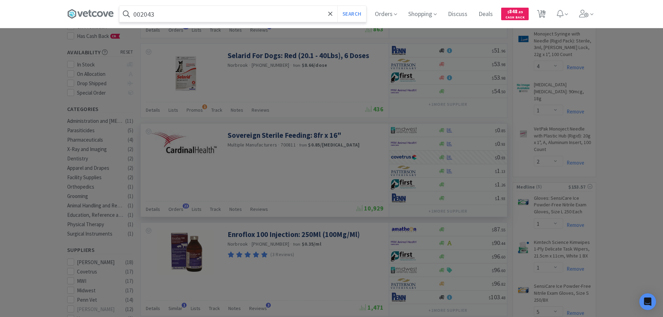
click at [337, 6] on button "Search" at bounding box center [351, 14] width 29 height 16
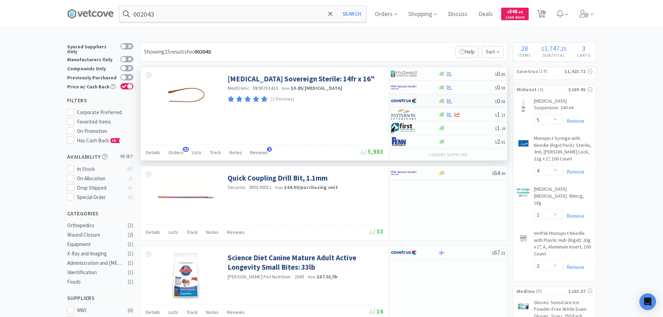
click at [464, 99] on div at bounding box center [466, 100] width 56 height 5
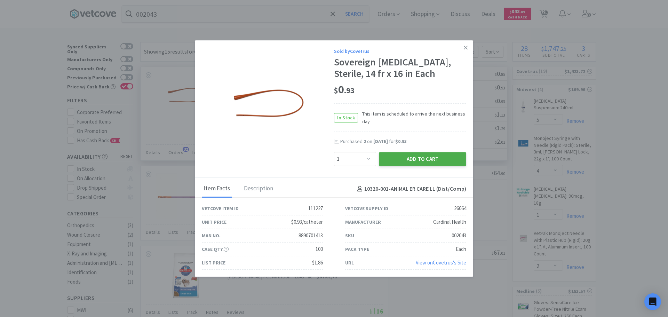
click at [404, 158] on button "Add to Cart" at bounding box center [422, 159] width 87 height 14
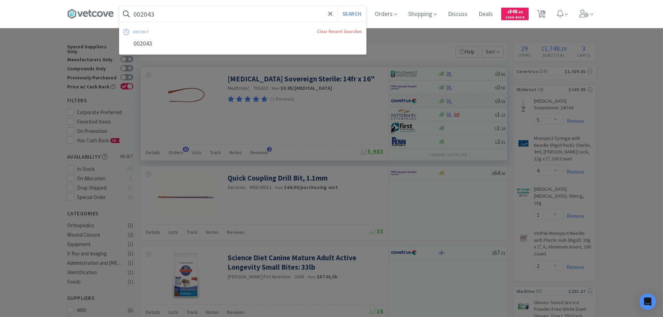
click at [195, 15] on input "002043" at bounding box center [242, 14] width 247 height 16
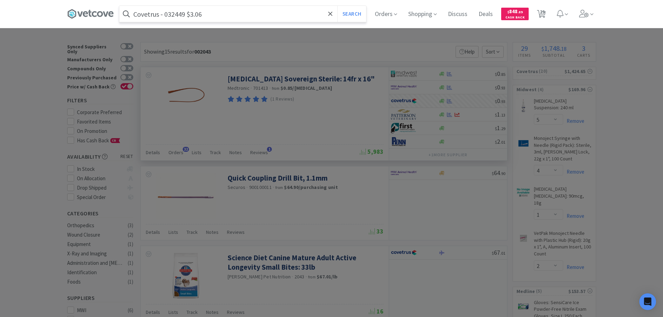
click at [179, 11] on input "Covetrus - 032449 $3.06" at bounding box center [242, 14] width 247 height 16
click at [337, 6] on button "Search" at bounding box center [351, 14] width 29 height 16
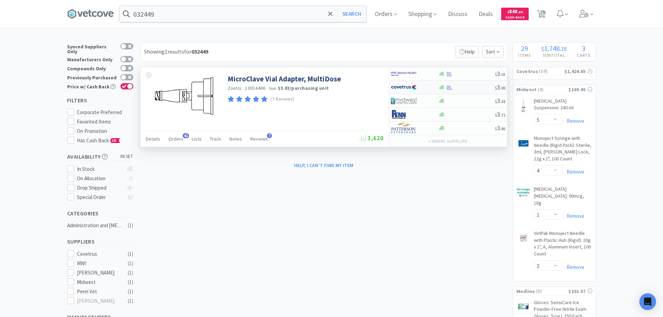
click at [471, 91] on div "$ 3 . 06" at bounding box center [448, 88] width 118 height 14
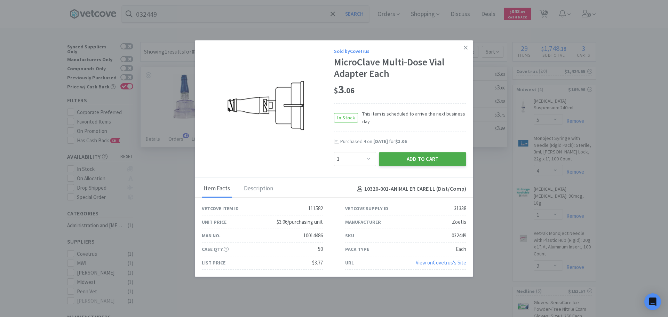
click at [402, 163] on button "Add to Cart" at bounding box center [422, 159] width 87 height 14
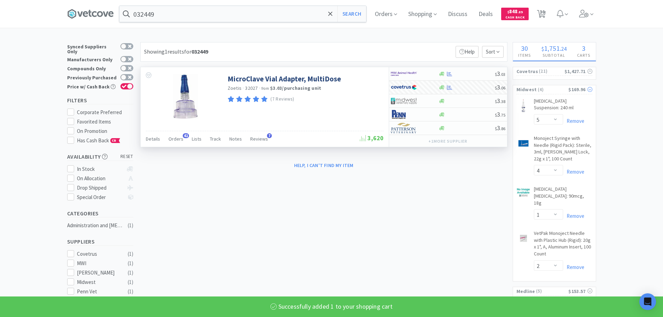
click at [550, 88] on span "( 4 )" at bounding box center [553, 89] width 32 height 7
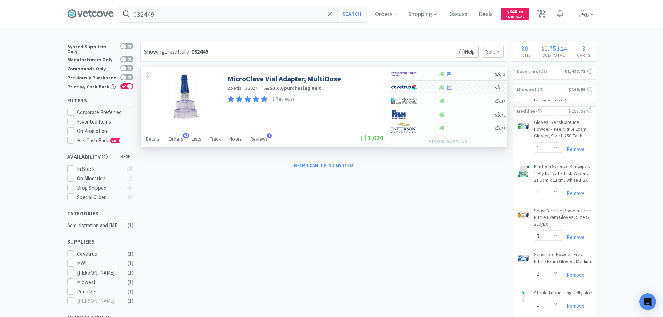
click at [547, 73] on span "( 21 )" at bounding box center [551, 71] width 26 height 7
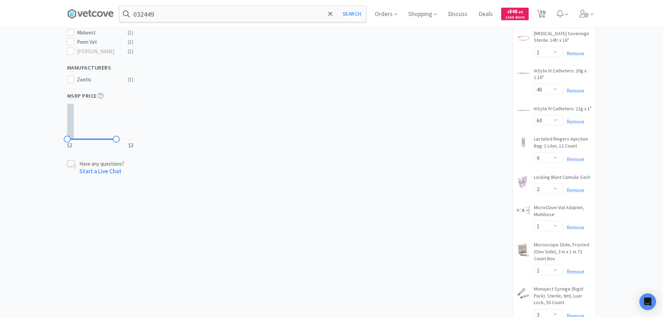
scroll to position [348, 0]
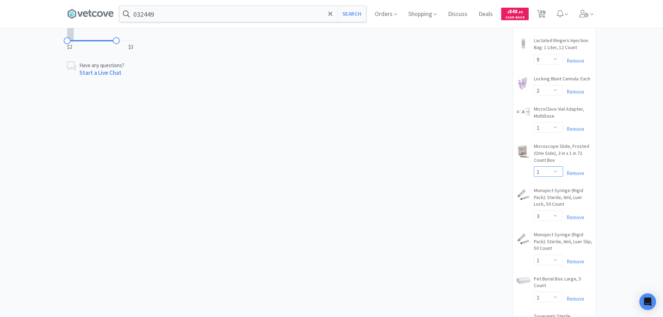
click at [552, 166] on select "Enter Quantity 1 2 3 4 5 6 7 8 9 10 11 12 13 14 15 16 17 18 19 20 Enter Quantity" at bounding box center [548, 171] width 29 height 10
click at [605, 151] on div "× Filter Results Synced Suppliers Only Manufacturers Only Compounds Only Previo…" at bounding box center [331, 253] width 663 height 1119
click at [537, 122] on select "Enter Quantity 1 2 3 4 5 6 7 8 9 10 11 12 13 14 15 16 17 18 19 20 Enter Quantity" at bounding box center [548, 127] width 29 height 10
click at [534, 122] on select "Enter Quantity 1 2 3 4 5 6 7 8 9 10 11 12 13 14 15 16 17 18 19 20 Enter Quantity" at bounding box center [548, 127] width 29 height 10
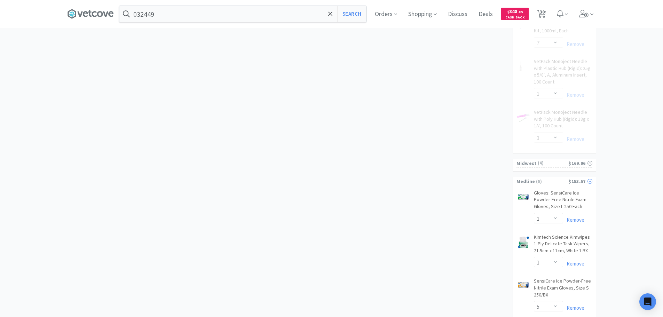
click at [555, 178] on span "( 5 )" at bounding box center [551, 181] width 33 height 7
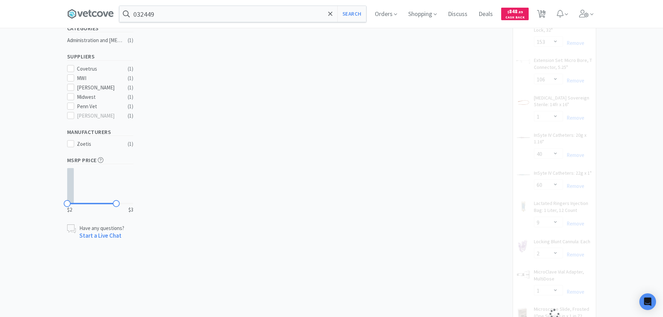
scroll to position [0, 0]
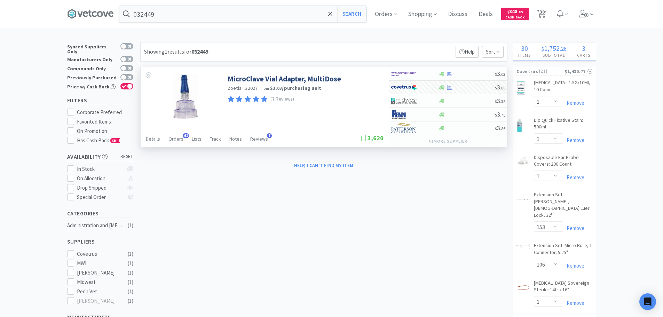
click at [555, 73] on span "( 21 )" at bounding box center [551, 71] width 26 height 7
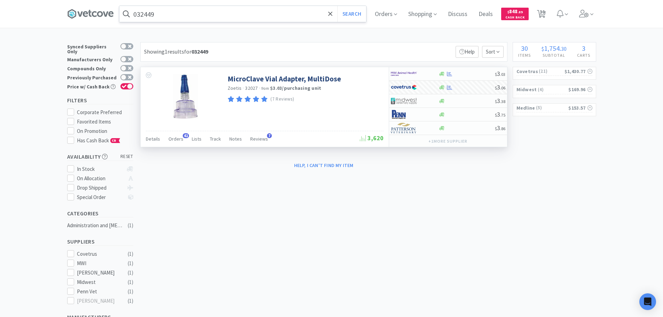
click at [192, 14] on input "032449" at bounding box center [242, 14] width 247 height 16
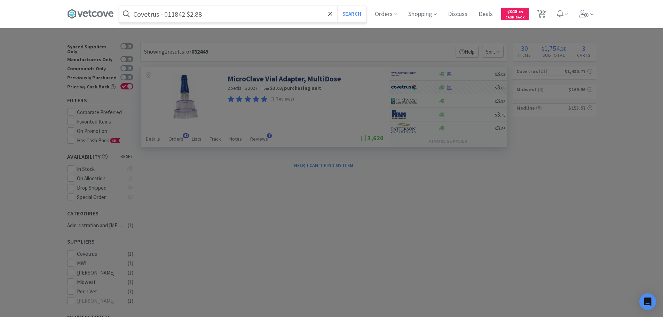
click at [171, 15] on input "Covetrus - 011842 $2.88" at bounding box center [242, 14] width 247 height 16
click at [337, 6] on button "Search" at bounding box center [351, 14] width 29 height 16
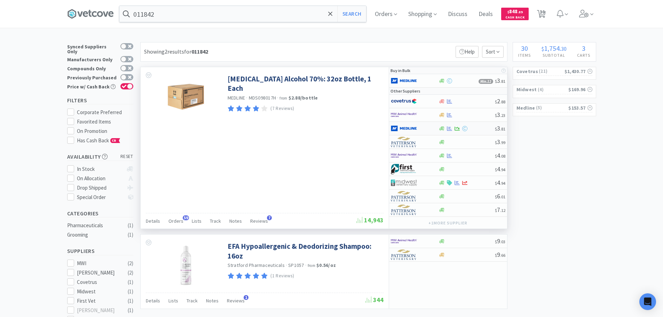
click at [477, 129] on div at bounding box center [466, 128] width 56 height 5
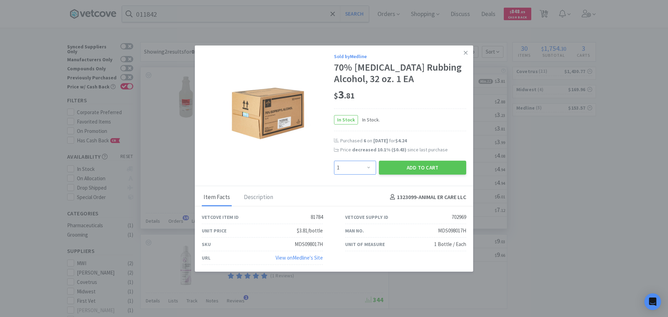
click at [365, 171] on select "Enter Quantity 1 2 3 4 5 6 7 8 9 10 11 12 13 14 15 16 17 18 19 20 Enter Quantity" at bounding box center [355, 167] width 42 height 14
click at [334, 160] on select "Enter Quantity 1 2 3 4 5 6 7 8 9 10 11 12 13 14 15 16 17 18 19 20 Enter Quantity" at bounding box center [355, 167] width 42 height 14
click at [396, 170] on button "Add to Cart" at bounding box center [422, 167] width 87 height 14
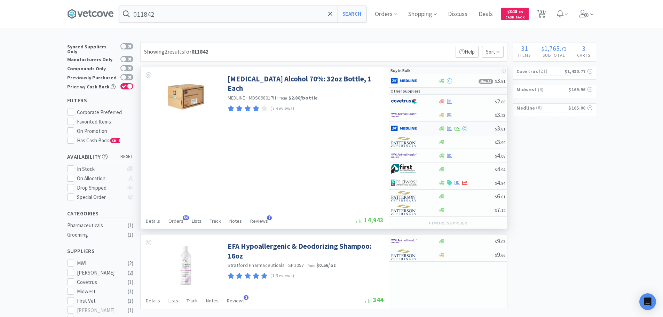
click at [479, 127] on div at bounding box center [466, 128] width 56 height 5
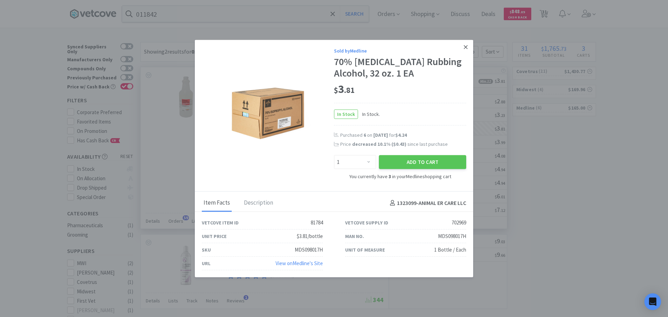
click at [466, 47] on icon at bounding box center [466, 47] width 4 height 4
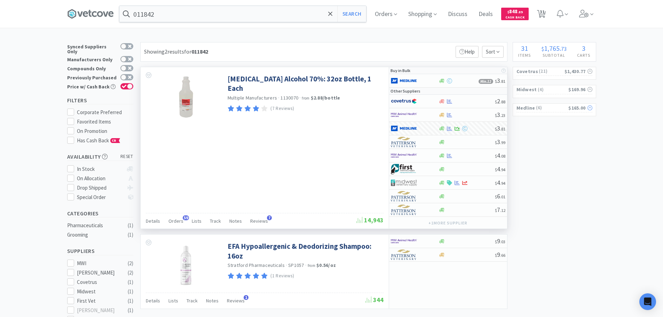
click at [544, 109] on span "( 6 )" at bounding box center [551, 107] width 33 height 7
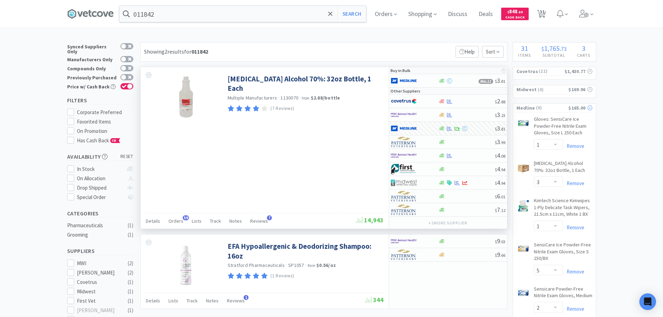
click at [544, 109] on span "( 6 )" at bounding box center [551, 107] width 33 height 7
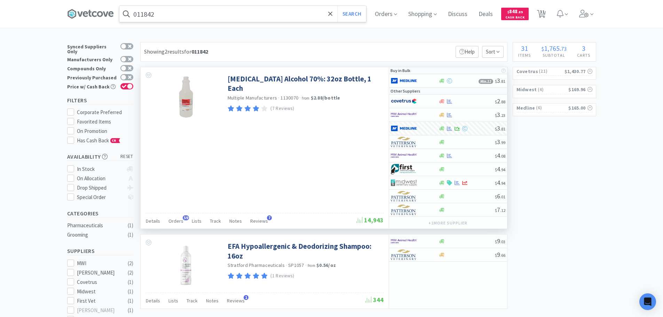
click at [183, 10] on input "011842" at bounding box center [242, 14] width 247 height 16
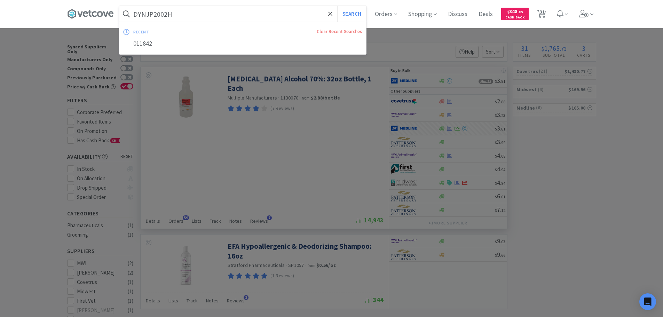
click at [337, 6] on button "Search" at bounding box center [351, 14] width 29 height 16
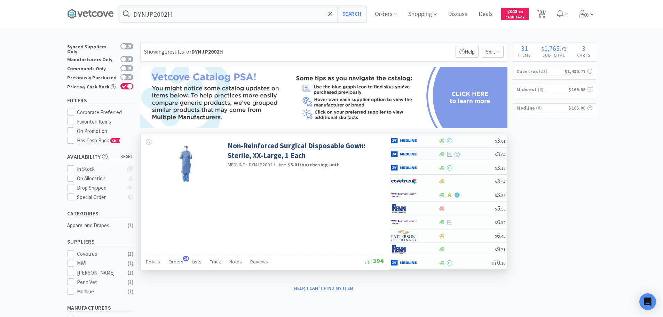
click at [479, 154] on div at bounding box center [466, 154] width 56 height 5
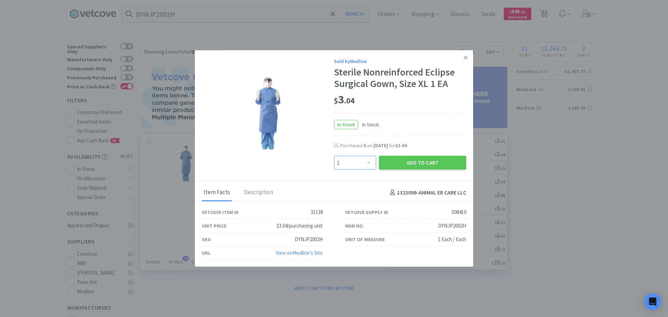
click at [366, 164] on select "Enter Quantity 1 2 3 4 5 6 7 8 9 10 11 12 13 14 15 16 17 18 19 20 Enter Quantity" at bounding box center [355, 163] width 42 height 14
click at [334, 156] on select "Enter Quantity 1 2 3 4 5 6 7 8 9 10 11 12 13 14 15 16 17 18 19 20 Enter Quantity" at bounding box center [355, 163] width 42 height 14
click at [398, 160] on button "Add to Cart" at bounding box center [422, 163] width 87 height 14
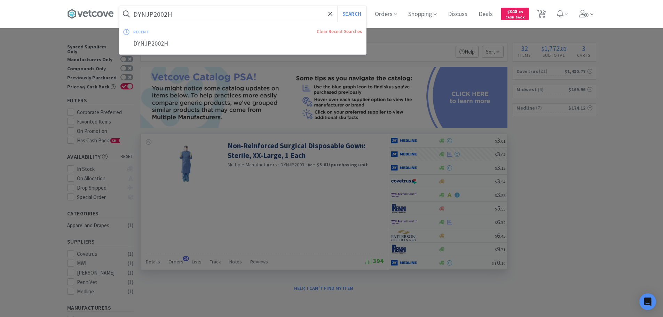
click at [189, 12] on input "DYNJP2002H" at bounding box center [242, 14] width 247 height 16
click at [337, 6] on button "Search" at bounding box center [351, 14] width 29 height 16
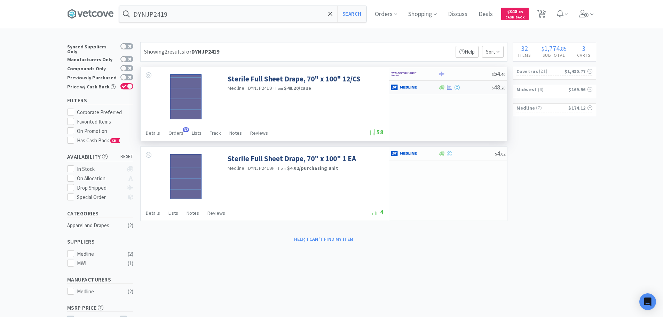
click at [461, 89] on div at bounding box center [464, 87] width 53 height 5
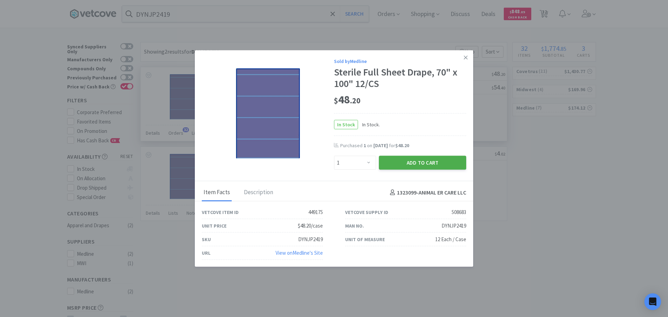
click at [427, 164] on button "Add to Cart" at bounding box center [422, 163] width 87 height 14
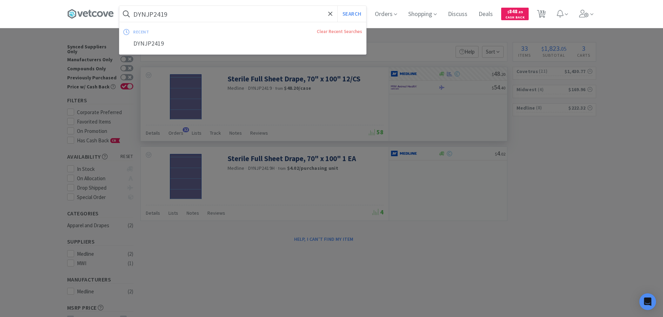
click at [215, 16] on input "DYNJP2419" at bounding box center [242, 14] width 247 height 16
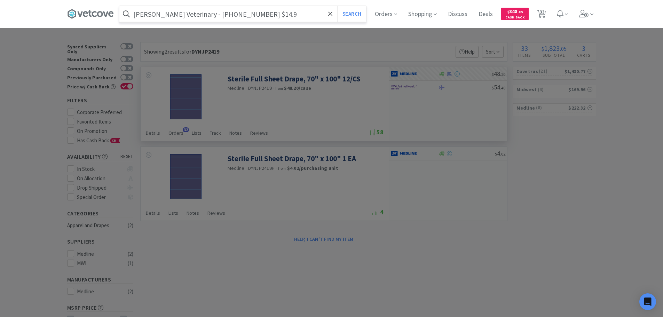
drag, startPoint x: 234, startPoint y: 13, endPoint x: 201, endPoint y: 14, distance: 32.7
click at [201, 14] on input "[PERSON_NAME] Veterinary - [PHONE_NUMBER] $14.9" at bounding box center [242, 14] width 247 height 16
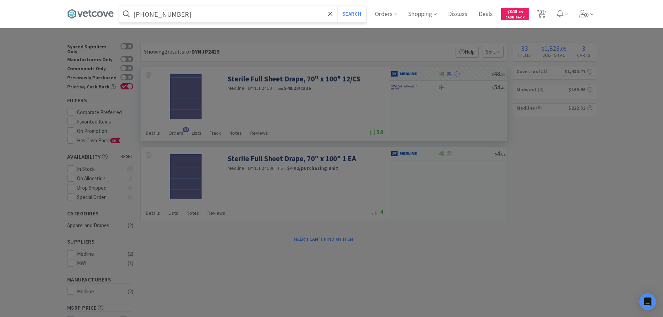
click at [337, 6] on button "Search" at bounding box center [351, 14] width 29 height 16
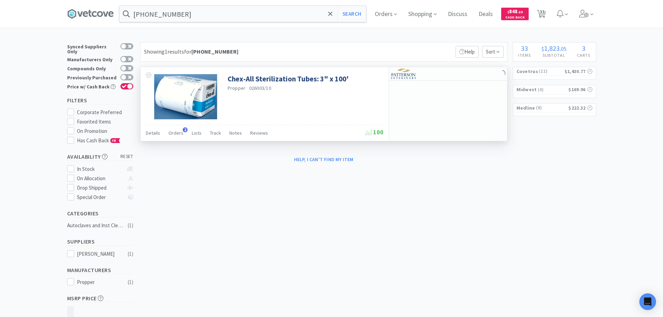
click at [257, 89] on span "026003/10" at bounding box center [260, 88] width 22 height 6
copy span "026003"
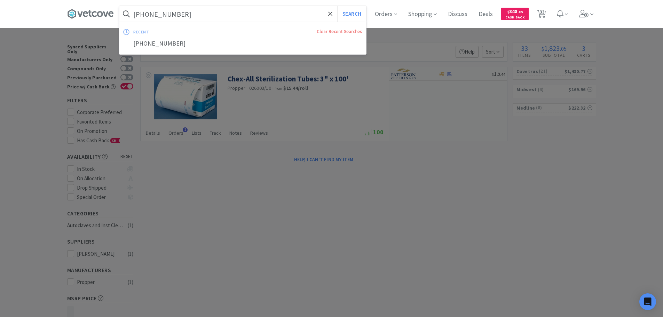
click at [233, 14] on input "[PHONE_NUMBER]" at bounding box center [242, 14] width 247 height 16
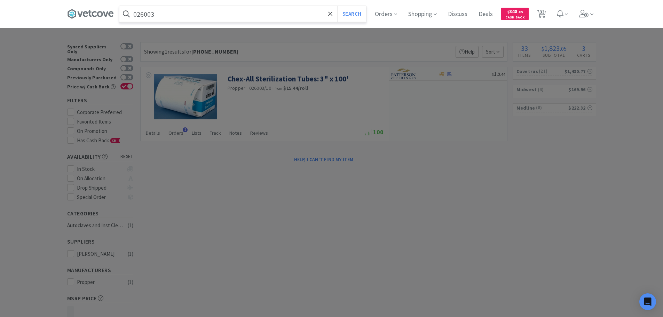
click at [337, 6] on button "Search" at bounding box center [351, 14] width 29 height 16
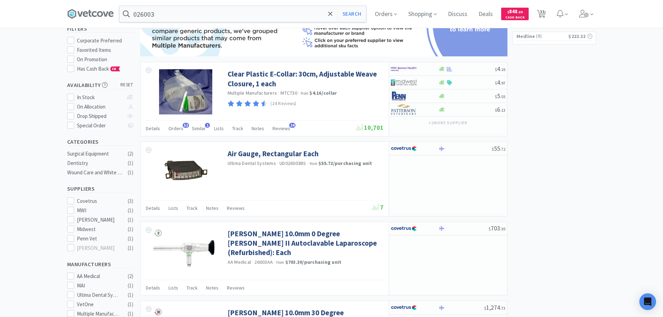
scroll to position [26, 0]
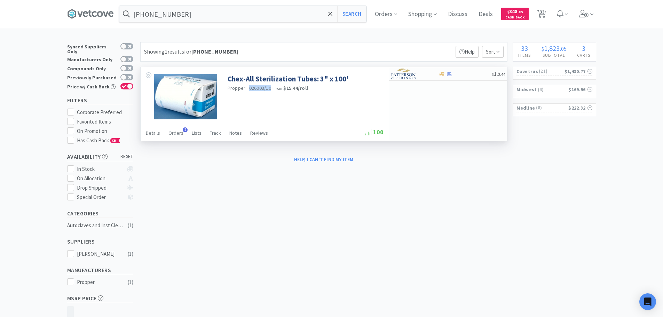
drag, startPoint x: 269, startPoint y: 88, endPoint x: 248, endPoint y: 88, distance: 20.9
click at [249, 88] on span "026003/10" at bounding box center [260, 88] width 22 height 6
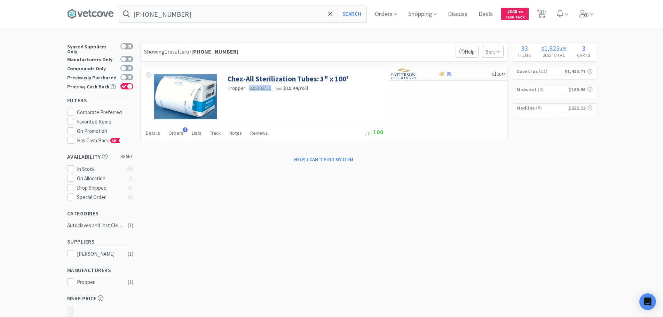
copy span "026003/10"
click at [238, 11] on input "[PHONE_NUMBER]" at bounding box center [242, 14] width 247 height 16
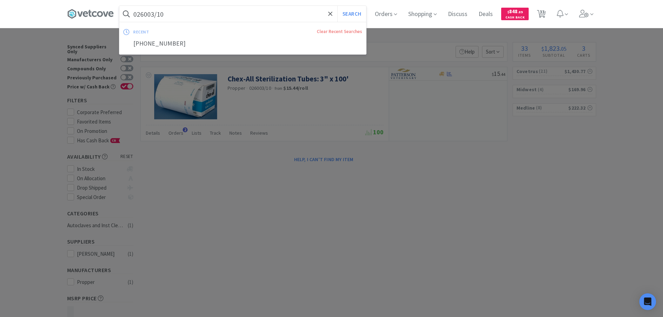
click at [337, 6] on button "Search" at bounding box center [351, 14] width 29 height 16
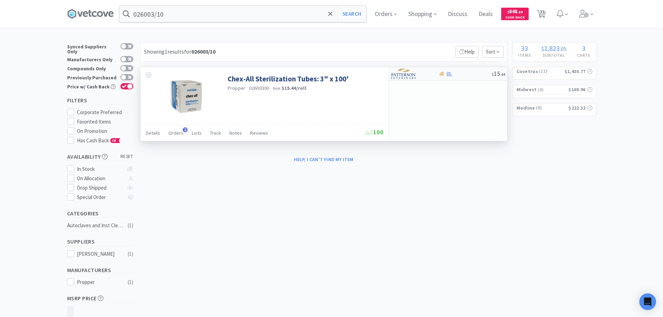
click at [472, 74] on div at bounding box center [464, 73] width 53 height 5
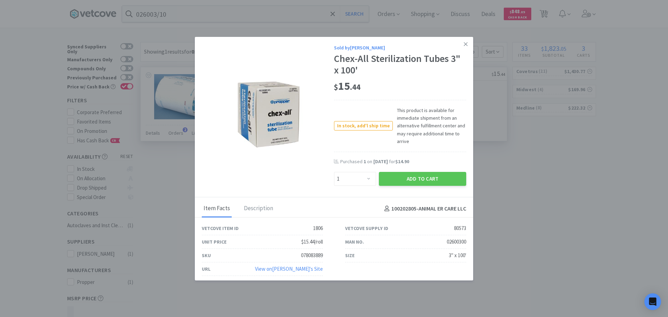
click at [452, 242] on div "02600300" at bounding box center [456, 242] width 19 height 8
copy div "02600300"
click at [463, 47] on link at bounding box center [465, 44] width 12 height 15
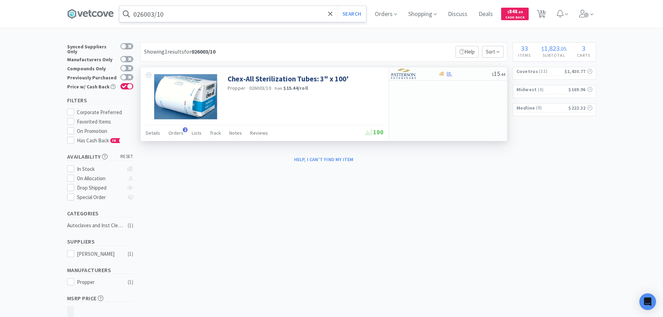
click at [304, 17] on input "026003/10" at bounding box center [242, 14] width 247 height 16
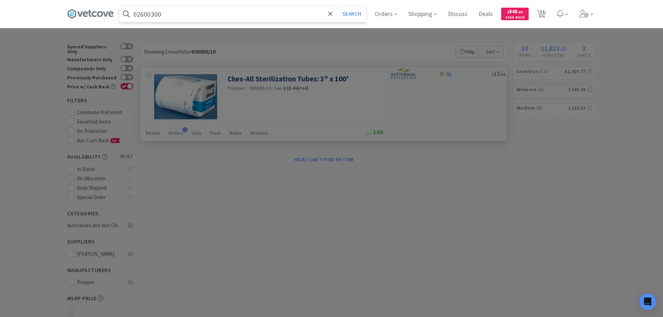
click at [337, 6] on button "Search" at bounding box center [351, 14] width 29 height 16
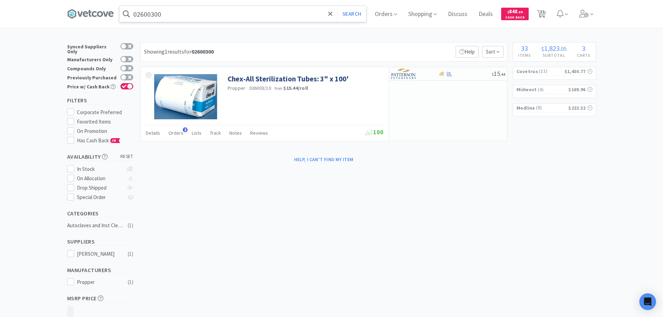
click at [193, 12] on input "02600300" at bounding box center [242, 14] width 247 height 16
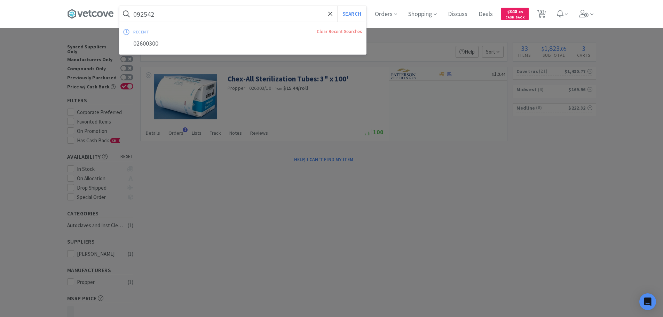
click at [337, 6] on button "Search" at bounding box center [351, 14] width 29 height 16
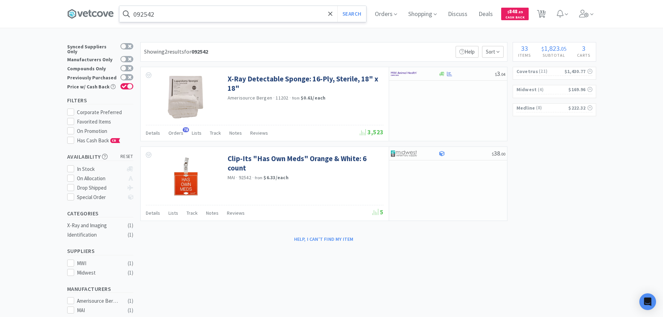
click at [183, 19] on input "092542" at bounding box center [242, 14] width 247 height 16
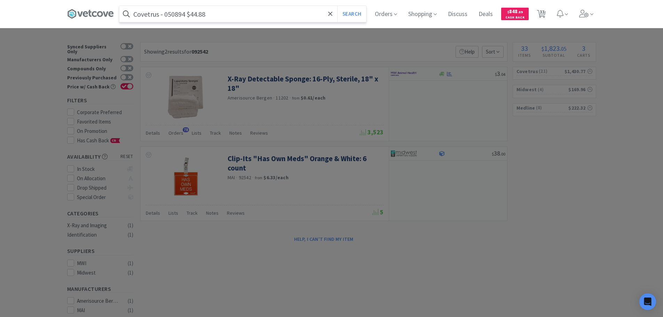
click at [174, 14] on input "Covetrus - 050894 $44.88" at bounding box center [242, 14] width 247 height 16
click at [337, 6] on button "Search" at bounding box center [351, 14] width 29 height 16
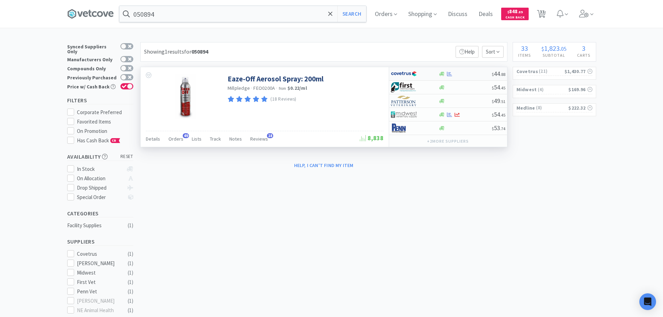
click at [465, 73] on div at bounding box center [464, 73] width 53 height 5
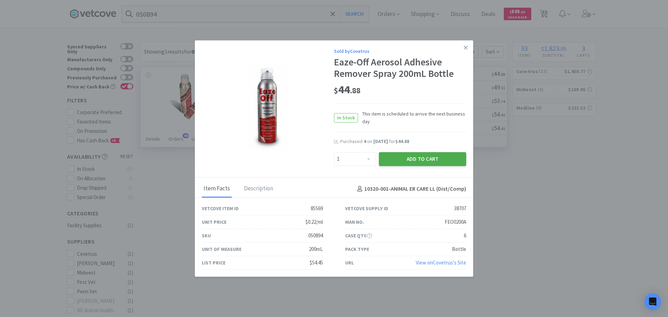
click at [427, 157] on button "Add to Cart" at bounding box center [422, 159] width 87 height 14
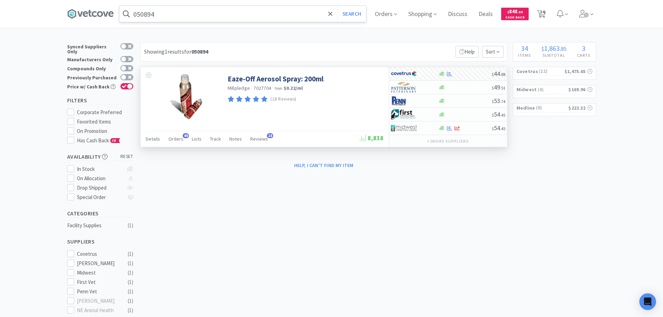
click at [196, 10] on input "050894" at bounding box center [242, 14] width 247 height 16
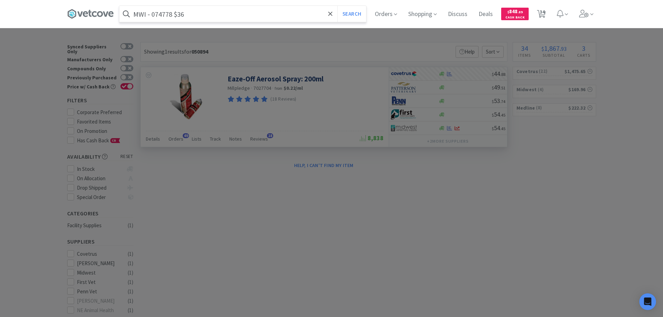
click at [166, 14] on input "MWI - 074778 $36" at bounding box center [242, 14] width 247 height 16
click at [337, 6] on button "Search" at bounding box center [351, 14] width 29 height 16
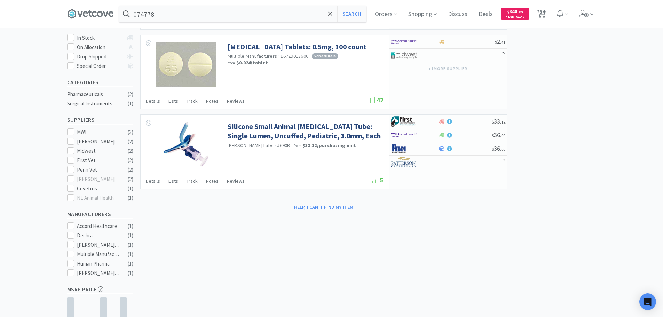
scroll to position [139, 0]
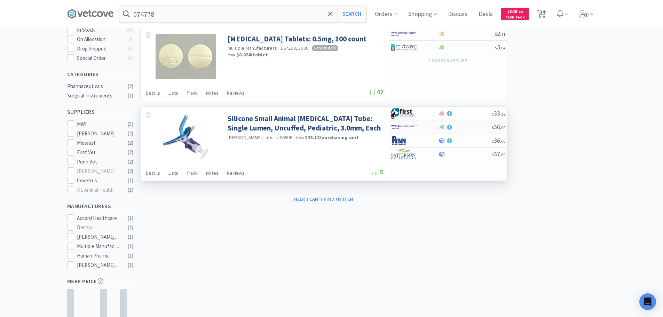
click at [474, 129] on div at bounding box center [464, 127] width 53 height 5
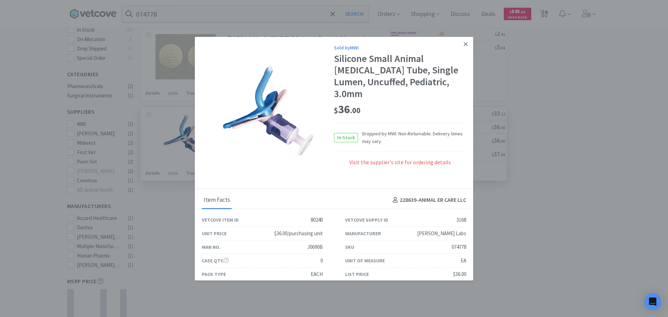
click at [459, 48] on link at bounding box center [465, 44] width 12 height 15
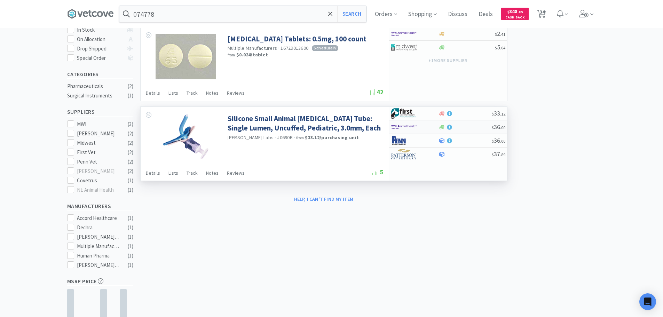
click at [469, 125] on div at bounding box center [464, 127] width 53 height 5
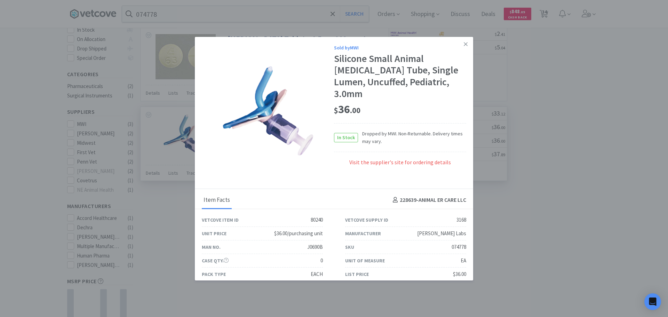
click at [310, 248] on div "J0690B" at bounding box center [315, 247] width 16 height 8
copy div "J0690B"
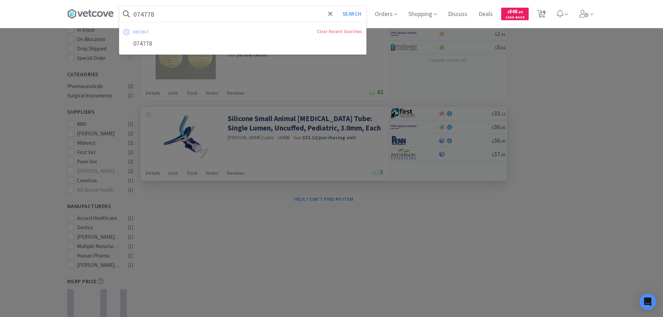
click at [196, 14] on input "074778" at bounding box center [242, 14] width 247 height 16
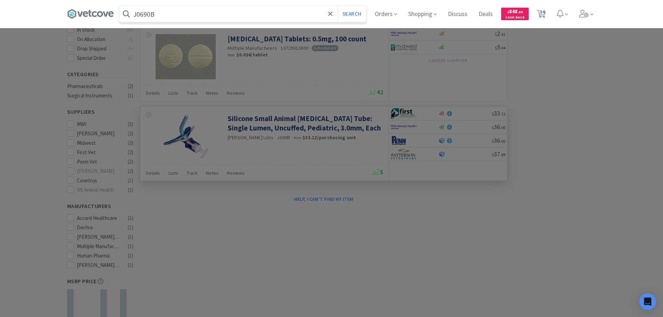
click at [337, 6] on button "Search" at bounding box center [351, 14] width 29 height 16
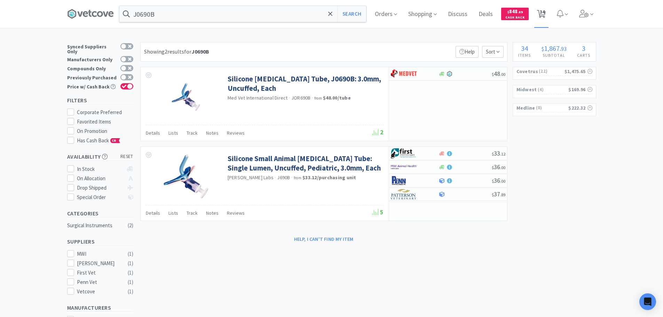
click at [541, 18] on span "34" at bounding box center [541, 14] width 9 height 10
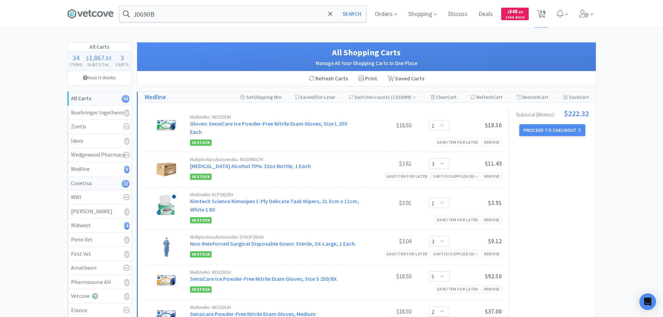
click at [102, 185] on div "Covetrus 22" at bounding box center [99, 183] width 57 height 9
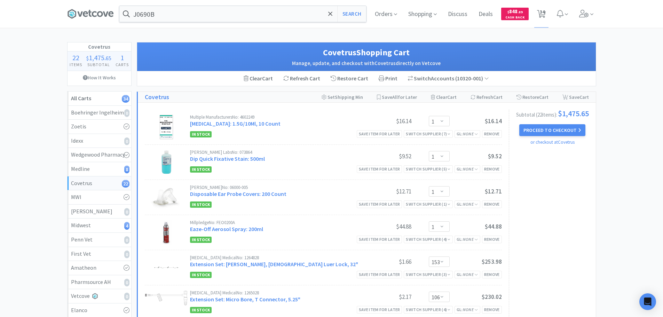
click at [196, 4] on div "J0690B Search Orders Shopping Discuss Discuss Deals Deals $ 848 . 89 Cash Back …" at bounding box center [331, 14] width 529 height 28
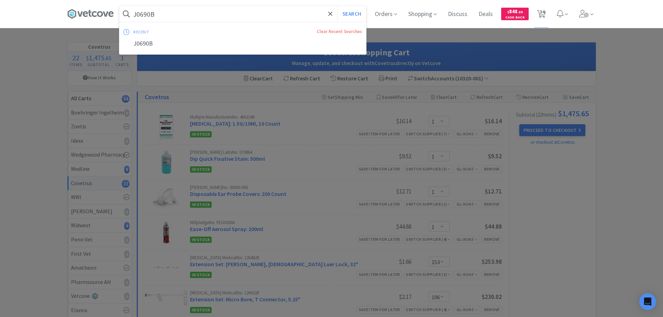
click at [198, 7] on input "J0690B" at bounding box center [242, 14] width 247 height 16
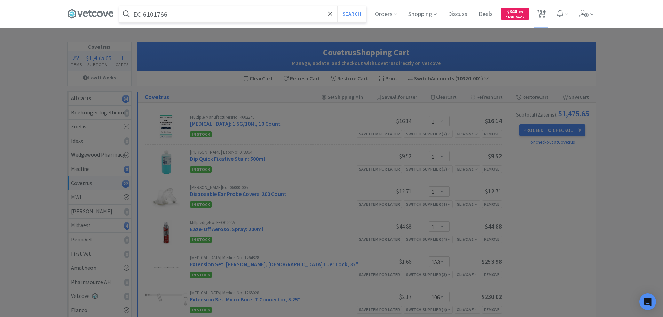
click at [337, 6] on button "Search" at bounding box center [351, 14] width 29 height 16
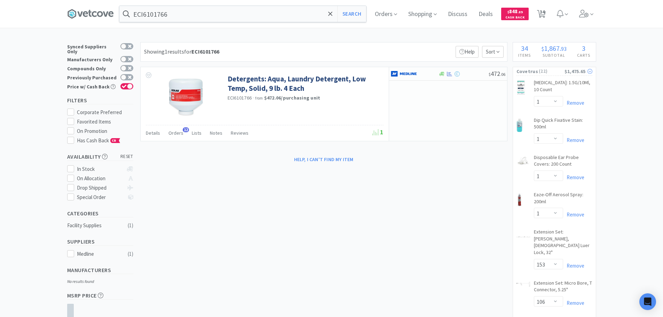
click at [542, 71] on span "( 22 )" at bounding box center [551, 71] width 26 height 7
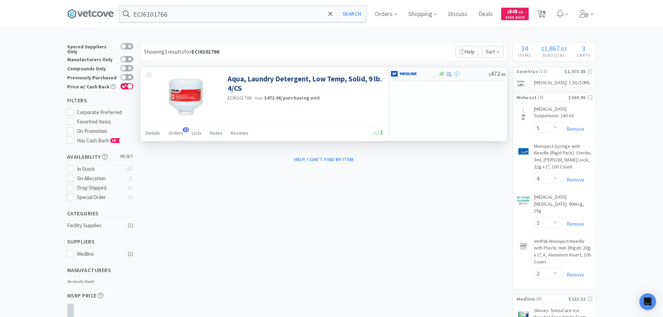
click at [462, 74] on div at bounding box center [463, 73] width 50 height 5
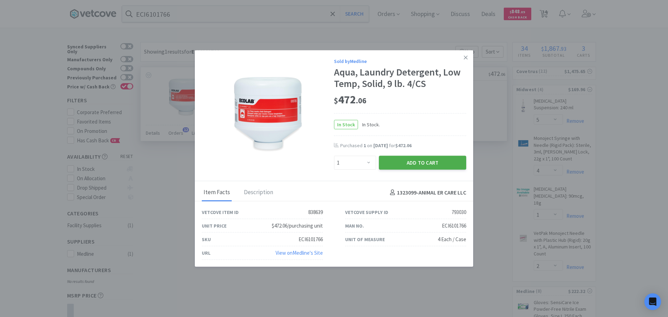
click at [424, 164] on button "Add to Cart" at bounding box center [422, 163] width 87 height 14
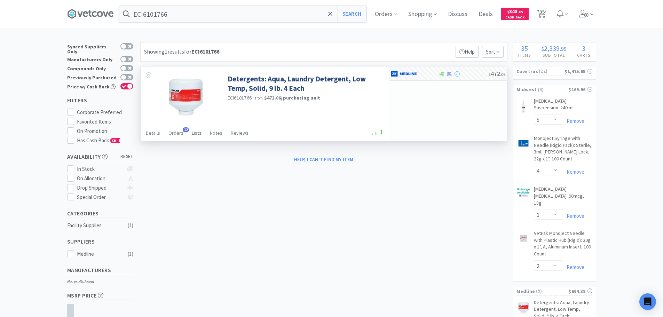
click at [551, 14] on div "Orders Shopping Discuss Discuss Deals Deals $ 848 . 89 Cash Back 35 35" at bounding box center [482, 14] width 226 height 28
drag, startPoint x: 547, startPoint y: 15, endPoint x: 539, endPoint y: 21, distance: 10.3
click at [545, 15] on icon at bounding box center [541, 14] width 9 height 8
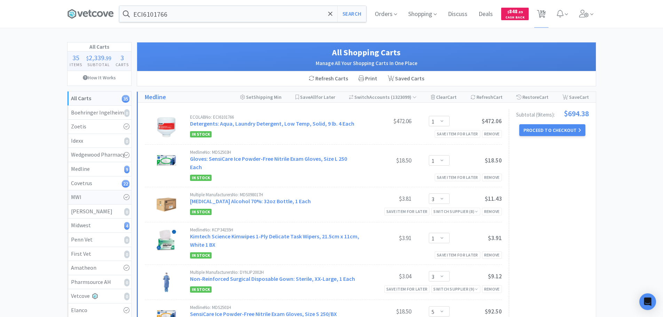
click at [110, 196] on div "MWI" at bounding box center [99, 197] width 57 height 9
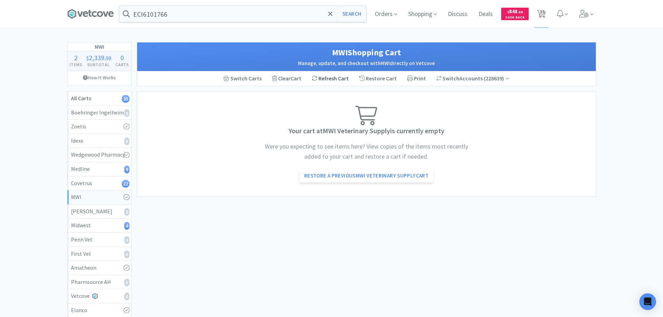
click at [327, 79] on div "Refresh Cart" at bounding box center [329, 78] width 47 height 15
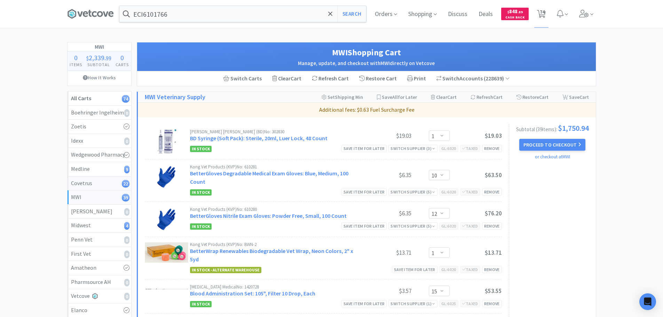
click at [110, 181] on div "Covetrus 22" at bounding box center [99, 183] width 57 height 9
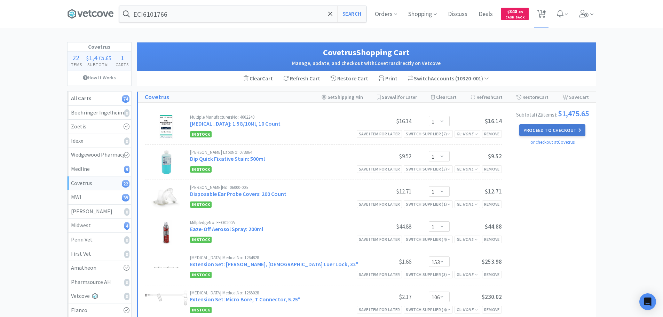
click at [542, 135] on button "Proceed to Checkout" at bounding box center [552, 130] width 66 height 12
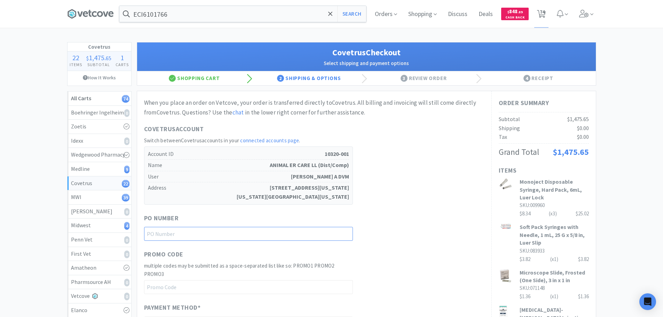
click at [269, 228] on input "text" at bounding box center [248, 234] width 209 height 14
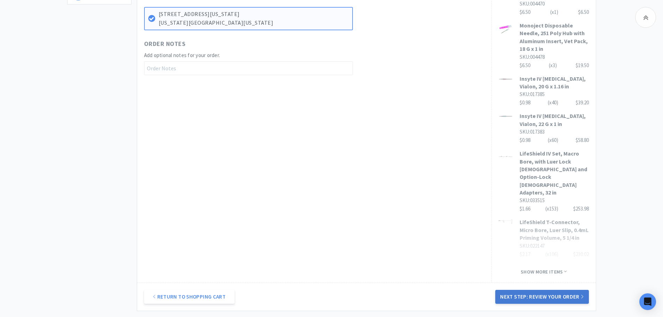
click at [534, 290] on button "Next Step: Review Your Order" at bounding box center [541, 297] width 93 height 14
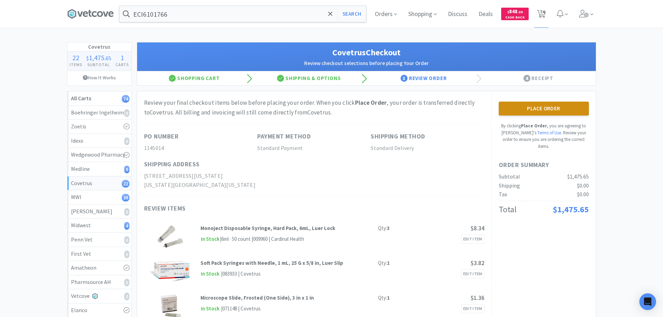
click at [549, 105] on button "Place Order" at bounding box center [543, 109] width 90 height 14
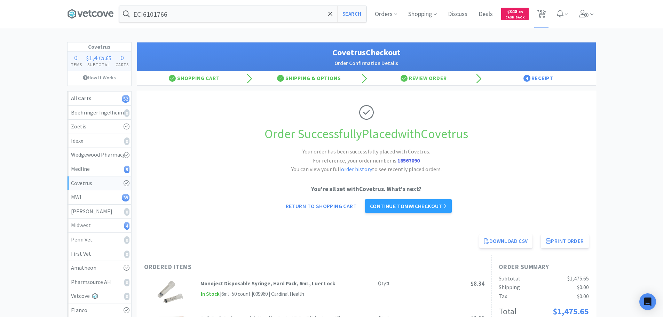
click at [394, 198] on div "You're all set with Covetrus . What's next? Return to Shopping Cart Continue to…" at bounding box center [366, 198] width 445 height 29
click at [401, 213] on link "Continue to MWI checkout" at bounding box center [408, 206] width 87 height 14
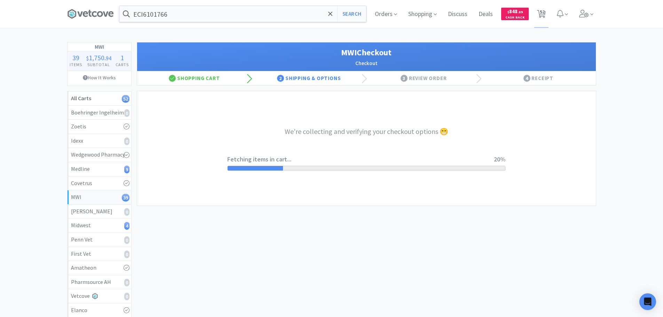
click at [355, 184] on div "We're collecting and verifying your checkout options 😁 Fetching items in cart..…" at bounding box center [366, 148] width 278 height 114
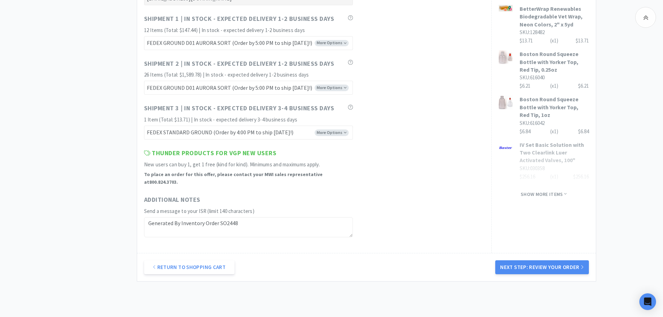
scroll to position [455, 0]
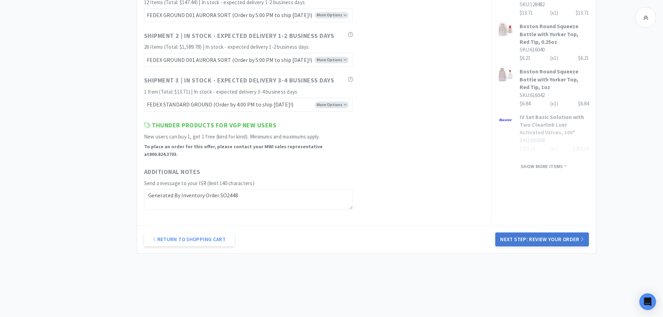
click at [540, 235] on button "Next Step: Review Your Order" at bounding box center [541, 239] width 93 height 14
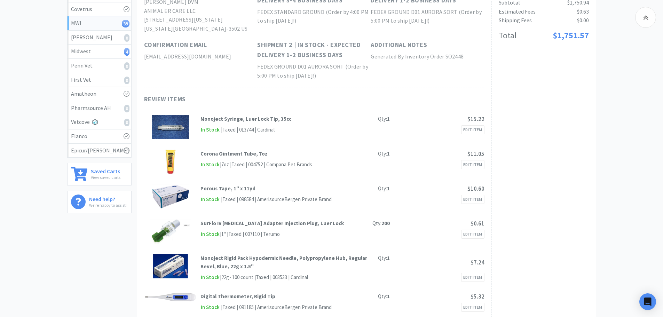
scroll to position [0, 0]
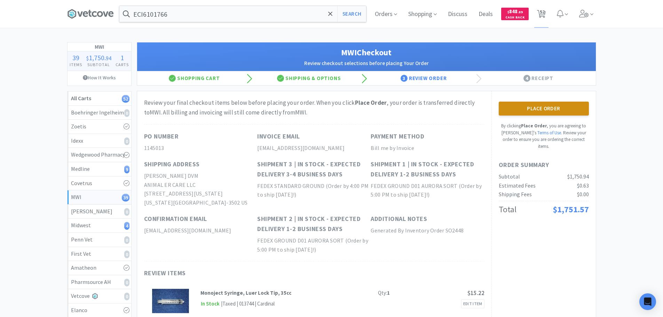
click at [561, 108] on button "Place Order" at bounding box center [543, 109] width 90 height 14
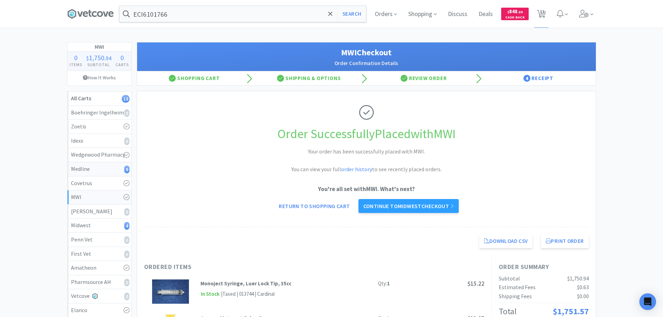
click at [91, 172] on div "Medline 9" at bounding box center [99, 169] width 57 height 9
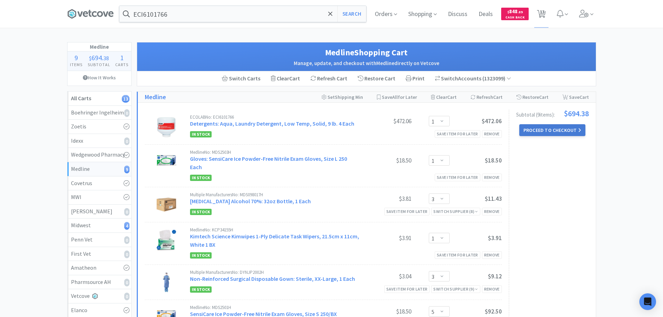
click at [557, 127] on button "Proceed to Checkout" at bounding box center [552, 130] width 66 height 12
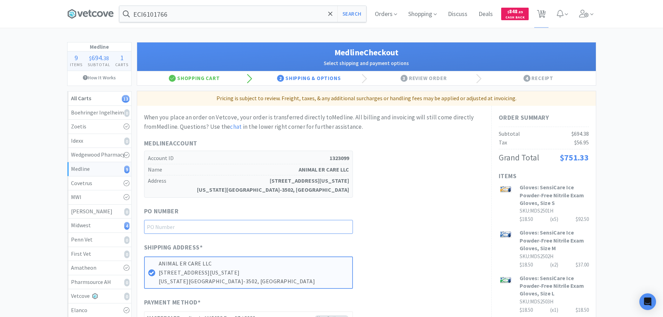
click at [248, 225] on input "text" at bounding box center [248, 227] width 209 height 14
click at [434, 205] on div "When you place an order on Vetcove, your order is transferred directly to Medli…" at bounding box center [314, 219] width 340 height 213
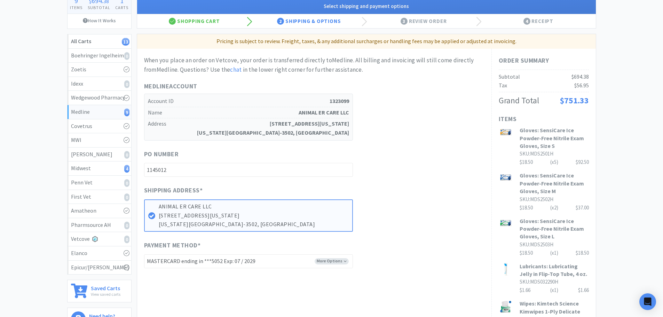
scroll to position [70, 0]
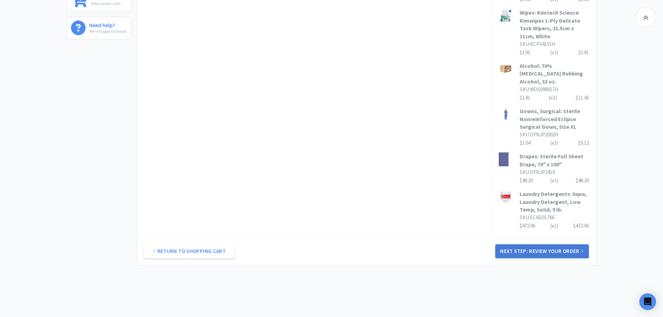
click at [536, 245] on button "Next Step: Review Your Order" at bounding box center [541, 251] width 93 height 14
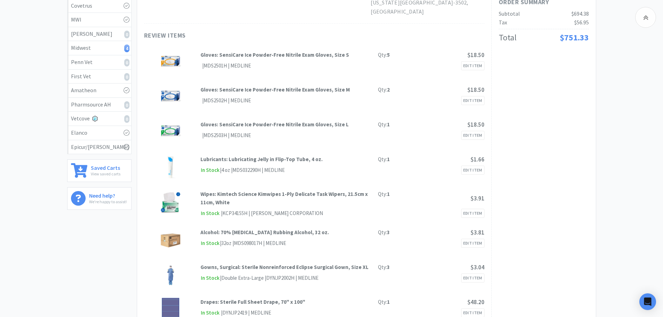
scroll to position [0, 0]
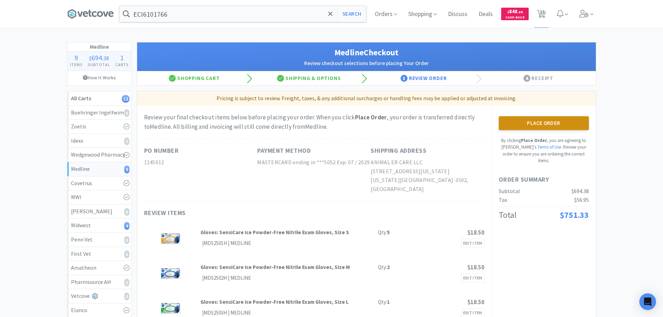
click at [550, 120] on button "Place Order" at bounding box center [543, 123] width 90 height 14
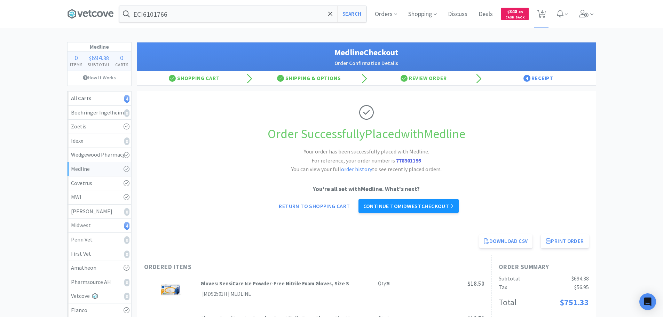
click at [408, 209] on link "Continue to Midwest checkout" at bounding box center [408, 206] width 100 height 14
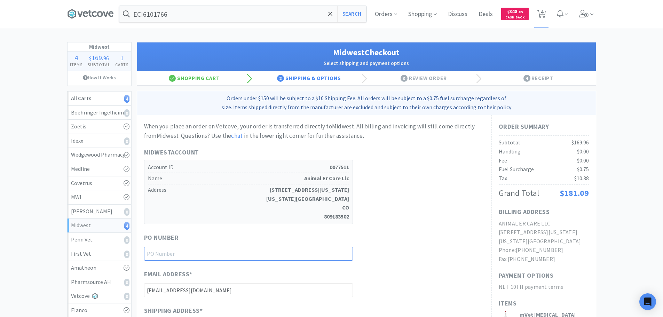
click at [267, 252] on input "text" at bounding box center [248, 254] width 209 height 14
click at [431, 179] on div "Midwest Account Account ID 0077511 Name Animal Er Care Llc Address [STREET_ADDR…" at bounding box center [314, 185] width 340 height 77
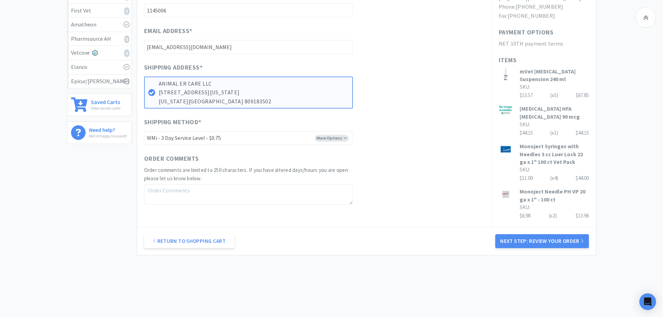
scroll to position [243, 0]
click at [210, 243] on link "Return to Shopping Cart" at bounding box center [189, 241] width 90 height 14
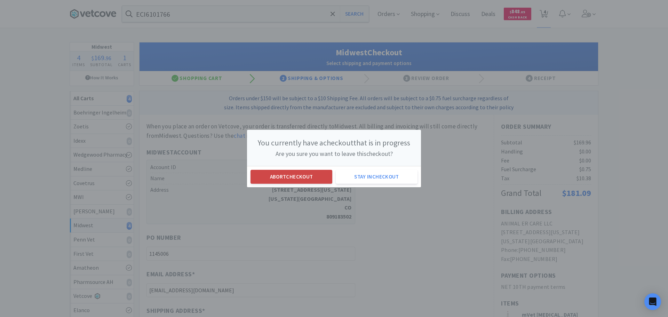
click at [317, 176] on button "Abort checkout" at bounding box center [291, 177] width 82 height 14
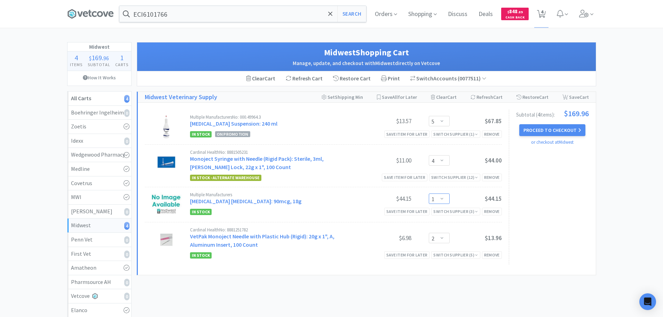
click at [438, 201] on select "Enter Quantity 1 2 3 4 5 6 7 8 9 10 11 12 13 14 15 16 17 18 19 20 Enter Quantity" at bounding box center [439, 198] width 21 height 10
click at [429, 193] on select "Enter Quantity 1 2 3 4 5 6 7 8 9 10 11 12 13 14 15 16 17 18 19 20 Enter Quantity" at bounding box center [439, 198] width 21 height 10
click at [531, 186] on div "Subtotal ( 4 item s ): $214.11 Proceed to Checkout or checkout at [GEOGRAPHIC_D…" at bounding box center [549, 187] width 80 height 155
click at [438, 197] on select "Enter Quantity 1 2 3 4 5 6 7 8 9 10 11 12 13 14 15 16 17 18 19 20 Enter Quantity" at bounding box center [439, 198] width 21 height 10
click at [429, 193] on select "Enter Quantity 1 2 3 4 5 6 7 8 9 10 11 12 13 14 15 16 17 18 19 20 Enter Quantity" at bounding box center [439, 198] width 21 height 10
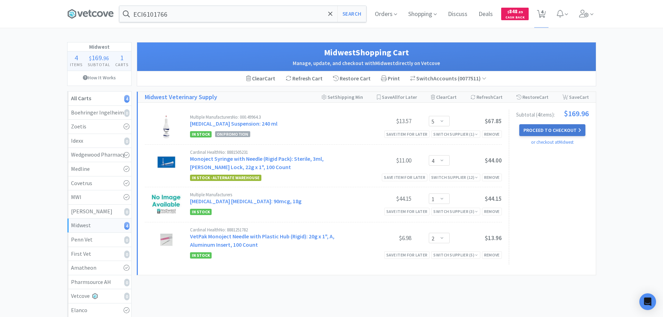
click at [557, 126] on button "Proceed to Checkout" at bounding box center [552, 130] width 66 height 12
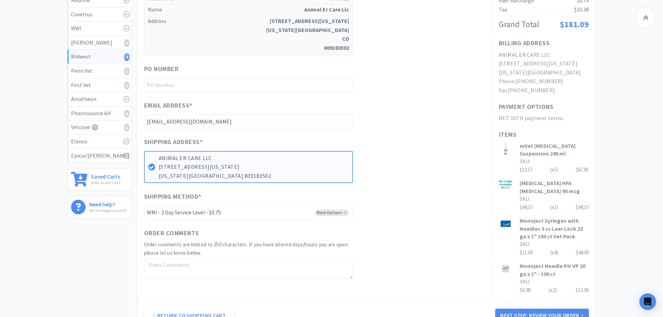
scroll to position [174, 0]
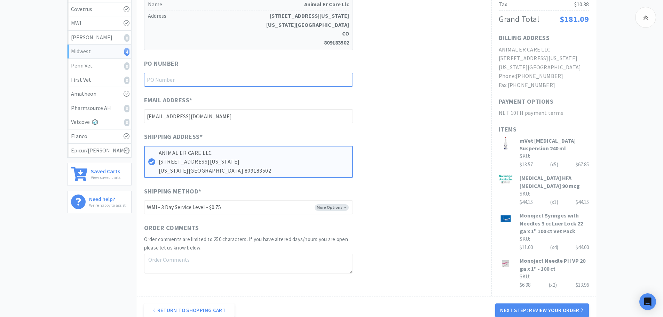
click at [214, 75] on input "text" at bounding box center [248, 80] width 209 height 14
click at [403, 120] on div "Email Address * [EMAIL_ADDRESS][DOMAIN_NAME]" at bounding box center [314, 109] width 340 height 28
click at [313, 203] on select "-------- UPS - N/F - $0.75 FEDEX GROUND - N/F - $0.75 WILL CALL WMi - 3 Day Ser…" at bounding box center [248, 207] width 209 height 14
click at [144, 200] on select "-------- UPS - N/F - $0.75 FEDEX GROUND - N/F - $0.75 WILL CALL WMi - 3 Day Ser…" at bounding box center [248, 207] width 209 height 14
click at [453, 221] on div "When you place an order on Vetcove, your order is transferred directly to Midwe…" at bounding box center [314, 111] width 340 height 326
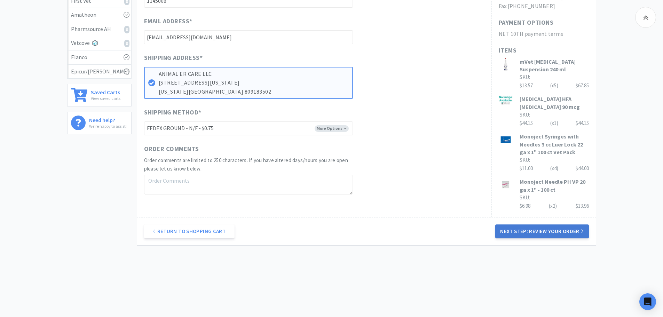
click at [544, 232] on button "Next Step: Review Your Order" at bounding box center [541, 231] width 93 height 14
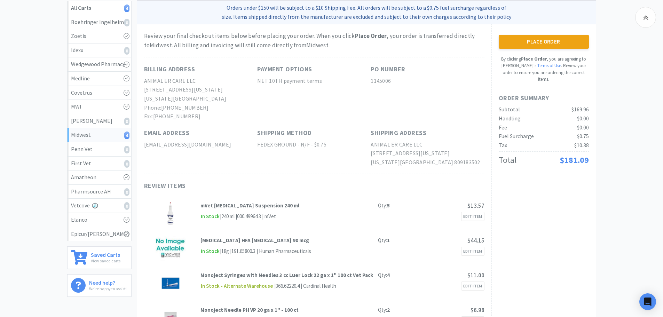
scroll to position [70, 0]
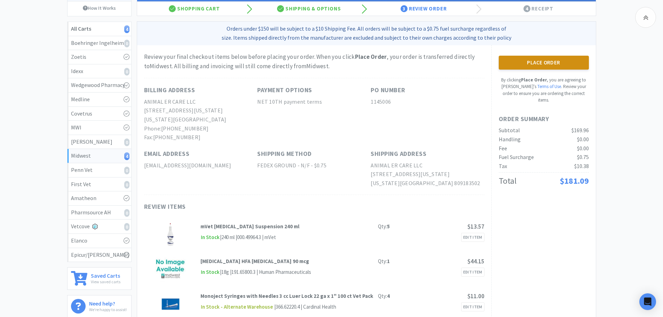
click at [529, 62] on button "Place Order" at bounding box center [543, 63] width 90 height 14
